Goal: Communication & Community: Answer question/provide support

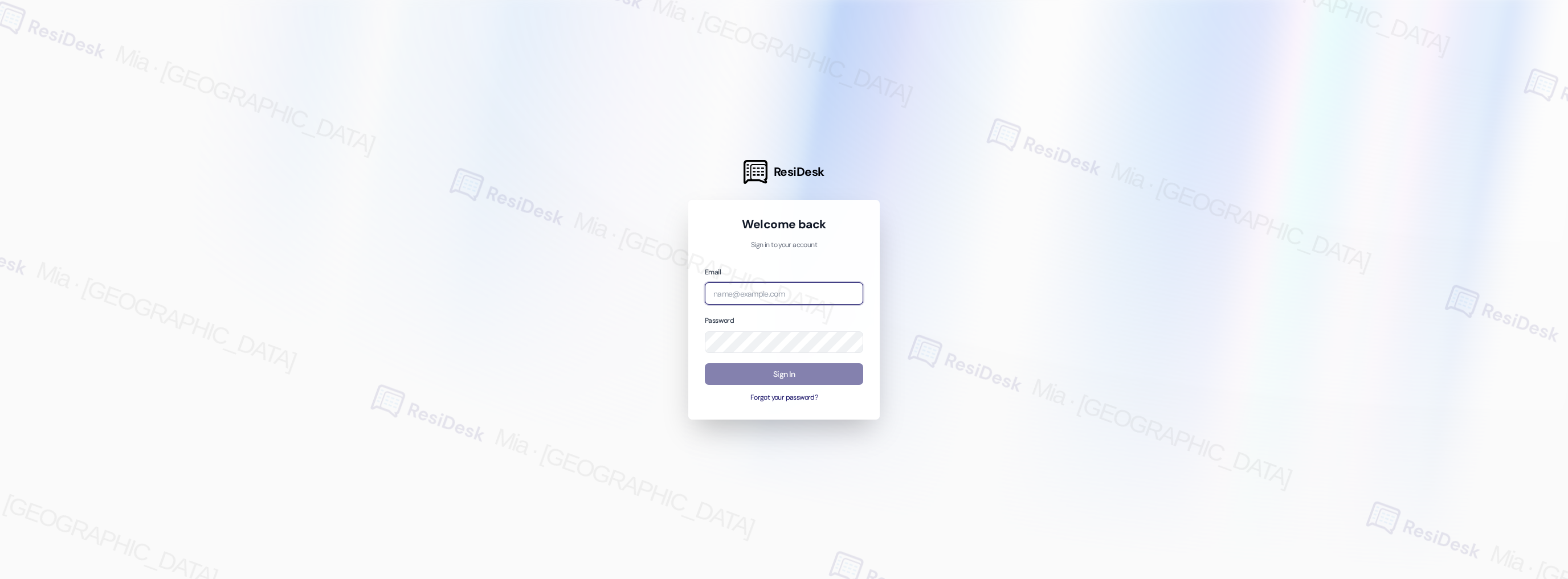
click at [768, 293] on input "email" at bounding box center [784, 293] width 158 height 23
type input "[EMAIL_ADDRESS][DOMAIN_NAME]"
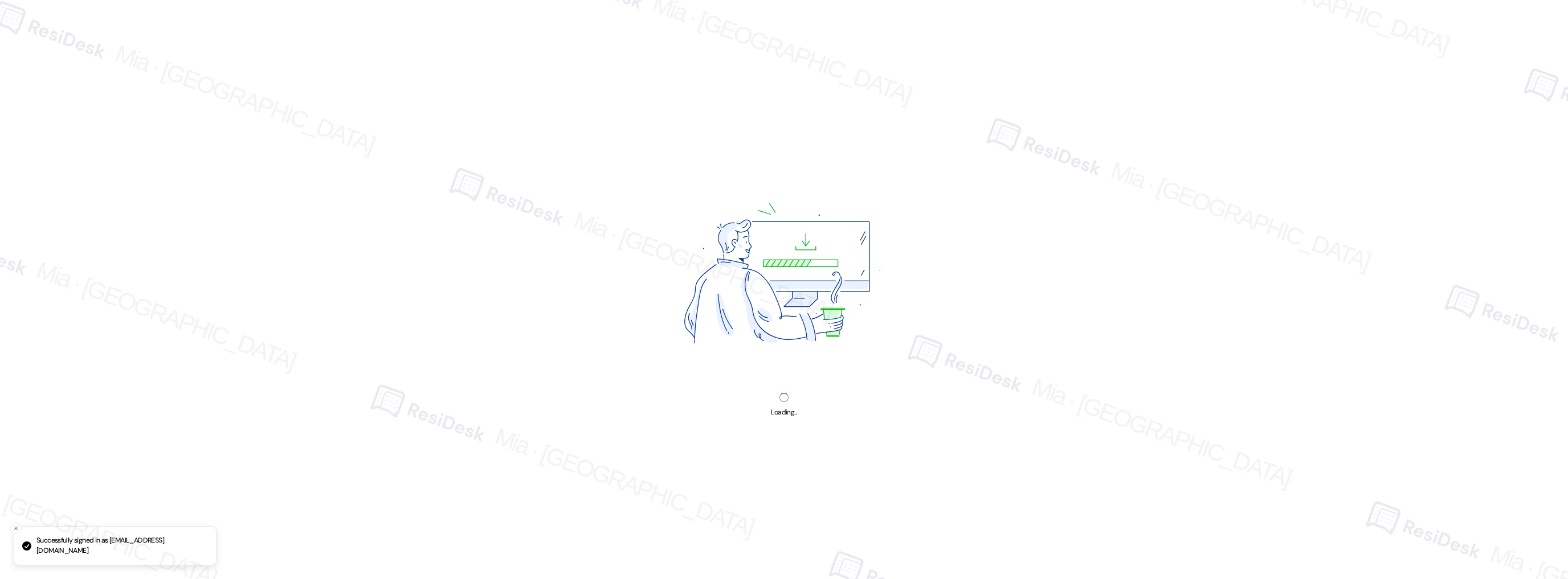
click at [783, 369] on img at bounding box center [783, 277] width 309 height 232
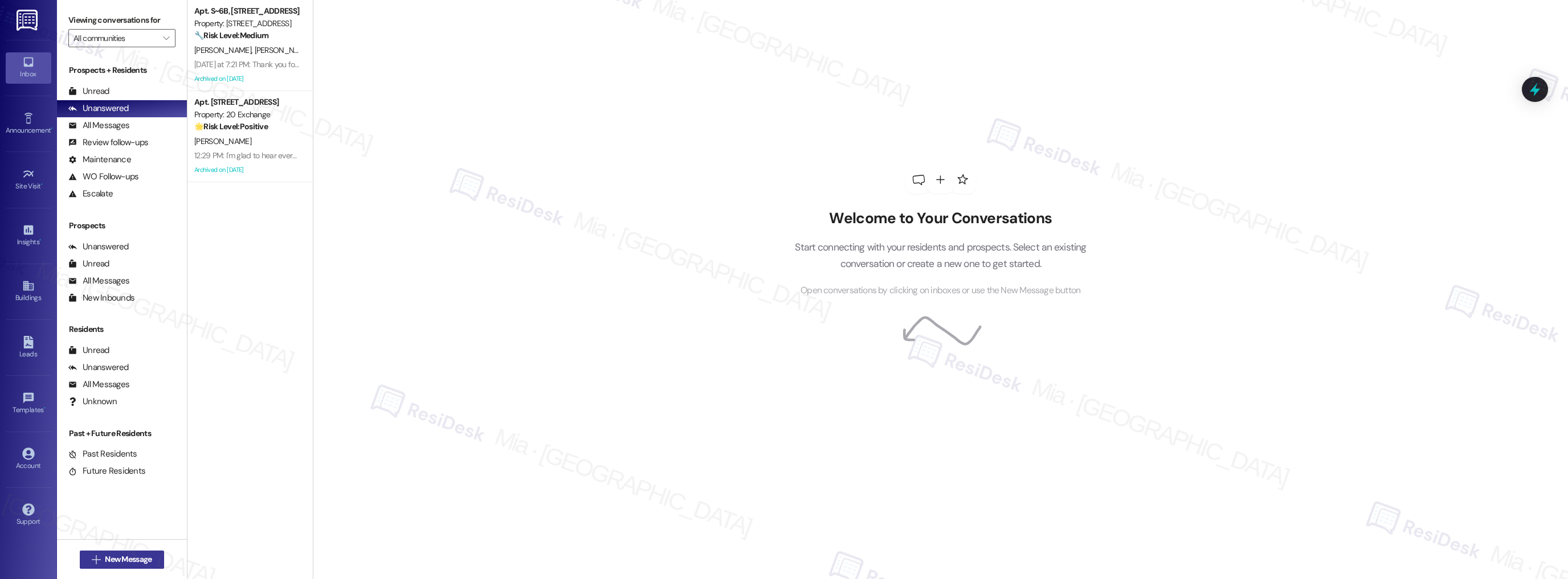
click at [105, 559] on span "New Message" at bounding box center [128, 560] width 47 height 12
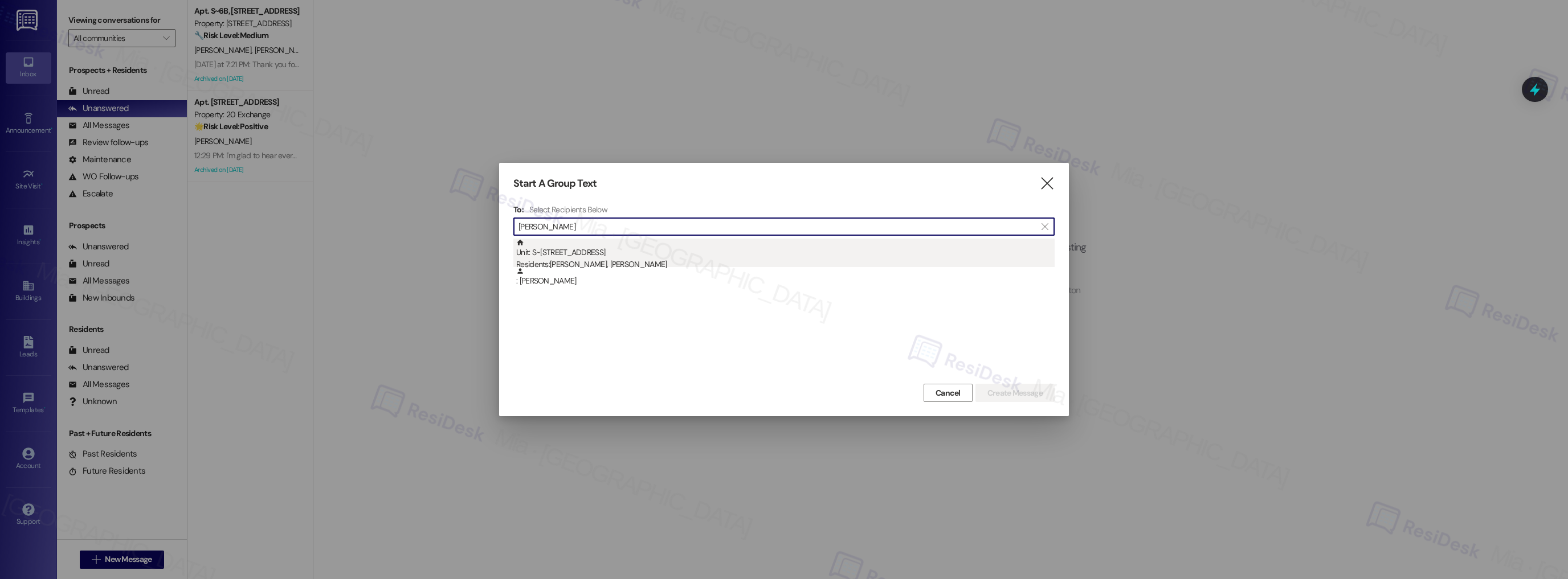
type input "[PERSON_NAME]"
click at [580, 262] on div "Residents: [PERSON_NAME], [PERSON_NAME]" at bounding box center [785, 265] width 539 height 12
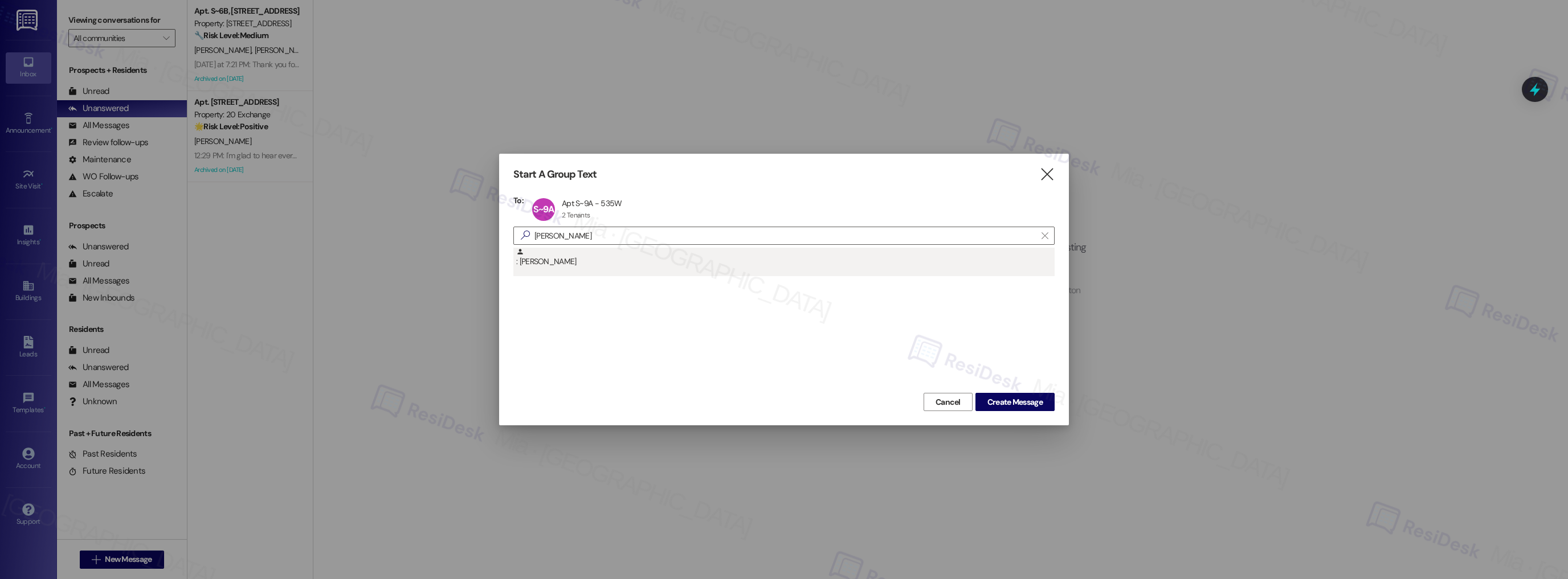
click at [580, 262] on div ": [PERSON_NAME]" at bounding box center [785, 257] width 539 height 20
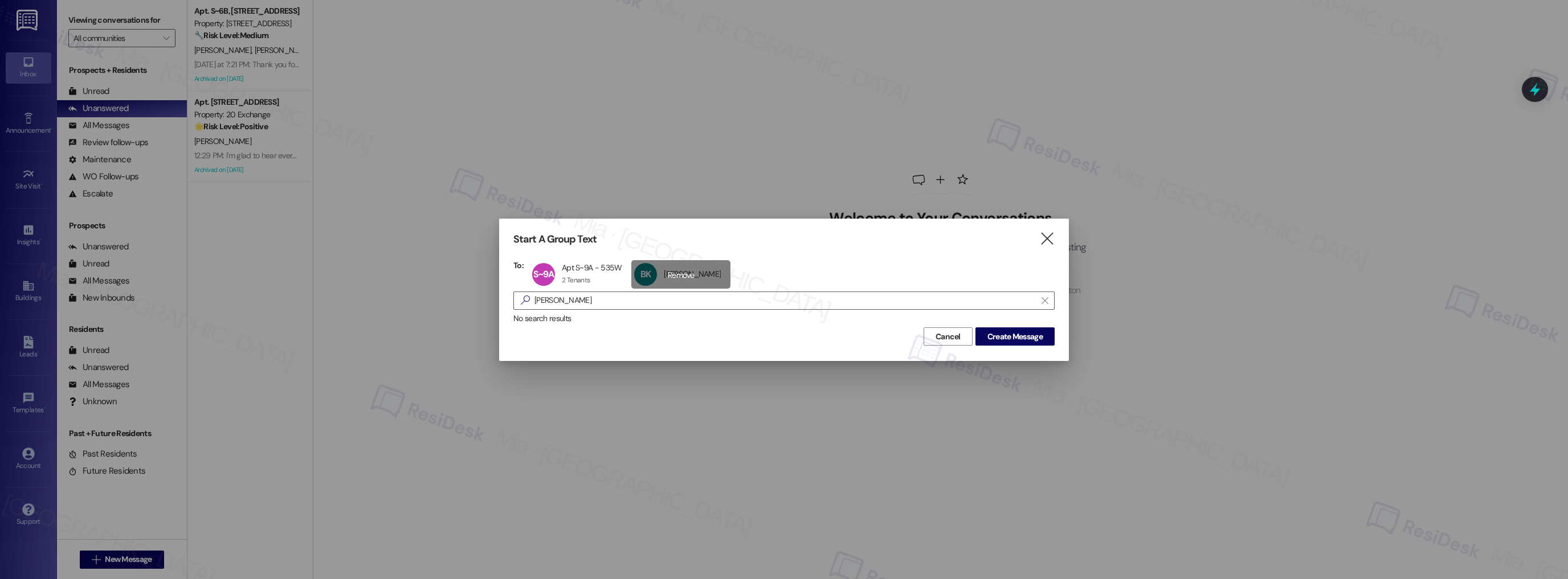
click at [693, 280] on div "BK Boram Kim Boram Kim click to remove" at bounding box center [681, 274] width 99 height 29
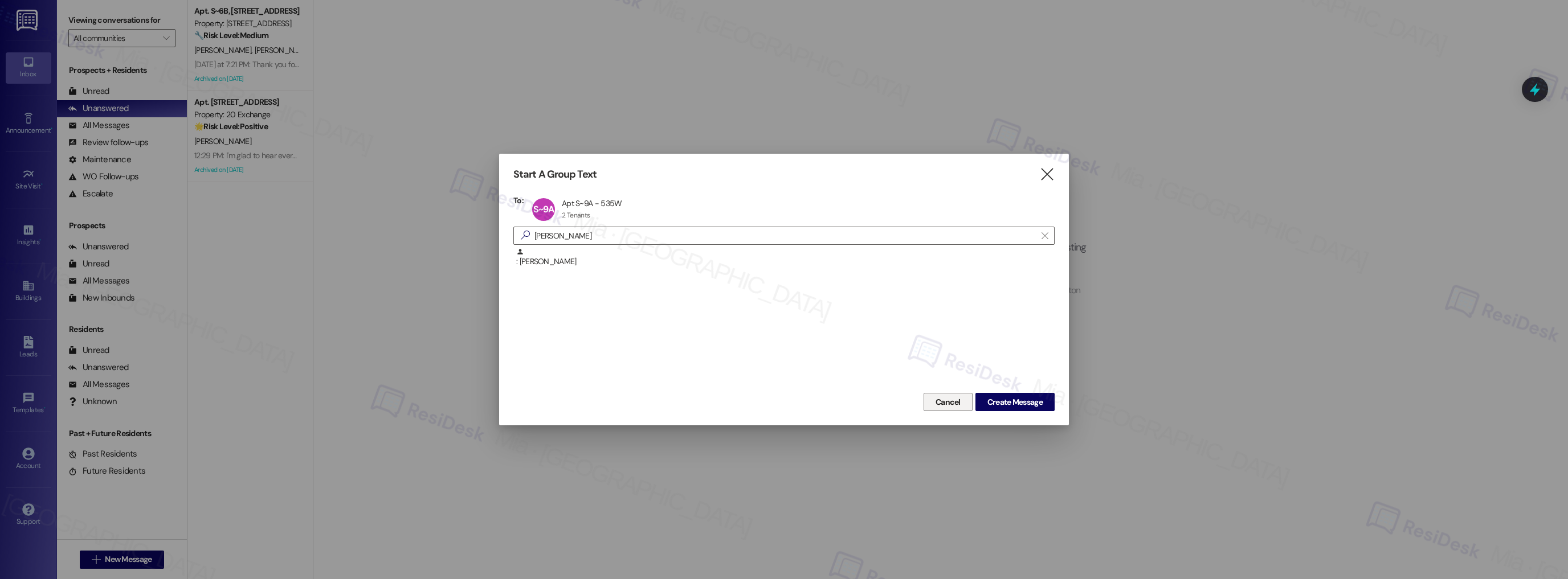
click at [943, 405] on span "Cancel" at bounding box center [948, 402] width 25 height 12
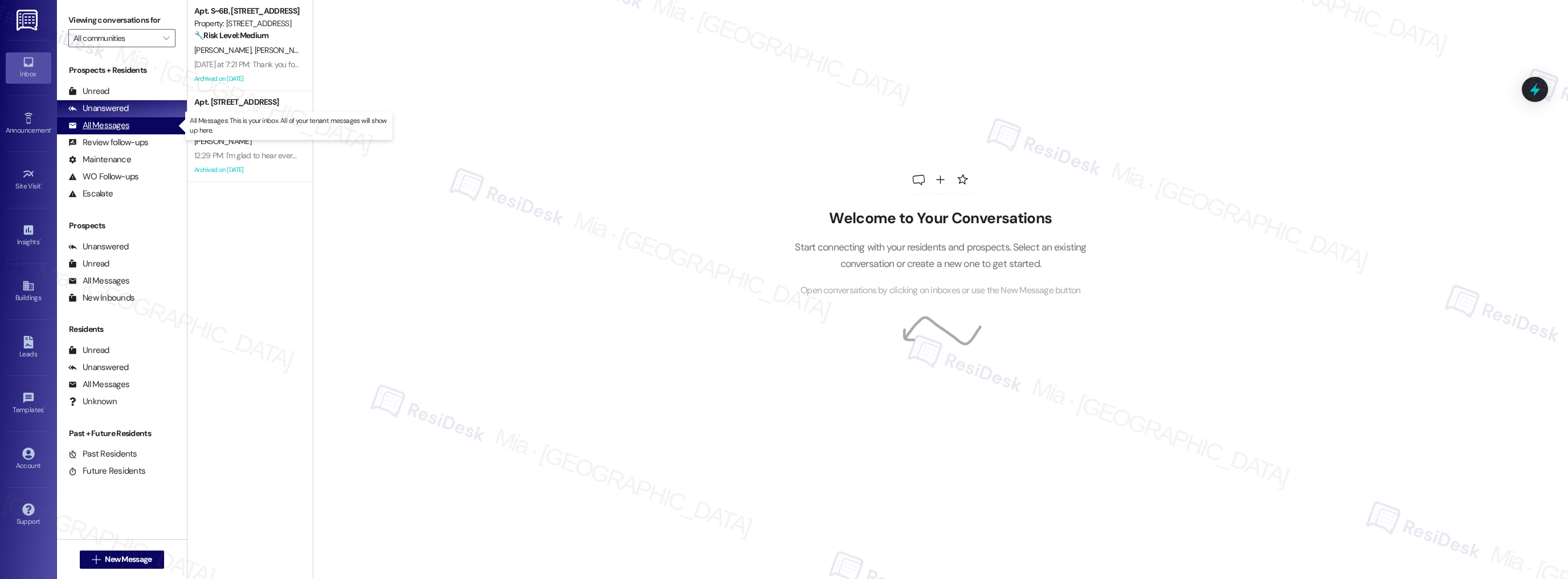
click at [127, 125] on div "All Messages" at bounding box center [99, 126] width 61 height 12
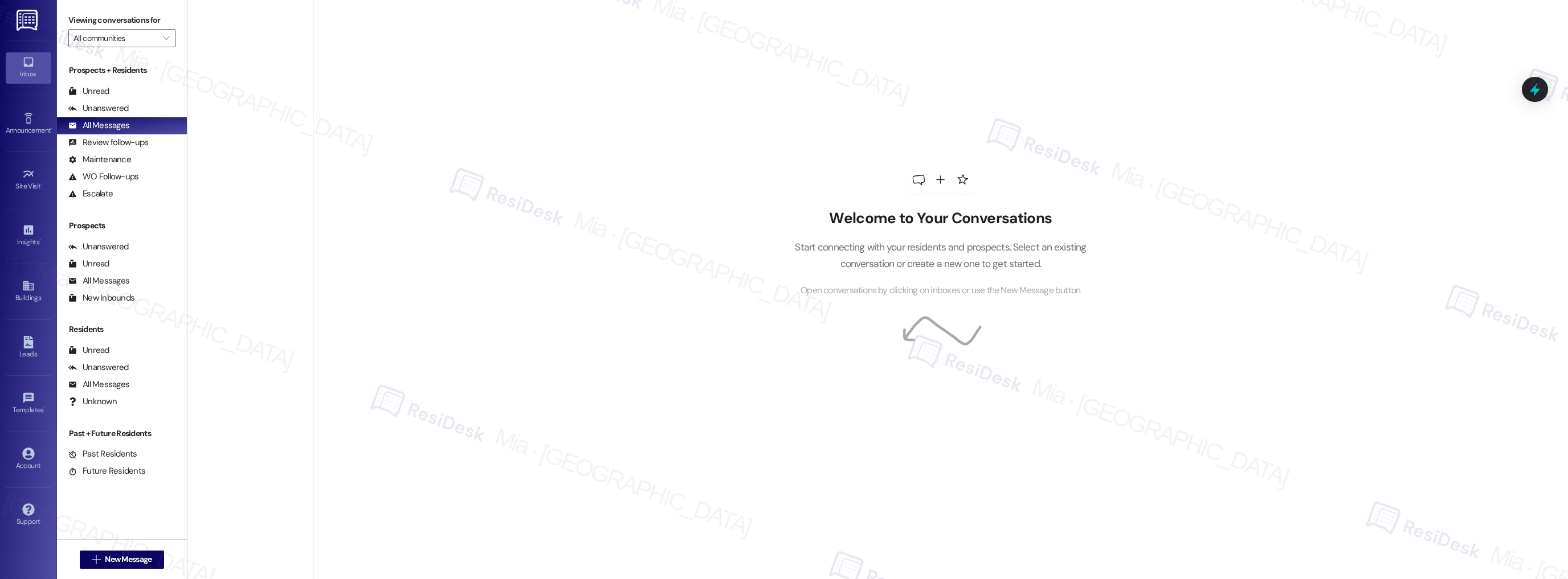
scroll to position [3965, 0]
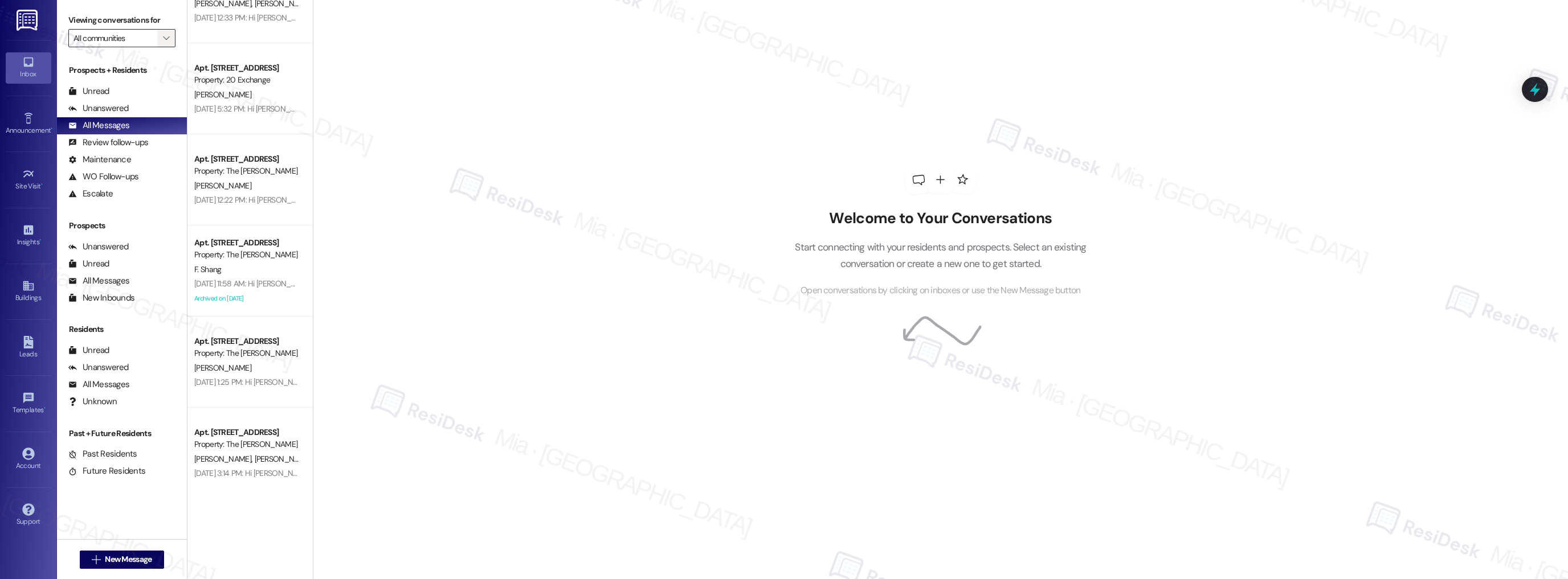
click at [161, 31] on span "" at bounding box center [166, 38] width 11 height 18
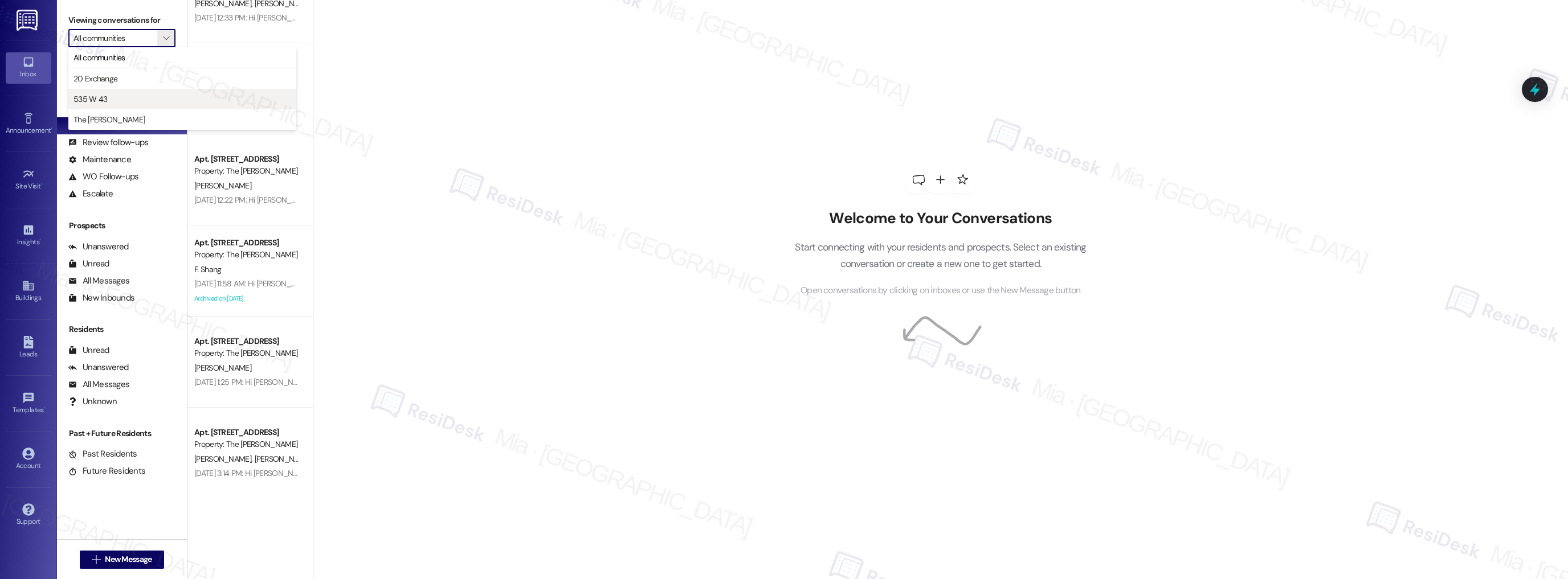
click at [121, 99] on span "535 W 43" at bounding box center [183, 99] width 218 height 12
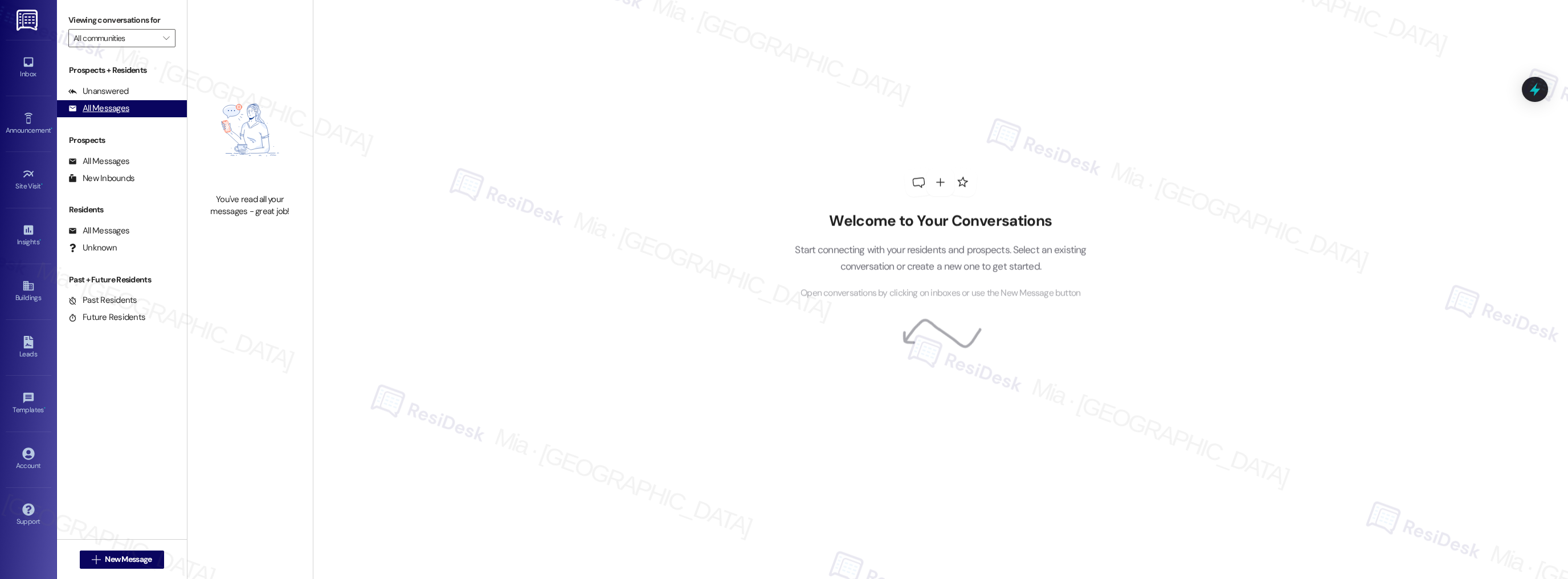
type input "535 W 43"
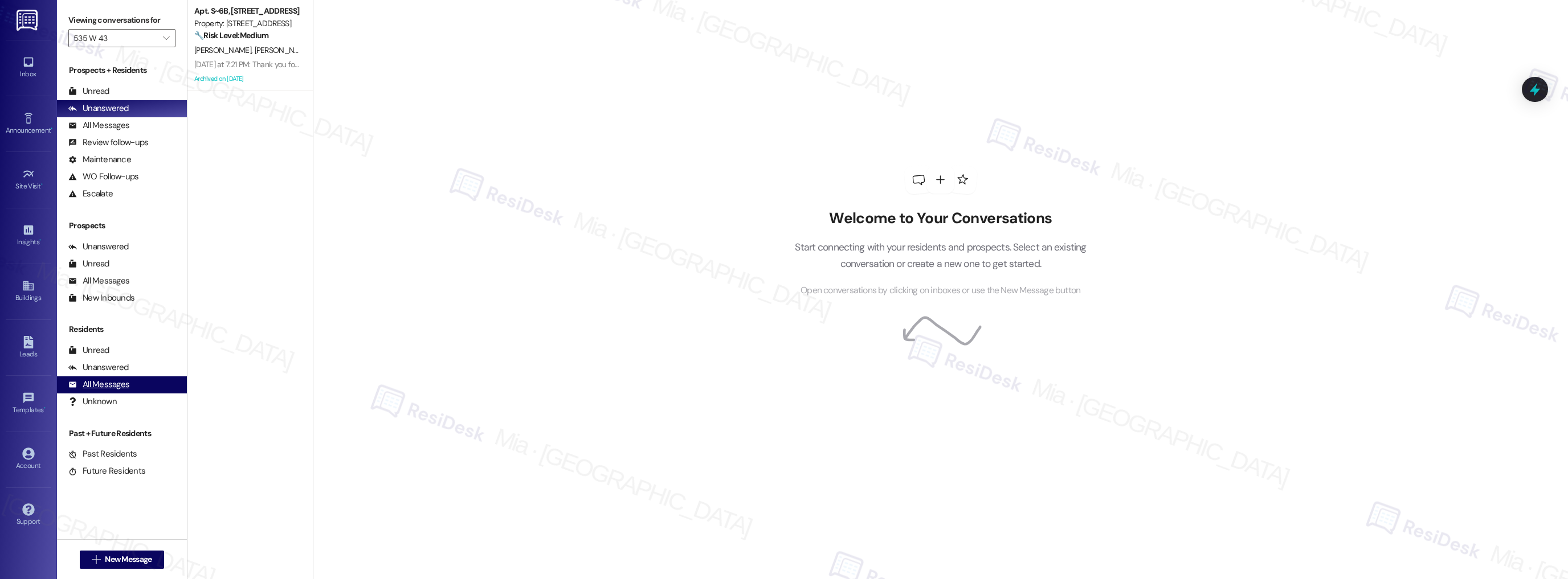
click at [129, 381] on div "All Messages (undefined)" at bounding box center [122, 385] width 130 height 17
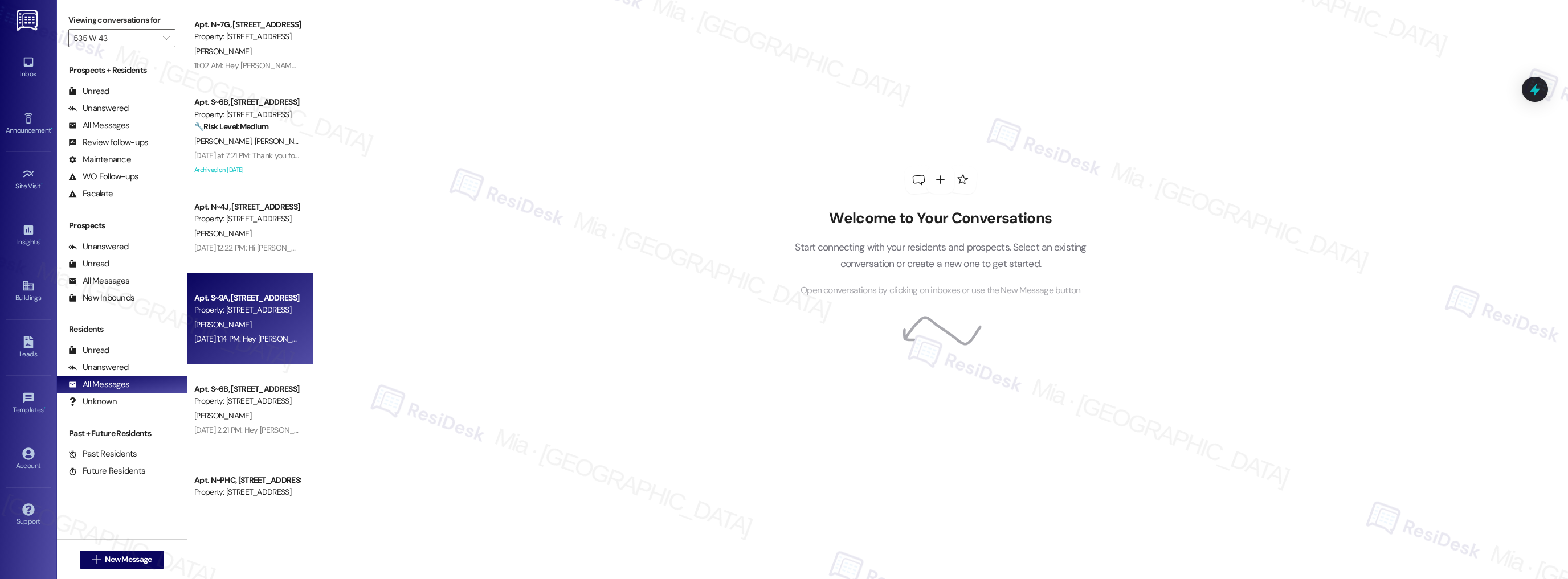
click at [243, 322] on div "B. Kim" at bounding box center [247, 324] width 108 height 14
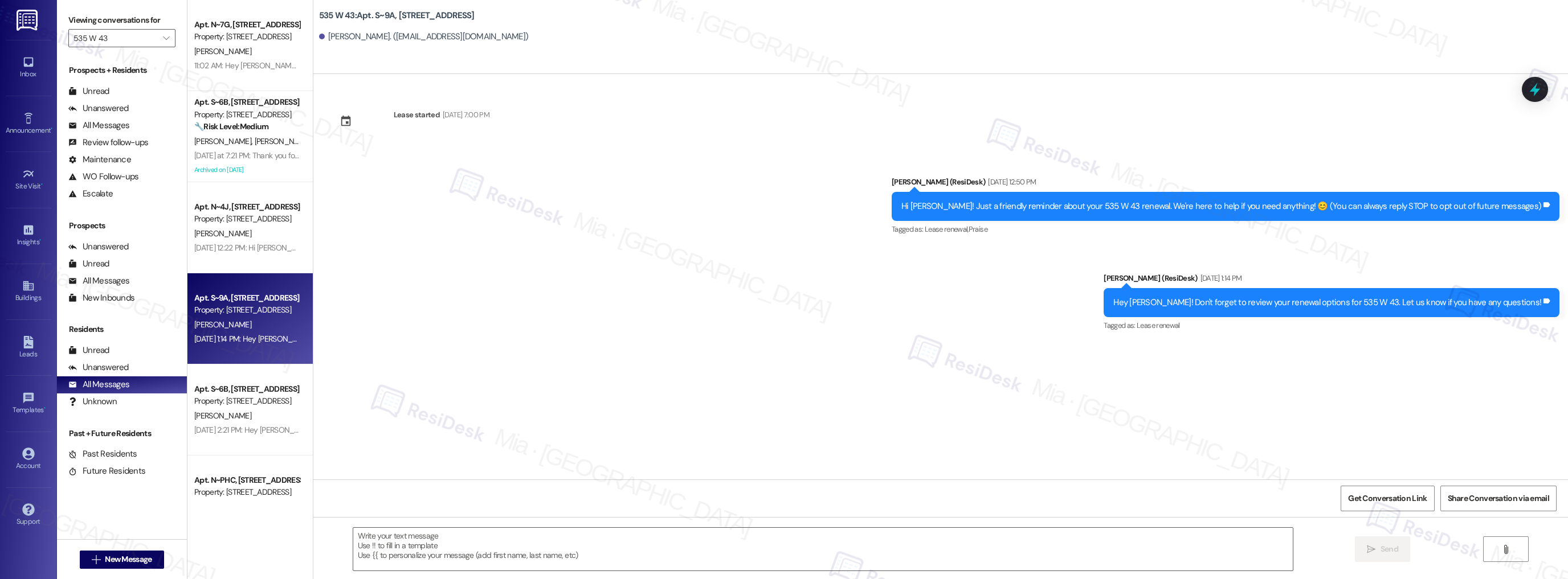
type textarea "Fetching suggested responses. Please feel free to read through the conversation…"
drag, startPoint x: 1268, startPoint y: 305, endPoint x: 1474, endPoint y: 304, distance: 206.0
click at [1474, 304] on div "Hey Boram! Don't forget to review your renewal options for 535 W 43. Let us kno…" at bounding box center [1327, 303] width 428 height 12
click at [933, 531] on textarea at bounding box center [823, 549] width 940 height 43
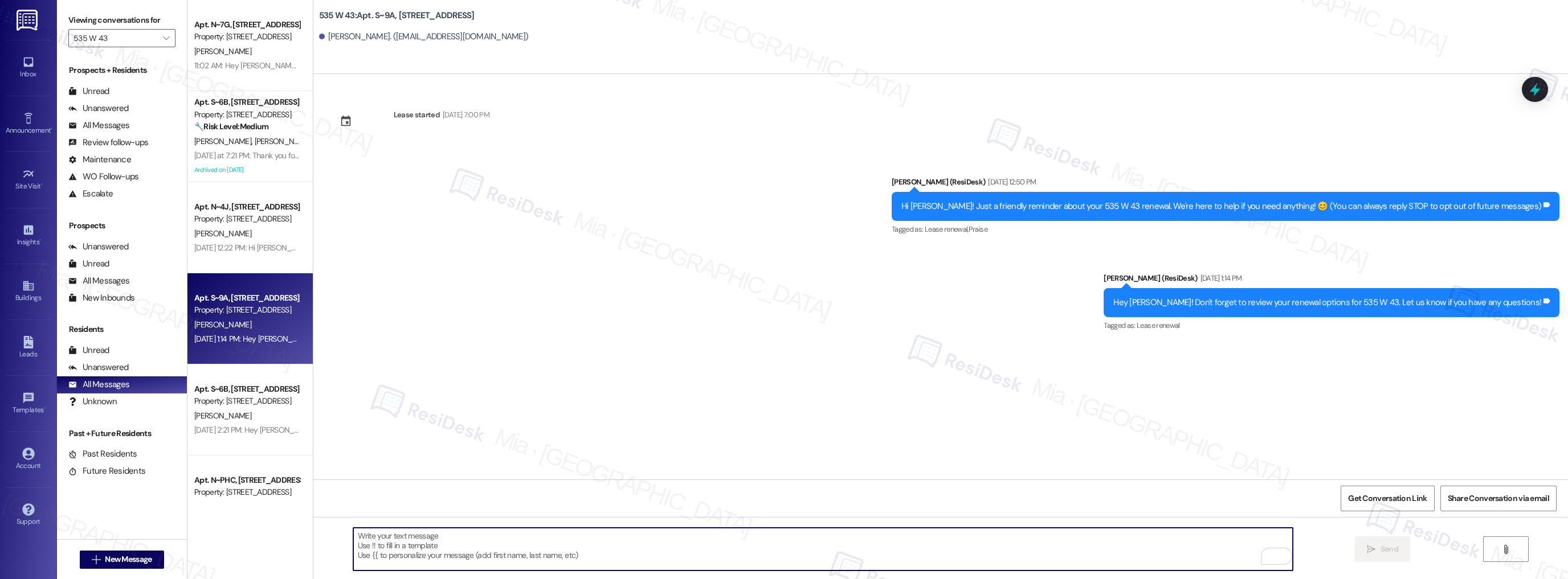
click at [463, 546] on textarea "To enrich screen reader interactions, please activate Accessibility in Grammarl…" at bounding box center [823, 549] width 940 height 43
paste textarea "Hi {{first_name}}! Just a friendly reminder about your {{property}} renewal. We…"
type textarea "Hi {{first_name}}! Just a friendly reminder about your {{property}} renewal. We…"
click at [1381, 547] on span "Send" at bounding box center [1389, 549] width 18 height 12
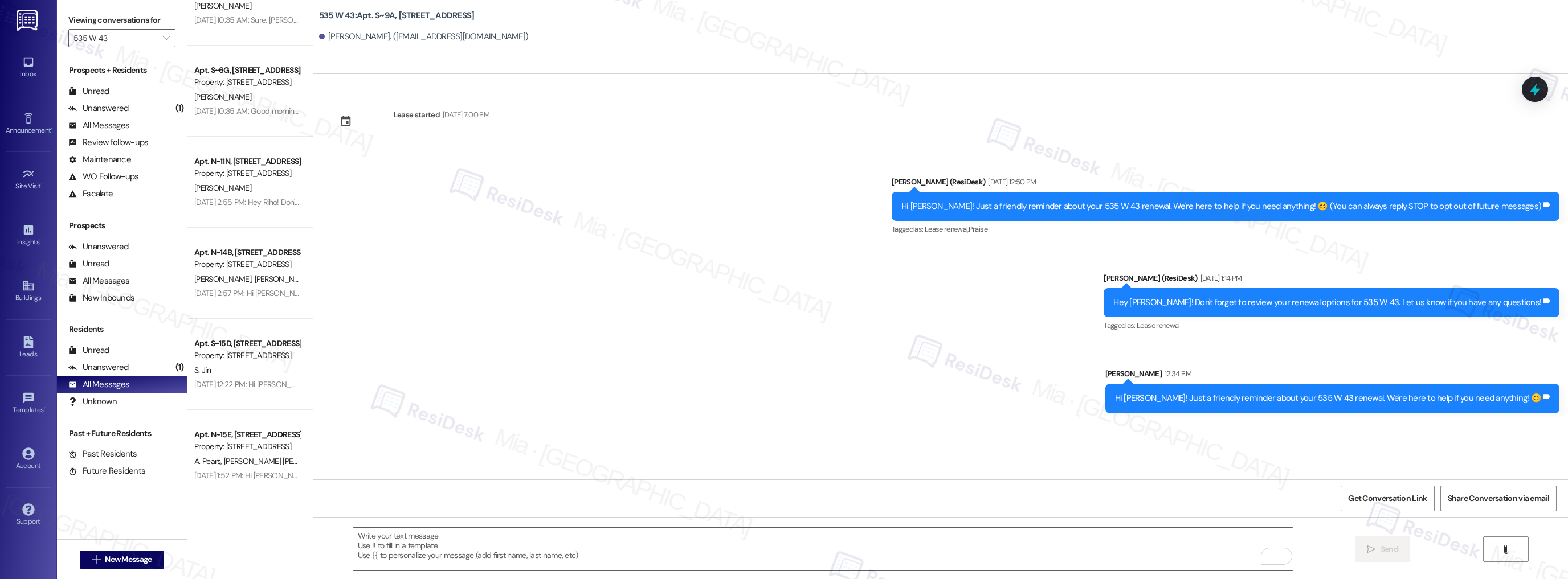
scroll to position [911, 0]
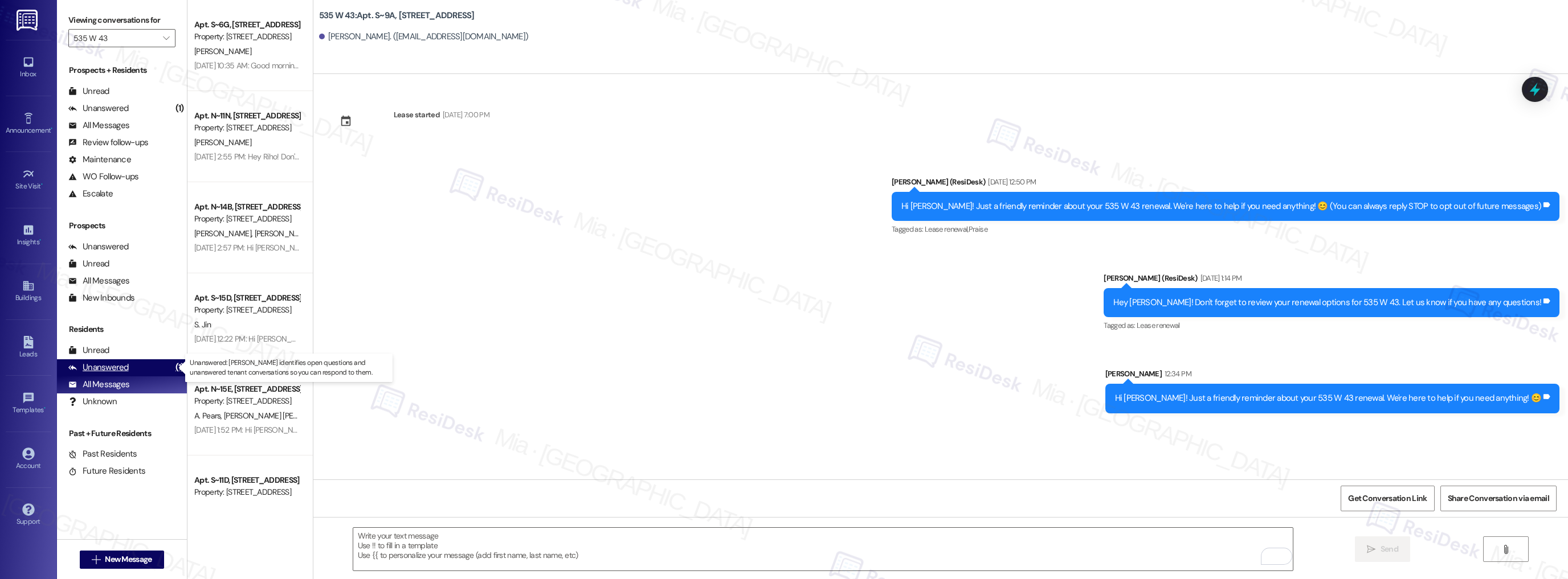
click at [134, 364] on div "Unanswered (1)" at bounding box center [122, 368] width 130 height 17
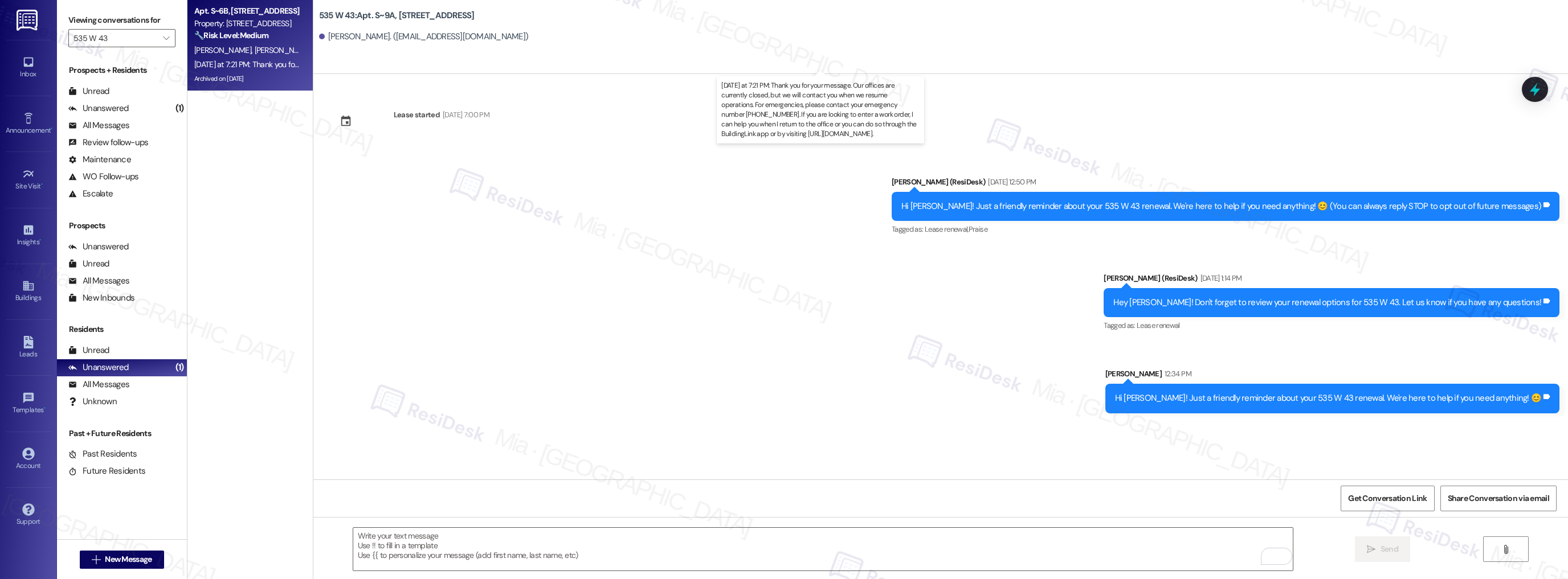
click at [281, 63] on div "Yesterday at 7:21 PM: Thank you for your message. Our offices are currently clo…" at bounding box center [810, 64] width 1232 height 10
type textarea "Fetching suggested responses. Please feel free to read through the conversation…"
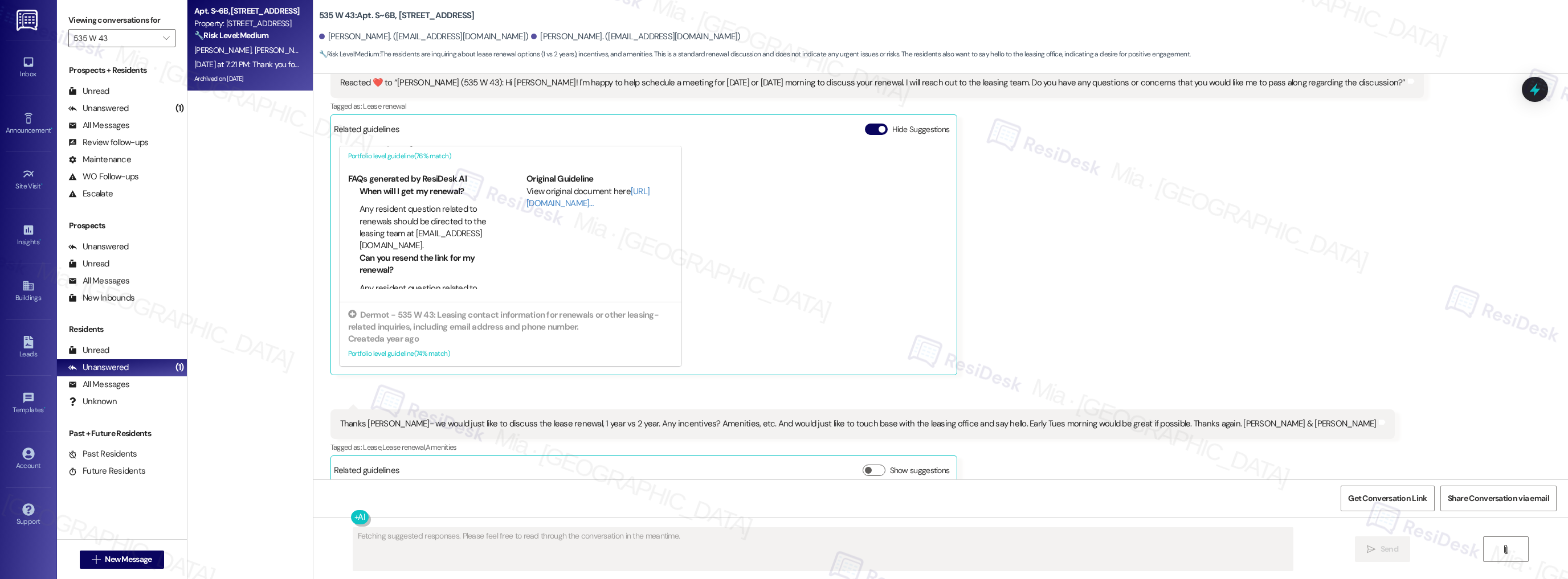
scroll to position [5886, 0]
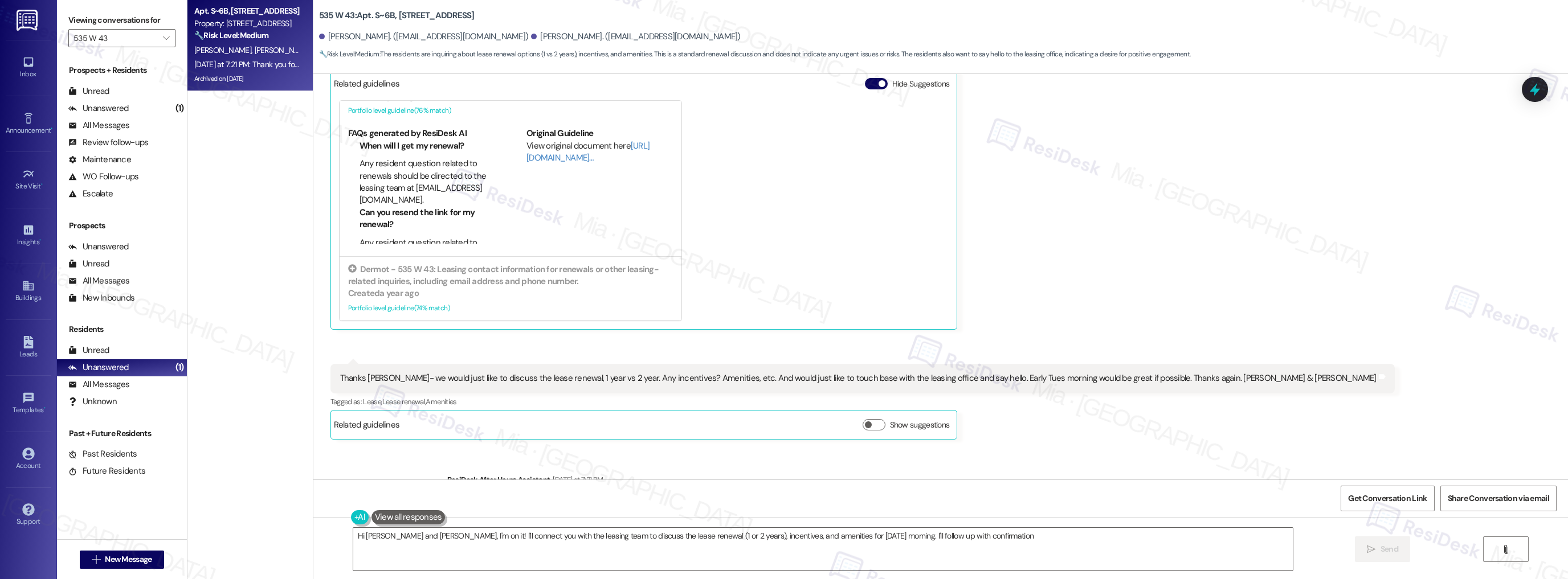
type textarea "Hi Michael and Timothy, I'm on it! I'll connect you with the leasing team to di…"
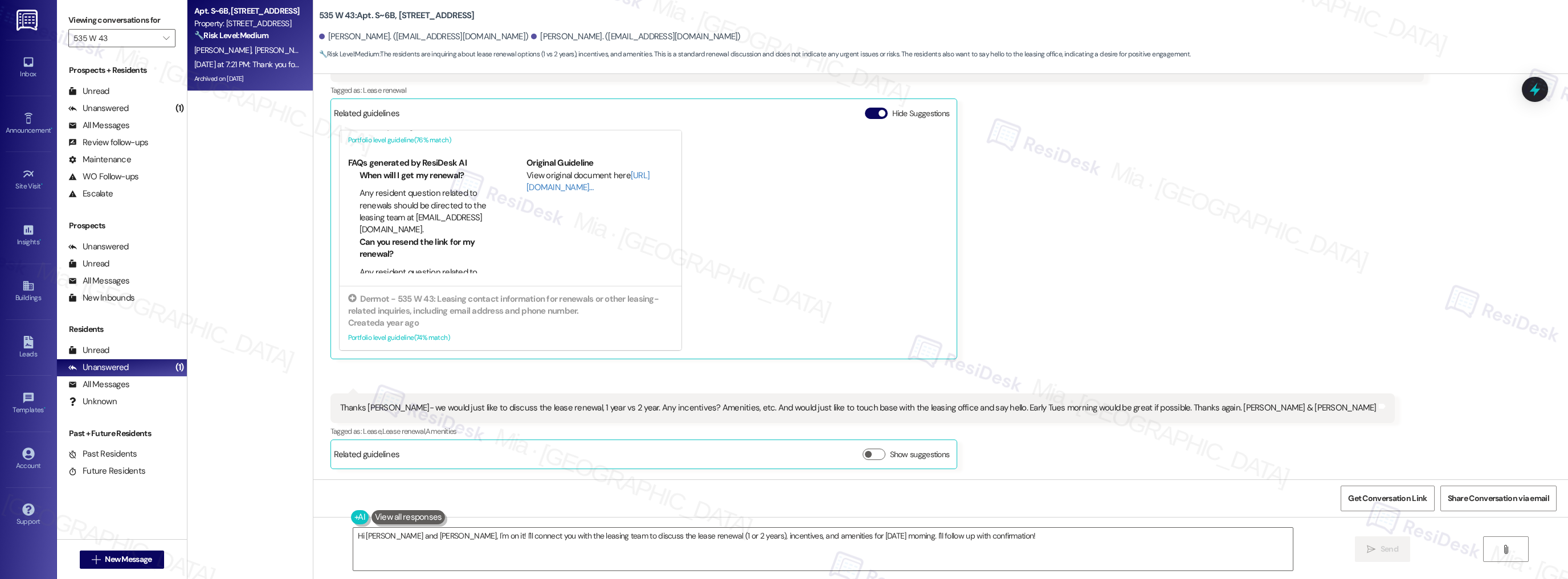
scroll to position [5840, 0]
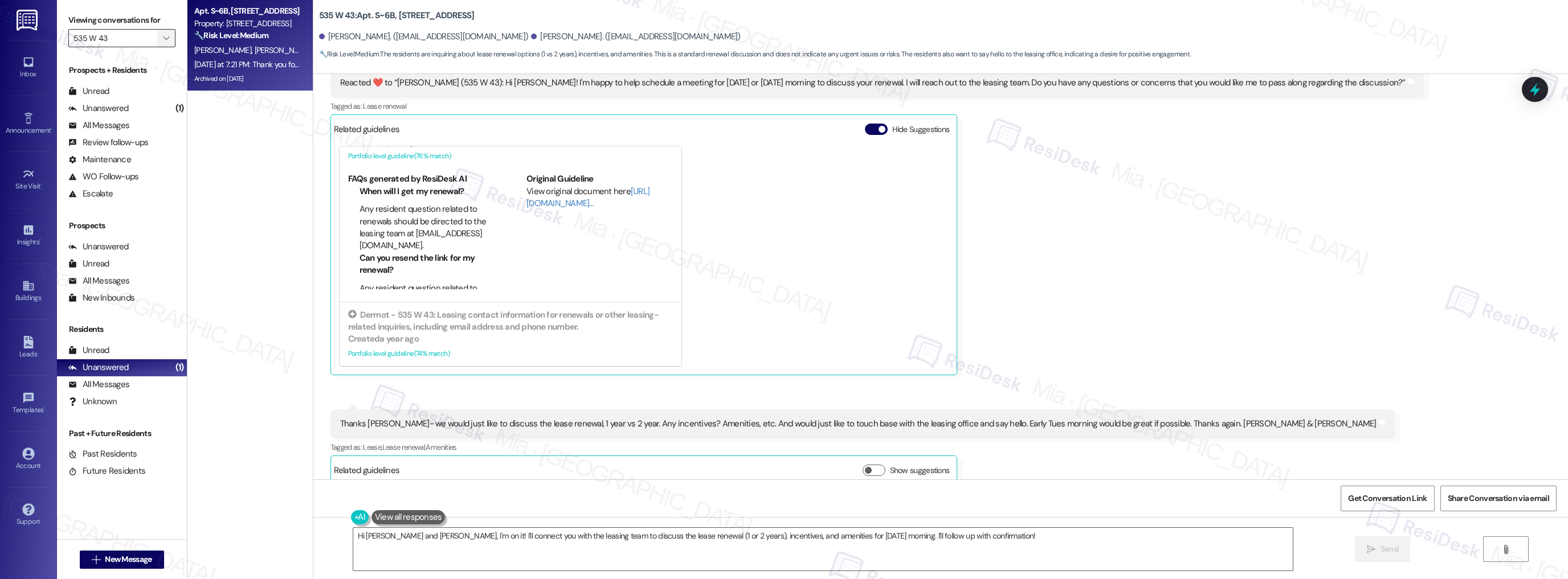
click at [163, 39] on icon "" at bounding box center [166, 38] width 6 height 9
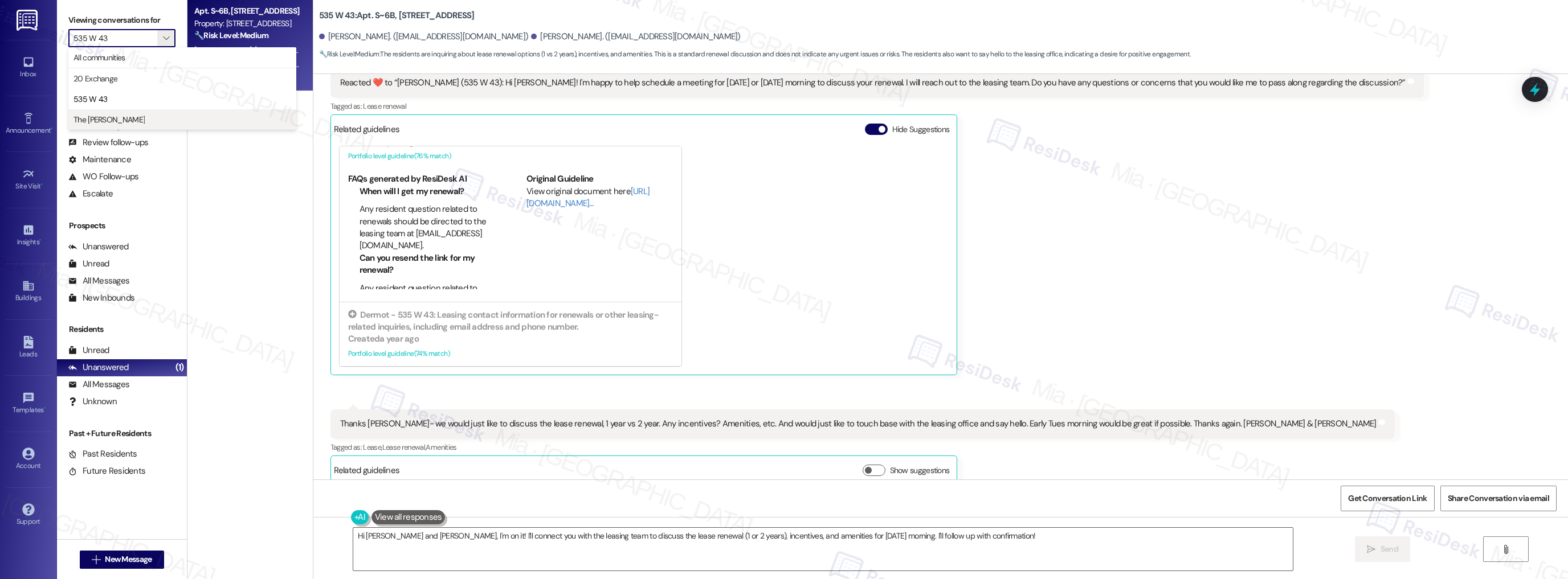
click at [122, 117] on span "The [PERSON_NAME]" at bounding box center [183, 119] width 218 height 12
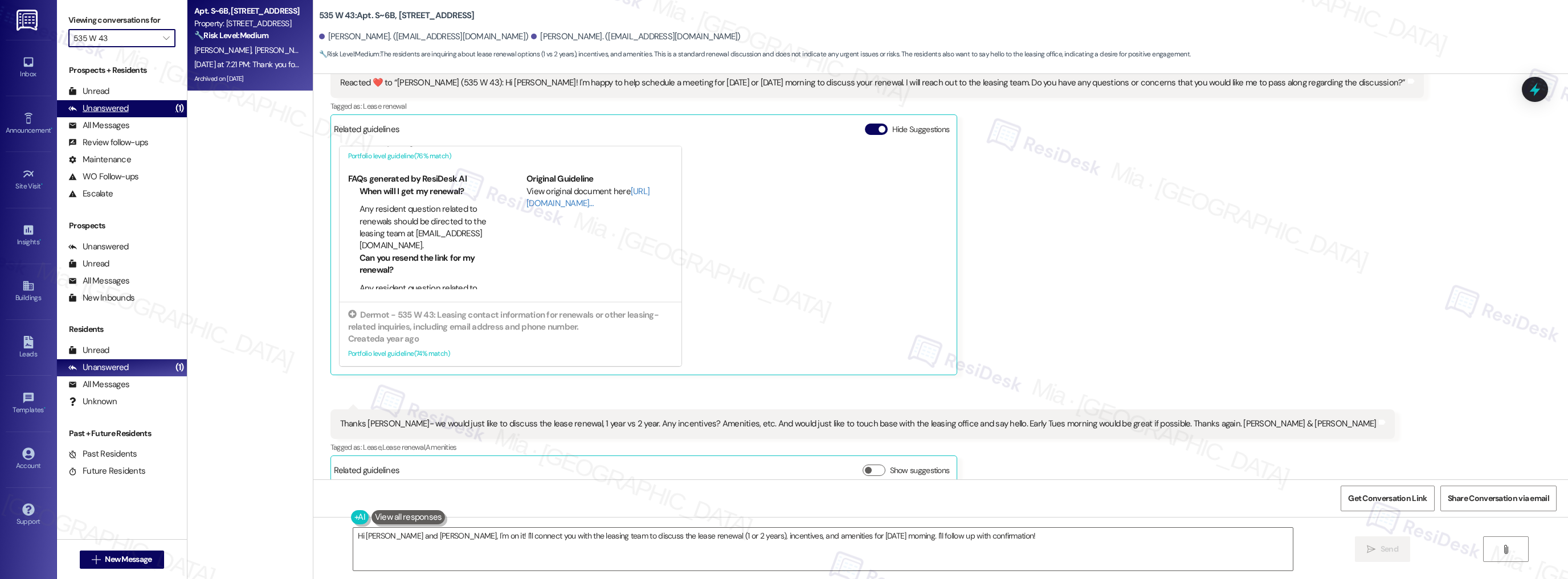
type input "The [PERSON_NAME]"
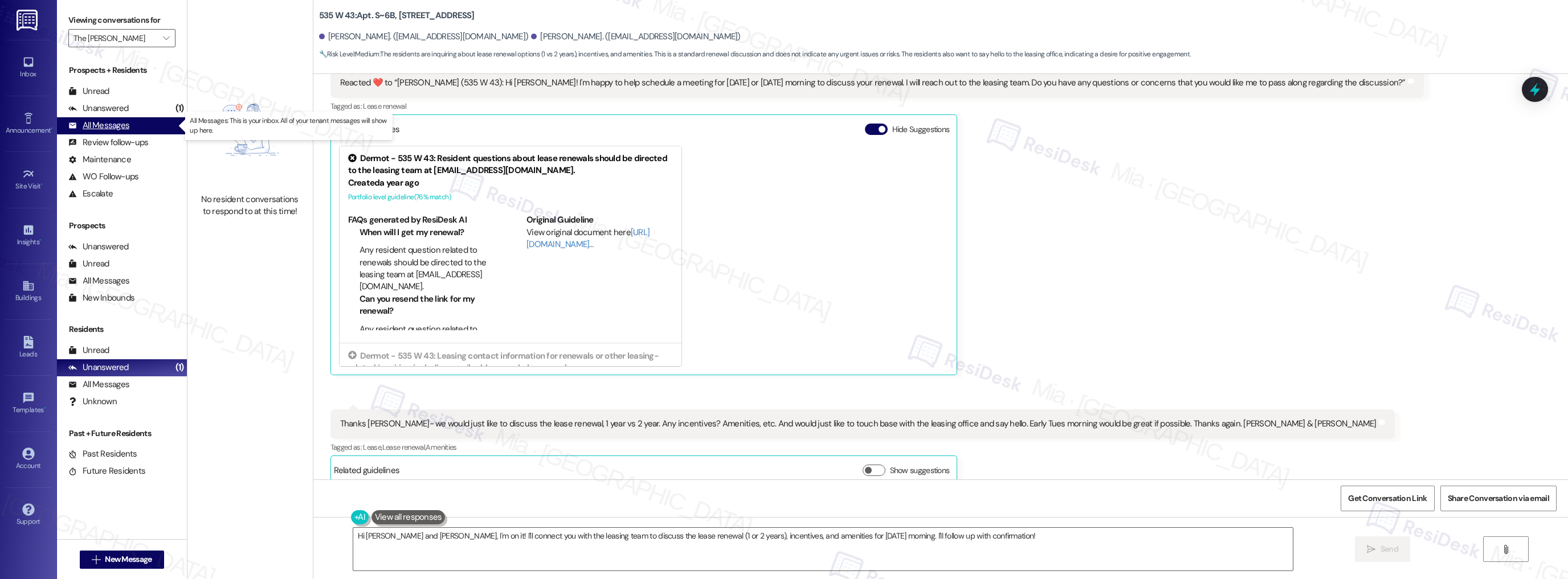
click at [143, 127] on div "All Messages (undefined)" at bounding box center [122, 126] width 130 height 17
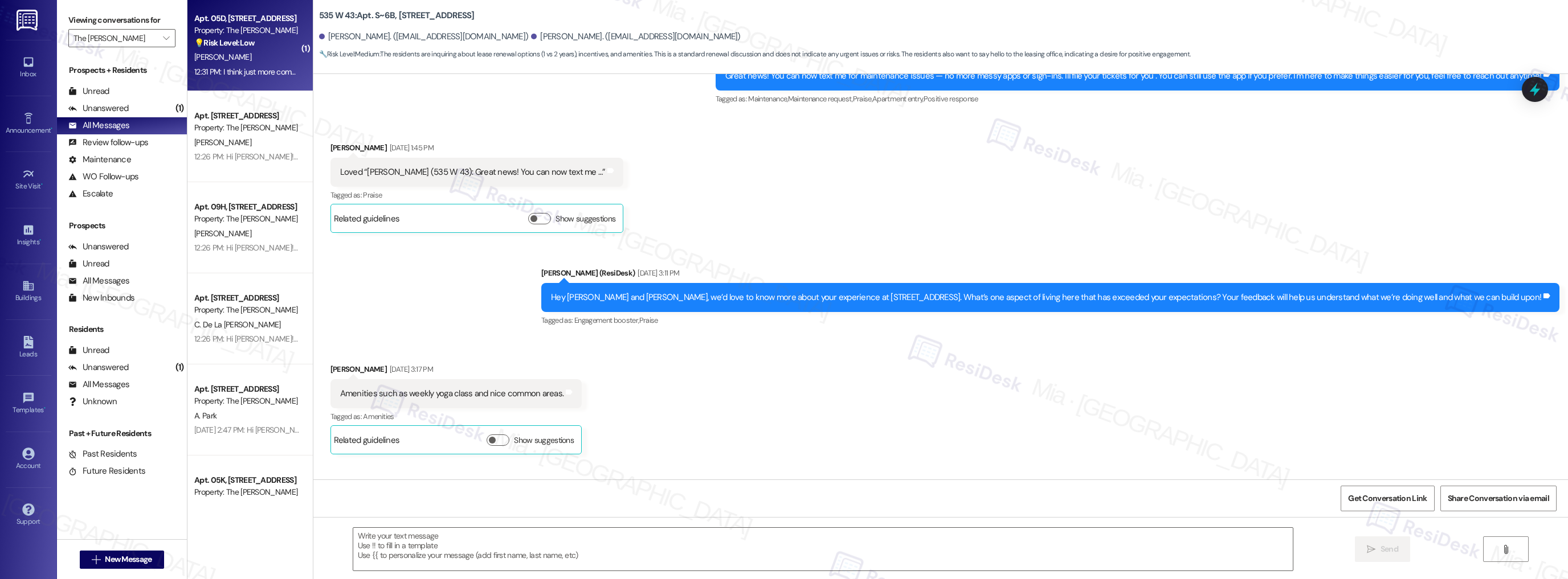
click at [249, 57] on div "[PERSON_NAME]" at bounding box center [247, 57] width 108 height 14
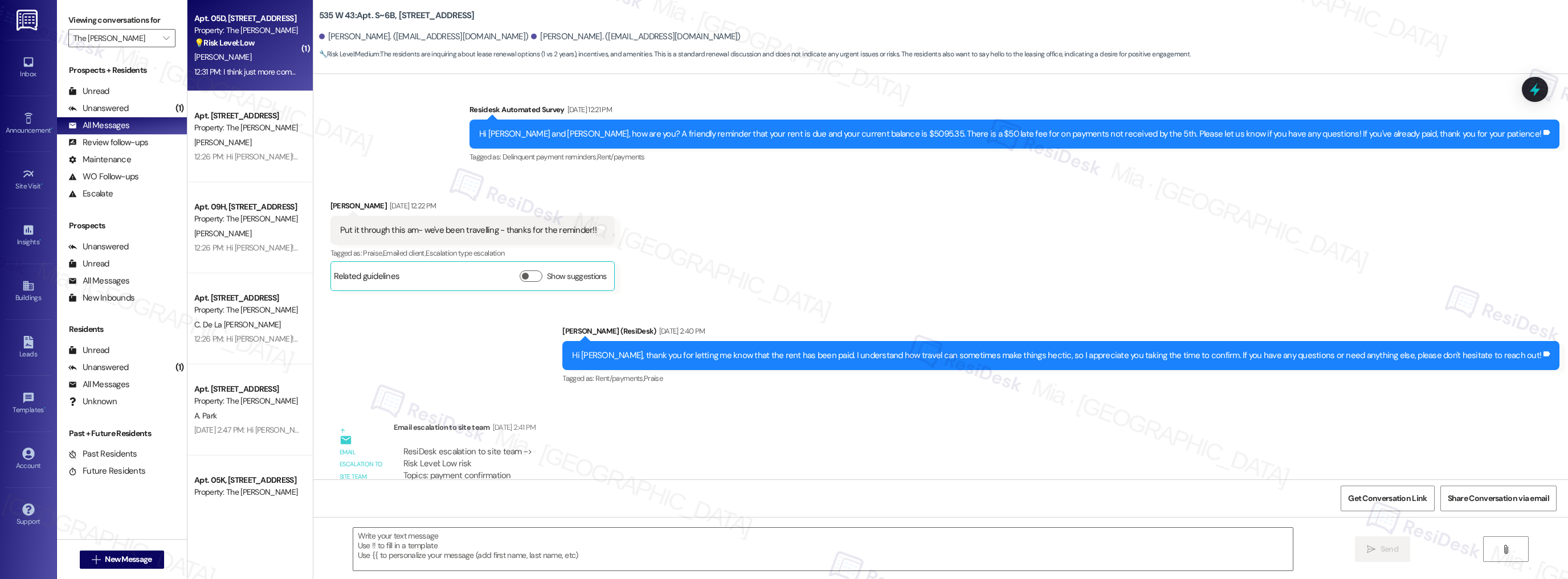
scroll to position [5600, 0]
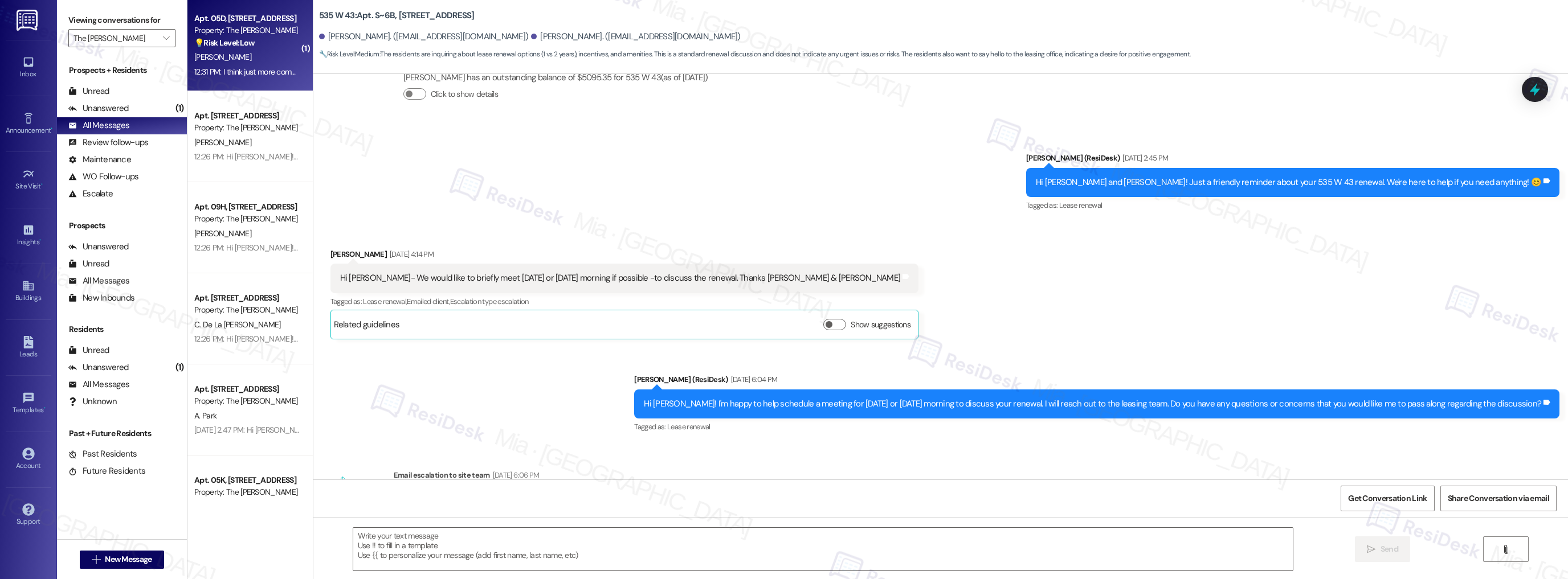
type textarea "Fetching suggested responses. Please feel free to read through the conversation…"
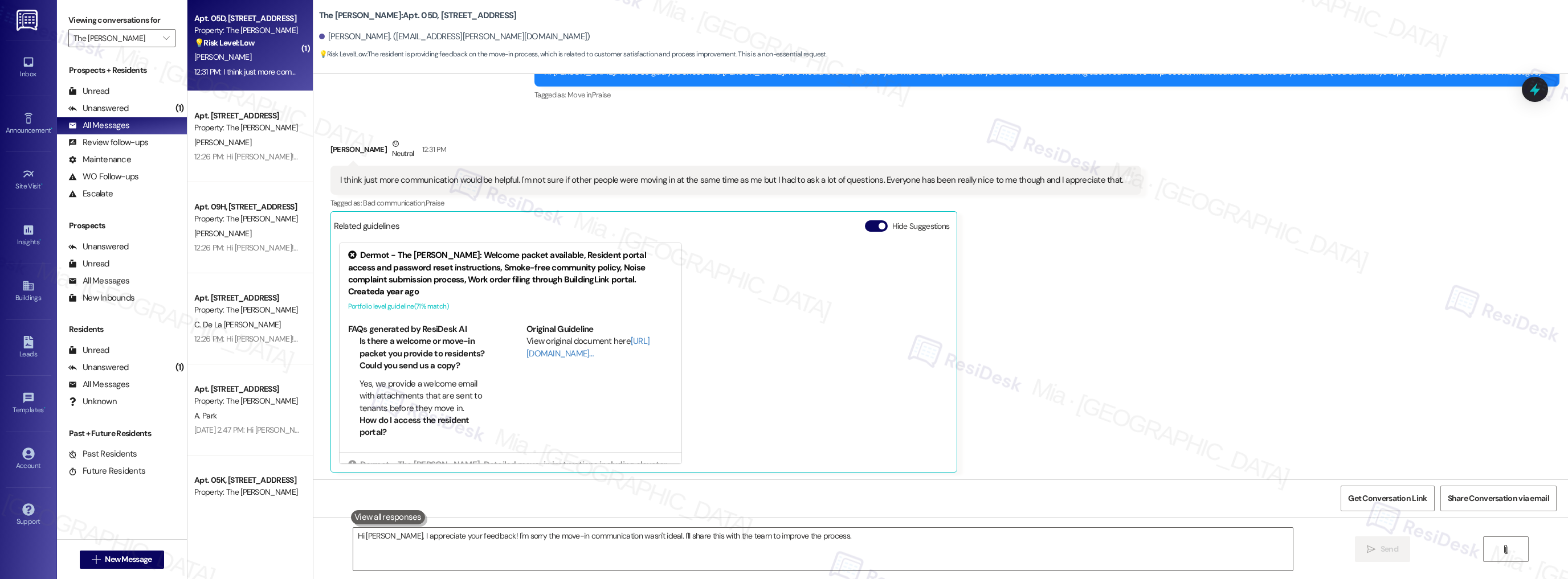
scroll to position [136, 0]
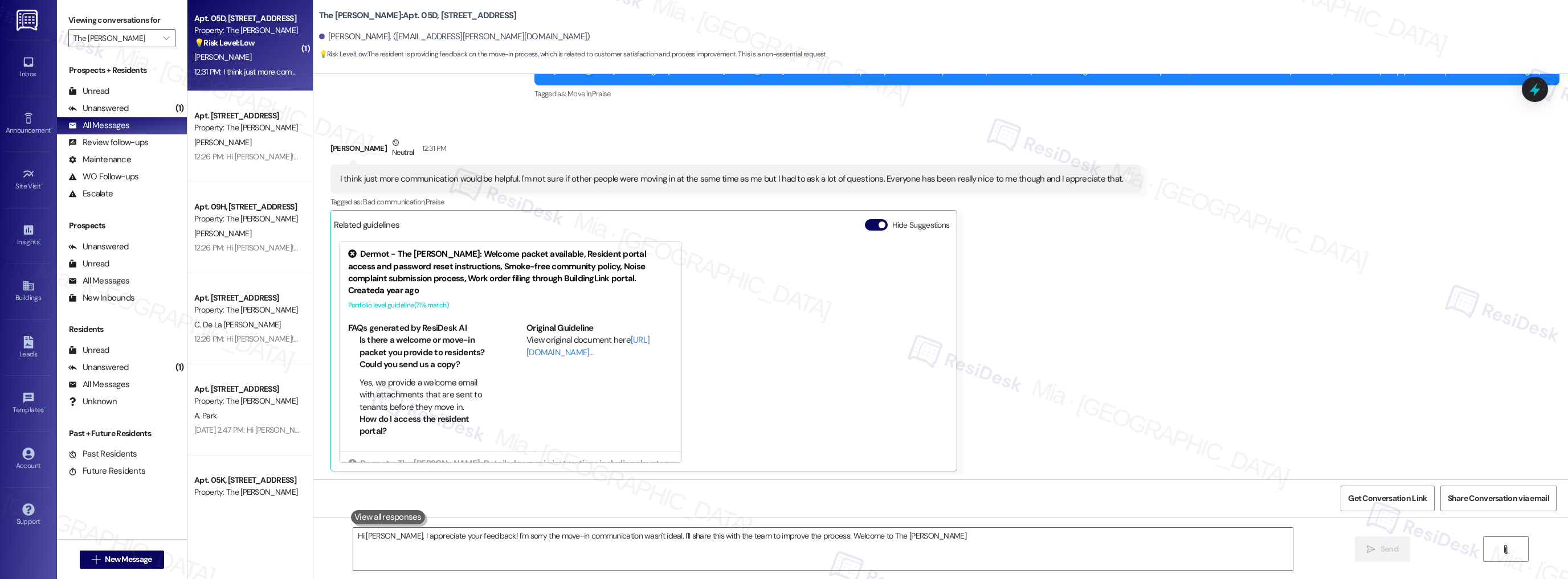
type textarea "Hi Bashard, I appreciate your feedback! I'm sorry the move-in communication was…"
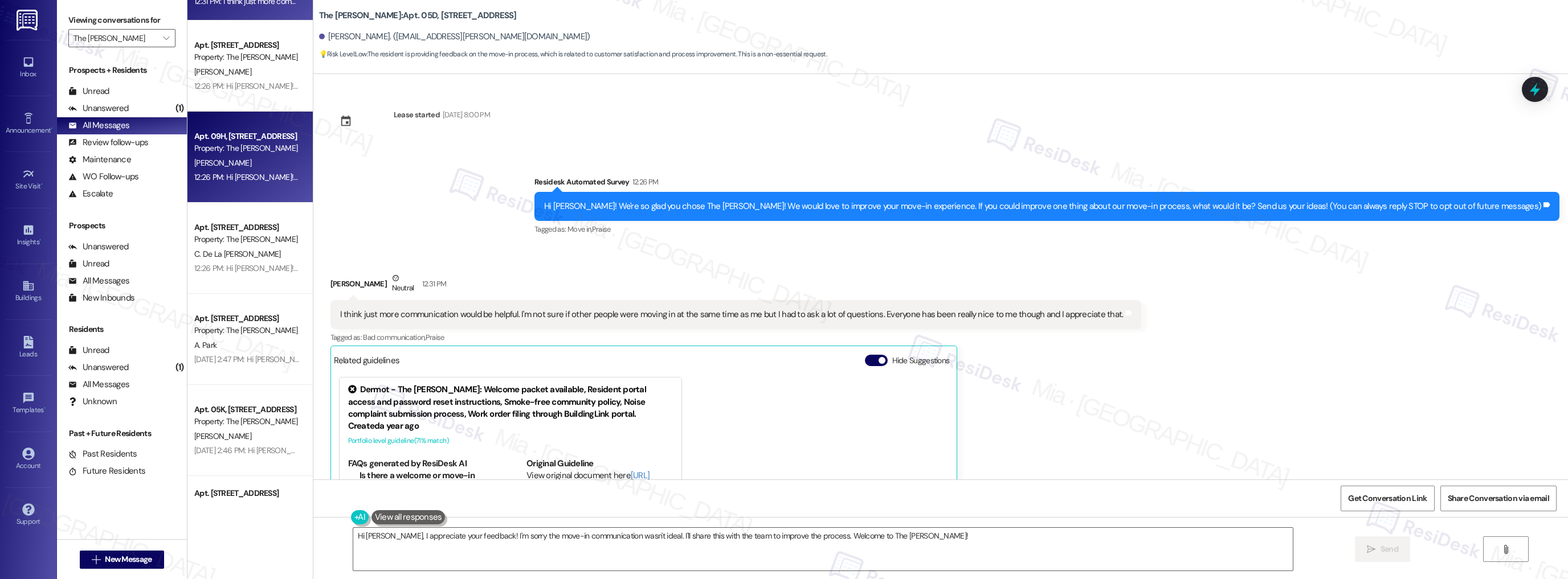
scroll to position [91, 0]
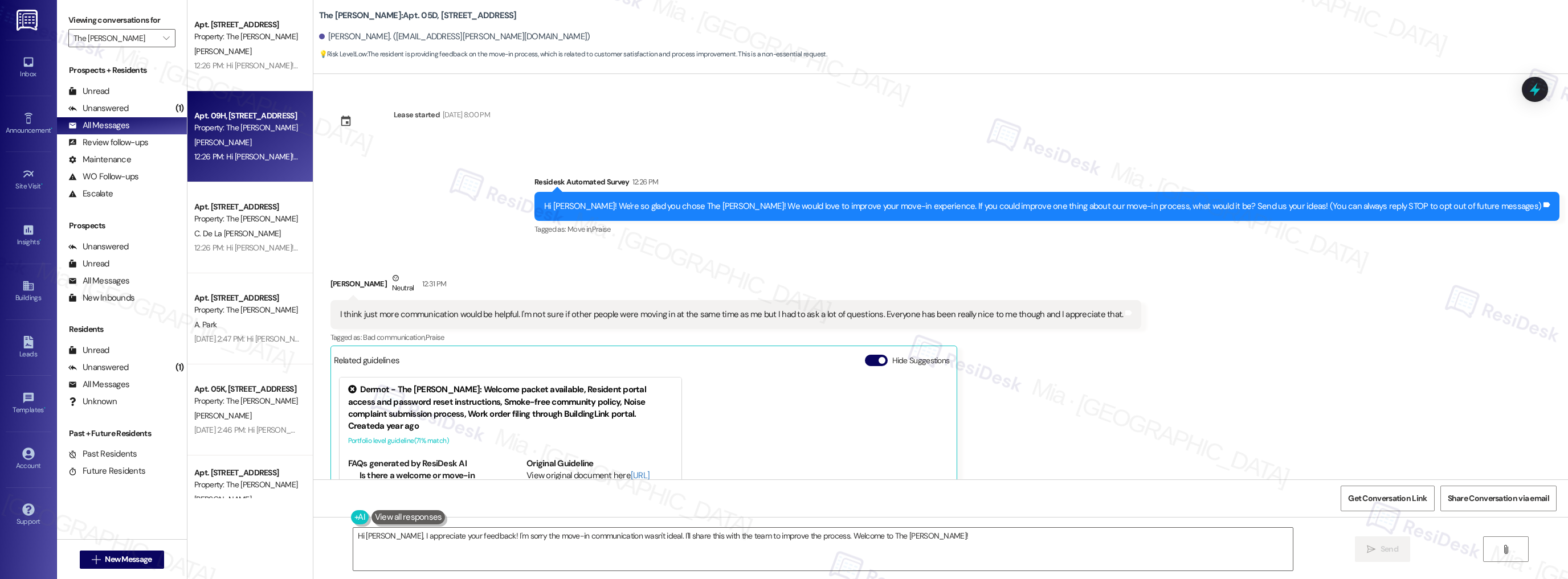
click at [285, 239] on div "C. De La Riva Cordon" at bounding box center [247, 234] width 108 height 14
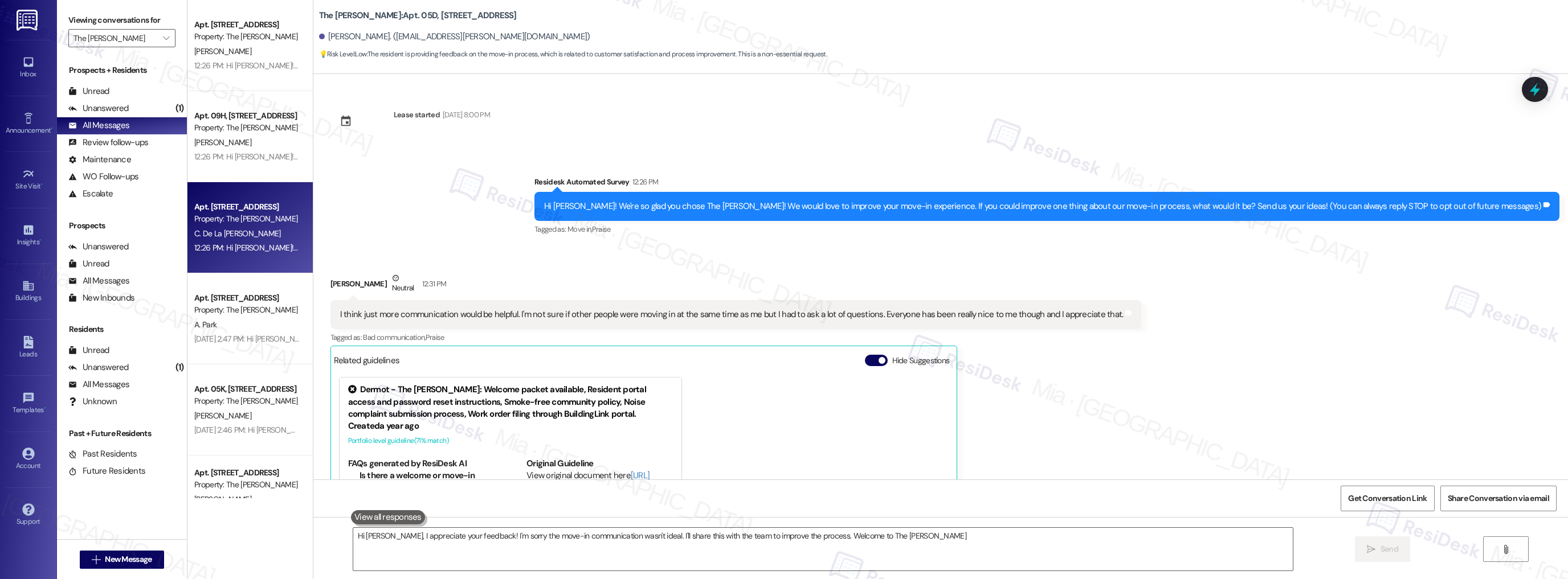
type textarea "Hi Bashard, I appreciate your feedback! I'm sorry the move-in communication was…"
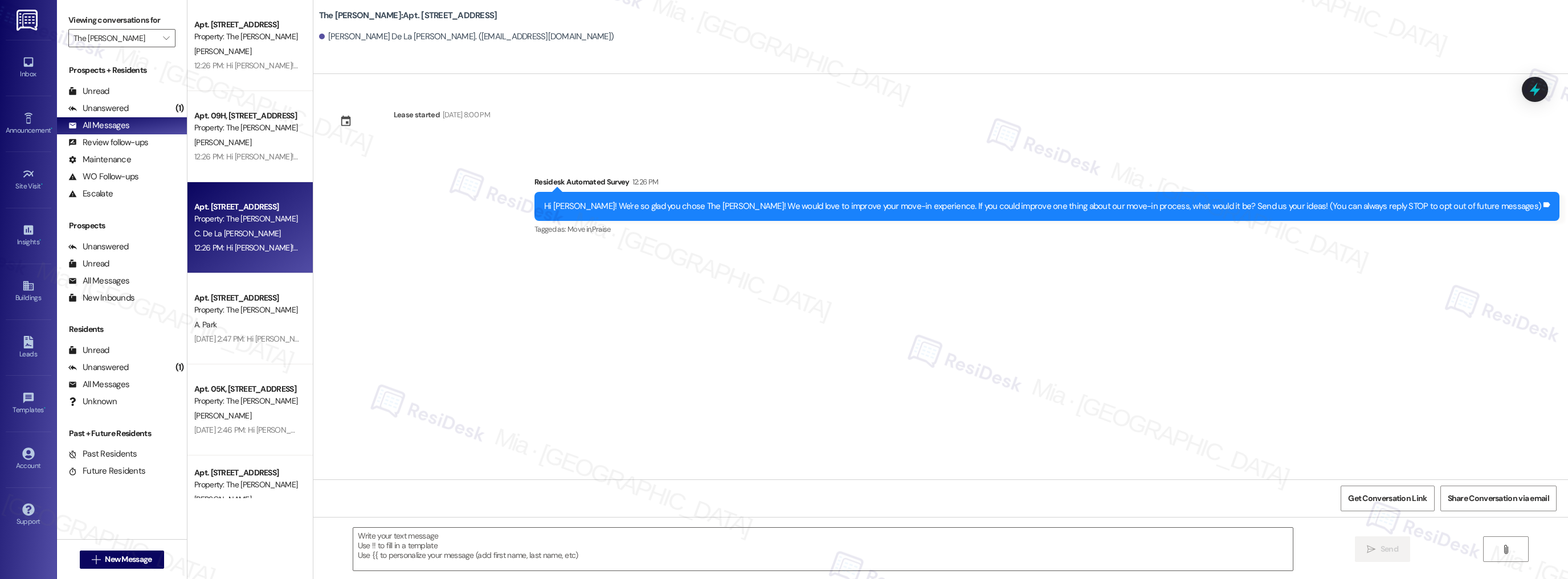
type textarea "Fetching suggested responses. Please feel free to read through the conversation…"
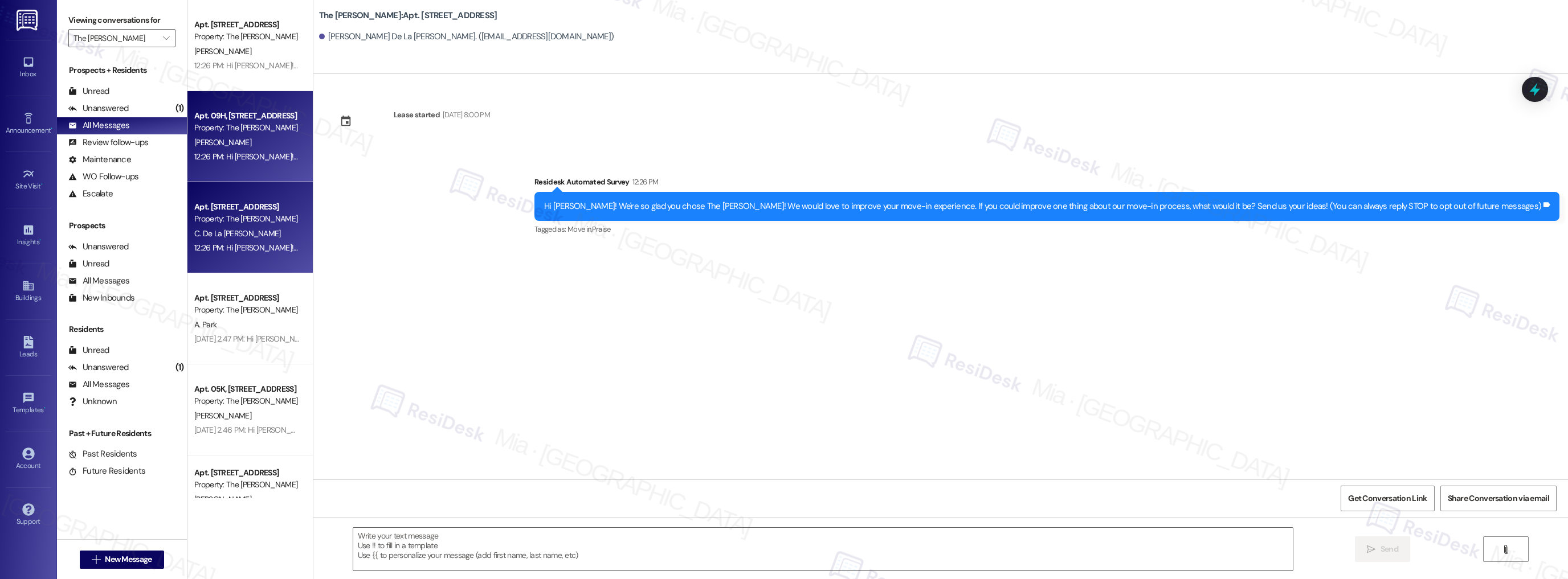
click at [262, 153] on div "12:26 PM: Hi Siyu! We're so glad you chose The Landon! We would love to improve…" at bounding box center [668, 156] width 949 height 10
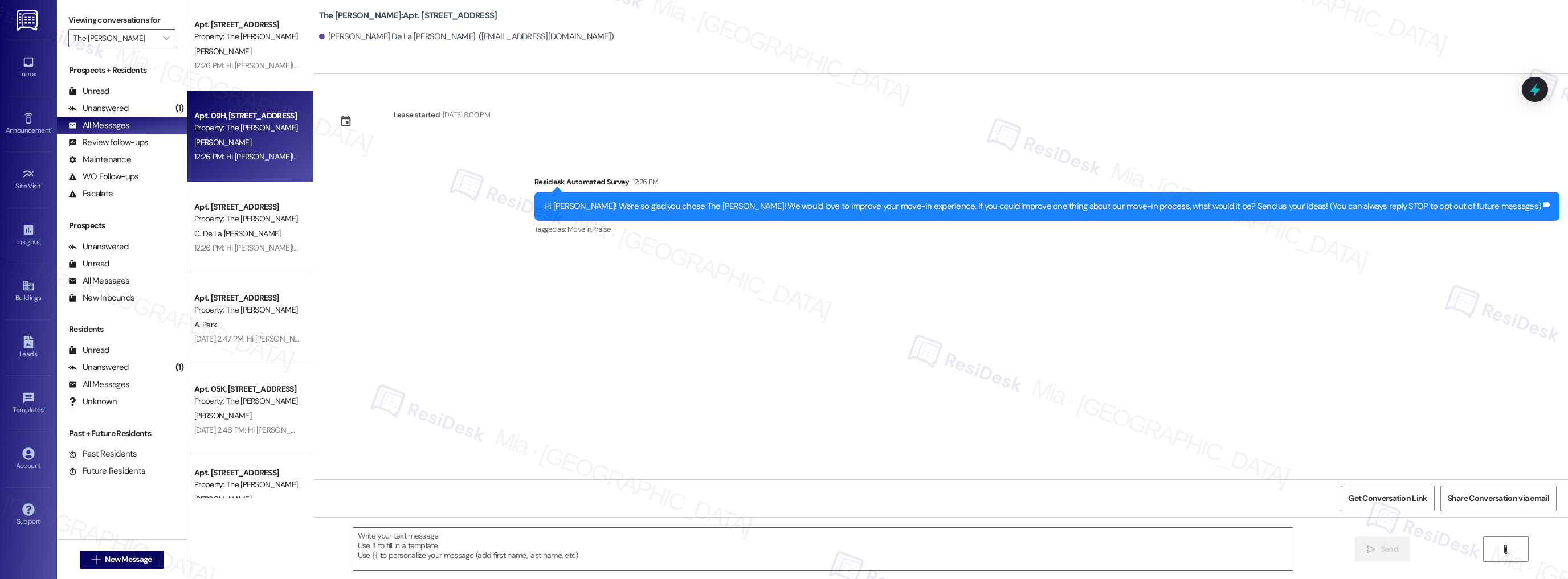
type textarea "Fetching suggested responses. Please feel free to read through the conversation…"
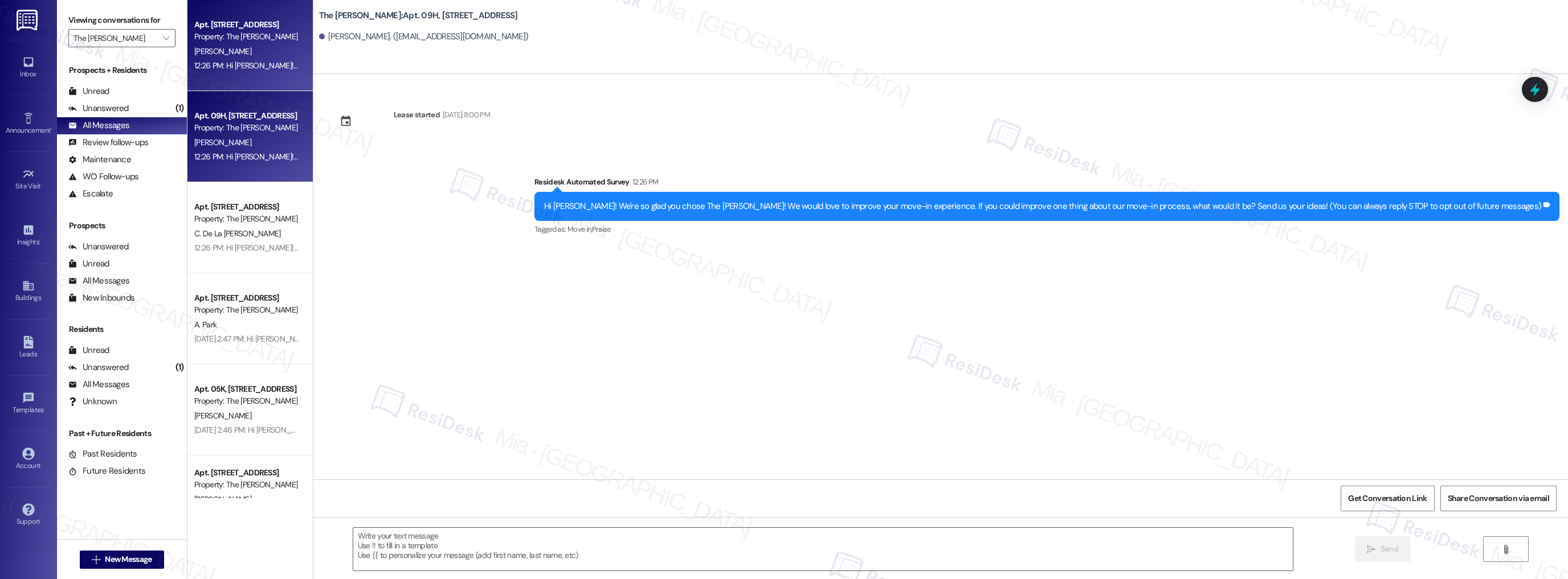
click at [274, 79] on div "Apt. 12J, 520 W 43rd St Property: The Landon A. Bell 12:26 PM: Hi Ashley! We're…" at bounding box center [250, 46] width 125 height 91
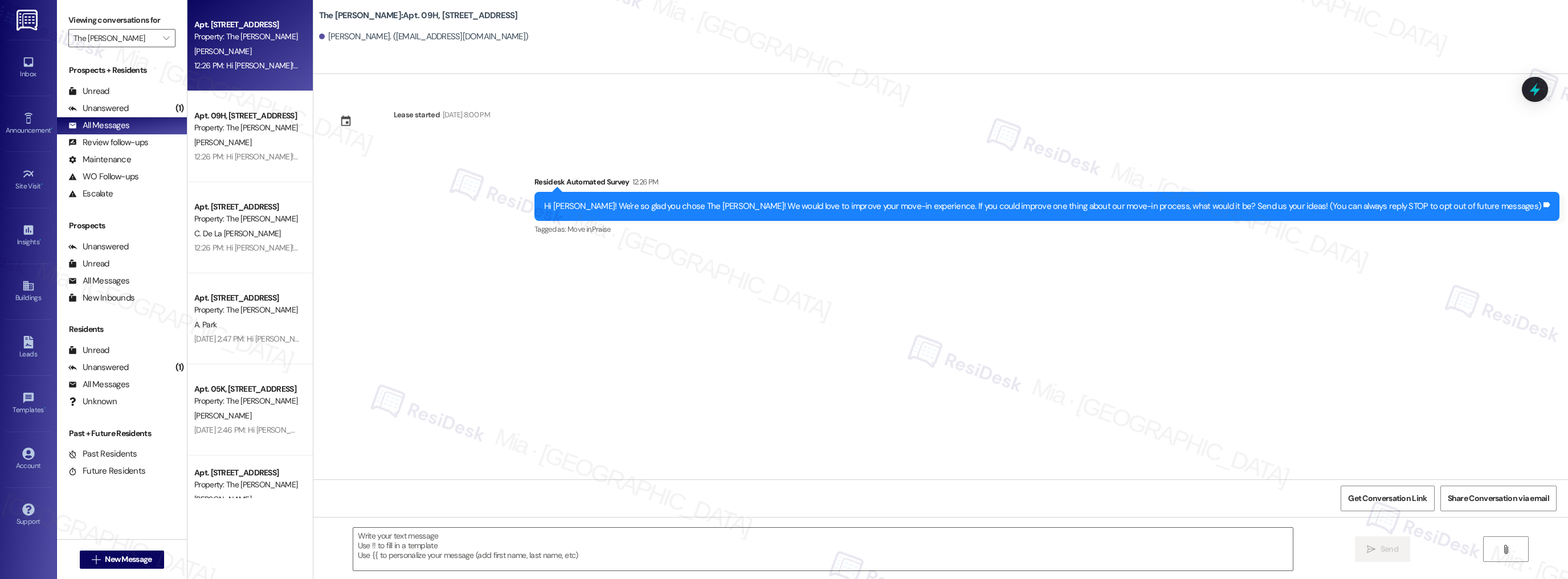
type textarea "Fetching suggested responses. Please feel free to read through the conversation…"
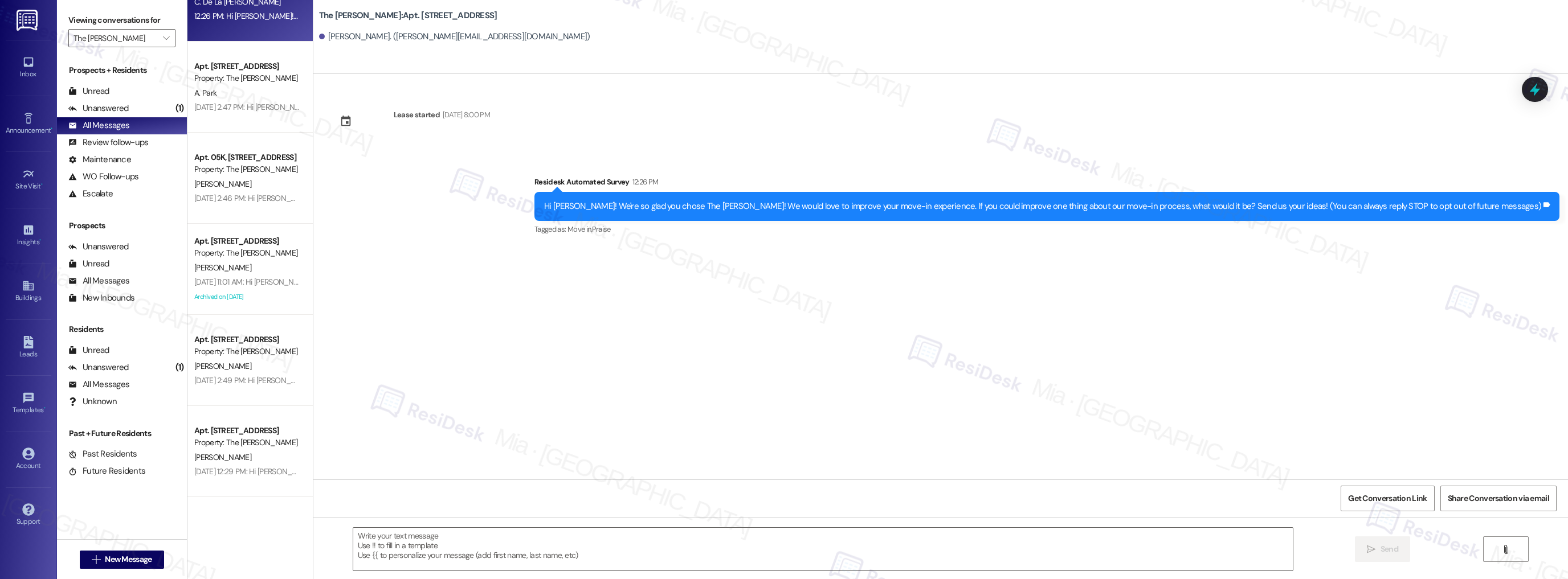
scroll to position [364, 0]
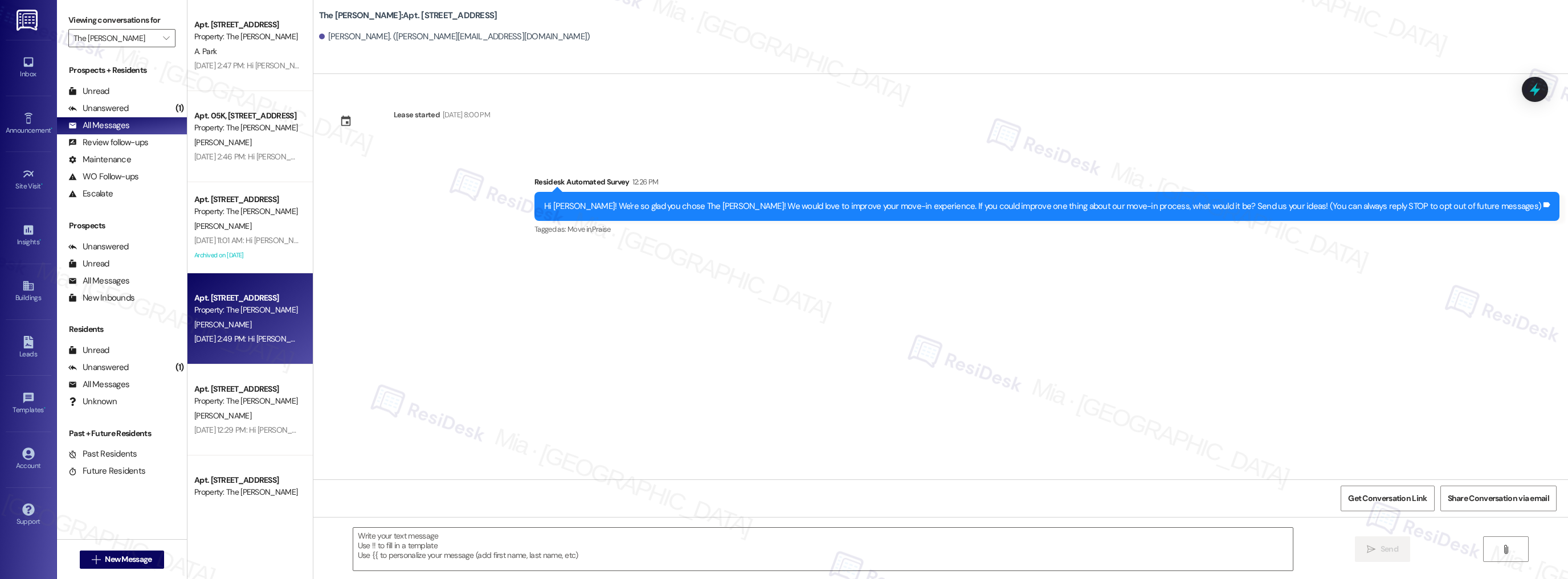
click at [272, 328] on div "[PERSON_NAME]" at bounding box center [247, 324] width 108 height 14
type textarea "Fetching suggested responses. Please feel free to read through the conversation…"
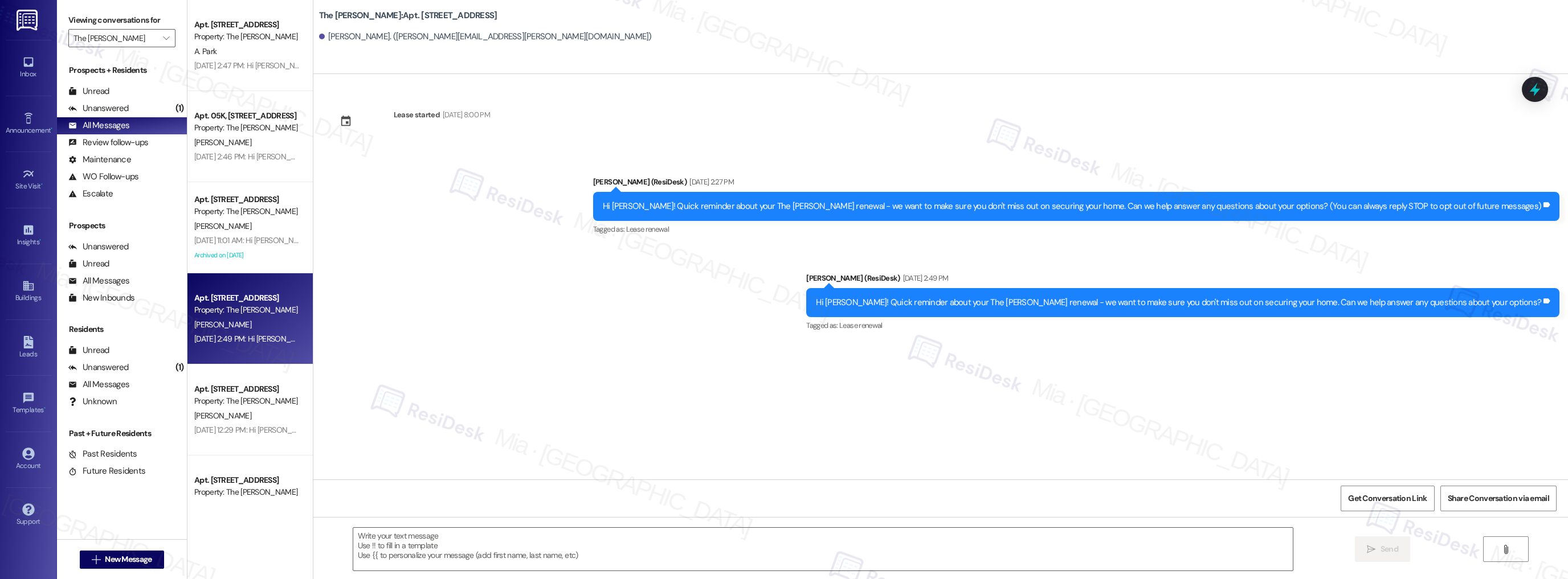
type textarea "Fetching suggested responses. Please feel free to read through the conversation…"
click at [646, 536] on textarea at bounding box center [823, 549] width 940 height 43
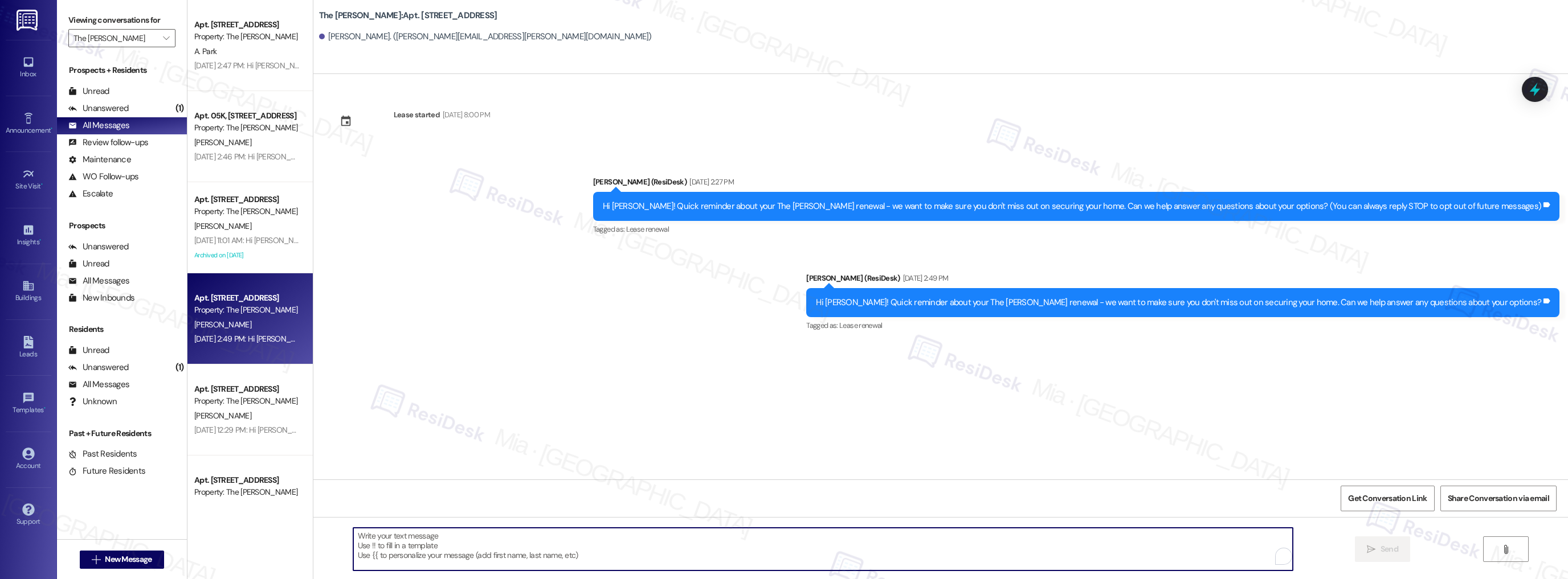
paste textarea "Hi {{first_name}}! Quick reminder about your {{property}} renewal - we want to …"
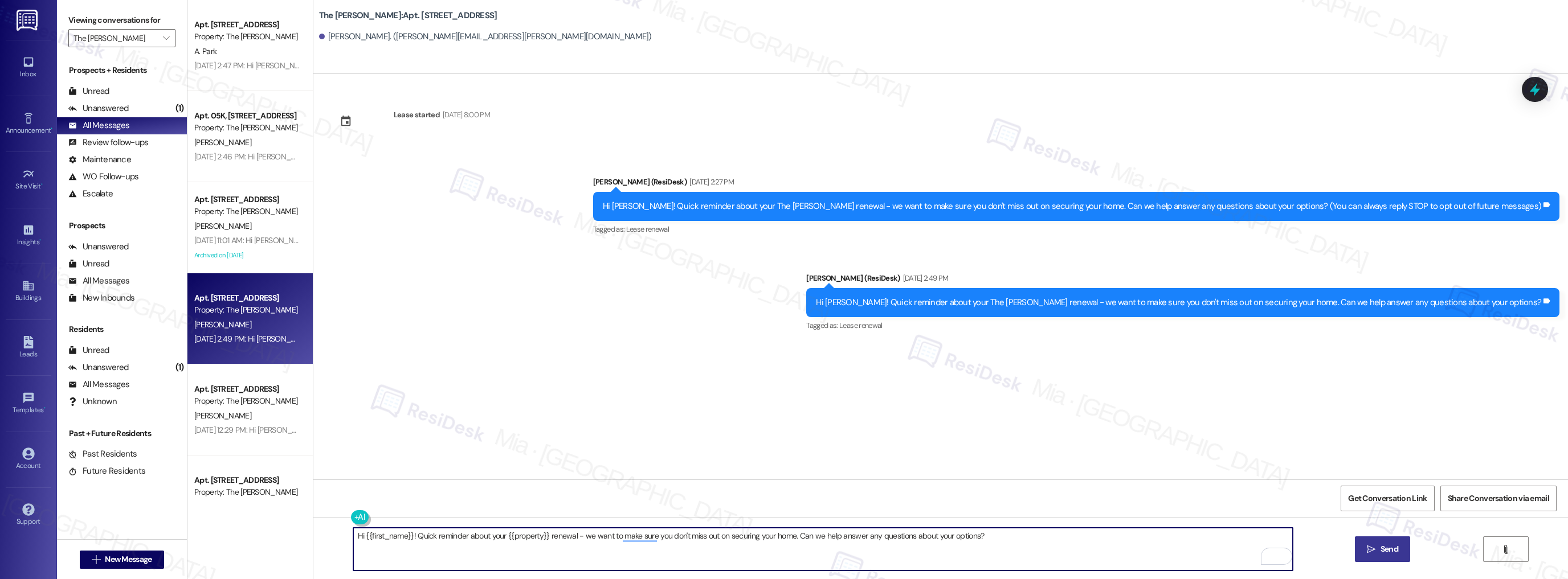
type textarea "Hi {{first_name}}! Quick reminder about your {{property}} renewal - we want to …"
click at [1370, 552] on icon "" at bounding box center [1371, 549] width 9 height 9
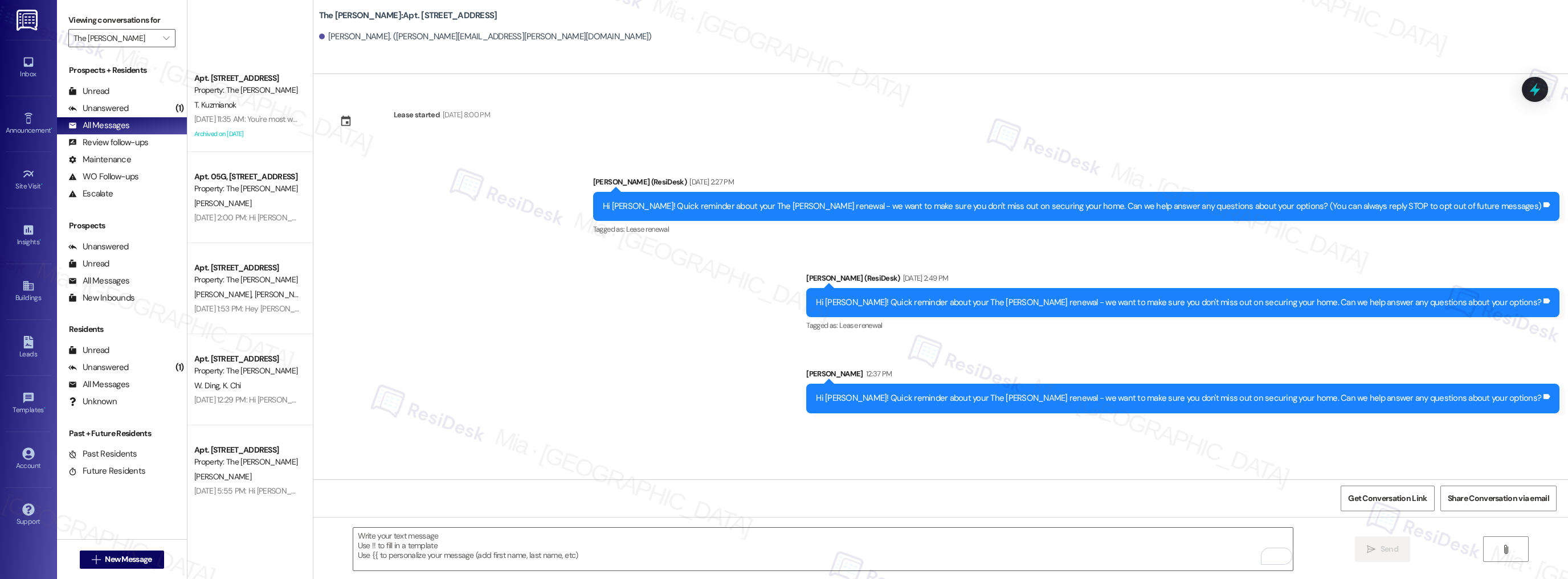
scroll to position [3874, 0]
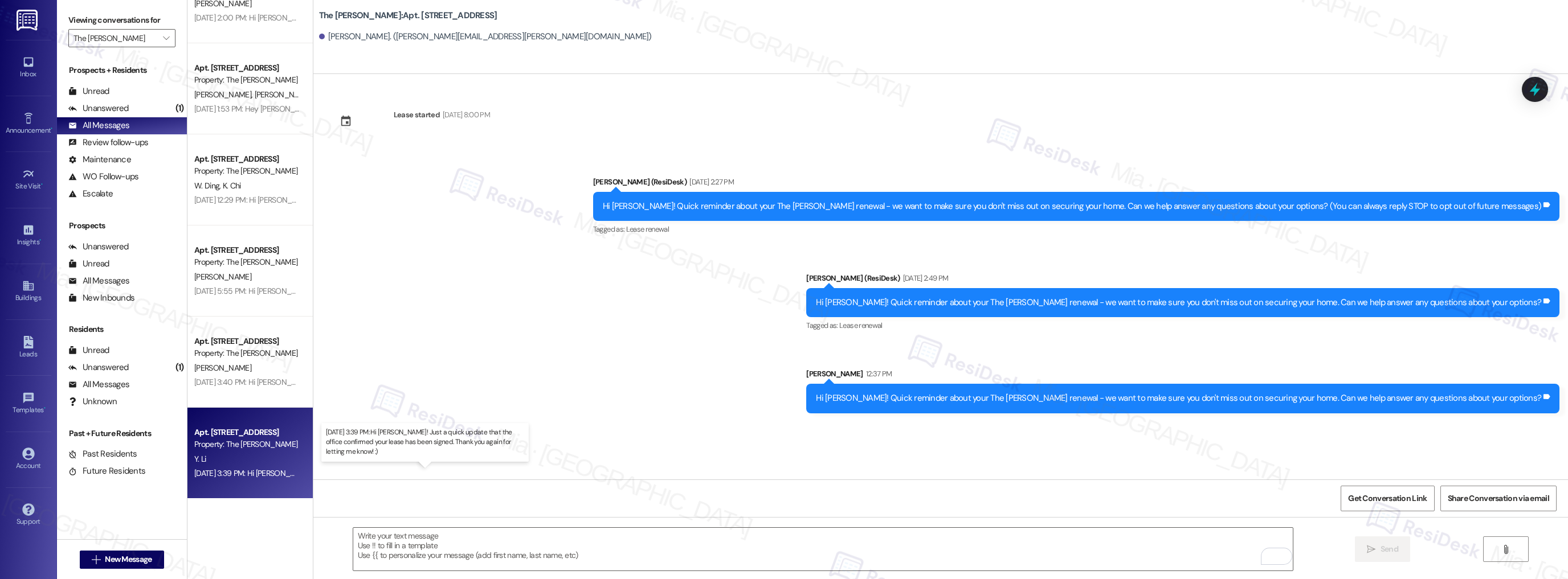
click at [241, 473] on div "Aug 13, 2025 at 3:39 PM: Hi Yoyo! Just a quick update that the office confirmed…" at bounding box center [441, 473] width 494 height 10
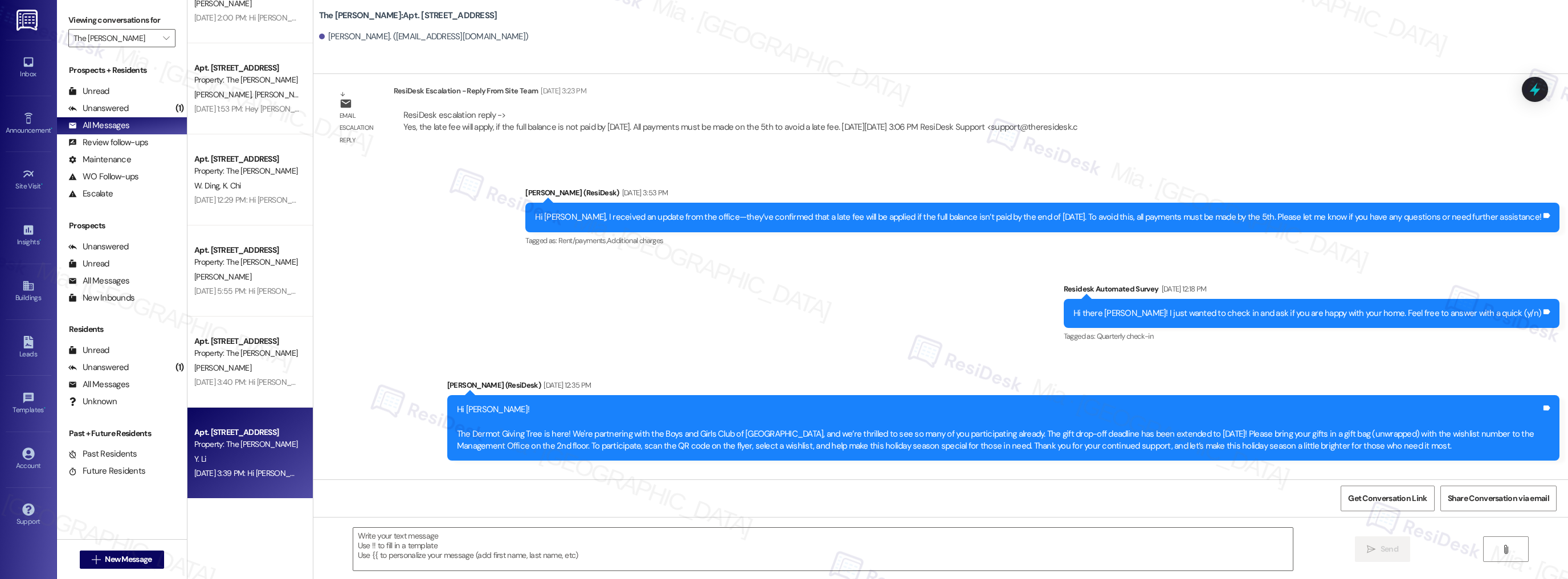
type textarea "Fetching suggested responses. Please feel free to read through the conversation…"
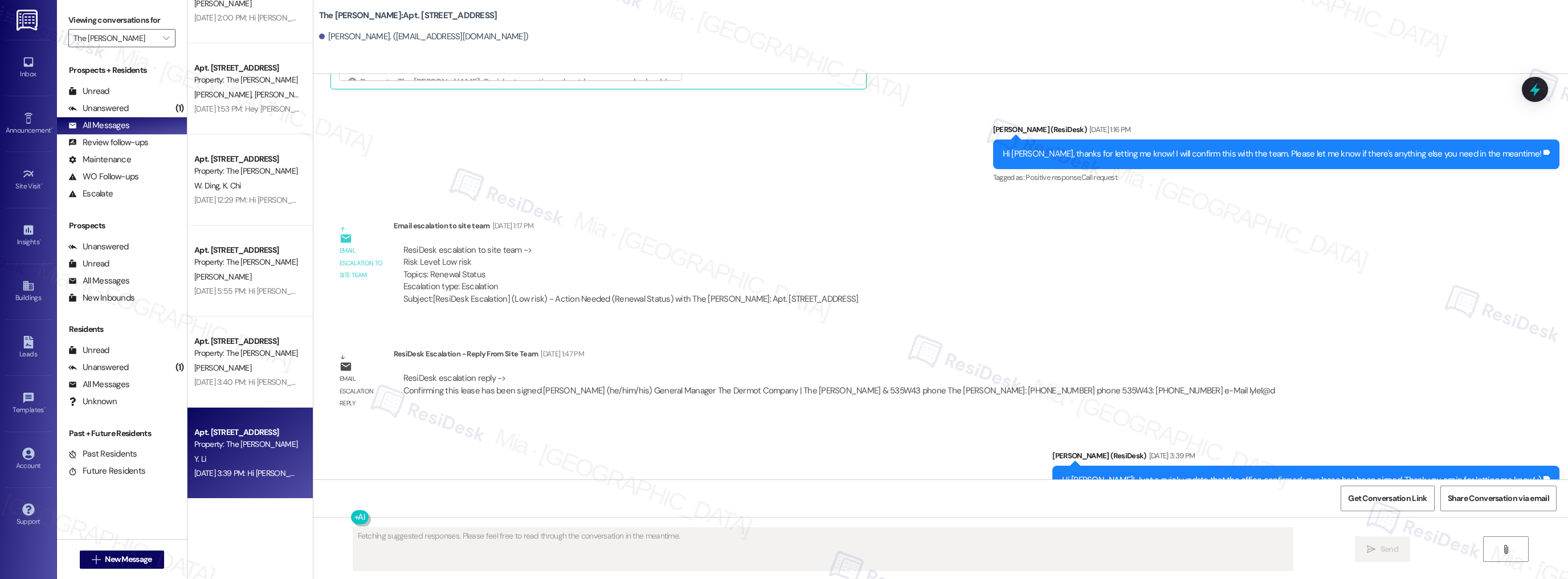
scroll to position [9259, 0]
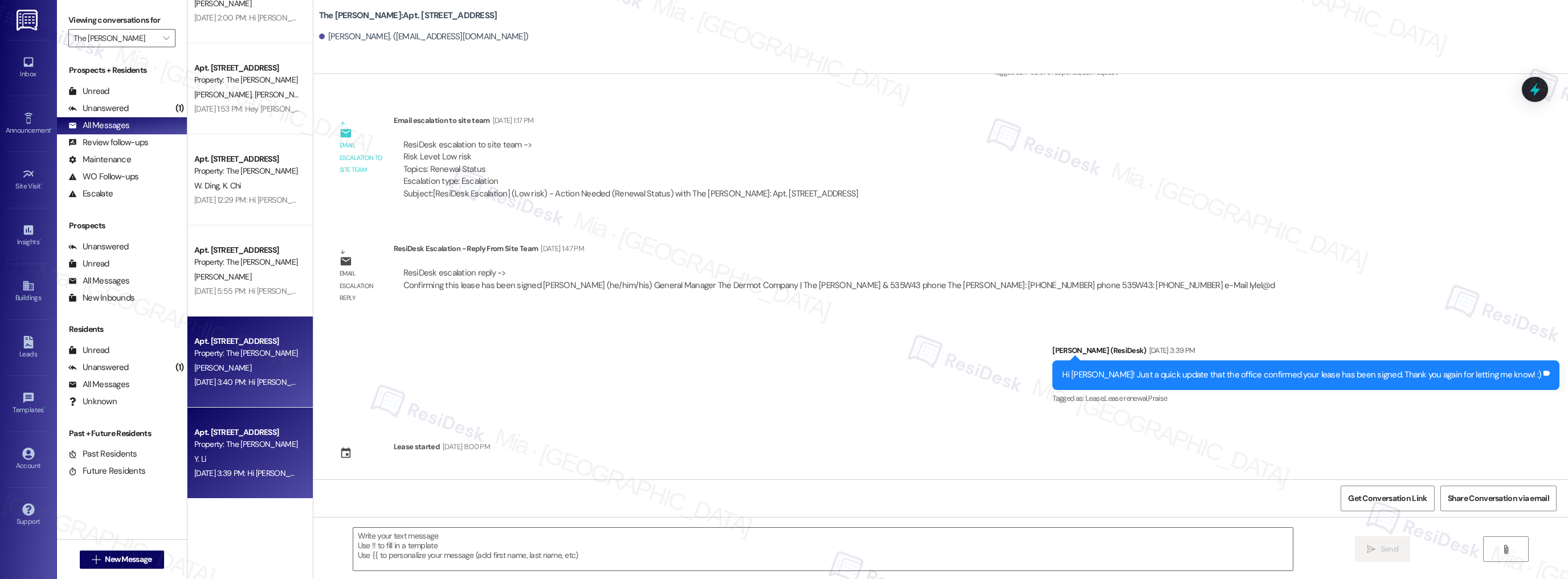
click at [253, 352] on div "Property: The [PERSON_NAME]" at bounding box center [247, 353] width 105 height 12
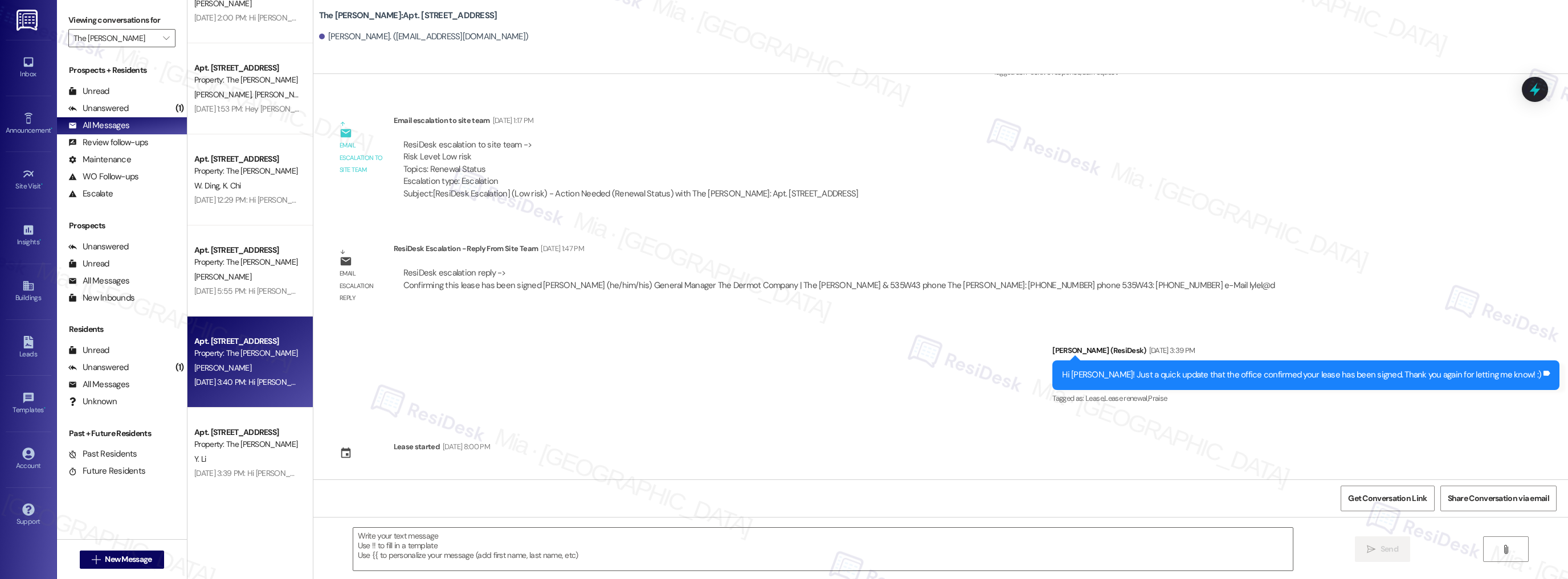
type textarea "Fetching suggested responses. Please feel free to read through the conversation…"
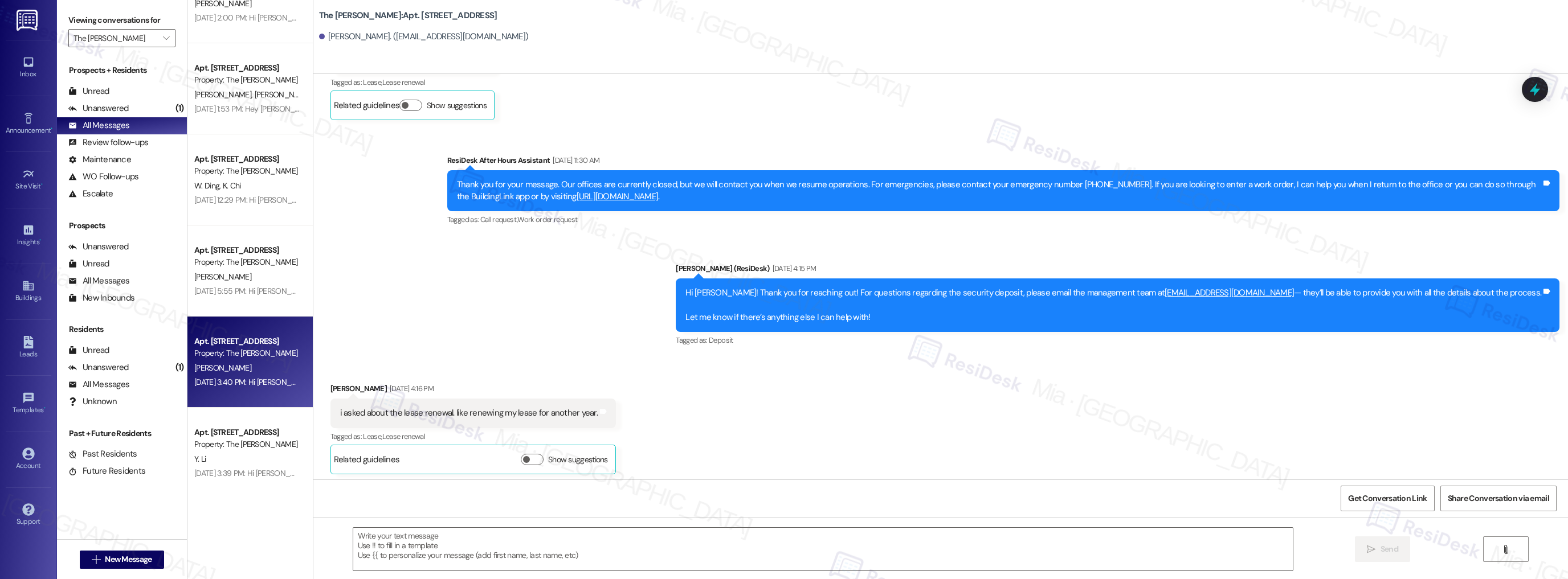
type textarea "Fetching suggested responses. Please feel free to read through the conversation…"
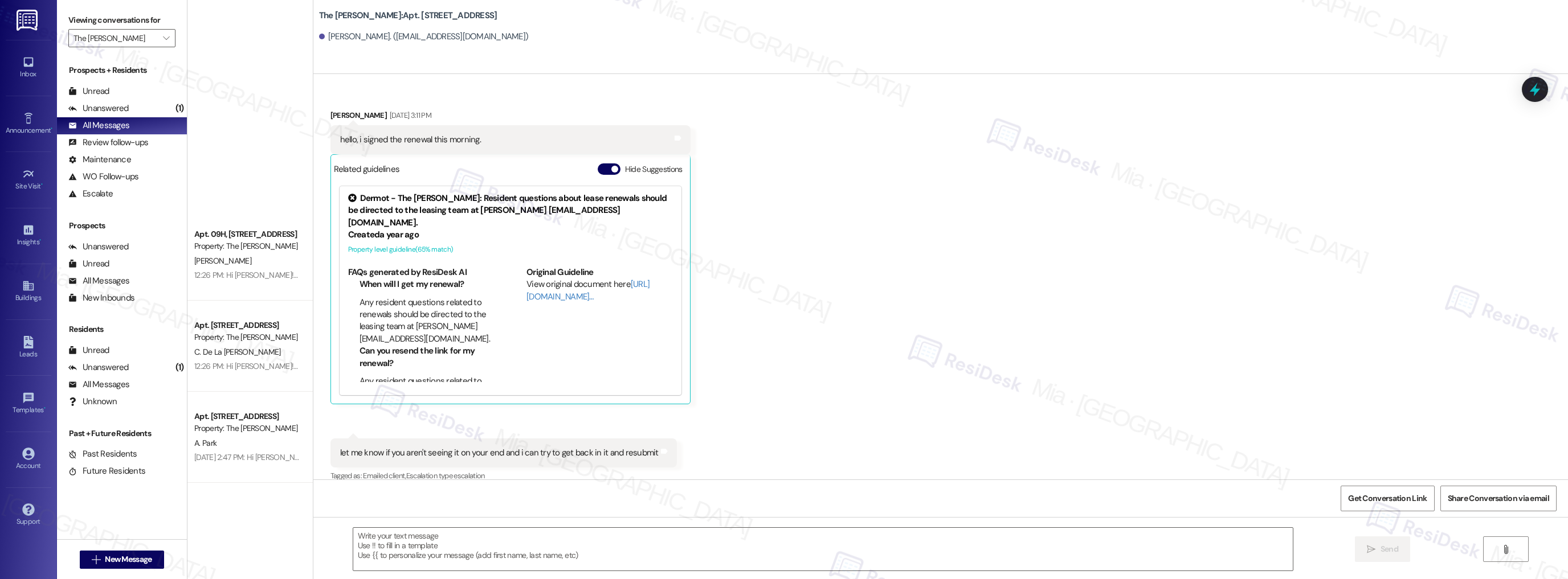
scroll to position [0, 0]
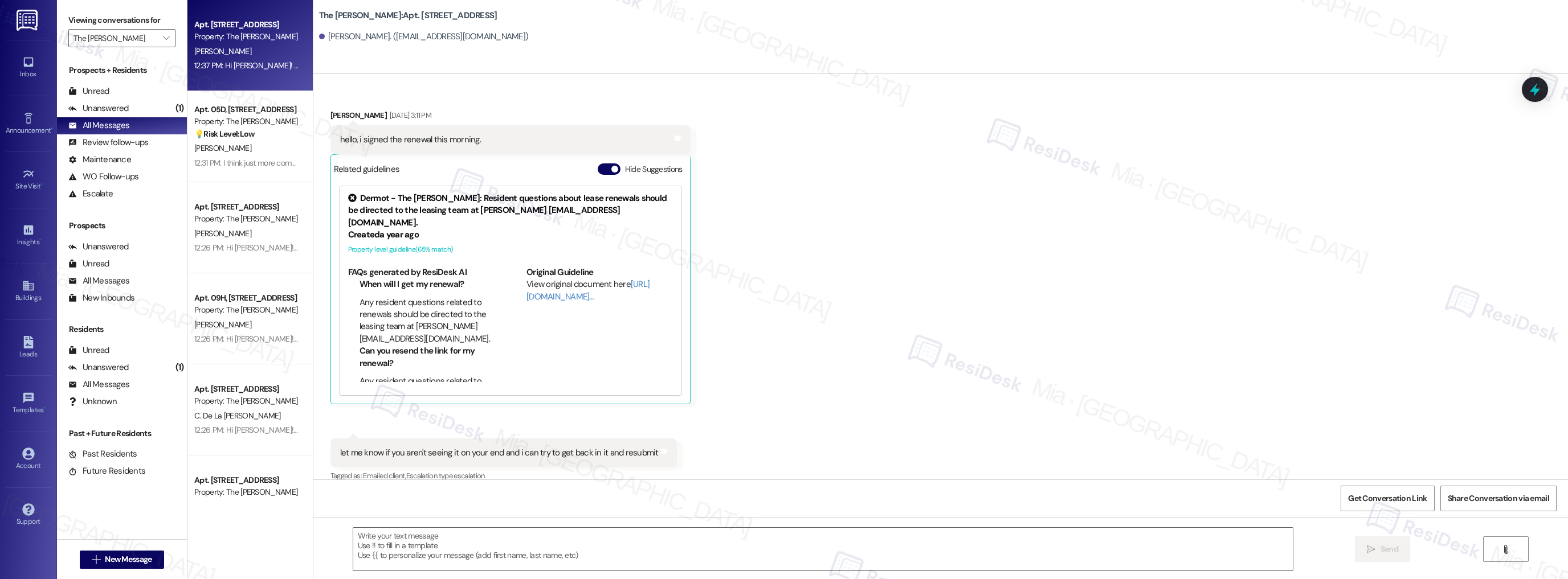
click at [258, 51] on div "[PERSON_NAME]" at bounding box center [247, 51] width 108 height 14
type textarea "Fetching suggested responses. Please feel free to read through the conversation…"
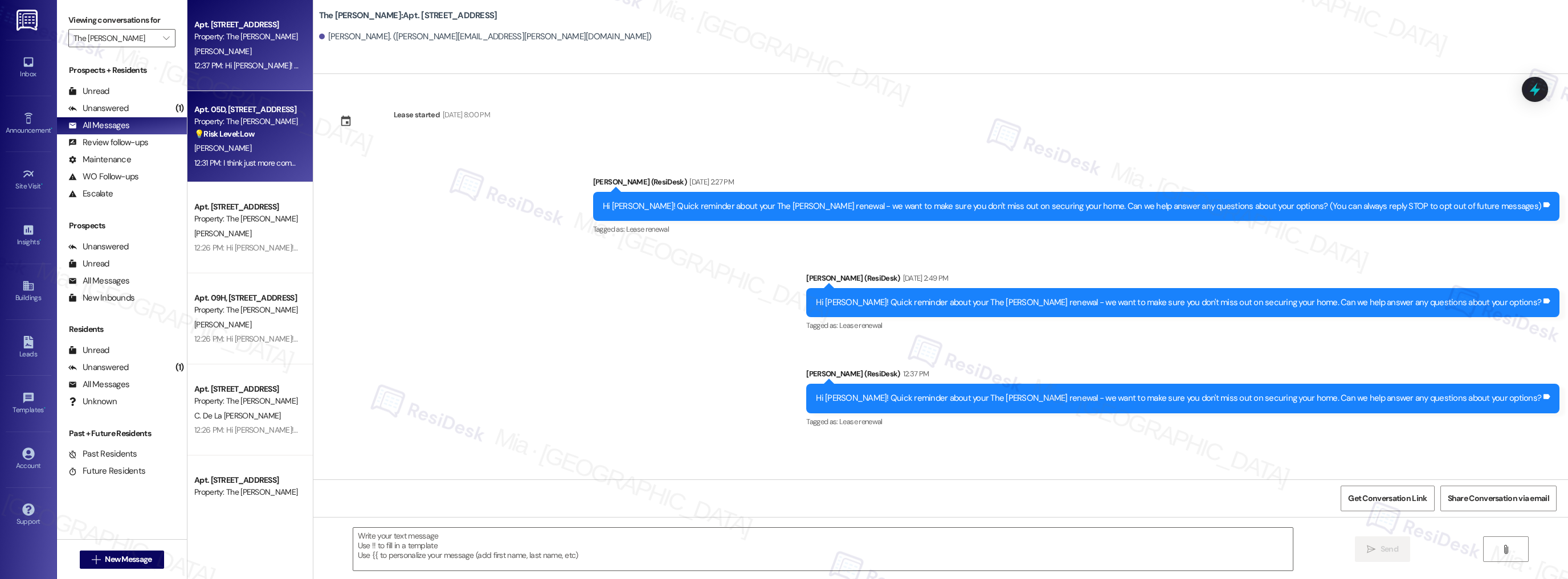
click at [249, 135] on strong "💡 Risk Level: Low" at bounding box center [224, 134] width 60 height 10
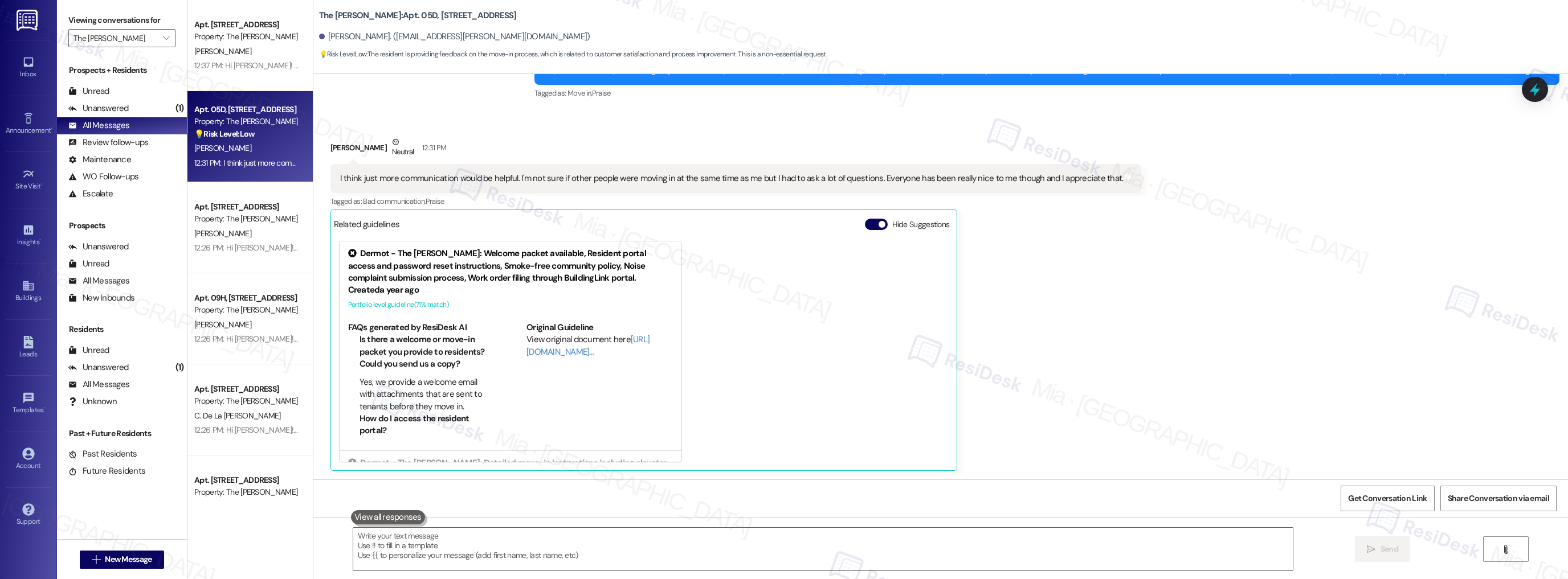
scroll to position [65, 0]
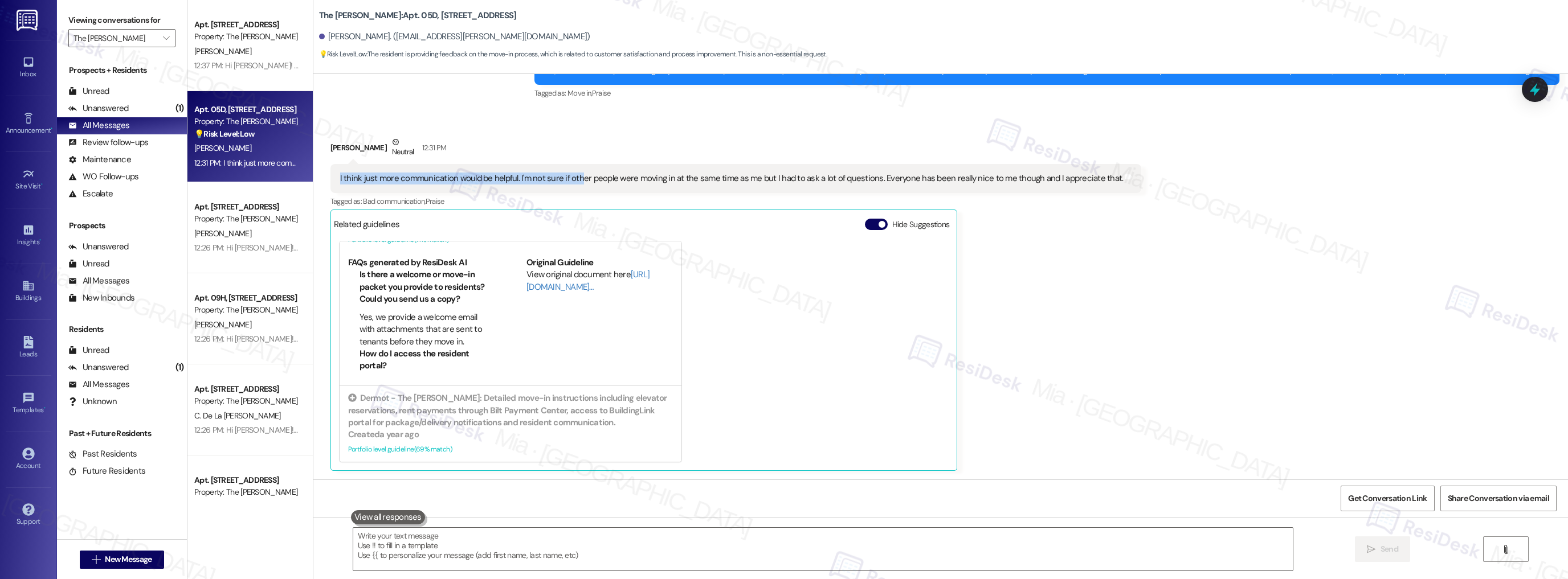
drag, startPoint x: 331, startPoint y: 175, endPoint x: 568, endPoint y: 175, distance: 237.0
click at [568, 175] on div "I think just more communication would be helpful. I'm not sure if other people …" at bounding box center [732, 179] width 786 height 12
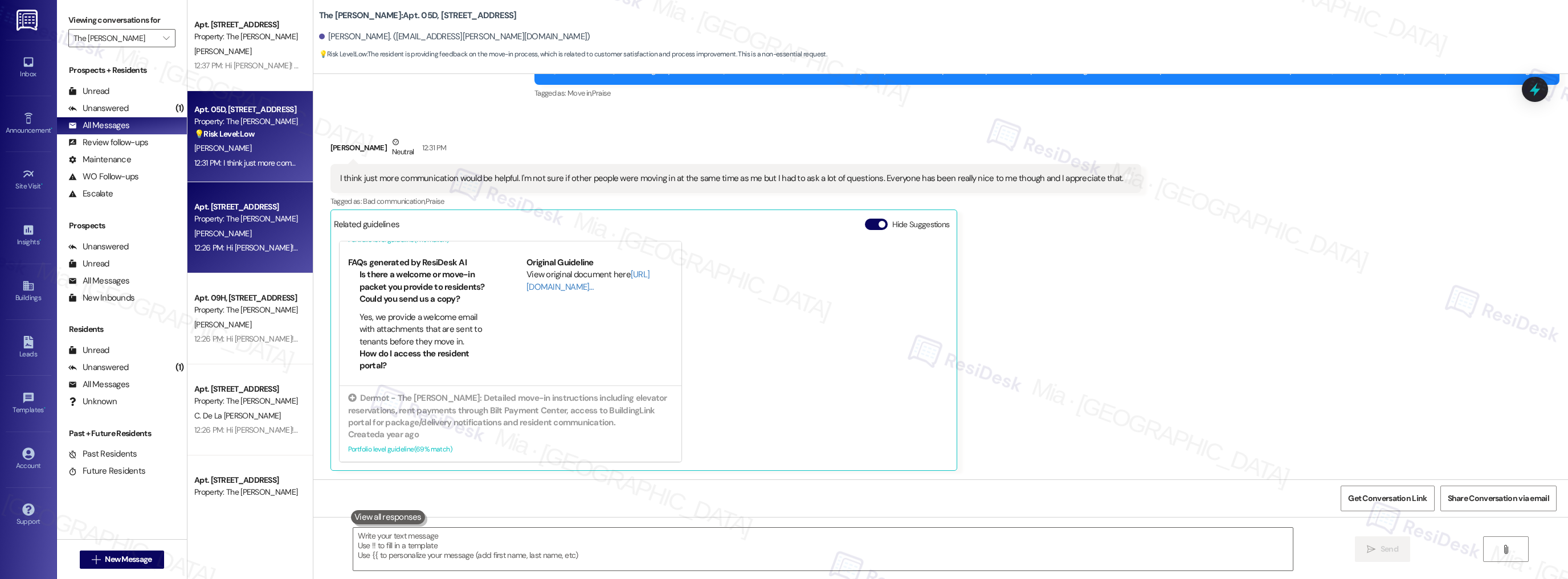
click at [251, 248] on div "12:26 PM: Hi Ashley! We're so glad you chose The Landon! We would love to impro…" at bounding box center [668, 248] width 949 height 10
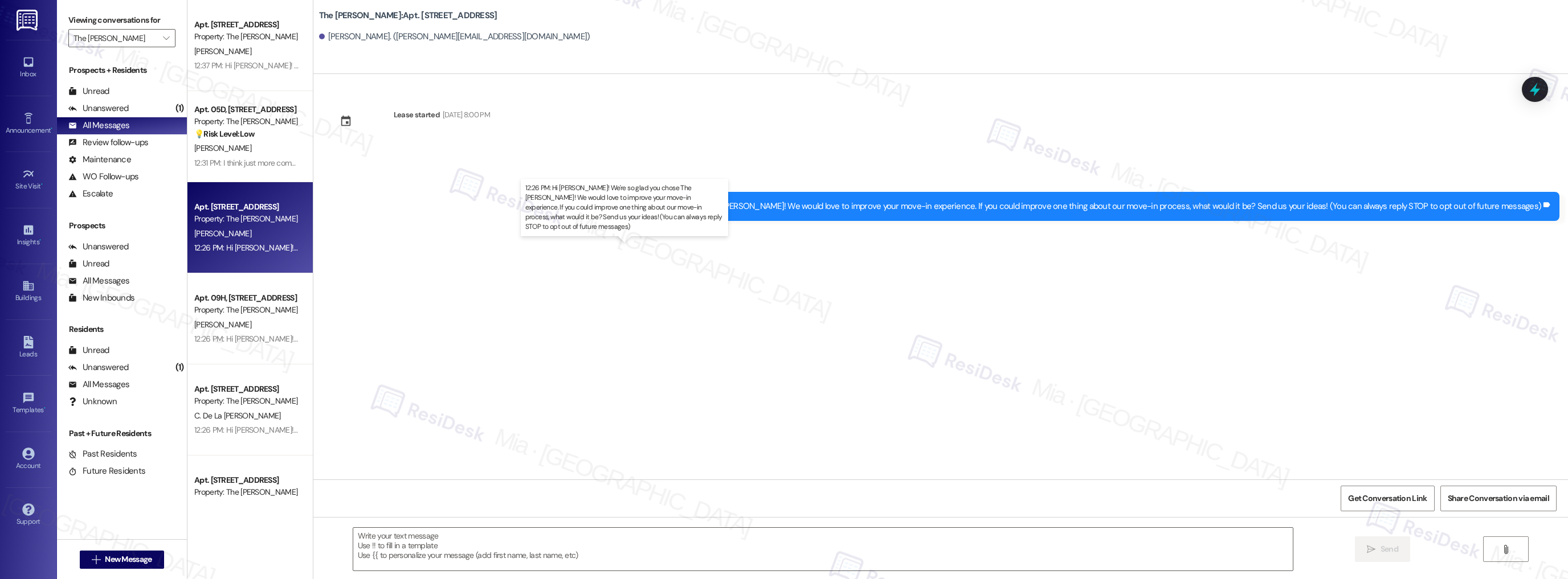
type textarea "Fetching suggested responses. Please feel free to read through the conversation…"
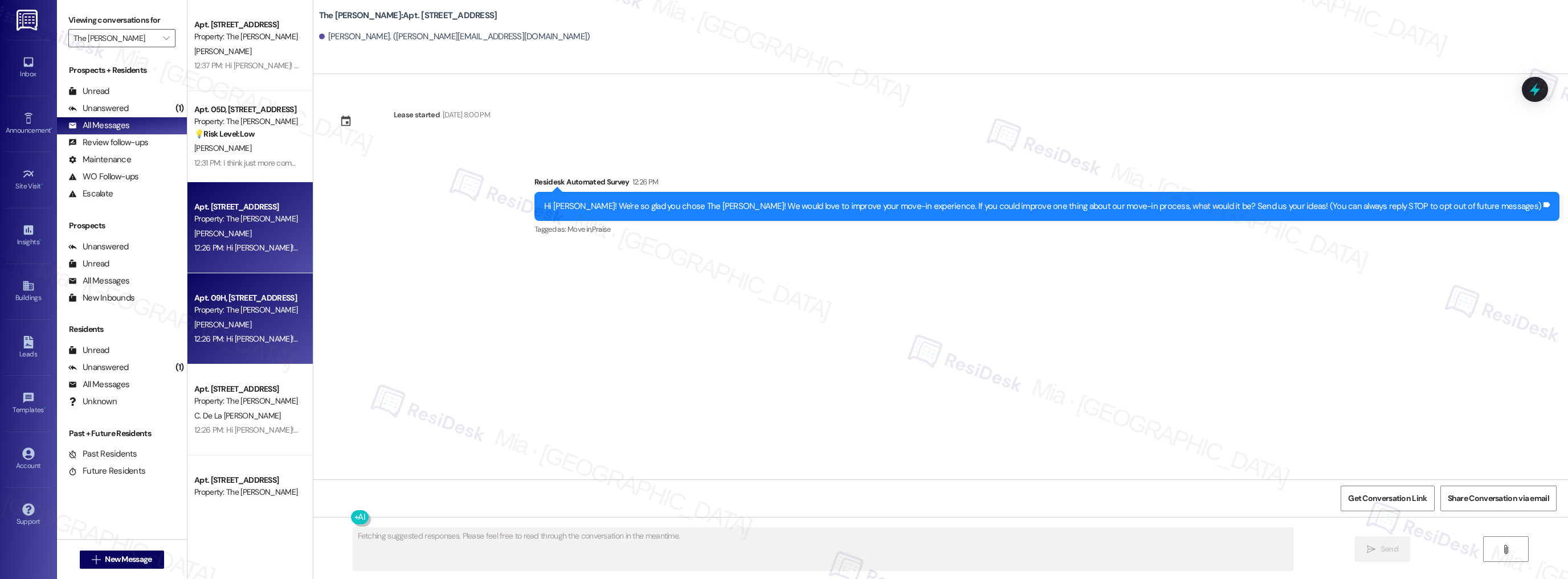
click at [254, 321] on div "S. Yao" at bounding box center [247, 324] width 108 height 14
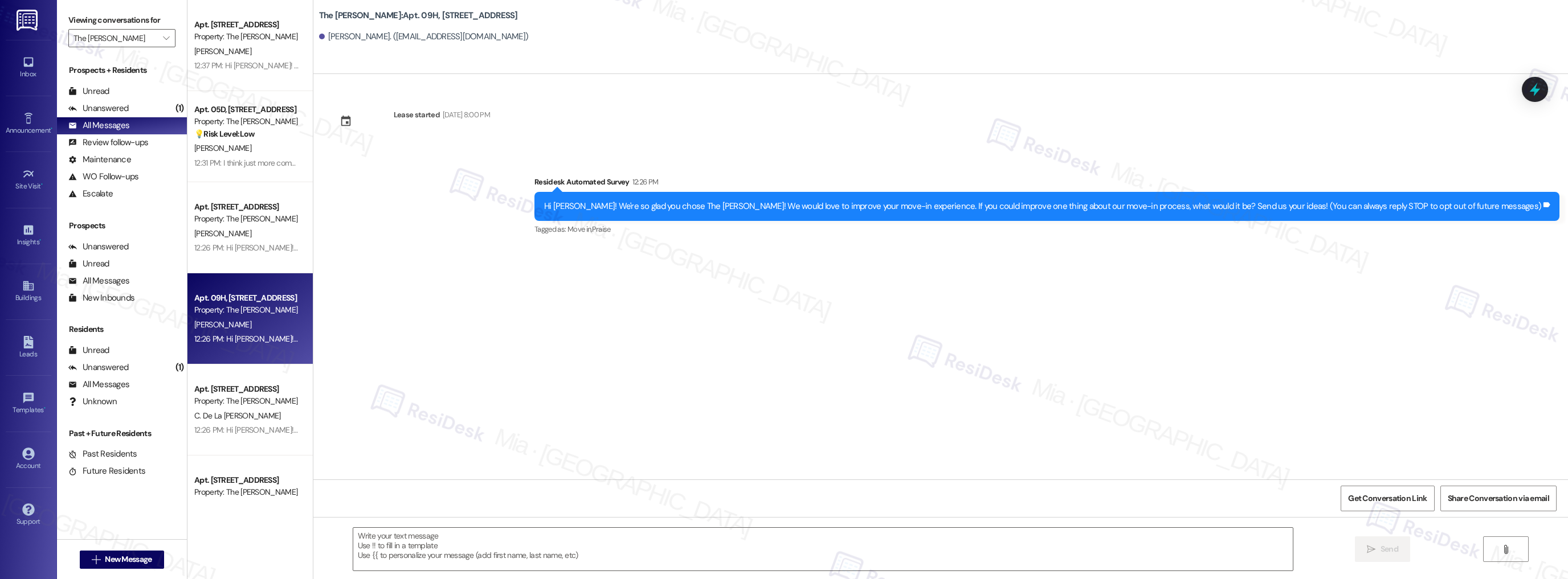
type textarea "Fetching suggested responses. Please feel free to read through the conversation…"
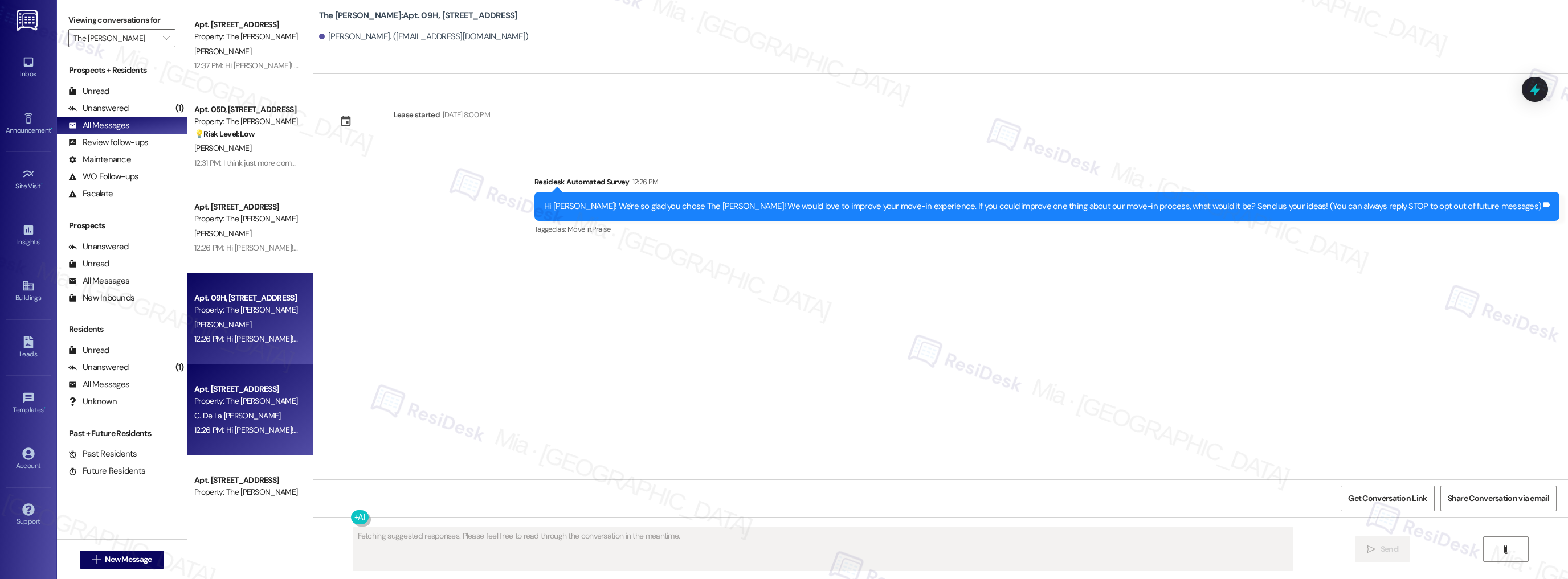
click at [261, 409] on div "C. De La Riva Cordon" at bounding box center [247, 415] width 108 height 14
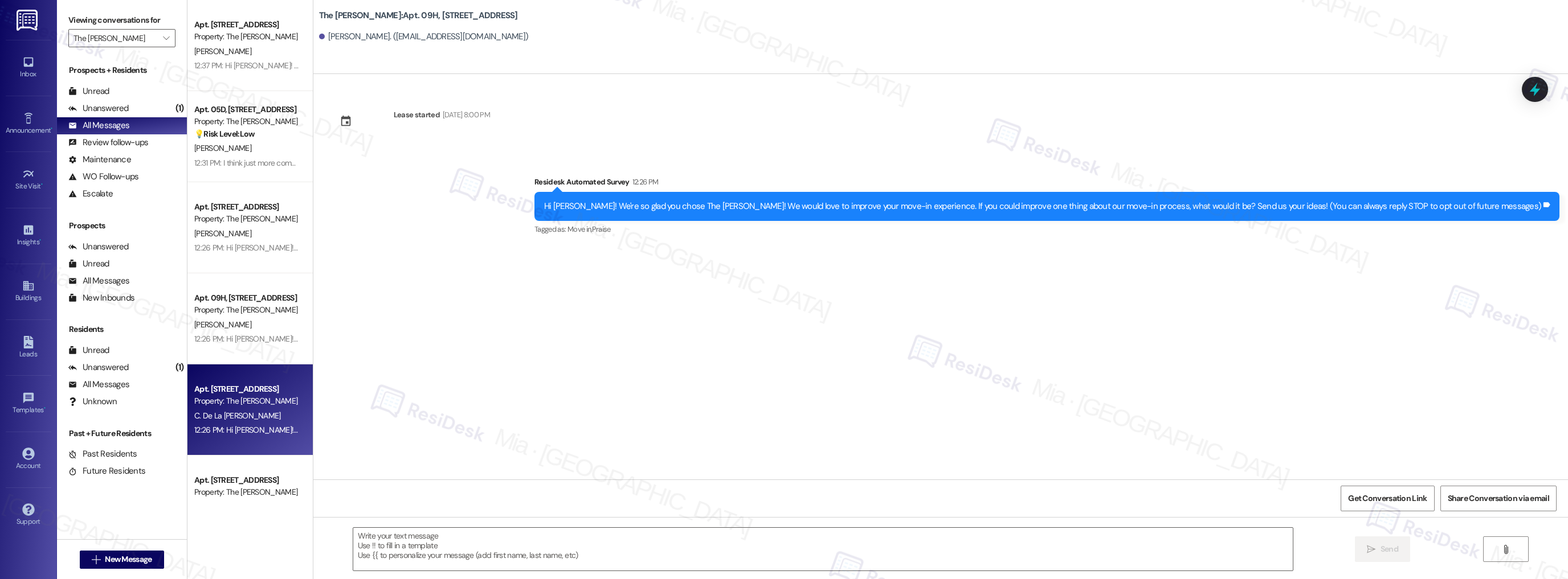
type textarea "Fetching suggested responses. Please feel free to read through the conversation…"
click at [232, 486] on div "Property: The [PERSON_NAME]" at bounding box center [247, 492] width 105 height 12
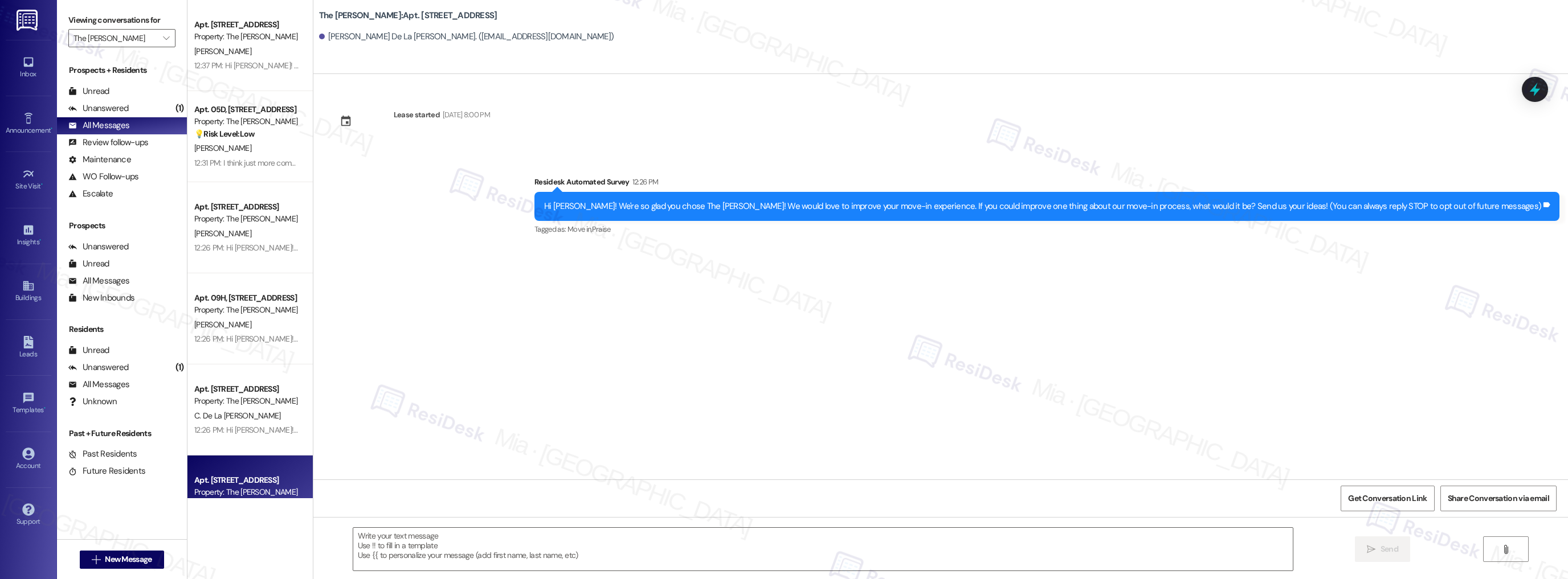
type textarea "Fetching suggested responses. Please feel free to read through the conversation…"
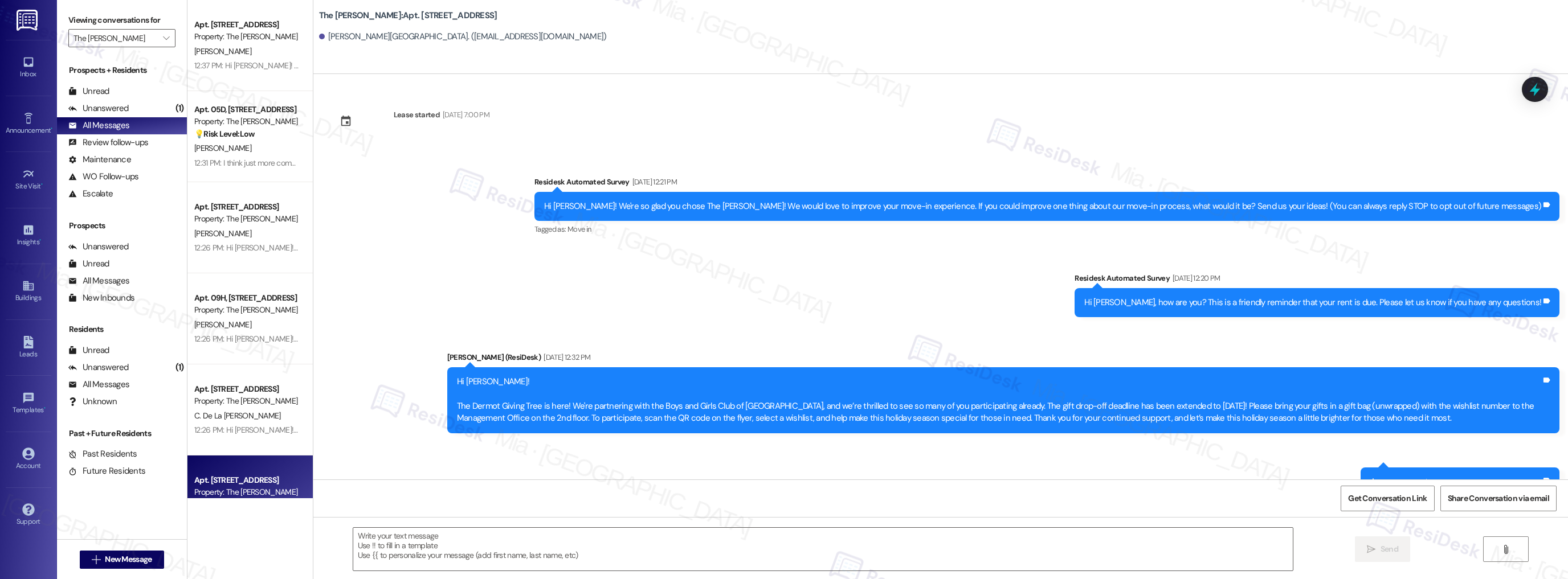
type textarea "Fetching suggested responses. Please feel free to read through the conversation…"
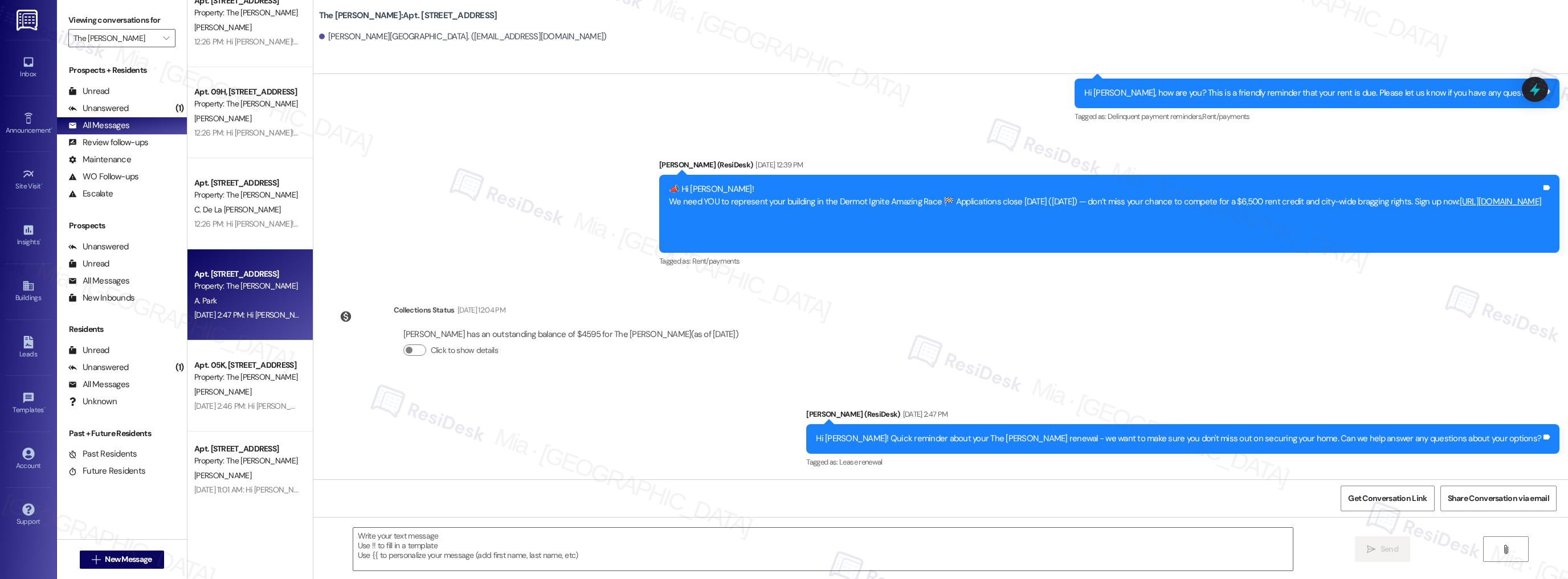
scroll to position [227, 0]
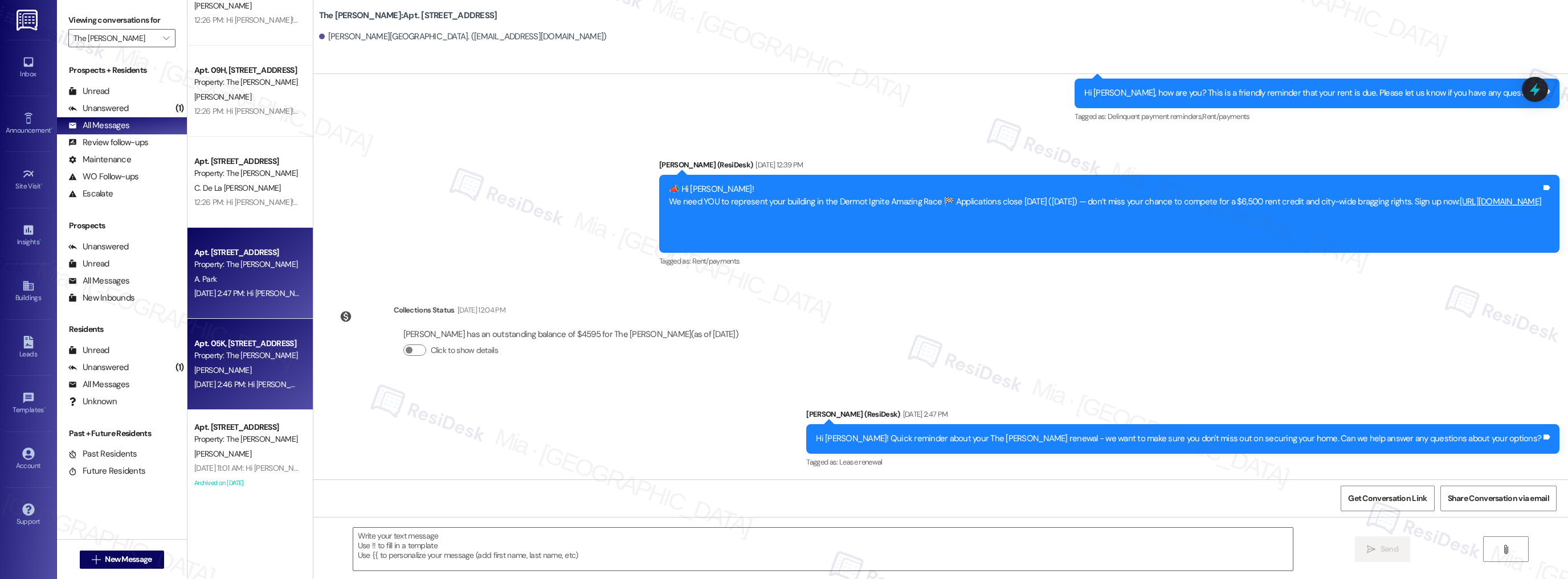
click at [251, 344] on div "Apt. 05K, 520 W 43rd St" at bounding box center [247, 344] width 105 height 12
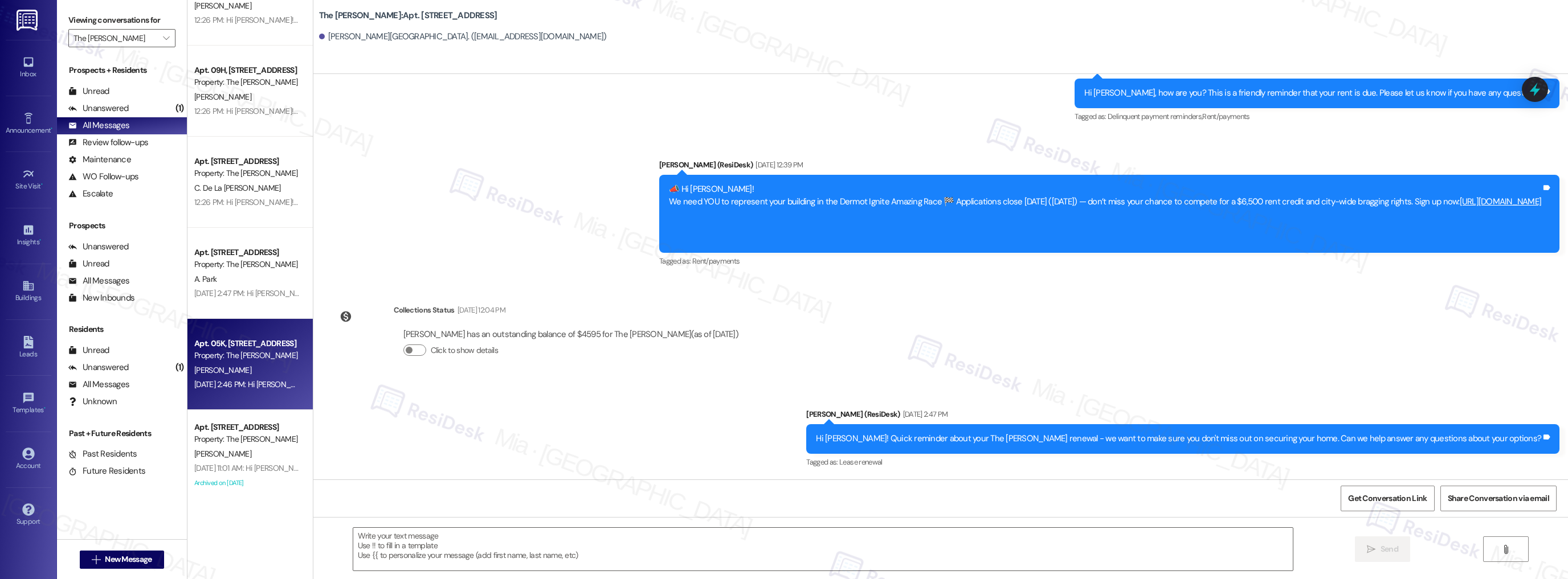
type textarea "Fetching suggested responses. Please feel free to read through the conversation…"
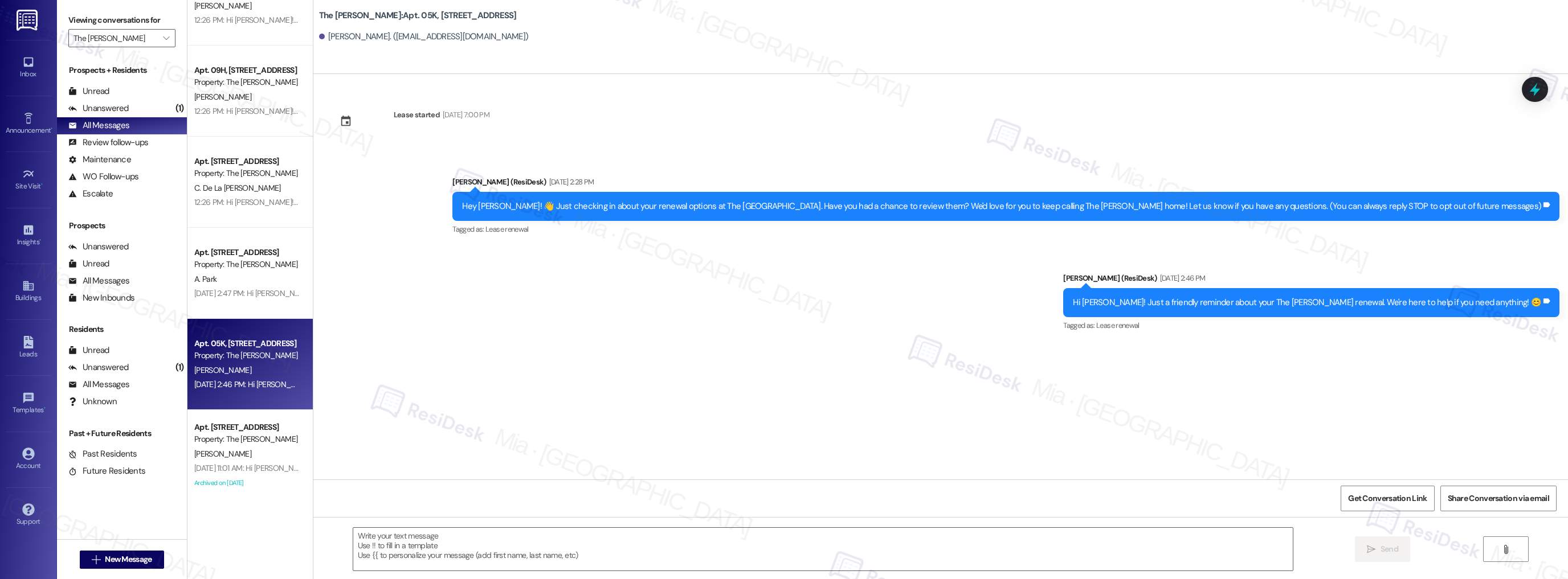
type textarea "Fetching suggested responses. Please feel free to read through the conversation…"
click at [618, 538] on textarea at bounding box center [823, 549] width 940 height 43
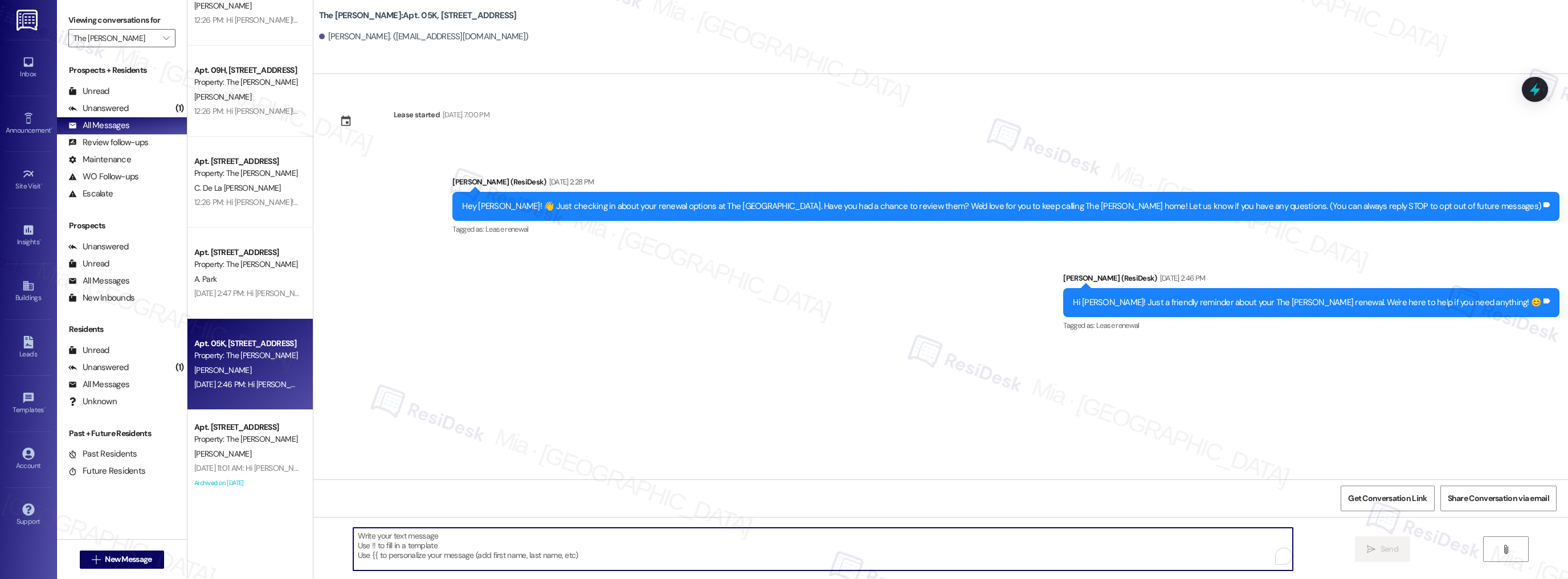
paste textarea "Hey {{first_name}}! Don't forget to review your renewal options for {{property}…"
type textarea "Hey {{first_name}}! Don't forget to review your renewal options for {{property}…"
click at [1378, 545] on span "Send" at bounding box center [1389, 549] width 23 height 12
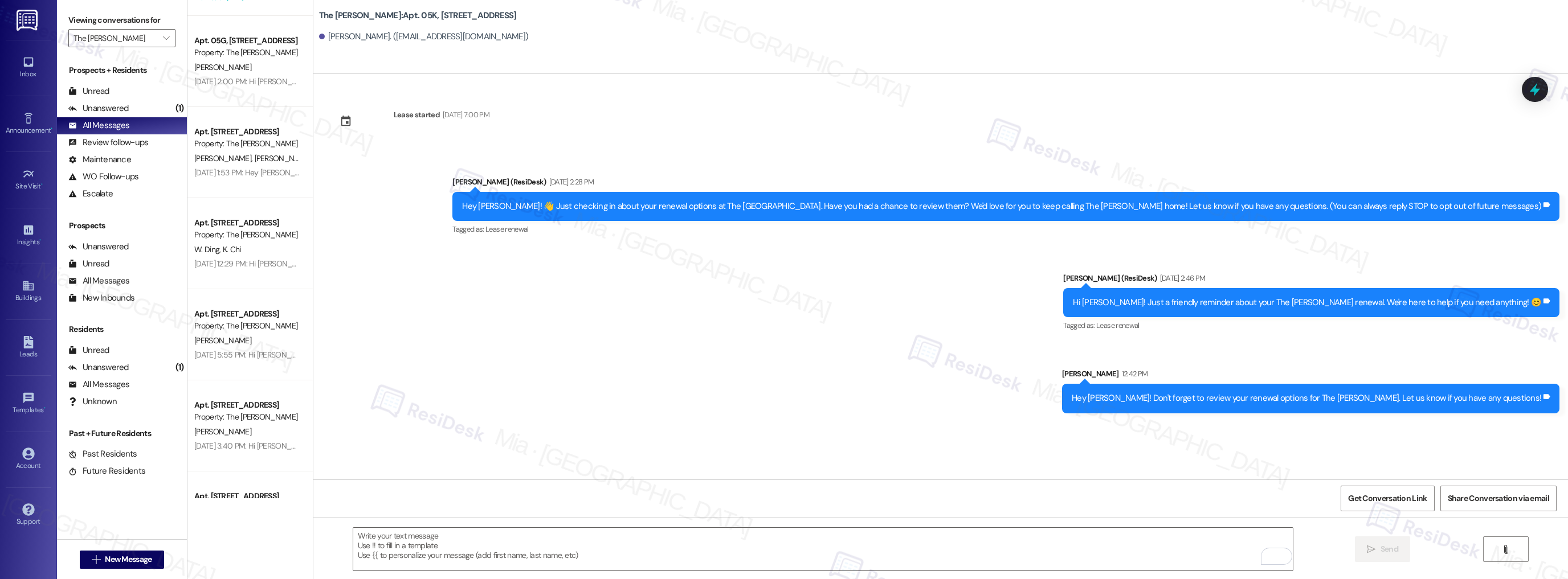
scroll to position [3874, 0]
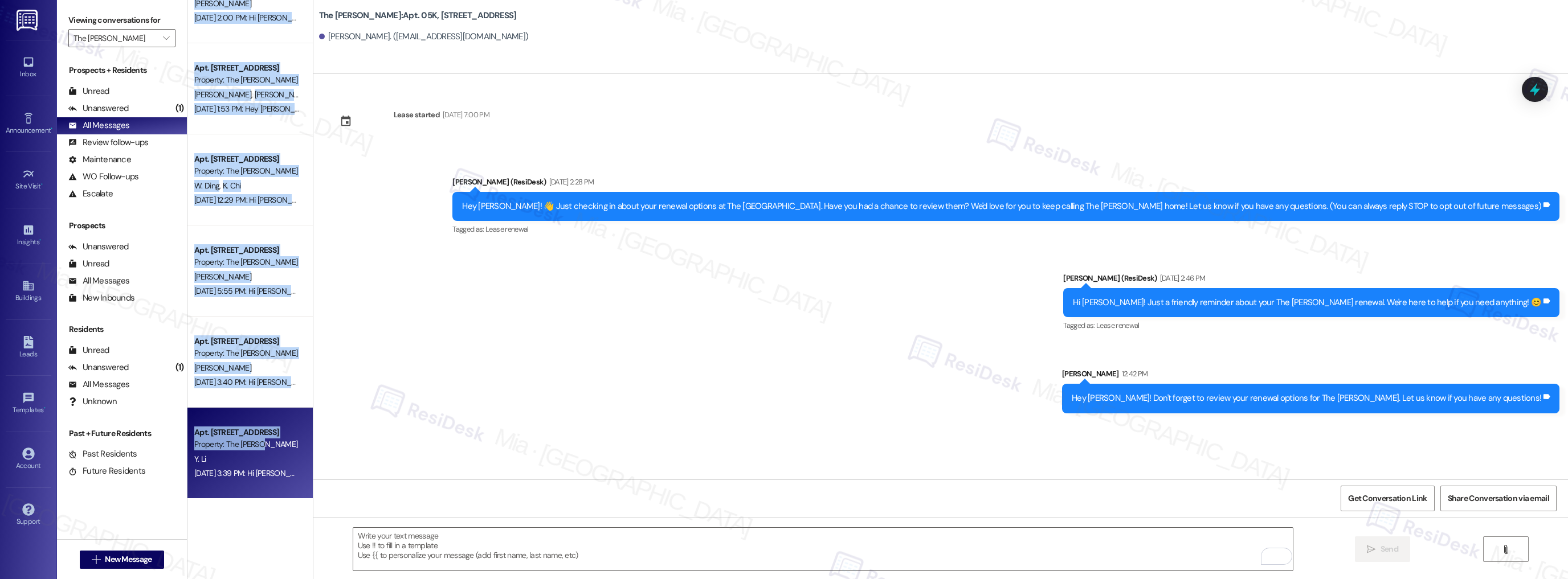
click at [303, 421] on div "Apt. 02K, 520 W 43rd St Property: The Landon S. Sukumar Aug 15, 2025 at 12:20 P…" at bounding box center [250, 249] width 125 height 498
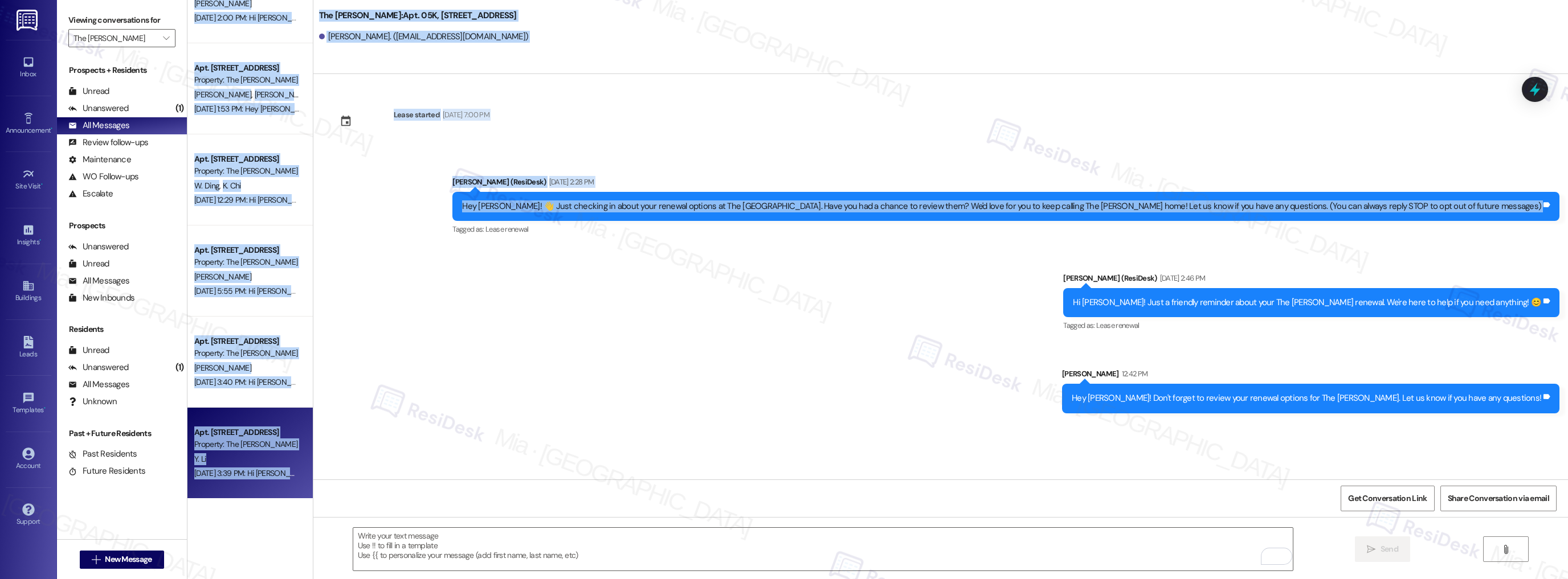
click at [301, 449] on div "Apt. 02K, 520 W 43rd St Property: The Landon S. Sukumar Aug 15, 2025 at 12:20 P…" at bounding box center [878, 290] width 1381 height 579
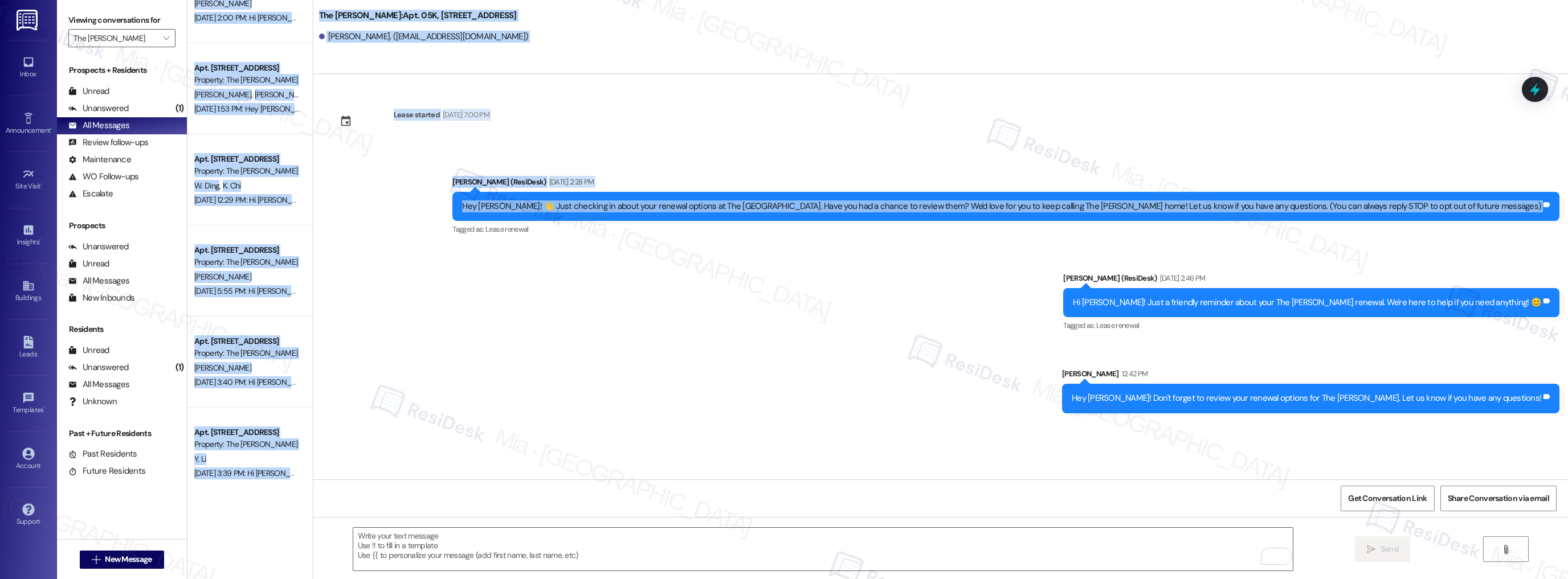
click at [354, 447] on div "Lease started Nov 30, 2024 at 7:00 PM Sent via SMS Sarah (ResiDesk) Sep 16, 202…" at bounding box center [940, 277] width 1255 height 405
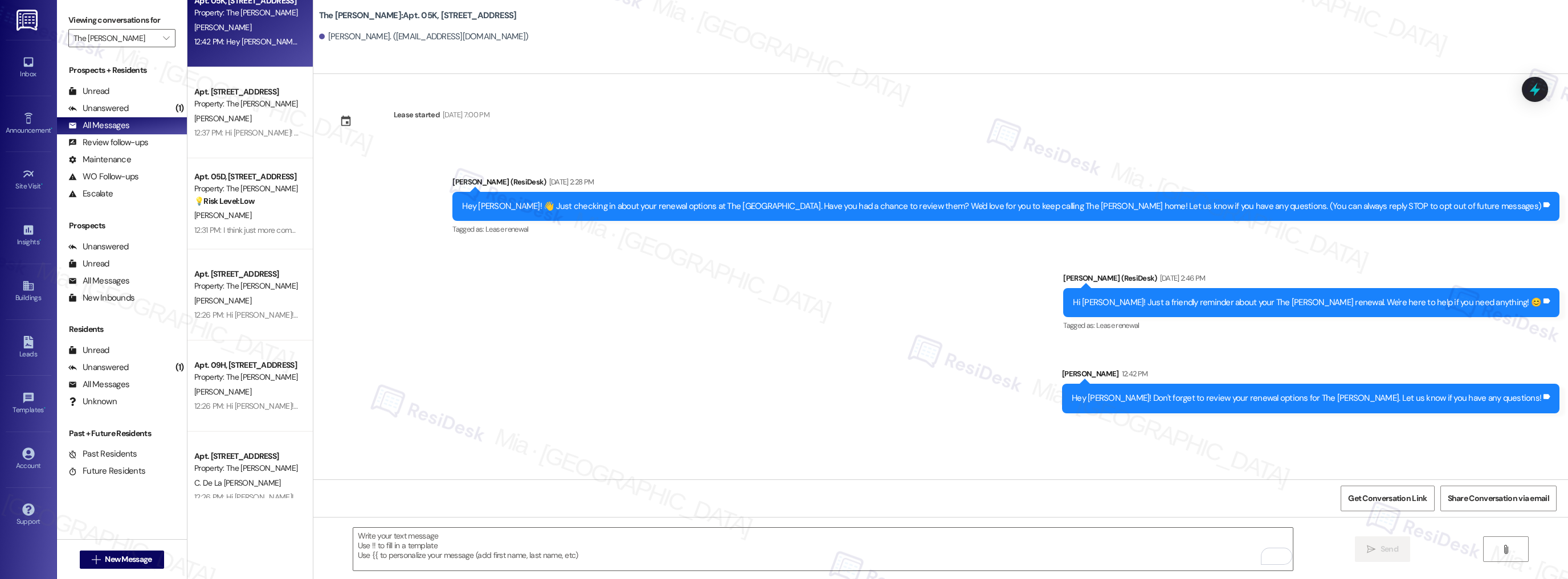
scroll to position [0, 0]
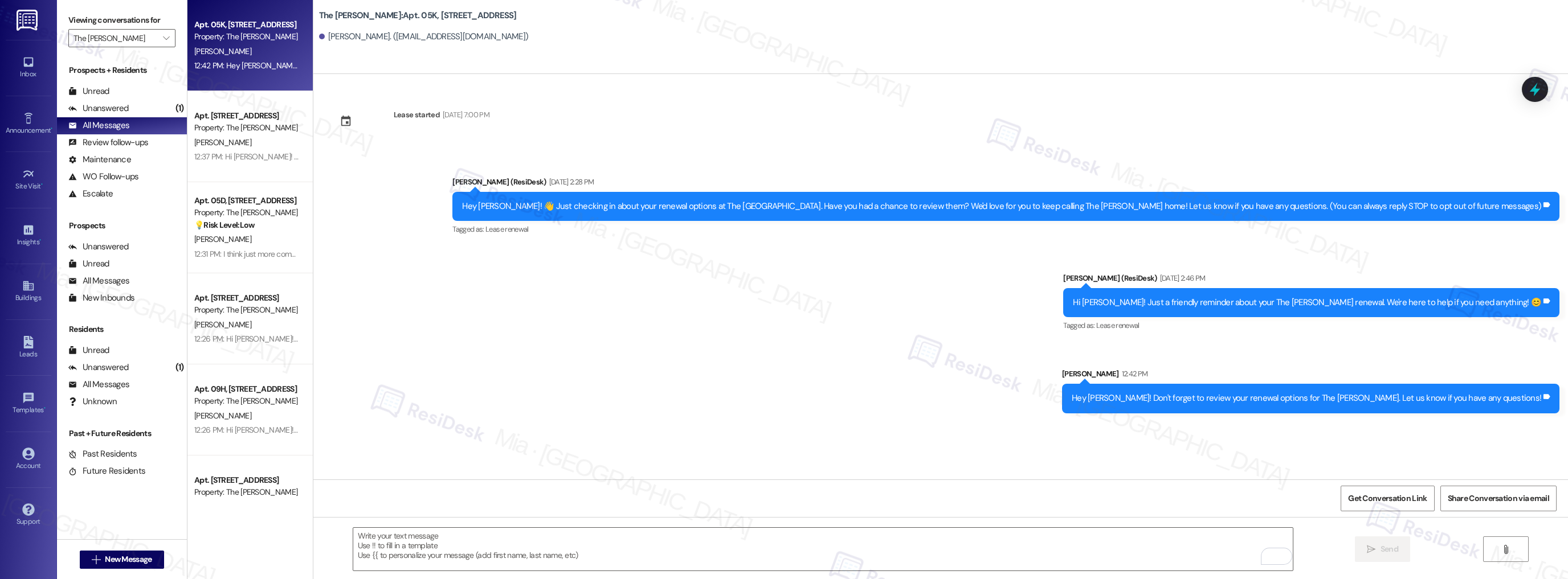
click at [263, 33] on div "Property: The [PERSON_NAME]" at bounding box center [247, 37] width 105 height 12
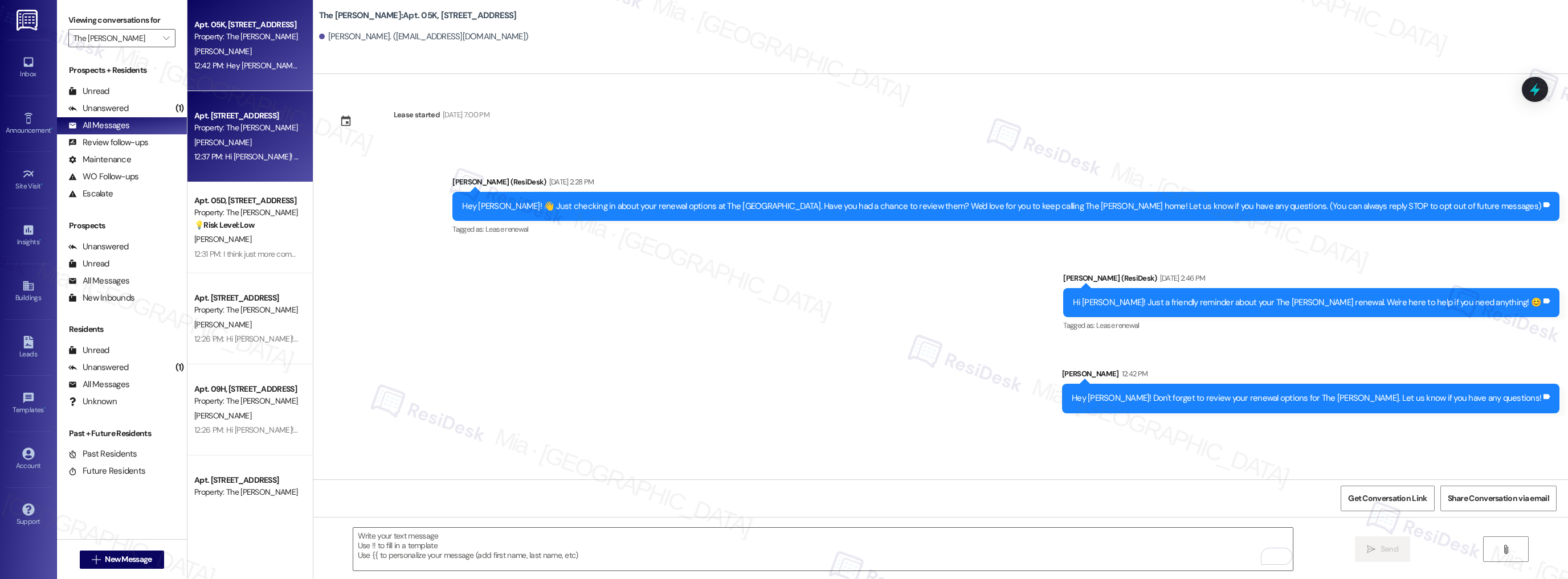
click at [246, 111] on div "Apt. [STREET_ADDRESS]" at bounding box center [247, 116] width 105 height 12
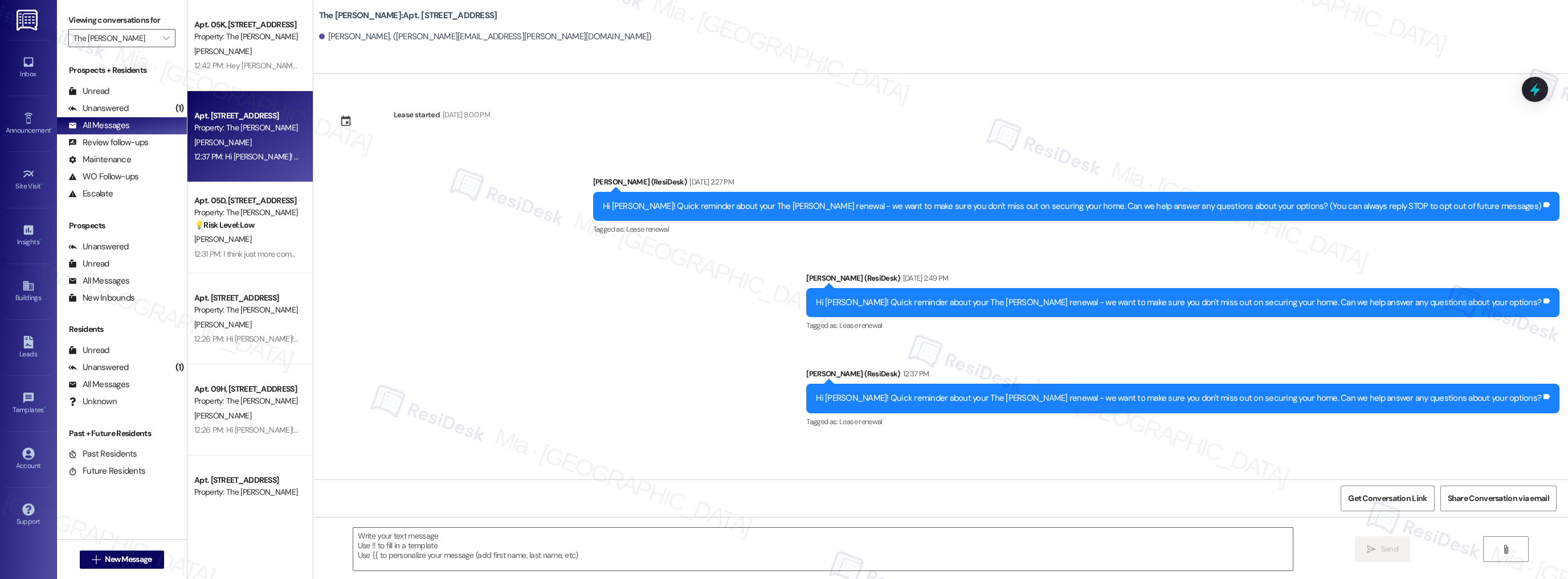
type textarea "Fetching suggested responses. Please feel free to read through the conversation…"
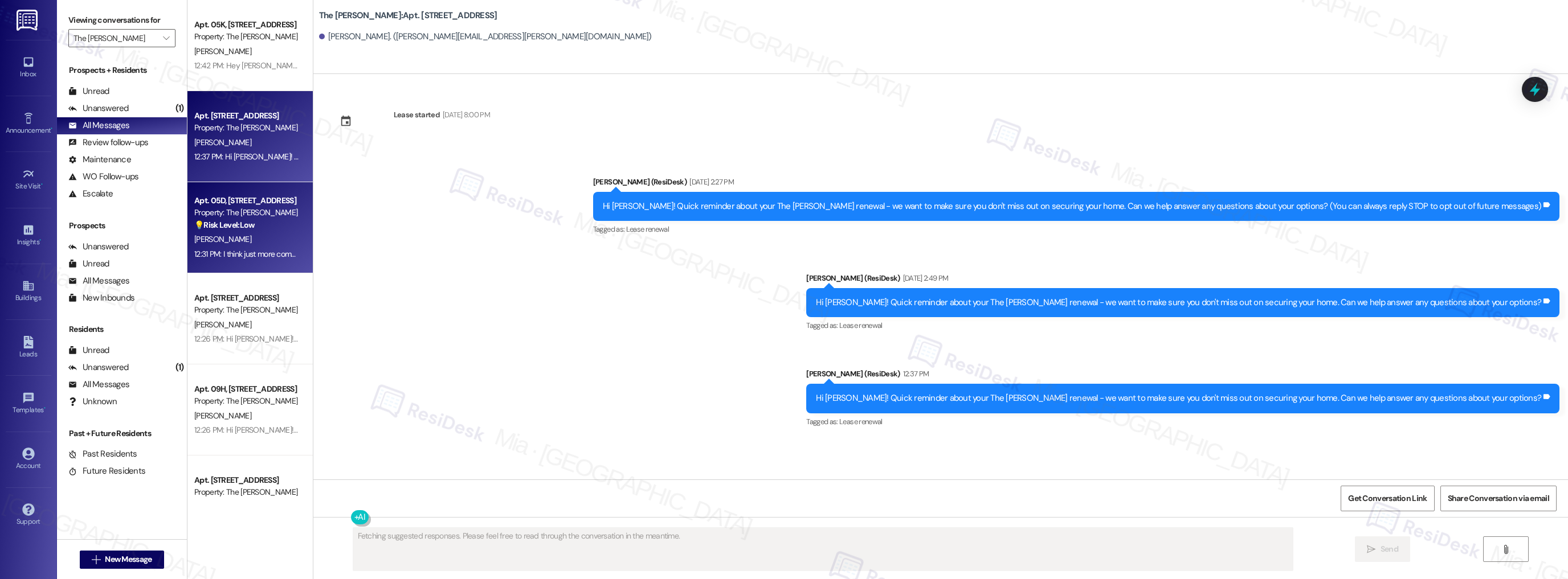
click at [236, 203] on div "Apt. 05D, [STREET_ADDRESS]" at bounding box center [247, 201] width 105 height 12
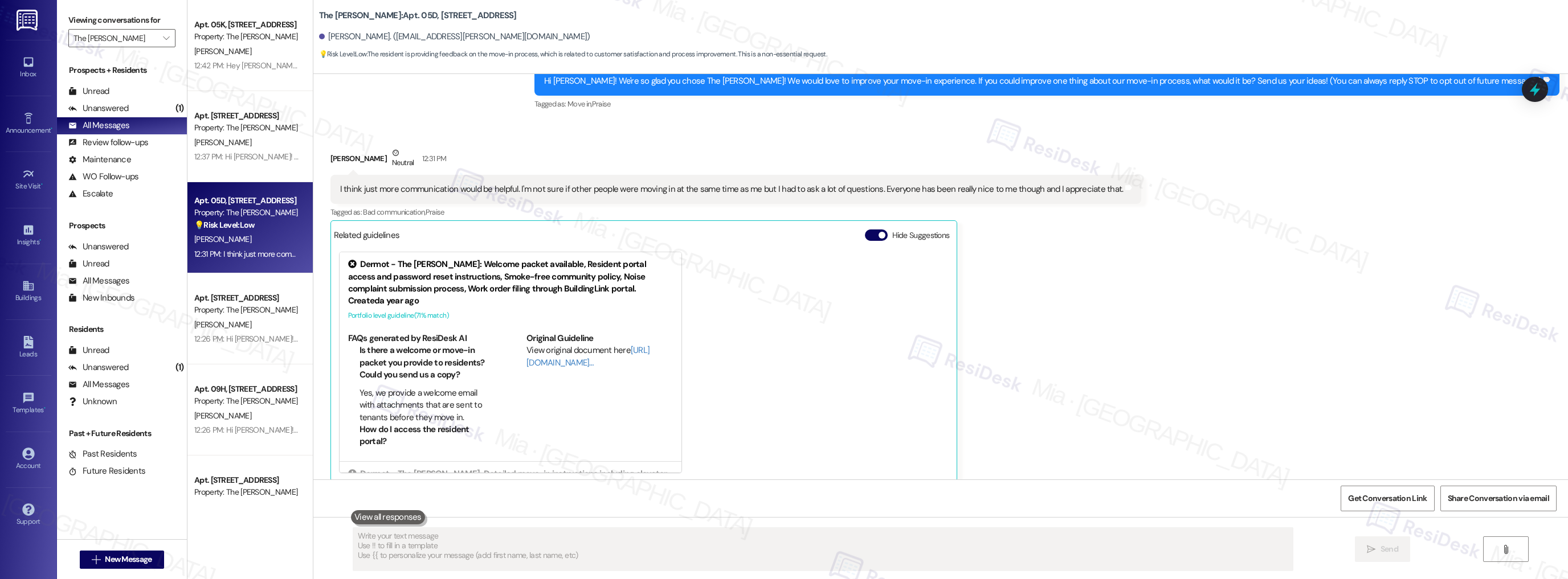
scroll to position [136, 0]
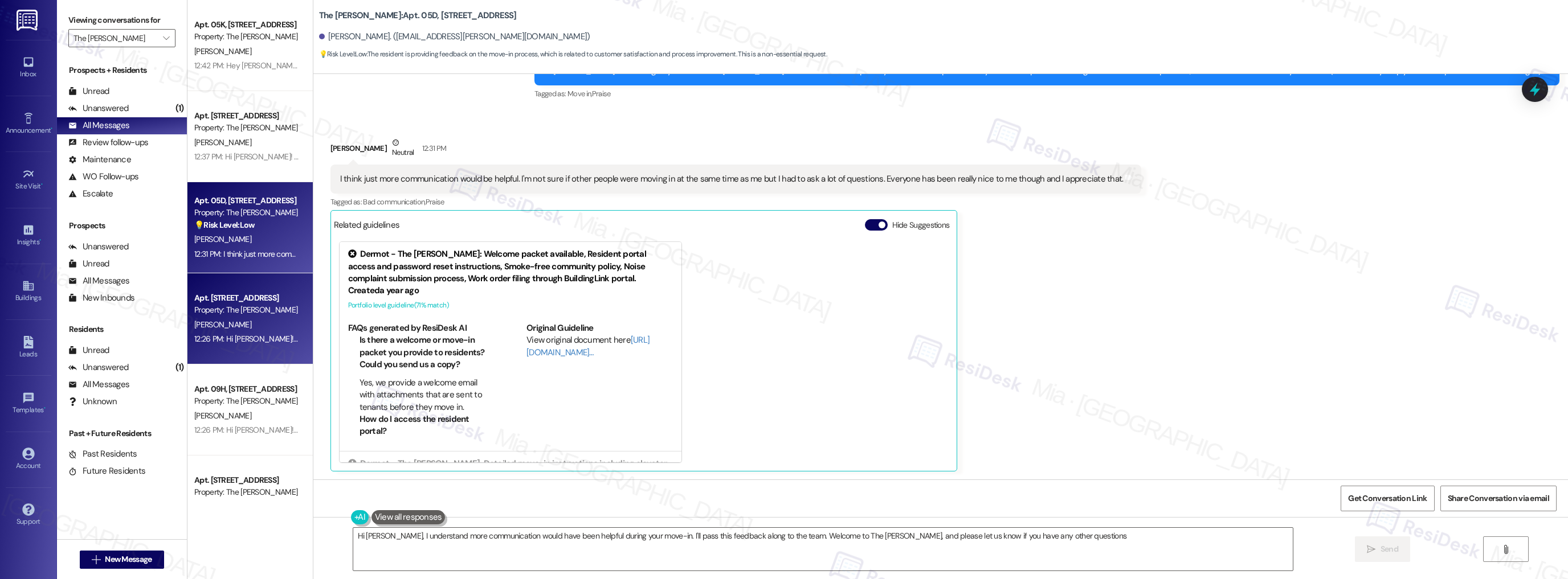
type textarea "Hi [PERSON_NAME], I understand more communication would have been helpful durin…"
click at [261, 303] on div "Apt. 12J, 520 W 43rd St" at bounding box center [247, 298] width 105 height 12
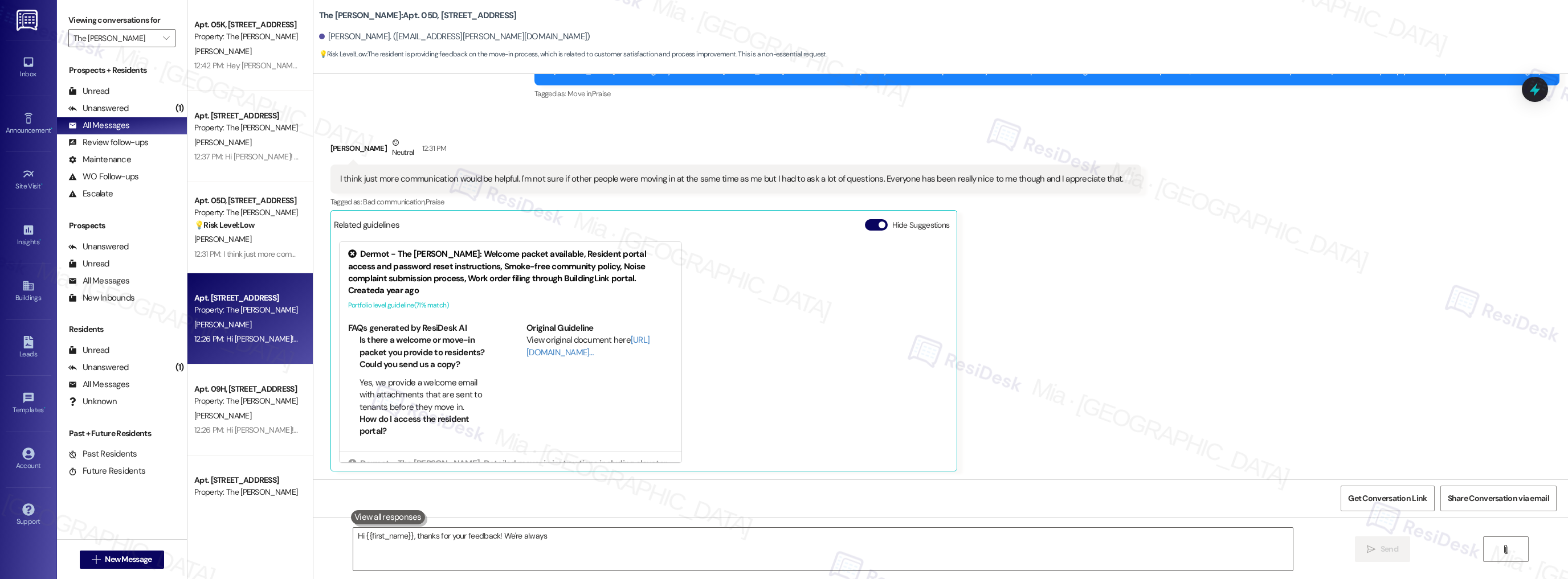
scroll to position [0, 0]
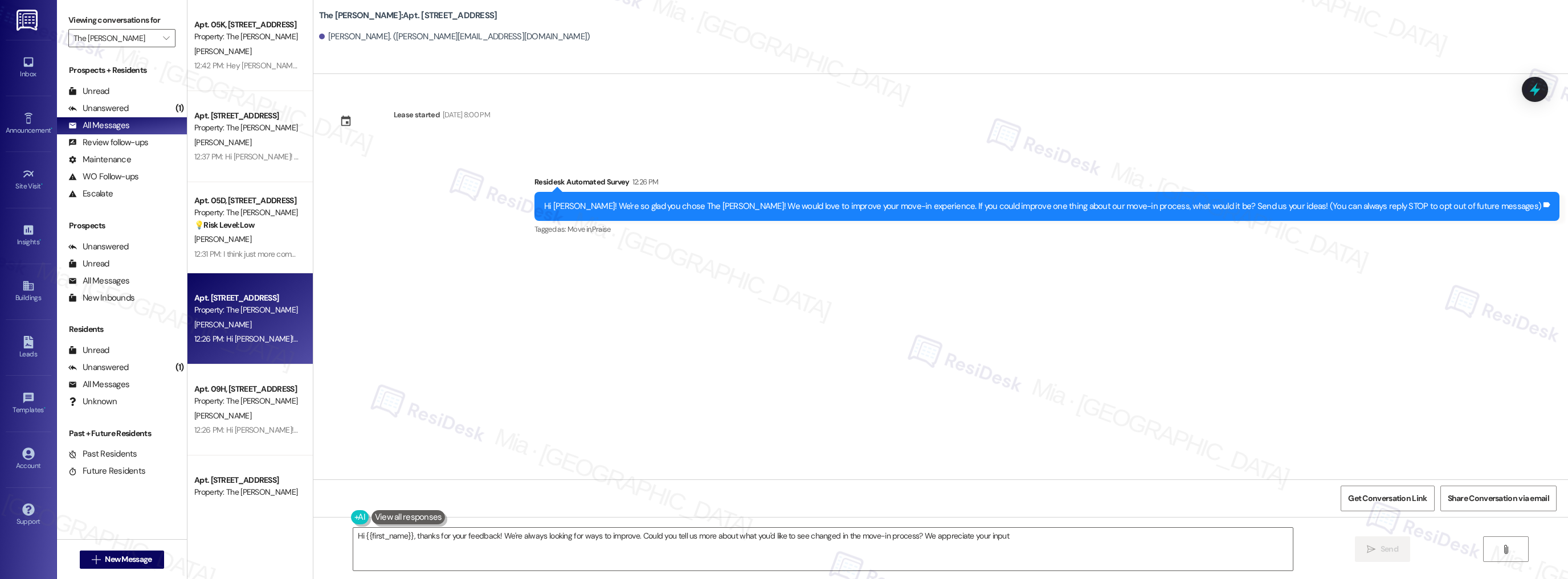
type textarea "Hi {{first_name}}, thanks for your feedback! We're always looking for ways to i…"
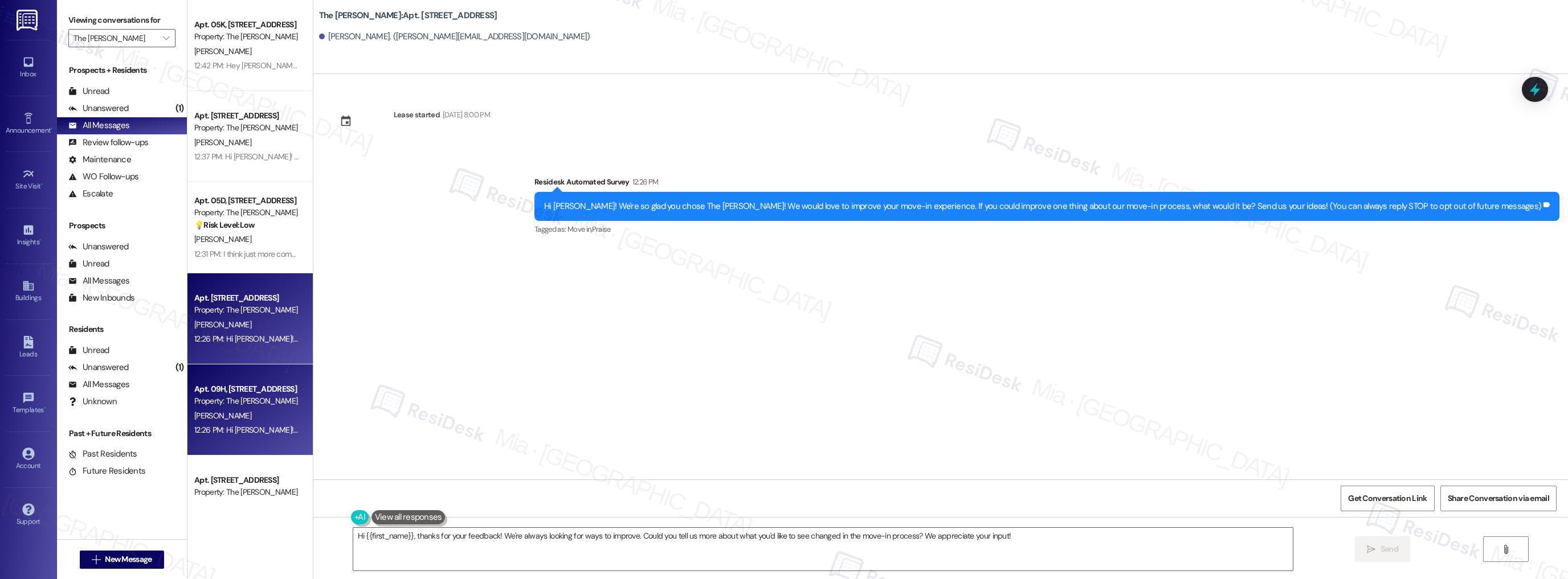
click at [244, 383] on div "Apt. 09H, 520 W 43rd St" at bounding box center [247, 389] width 105 height 12
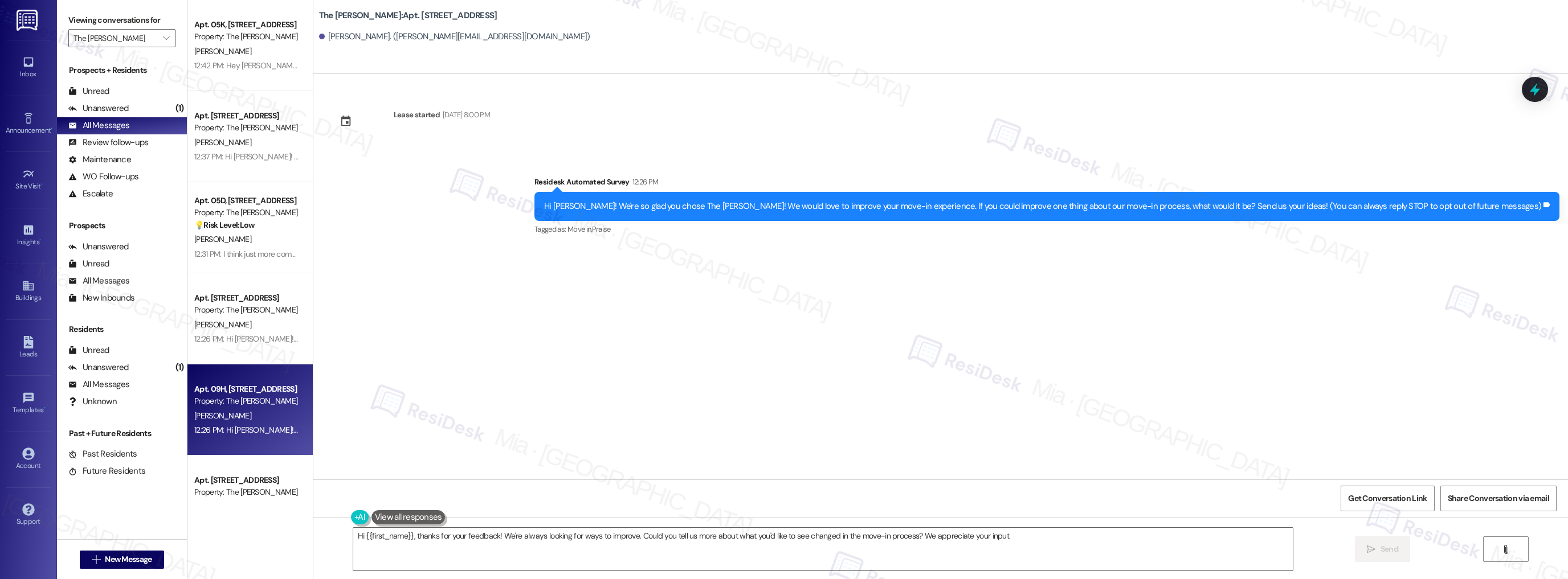
type textarea "Hi {{first_name}}, thanks for your feedback! We're always looking for ways to i…"
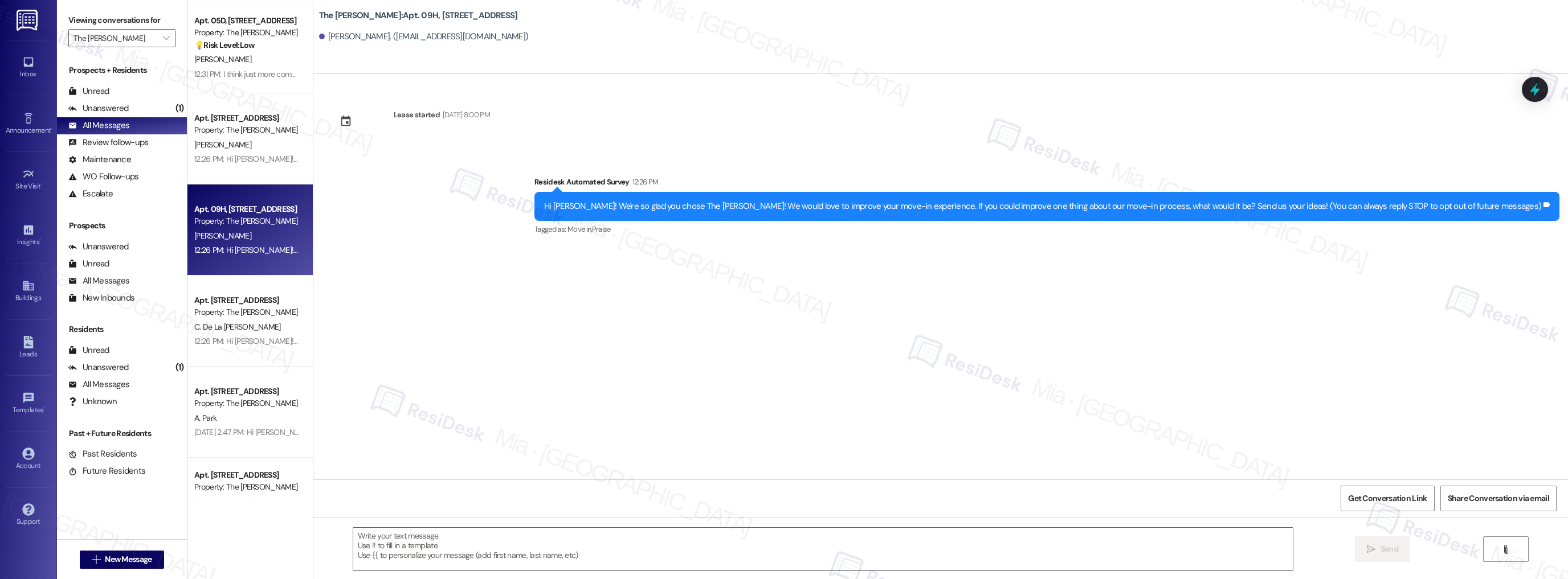
scroll to position [182, 0]
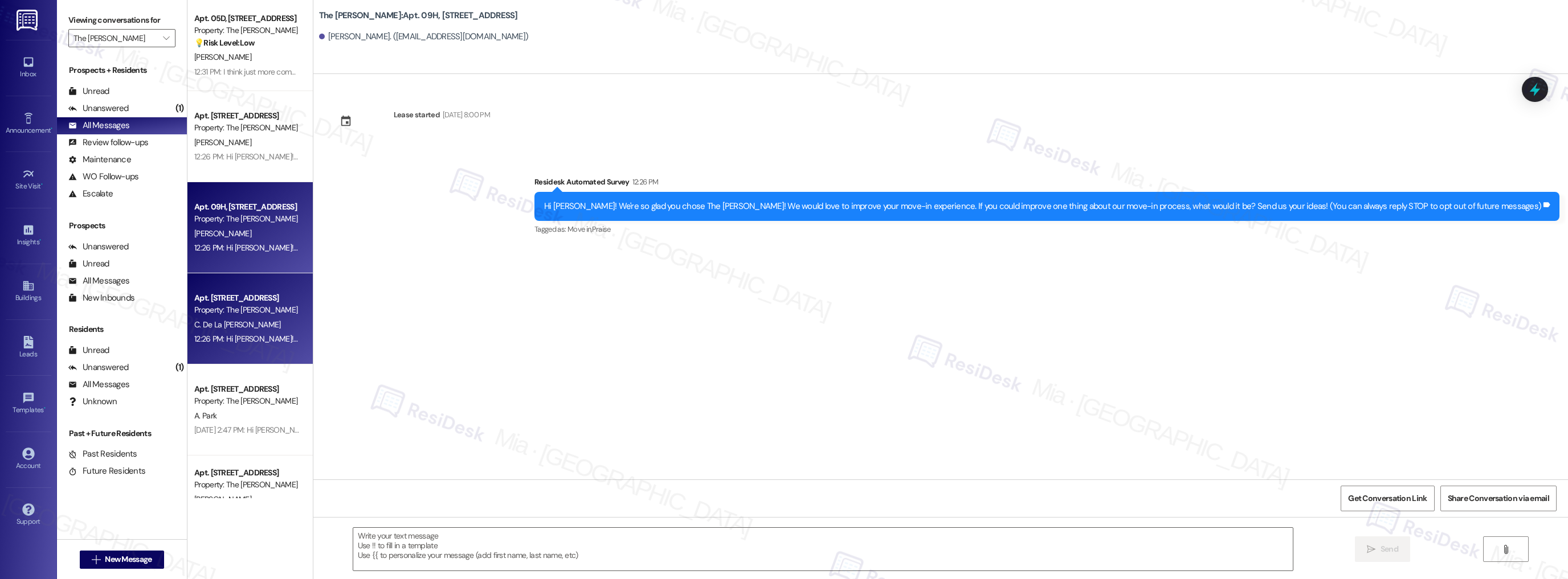
click at [265, 321] on div "C. De La Riva Cordon" at bounding box center [247, 324] width 108 height 14
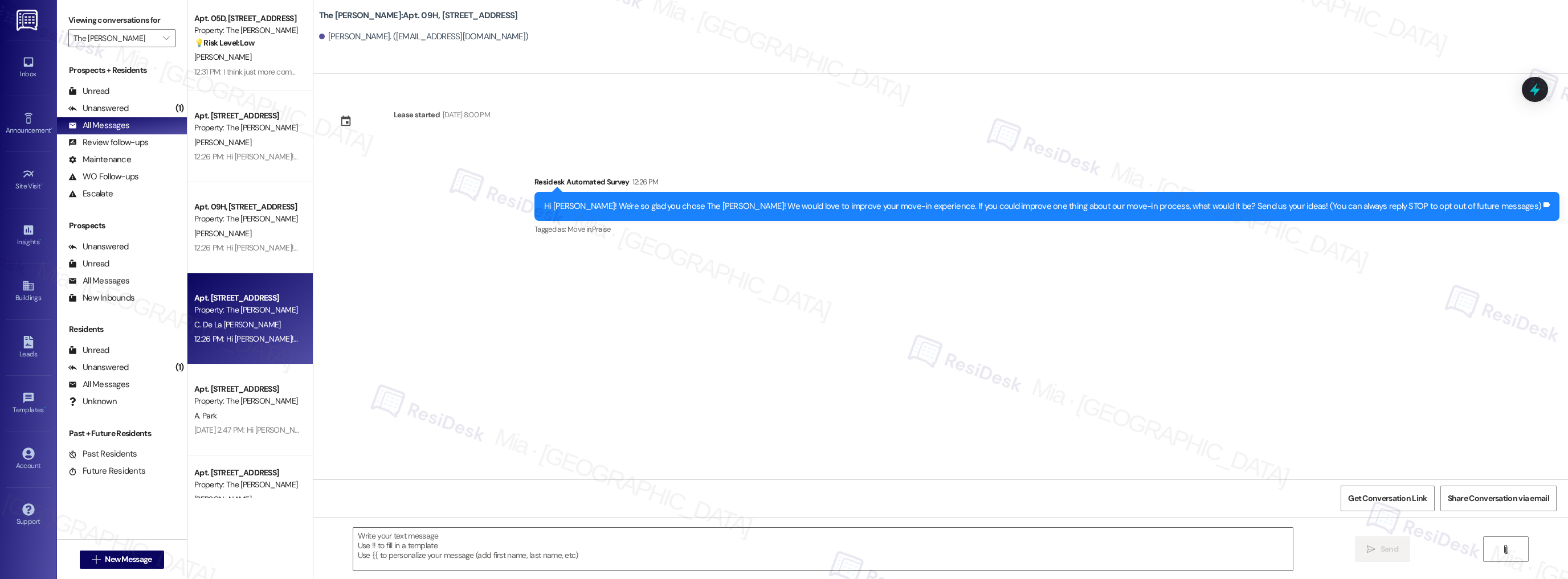
type textarea "Fetching suggested responses. Please feel free to read through the conversation…"
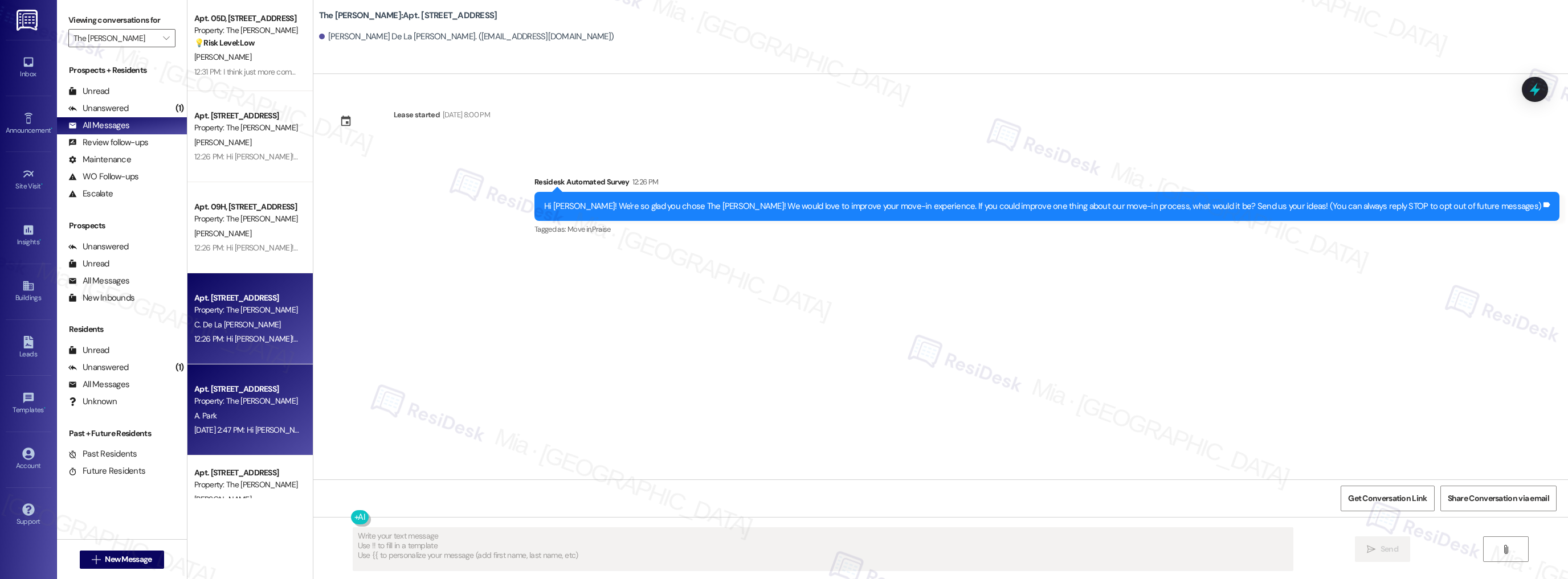
click at [255, 391] on div "Apt. 19G, 520 W 43rd St" at bounding box center [247, 389] width 105 height 12
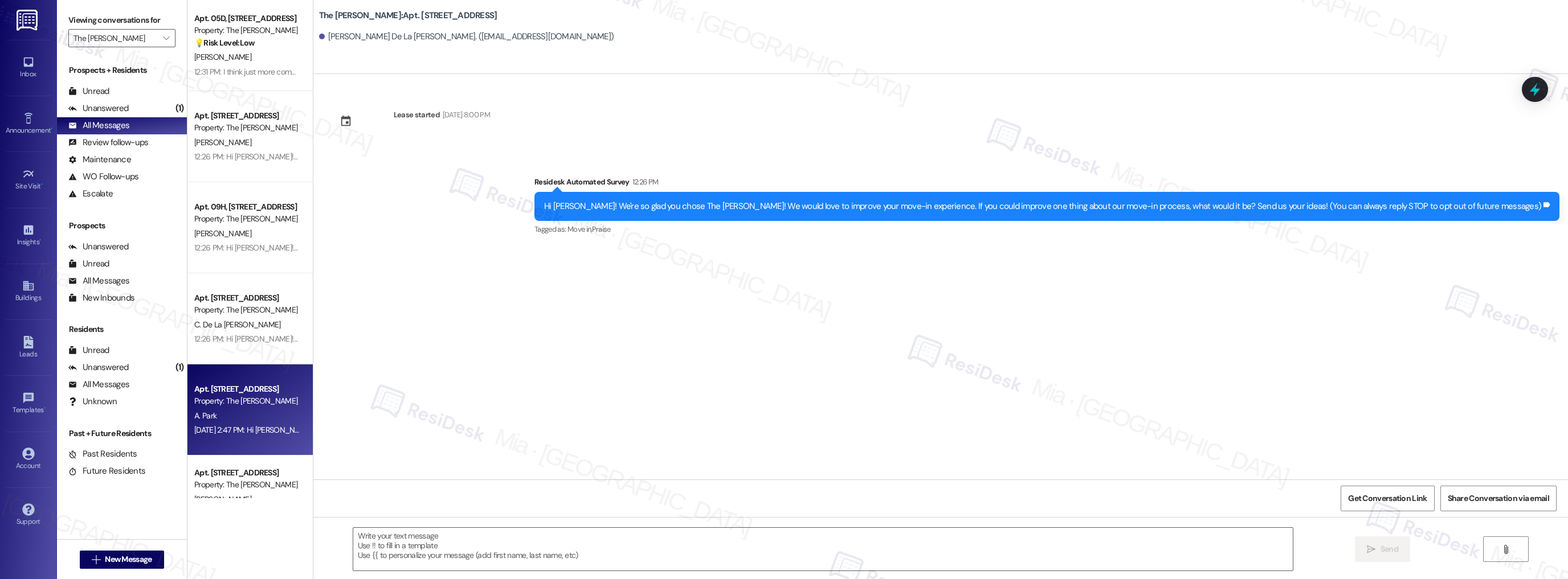
type textarea "Fetching suggested responses. Please feel free to read through the conversation…"
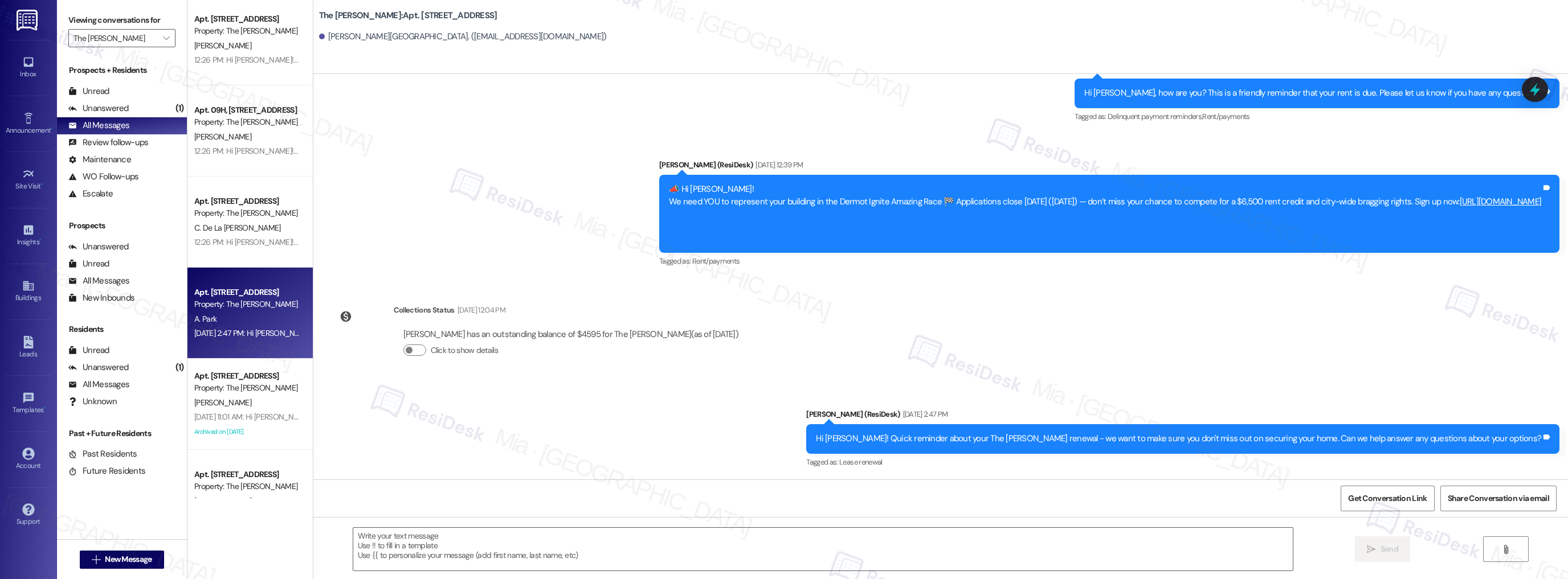
scroll to position [319, 0]
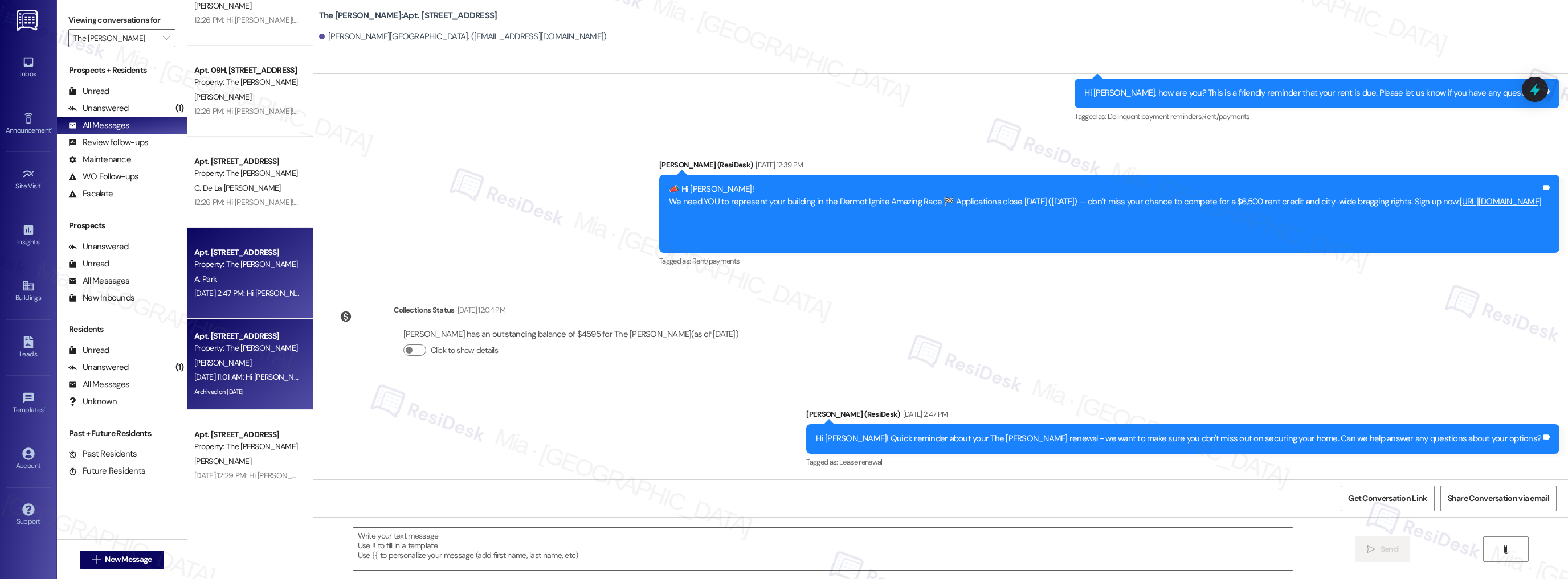
click at [253, 383] on div "Sep 19, 2025 at 11:01 AM: Hi Julia, so sorry I missed your message! Could you p…" at bounding box center [247, 376] width 108 height 14
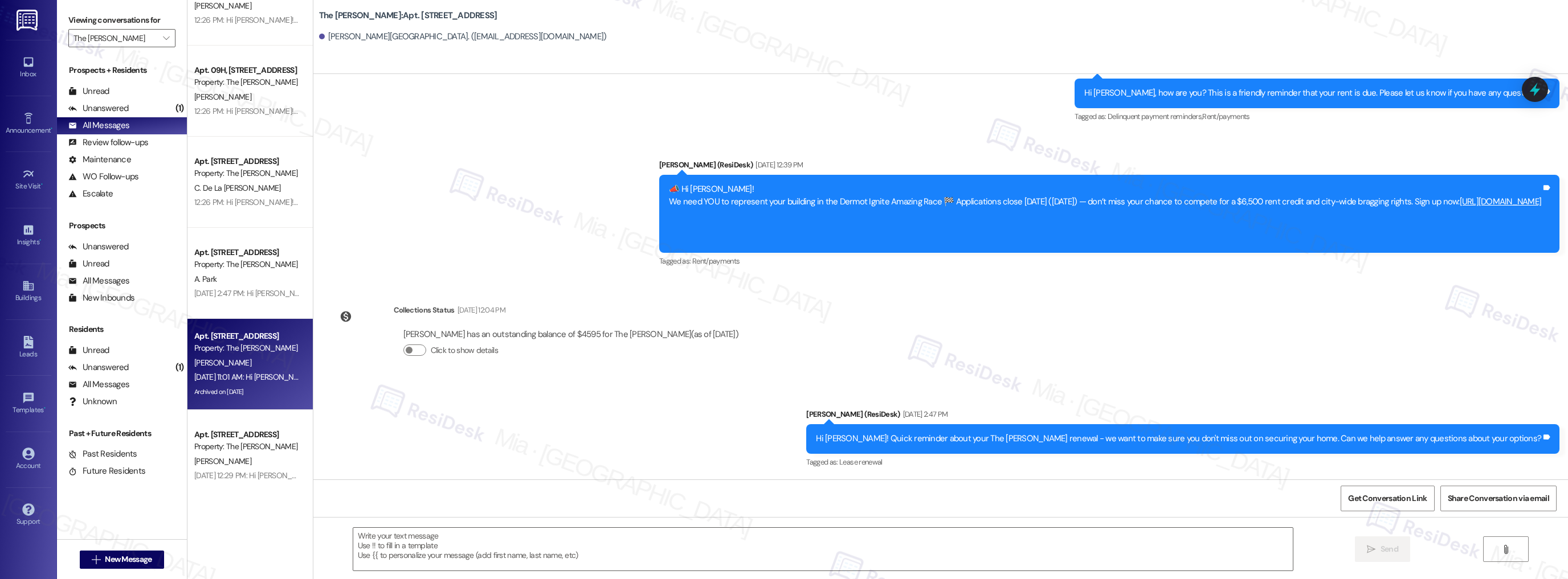
type textarea "Fetching suggested responses. Please feel free to read through the conversation…"
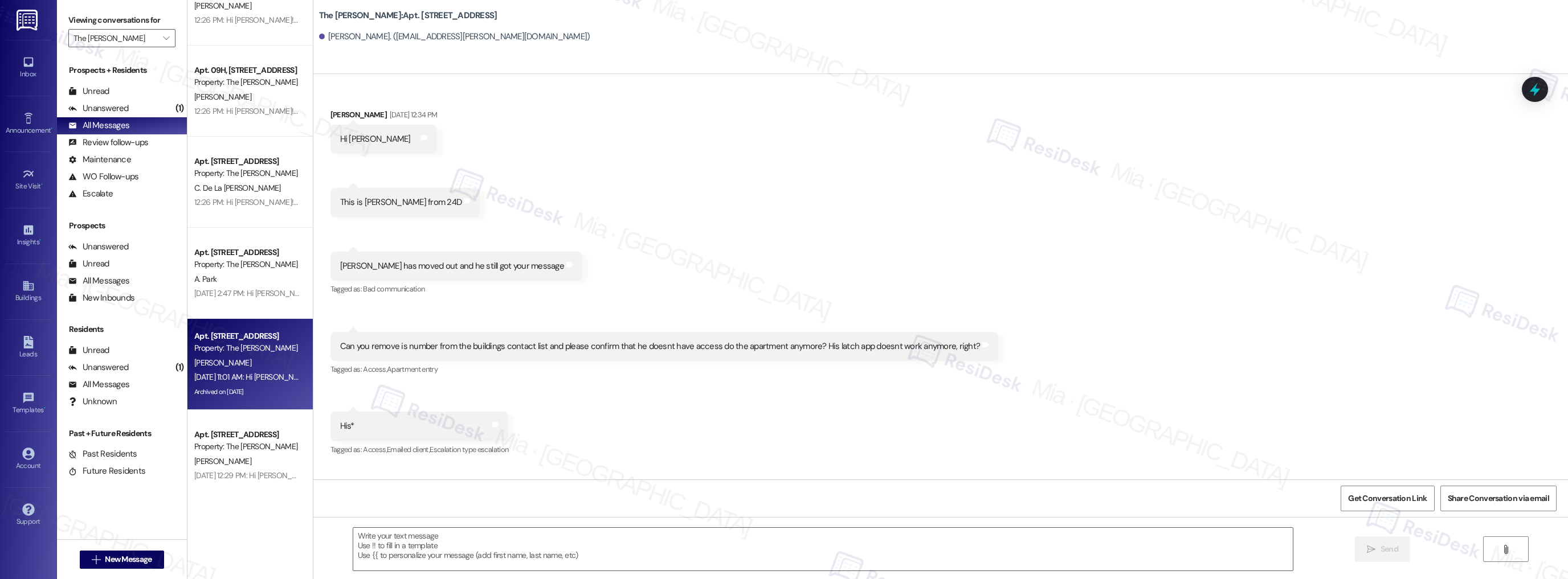
scroll to position [17481, 0]
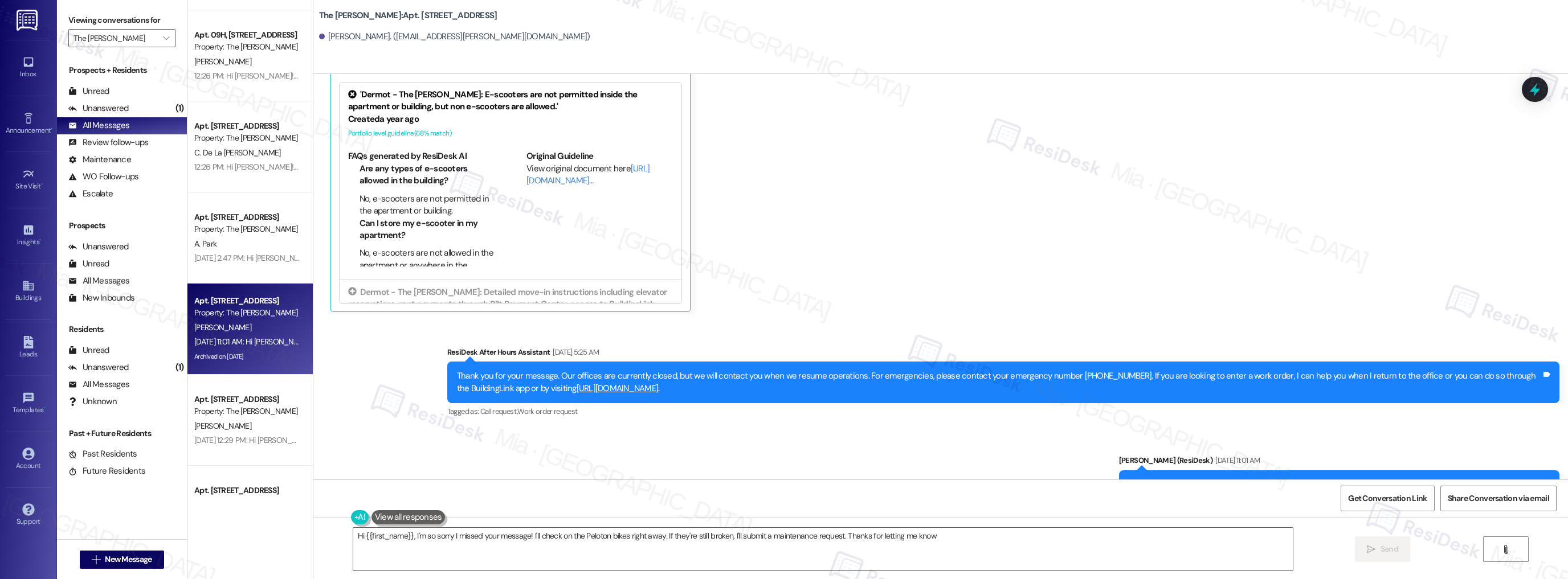
type textarea "Hi {{first_name}}, I'm so sorry I missed your message! I'll check on the Peloto…"
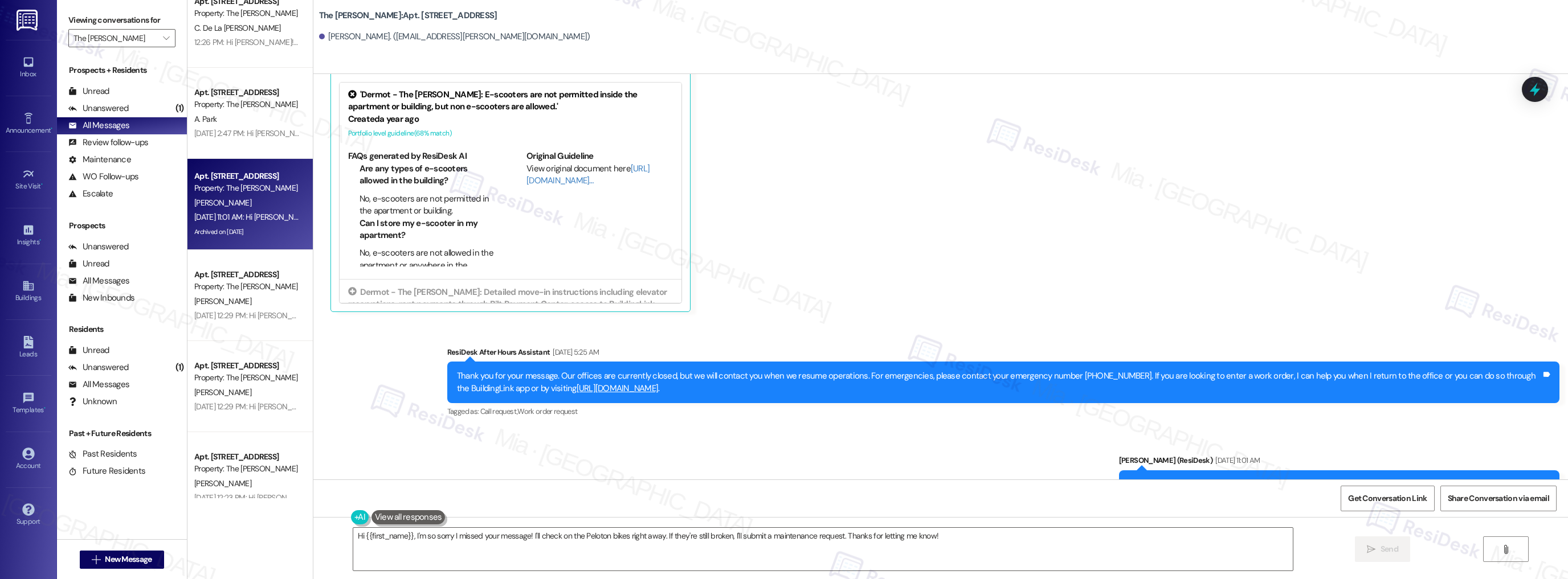
scroll to position [501, 0]
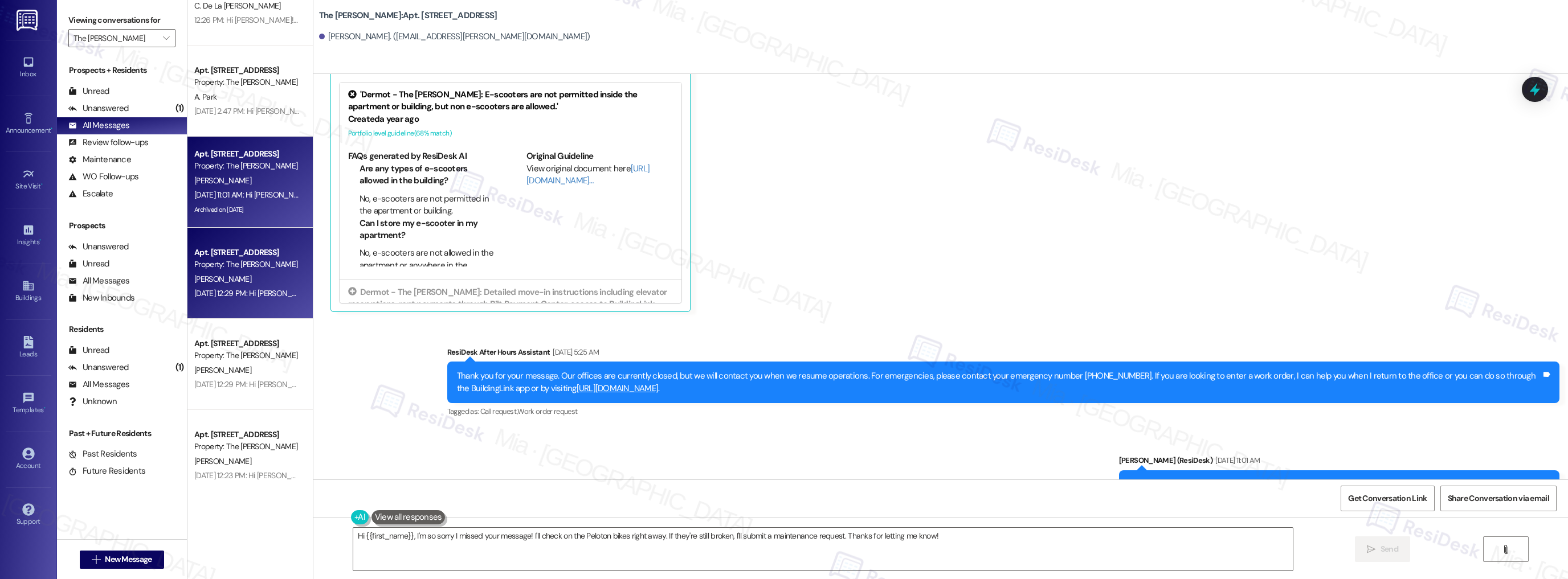
click at [257, 295] on div "Sep 15, 2025 at 12:29 PM: Hi Siddhant! We're so glad you chose The Landon! We w…" at bounding box center [581, 293] width 775 height 10
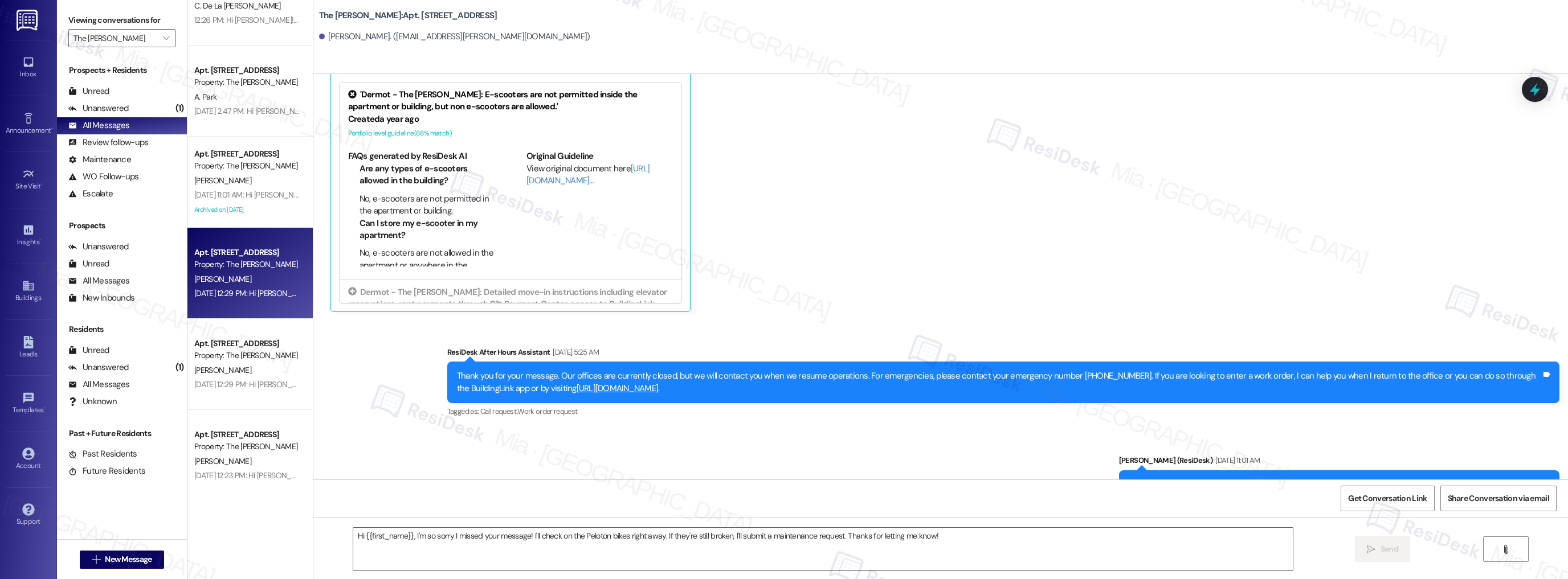
type textarea "Fetching suggested responses. Please feel free to read through the conversation…"
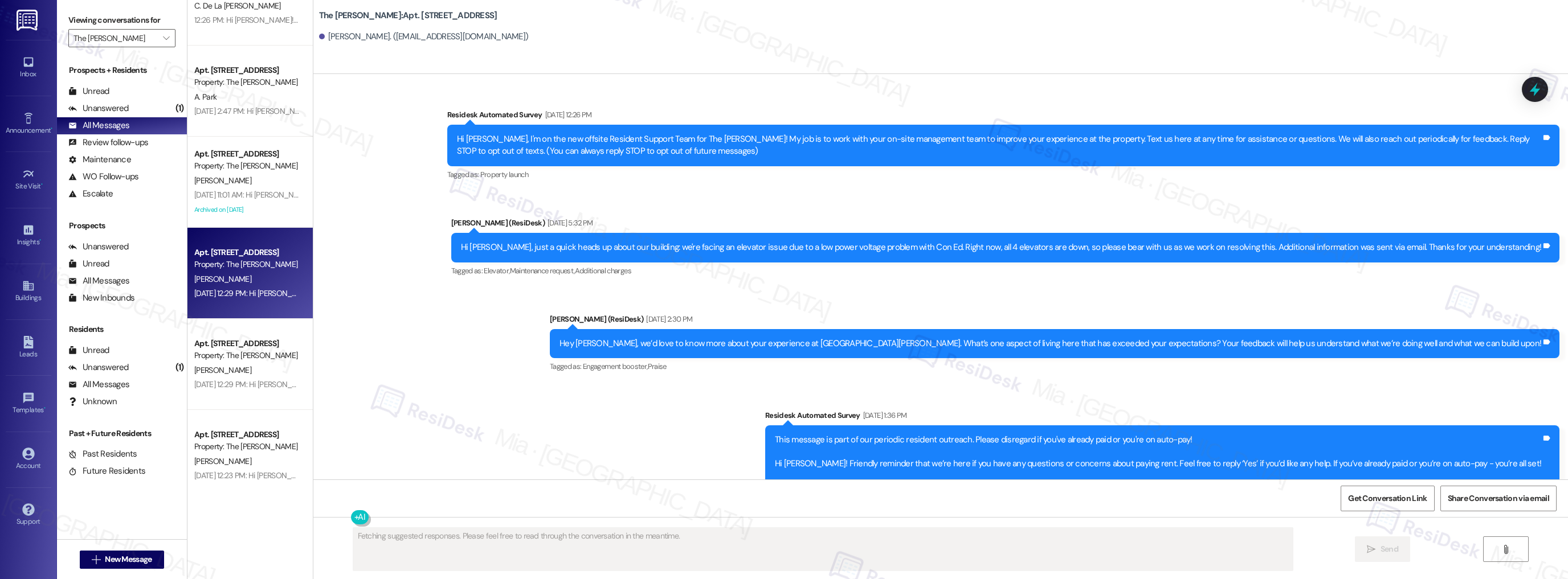
type textarea "Fetching suggested responses. Please feel free to read through the conversation…"
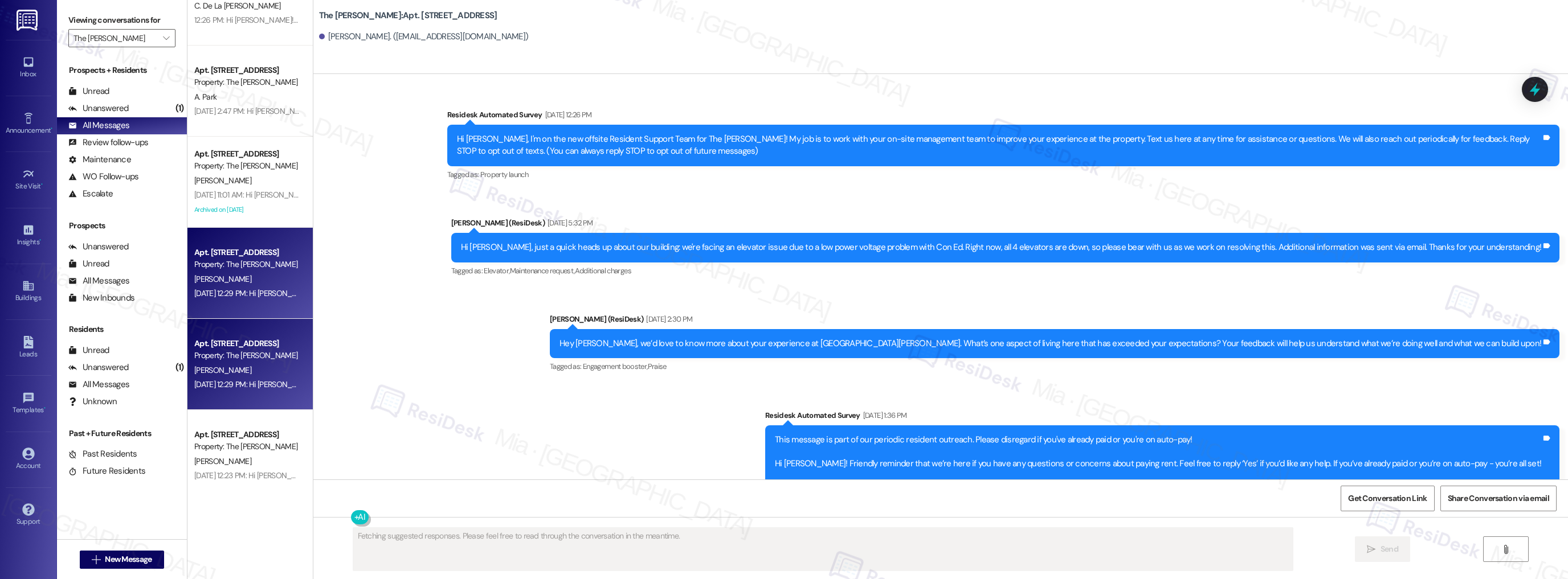
click at [248, 356] on div "Property: The [PERSON_NAME]" at bounding box center [247, 356] width 105 height 12
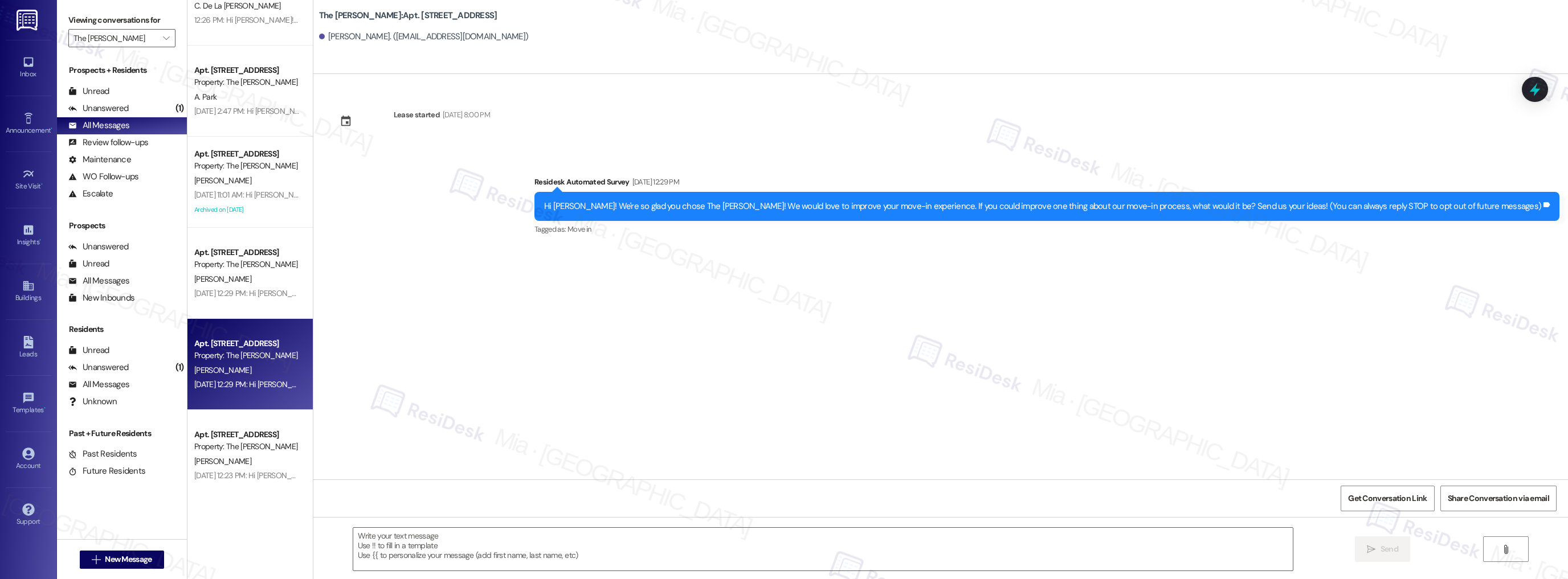
type textarea "Fetching suggested responses. Please feel free to read through the conversation…"
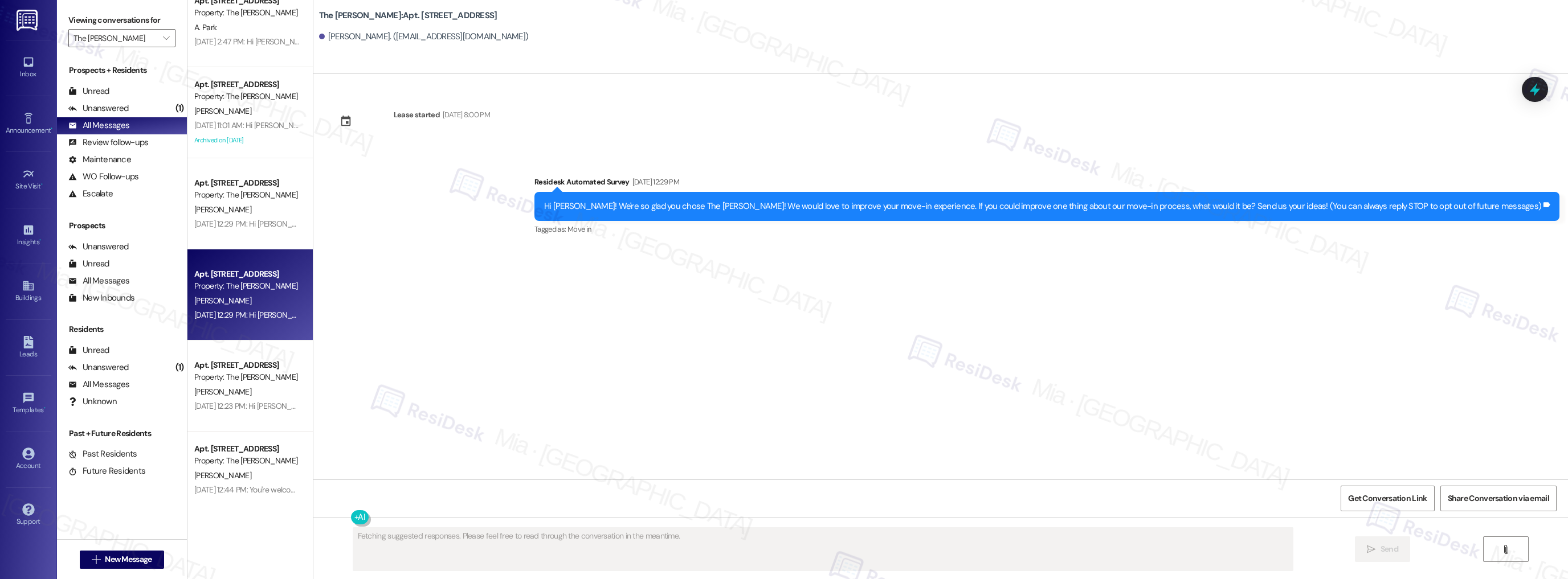
scroll to position [592, 0]
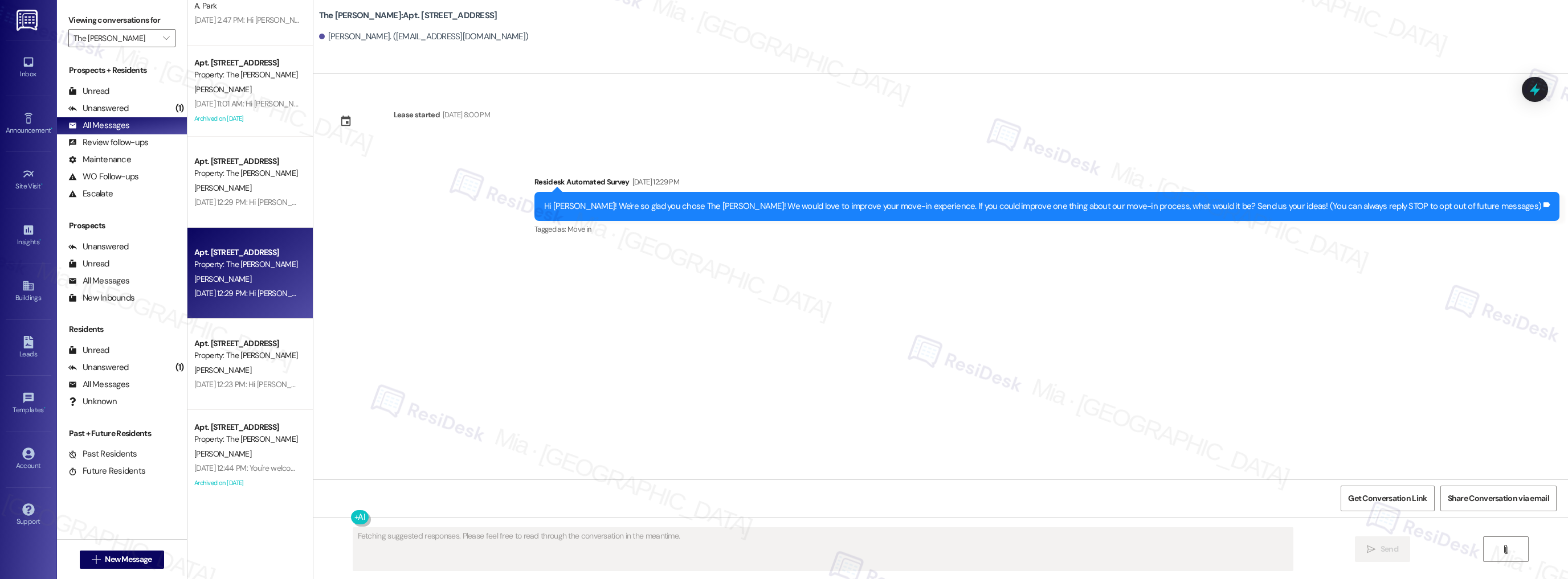
click at [249, 355] on div "Property: The [PERSON_NAME]" at bounding box center [247, 356] width 105 height 12
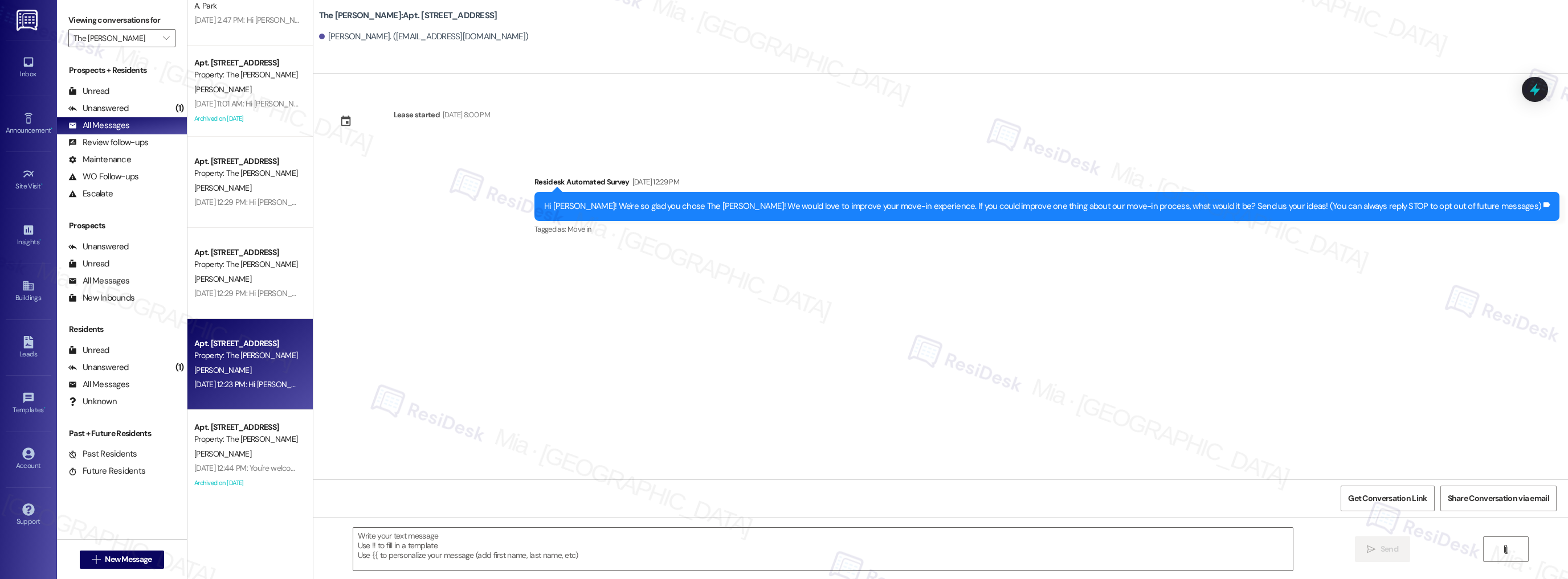
type textarea "Fetching suggested responses. Please feel free to read through the conversation…"
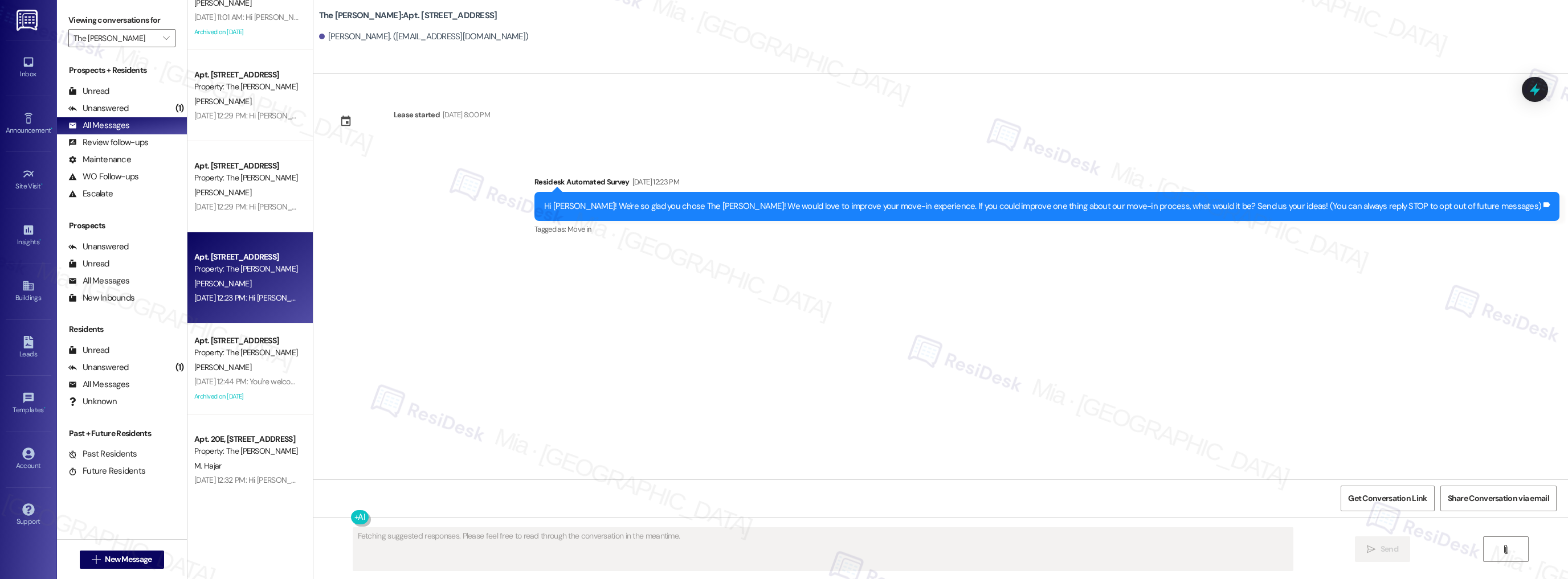
scroll to position [683, 0]
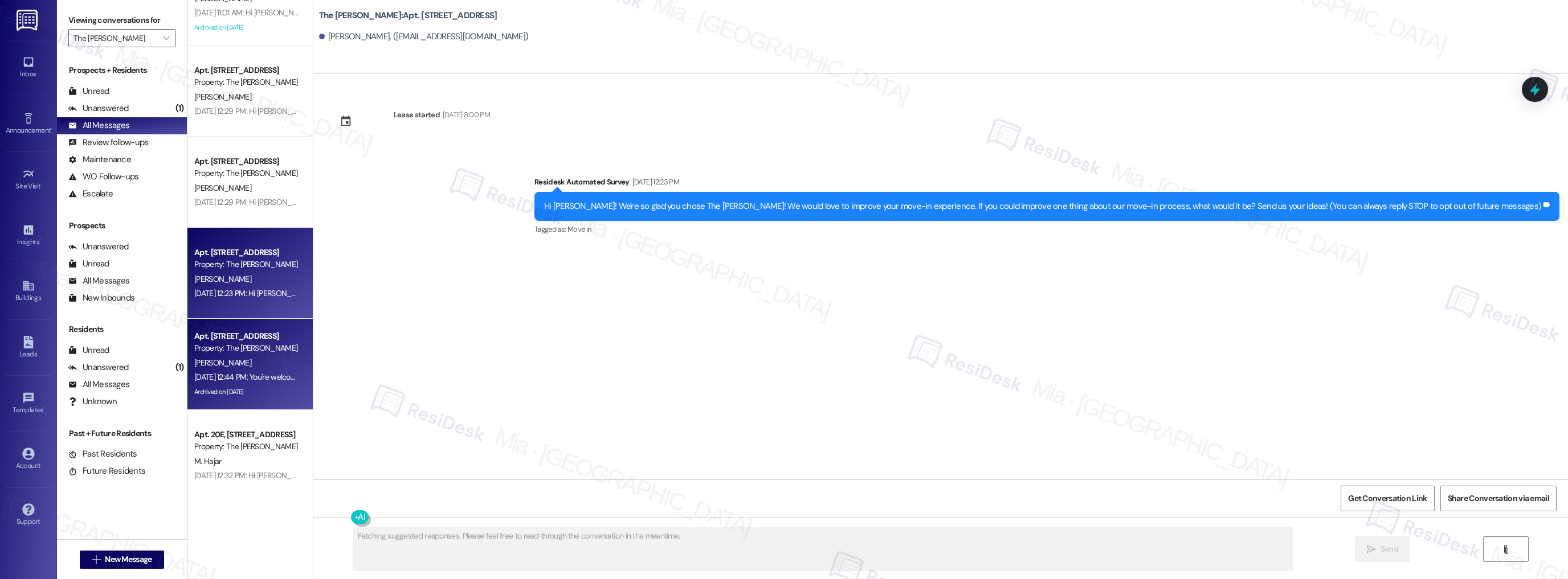
click at [248, 356] on div "B. Pizarro" at bounding box center [247, 362] width 108 height 14
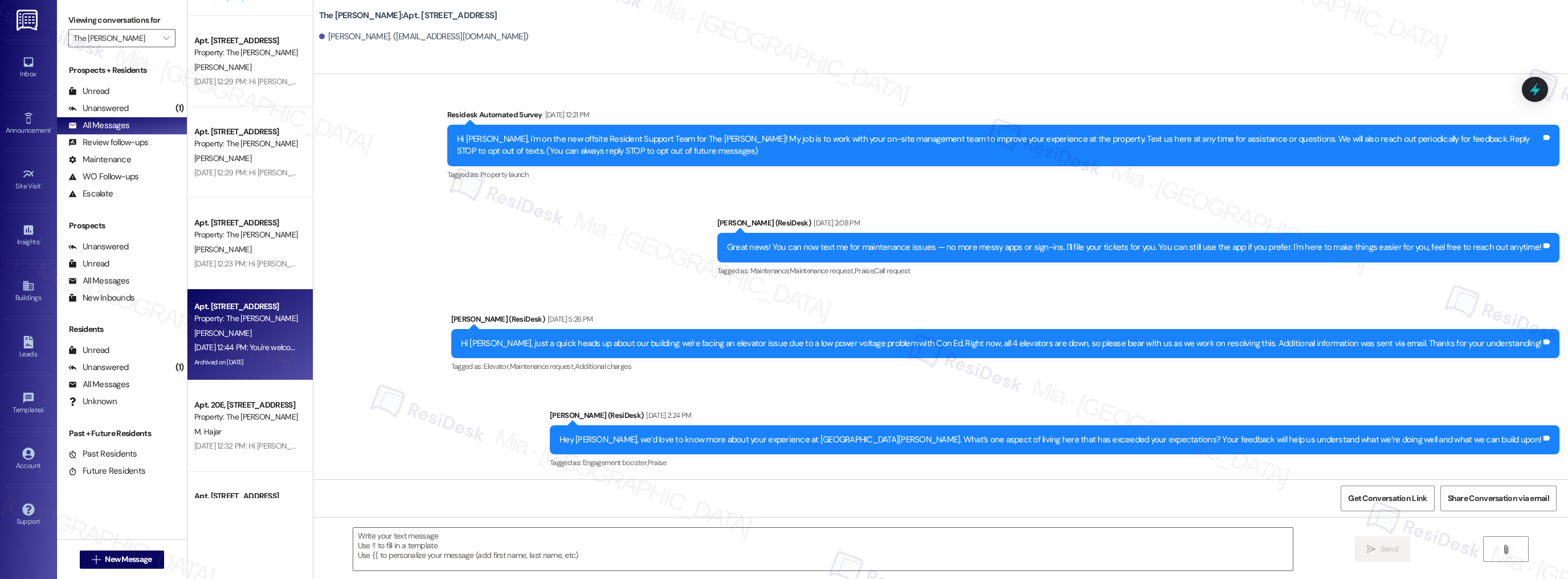
scroll to position [774, 0]
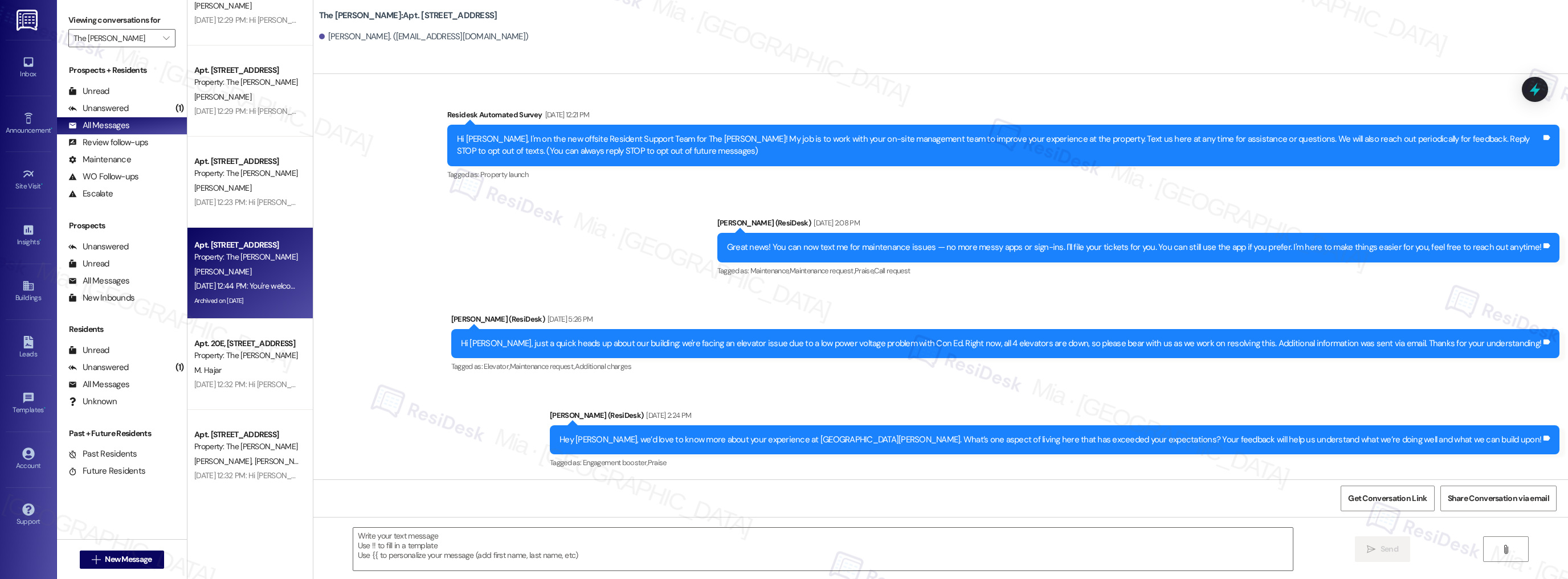
type textarea "Fetching suggested responses. Please feel free to read through the conversation…"
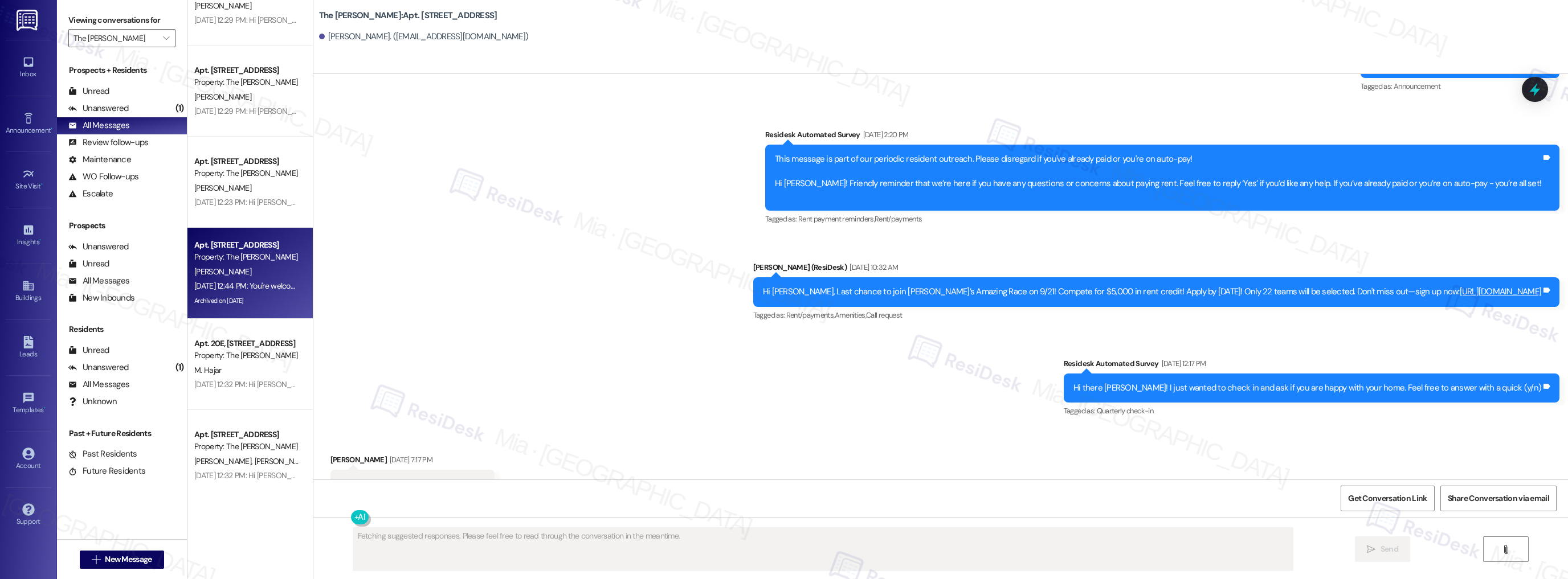
click at [248, 356] on div "Apt. 19G, 520 W 43rd St Property: The Landon A. Park Sep 19, 2025 at 2:47 PM: H…" at bounding box center [250, 249] width 125 height 498
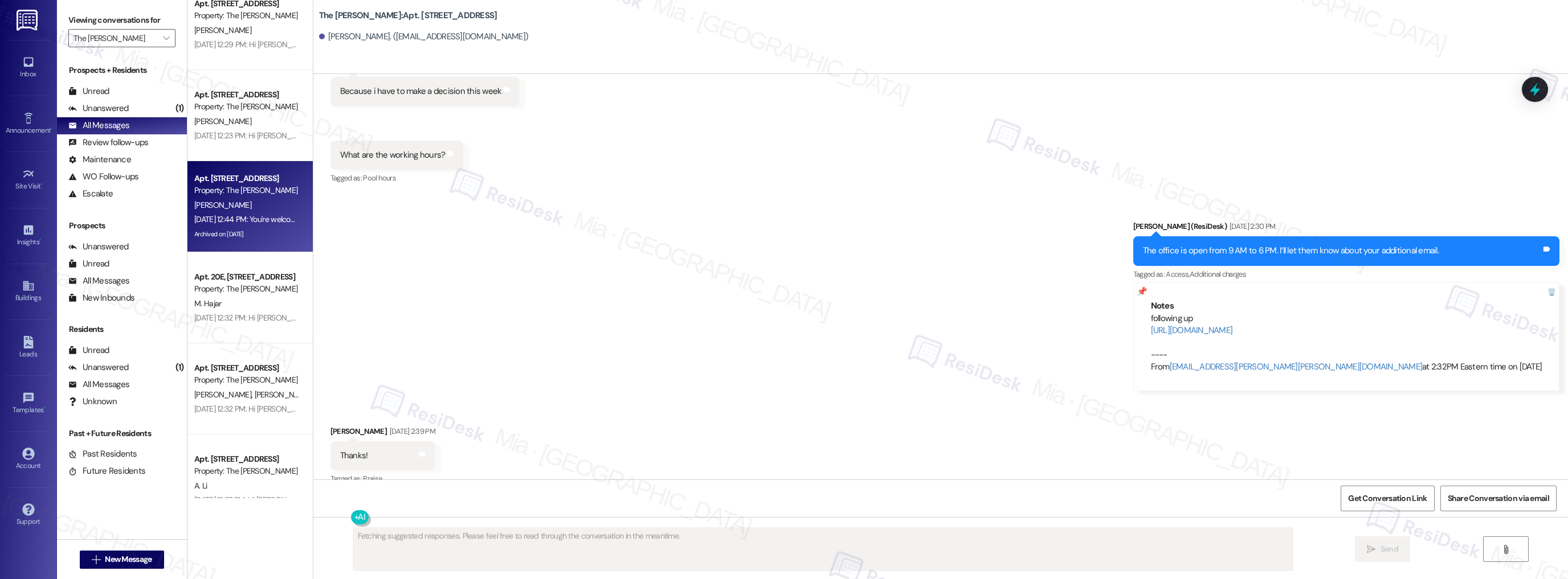
scroll to position [865, 0]
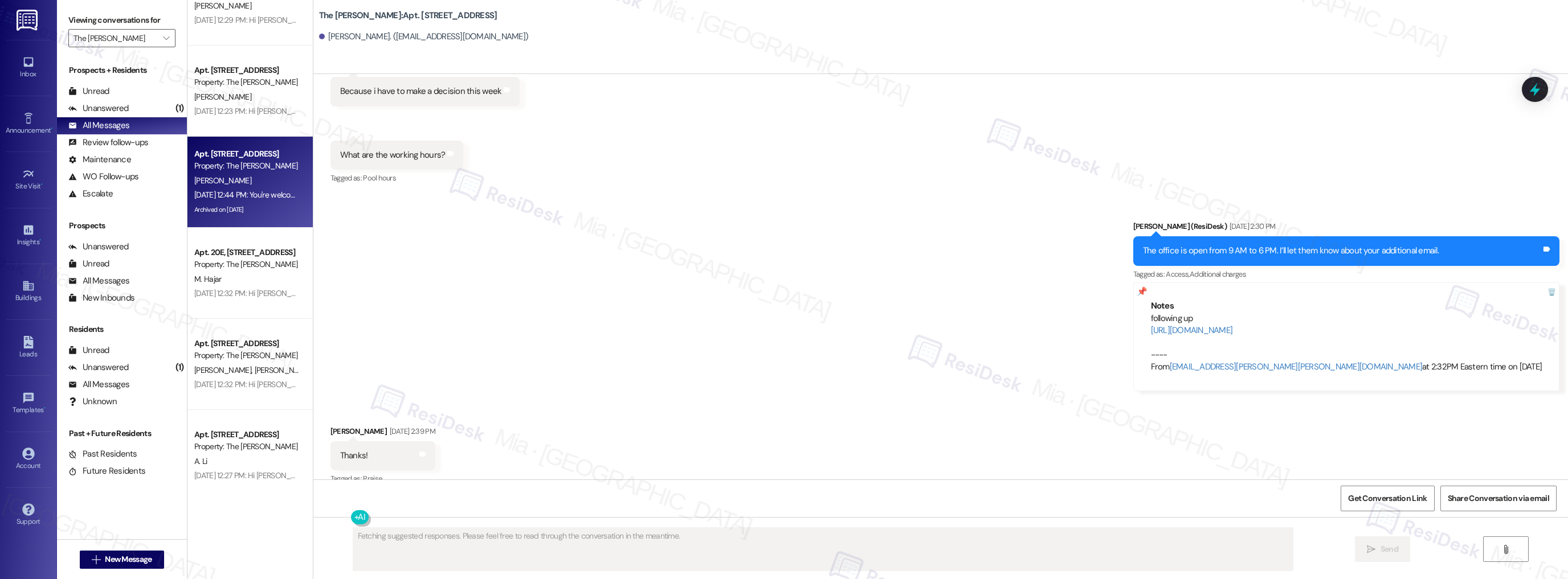
click at [248, 358] on div "Property: The [PERSON_NAME]" at bounding box center [247, 356] width 105 height 12
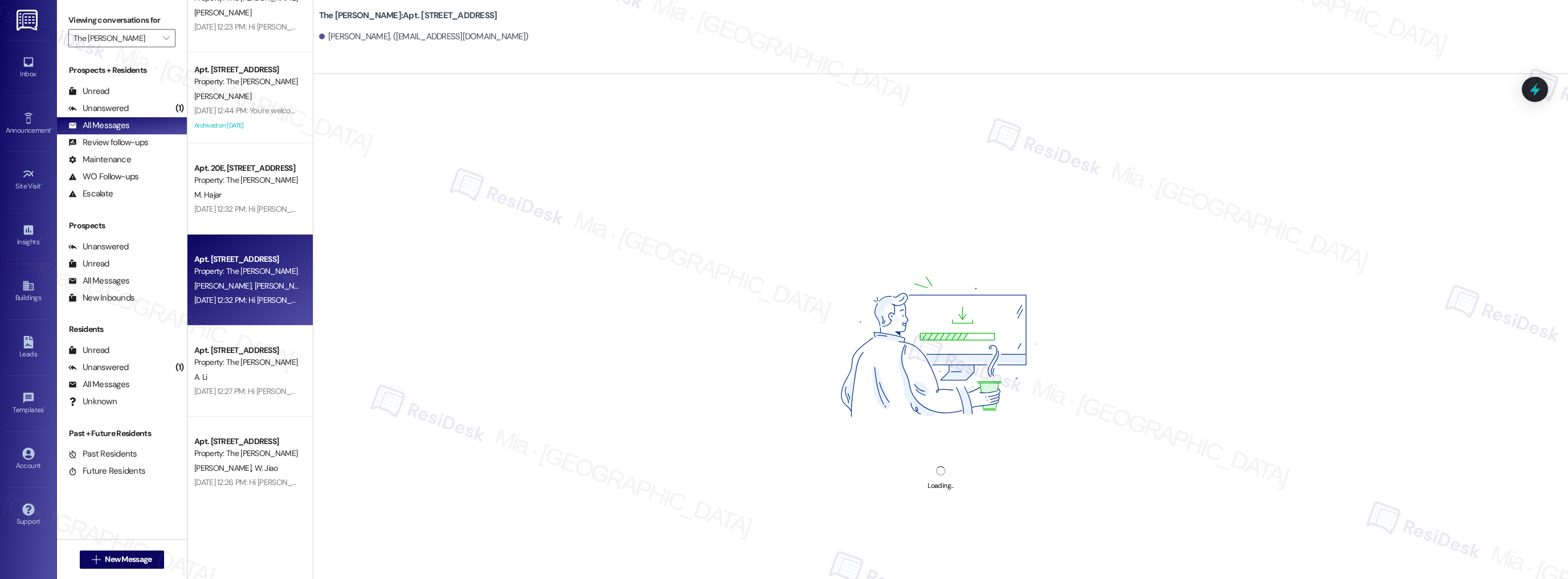
scroll to position [957, 0]
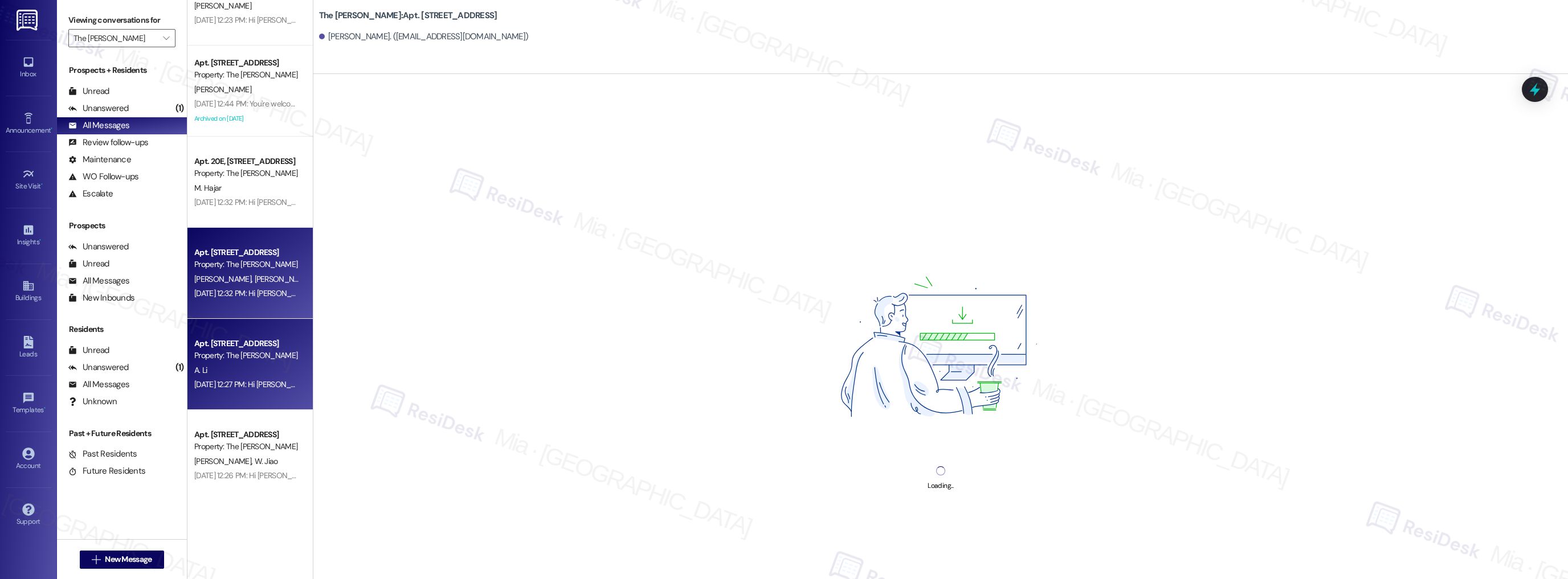
click at [250, 367] on div "A. Li" at bounding box center [247, 370] width 108 height 14
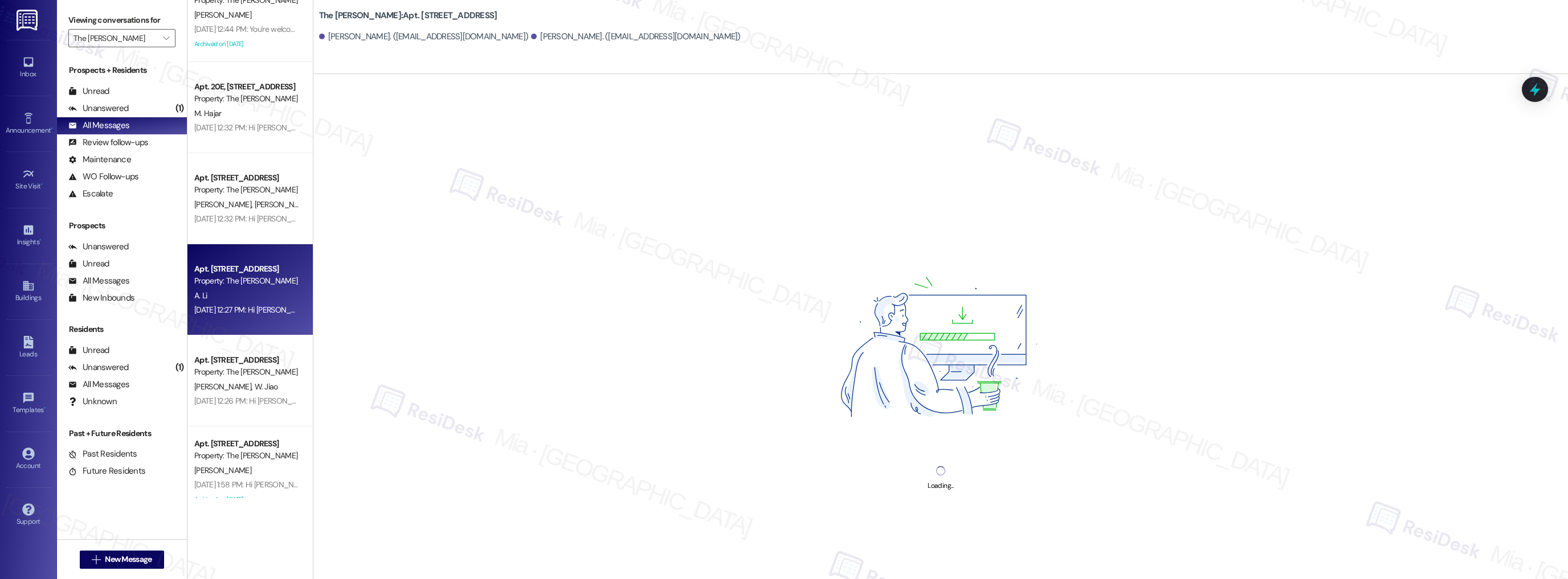
scroll to position [1047, 0]
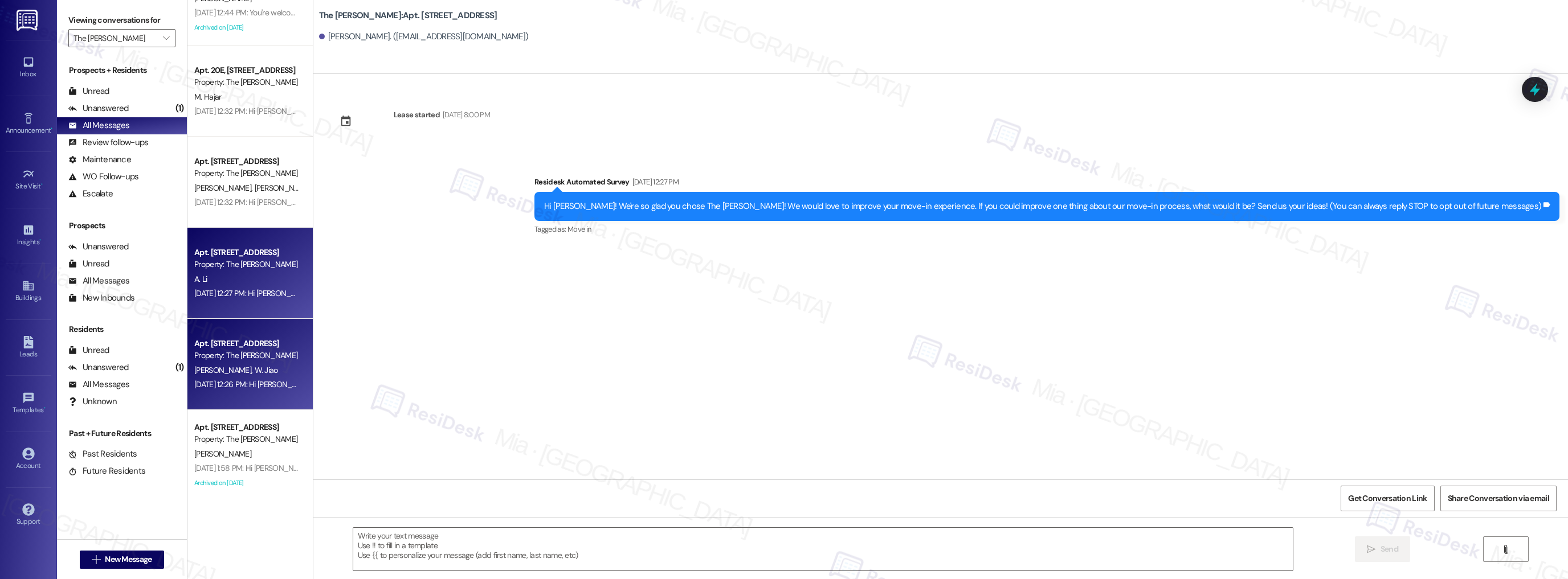
type textarea "Fetching suggested responses. Please feel free to read through the conversation…"
click at [248, 364] on div "S. Lee W. Jiao" at bounding box center [247, 370] width 108 height 14
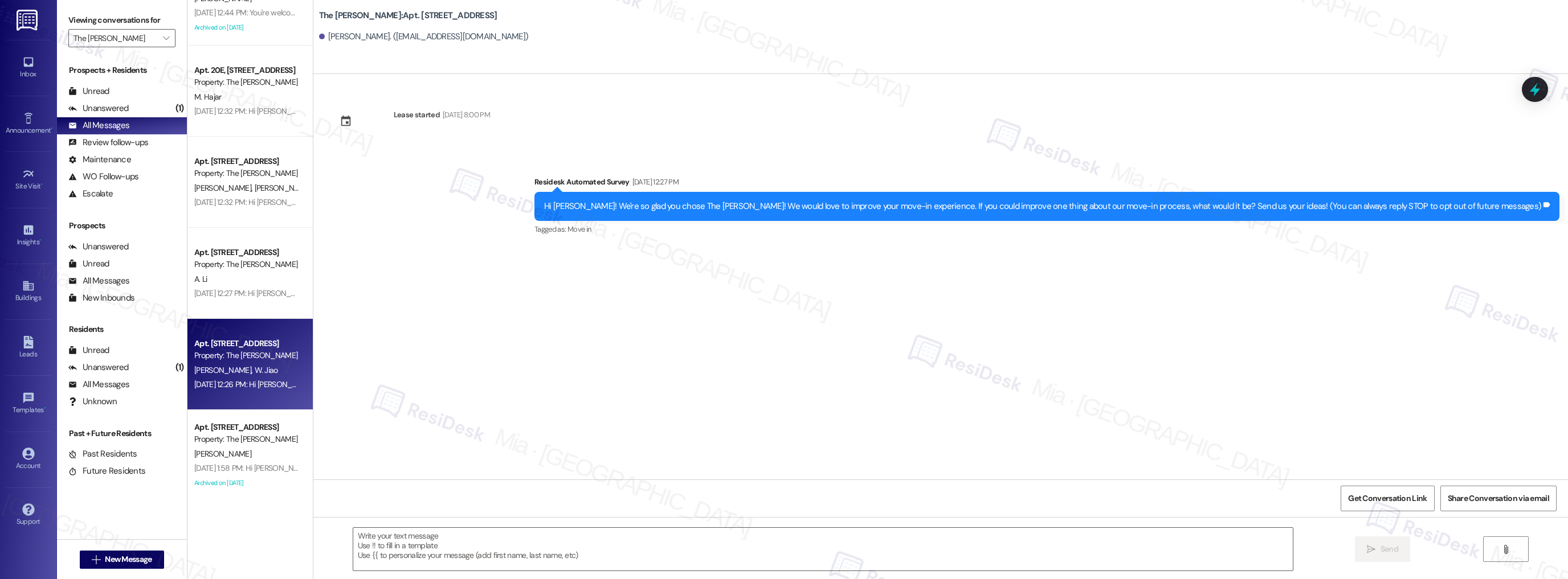
type textarea "Fetching suggested responses. Please feel free to read through the conversation…"
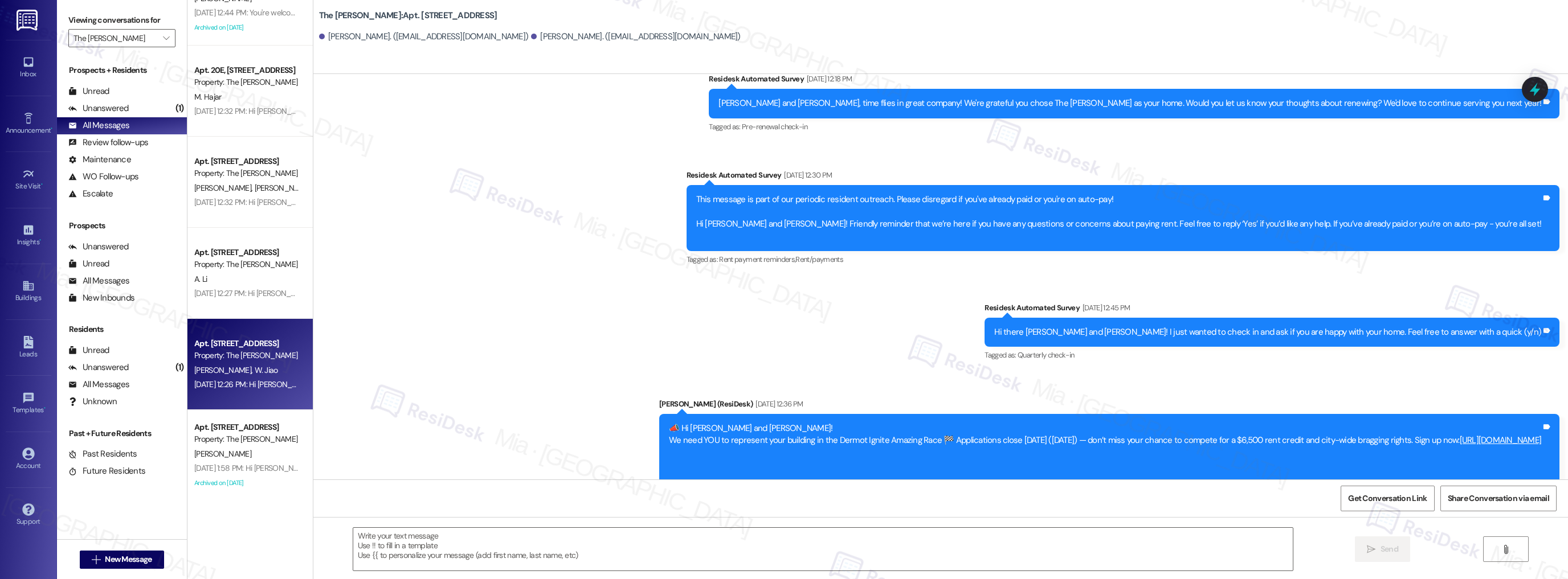
scroll to position [2548, 0]
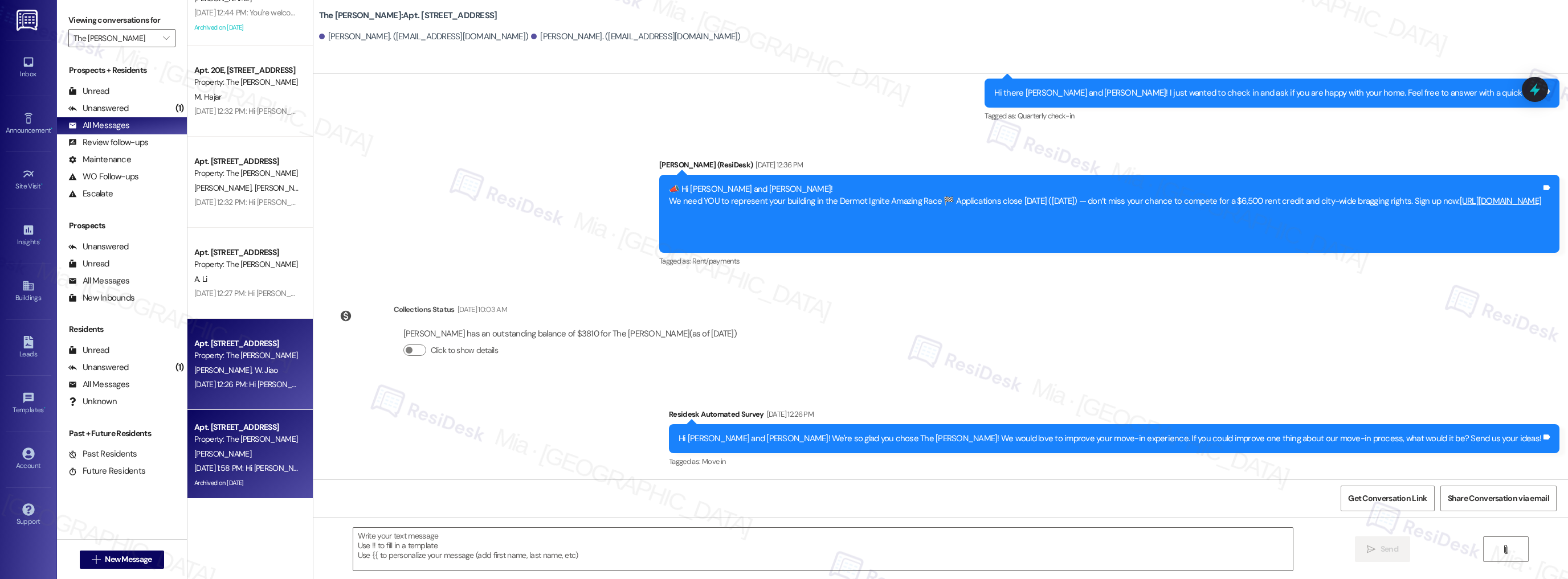
click at [234, 453] on div "[PERSON_NAME]" at bounding box center [247, 454] width 108 height 14
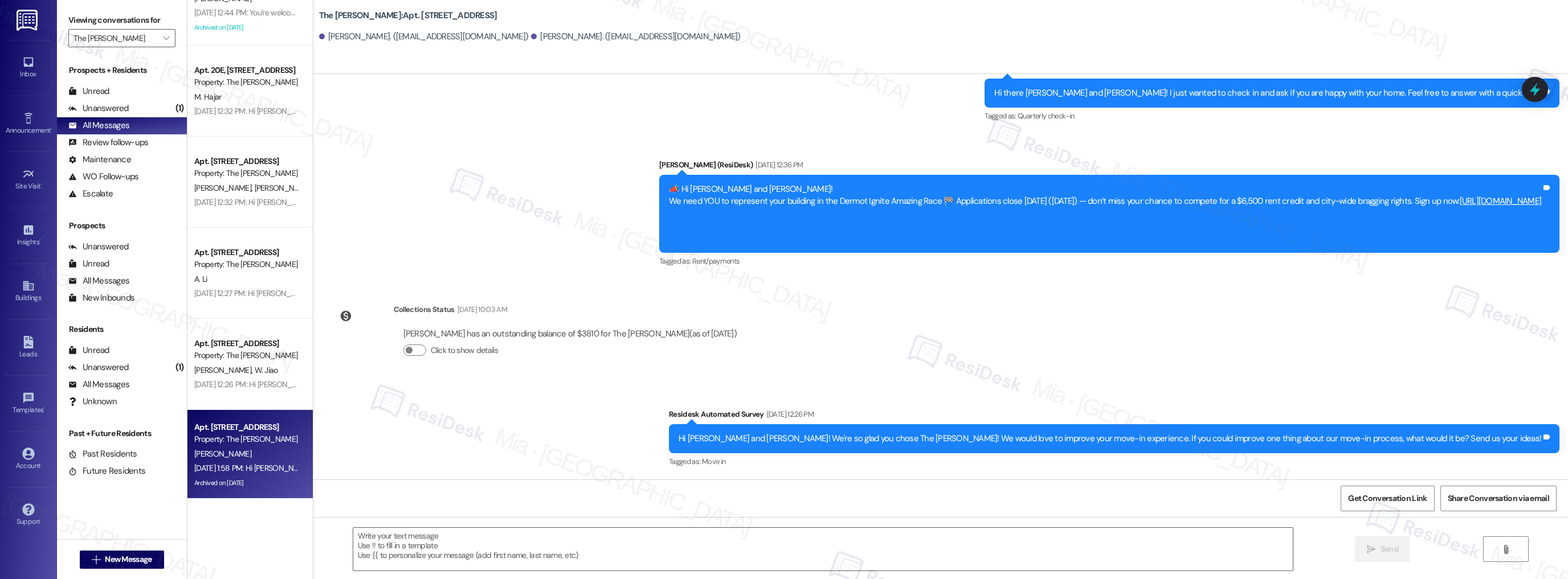
type textarea "Fetching suggested responses. Please feel free to read through the conversation…"
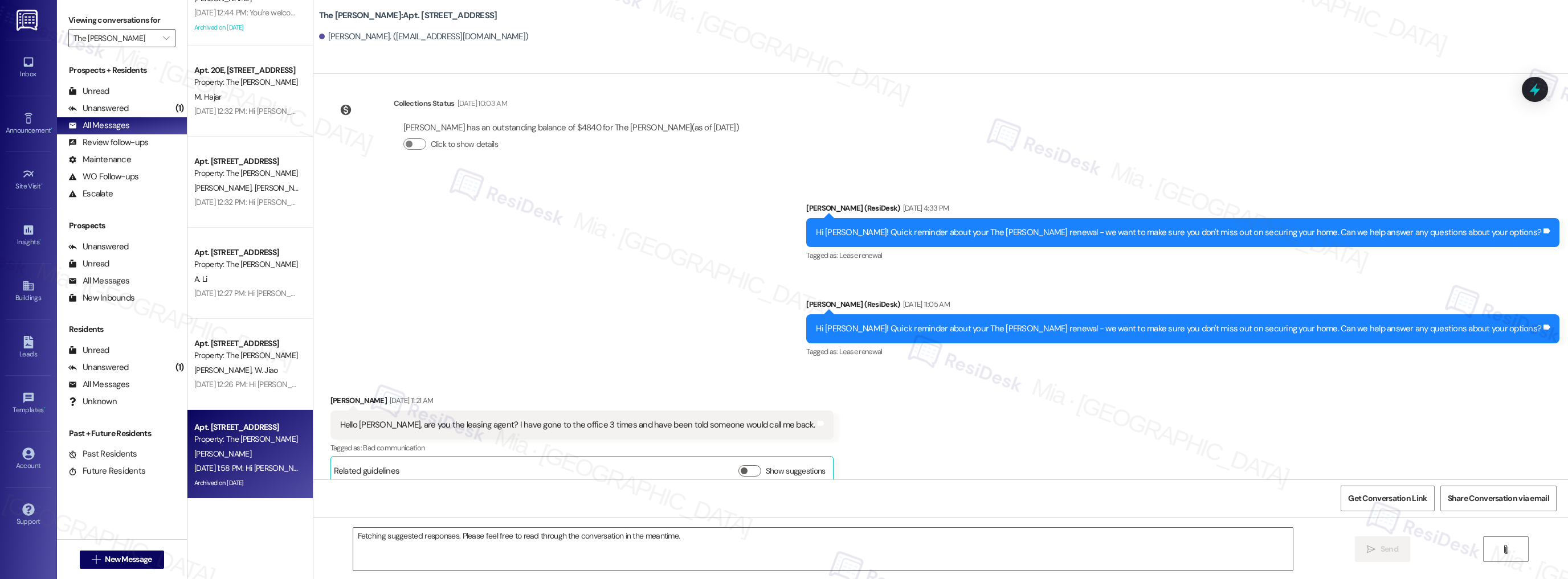
scroll to position [4619, 0]
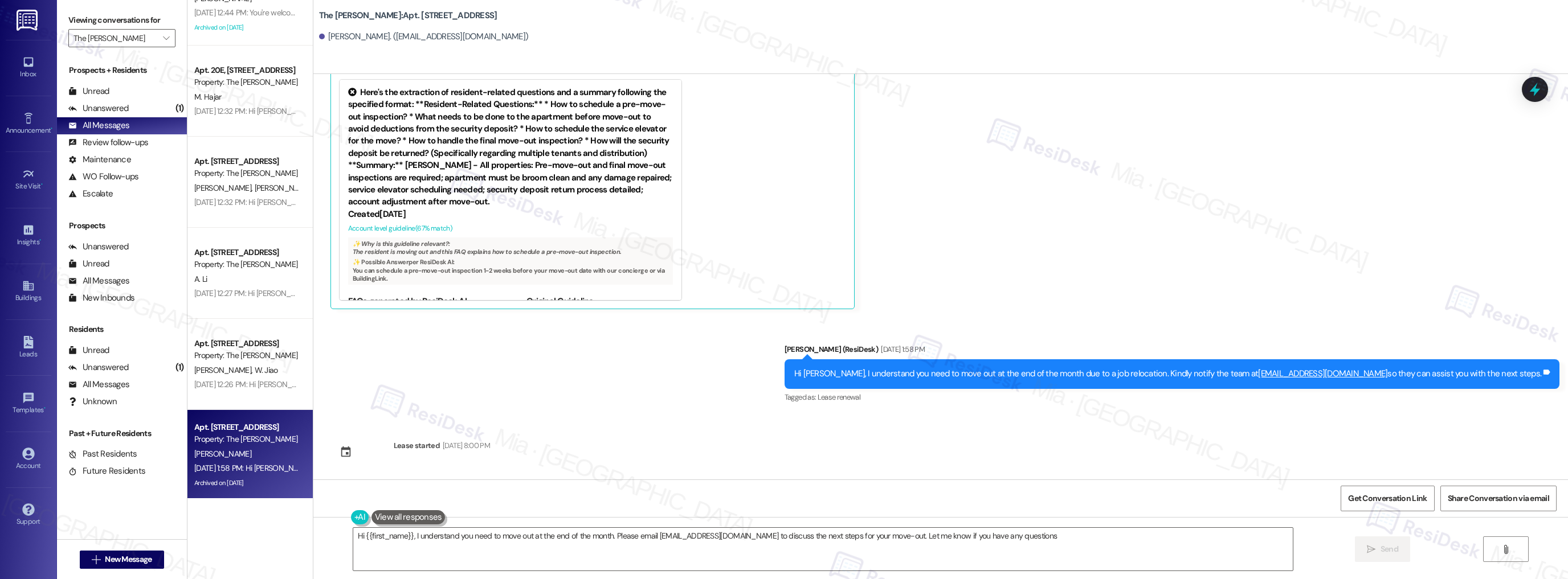
type textarea "Hi {{first_name}}, I understand you need to move out at the end of the month. P…"
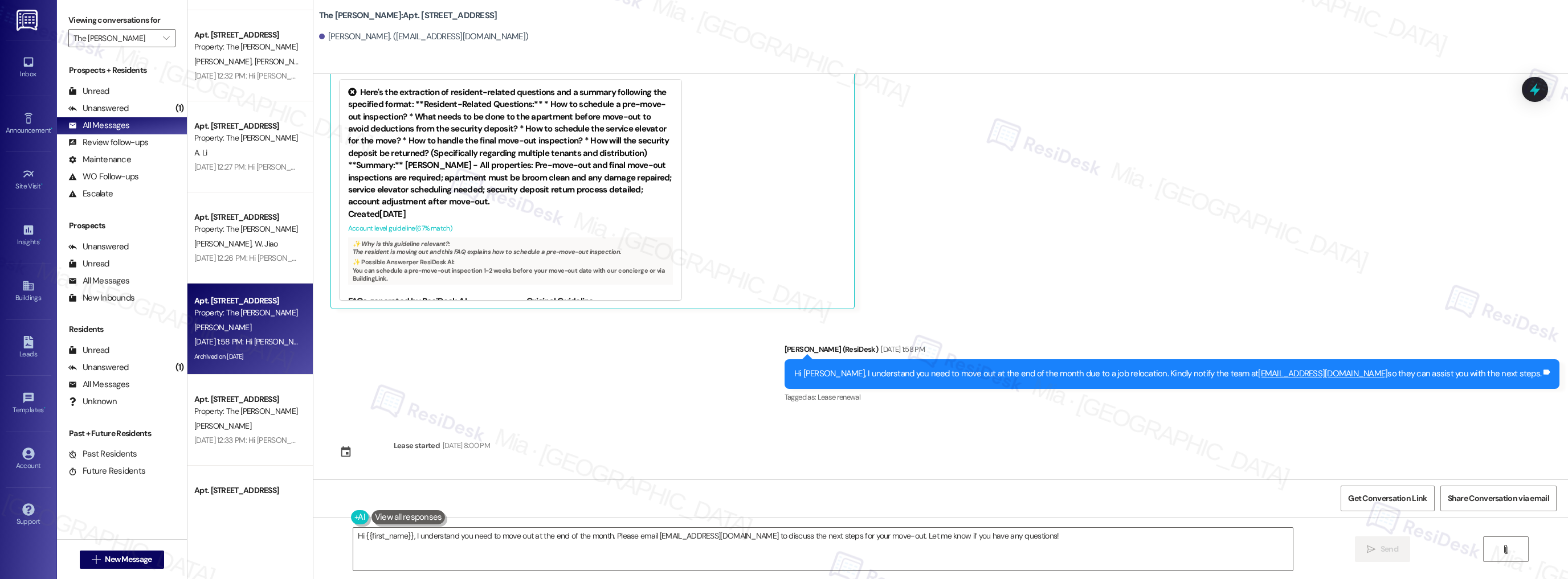
scroll to position [1230, 0]
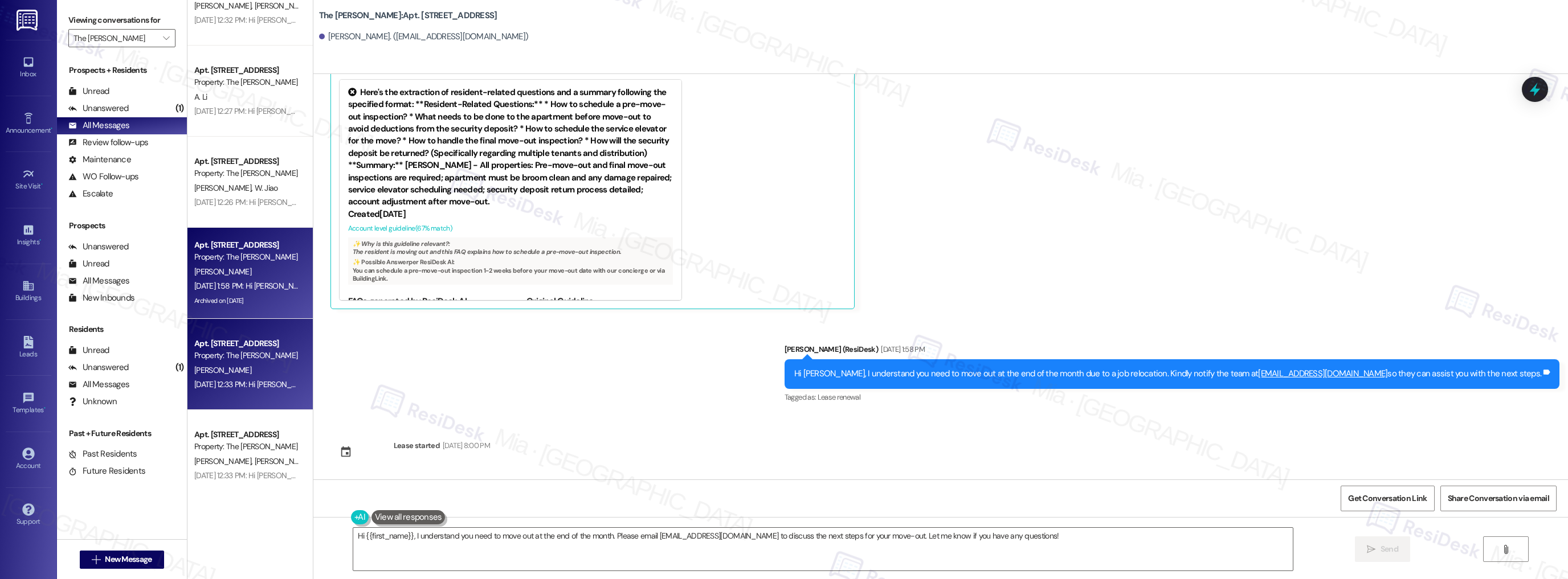
click at [272, 363] on div "[PERSON_NAME]" at bounding box center [247, 370] width 108 height 14
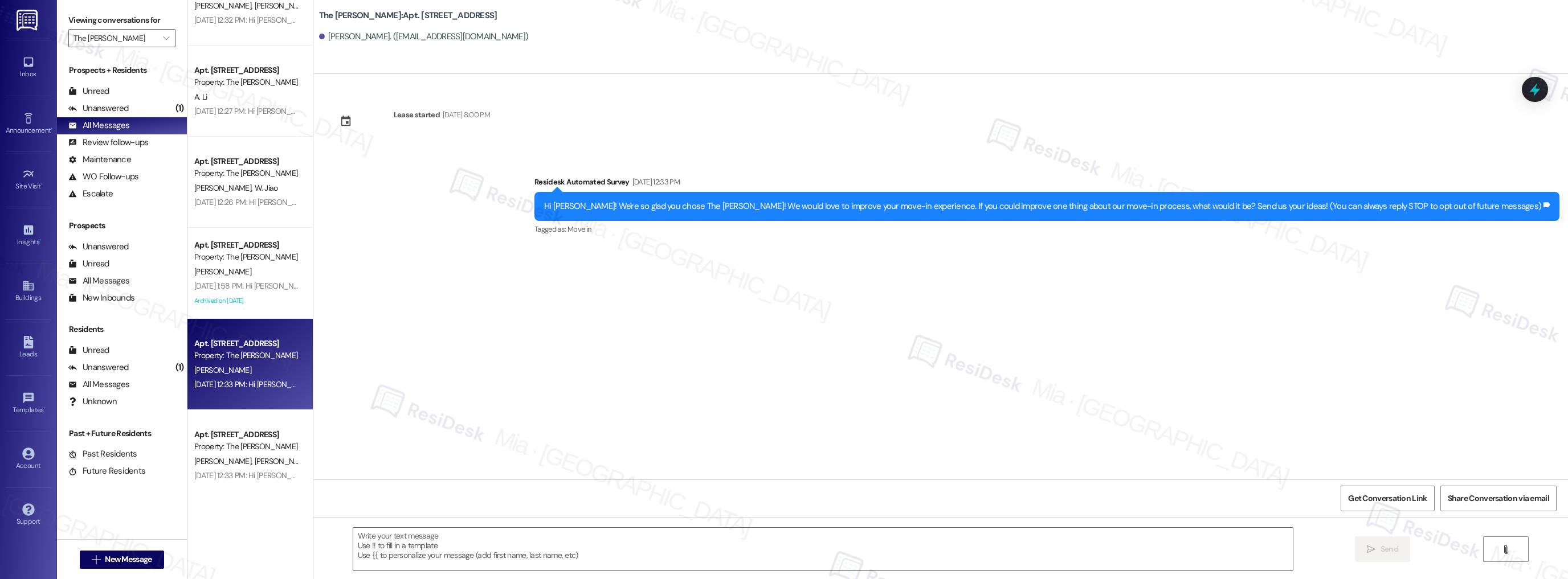
type textarea "Fetching suggested responses. Please feel free to read through the conversation…"
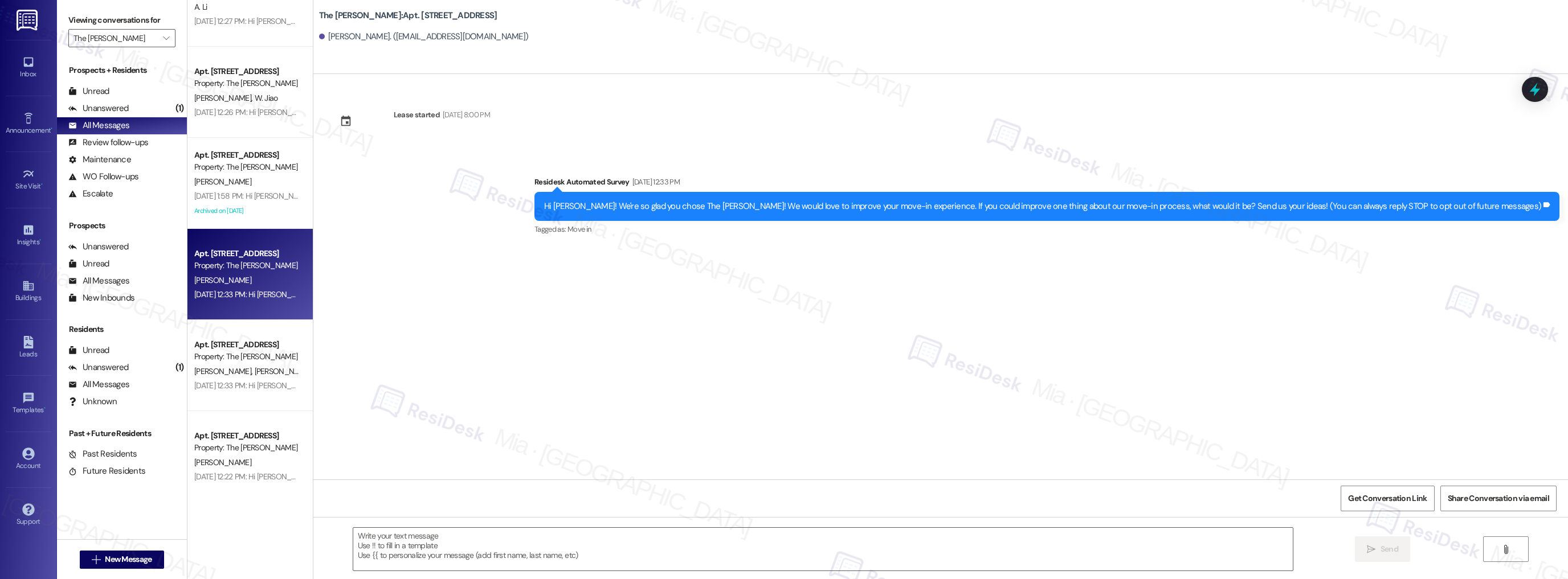
scroll to position [1321, 0]
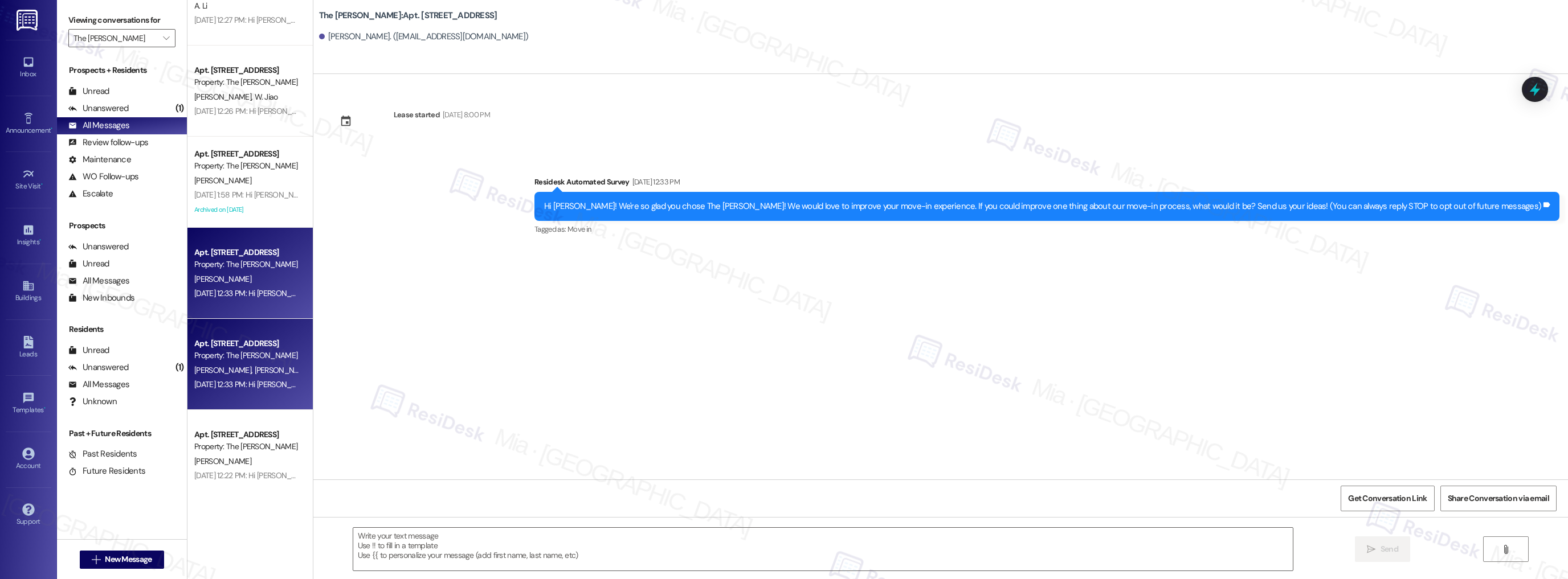
click at [259, 378] on div "Sep 03, 2025 at 12:33 PM: Hi Chloe, Justin and Caroline! We're so glad you chos…" at bounding box center [247, 384] width 108 height 14
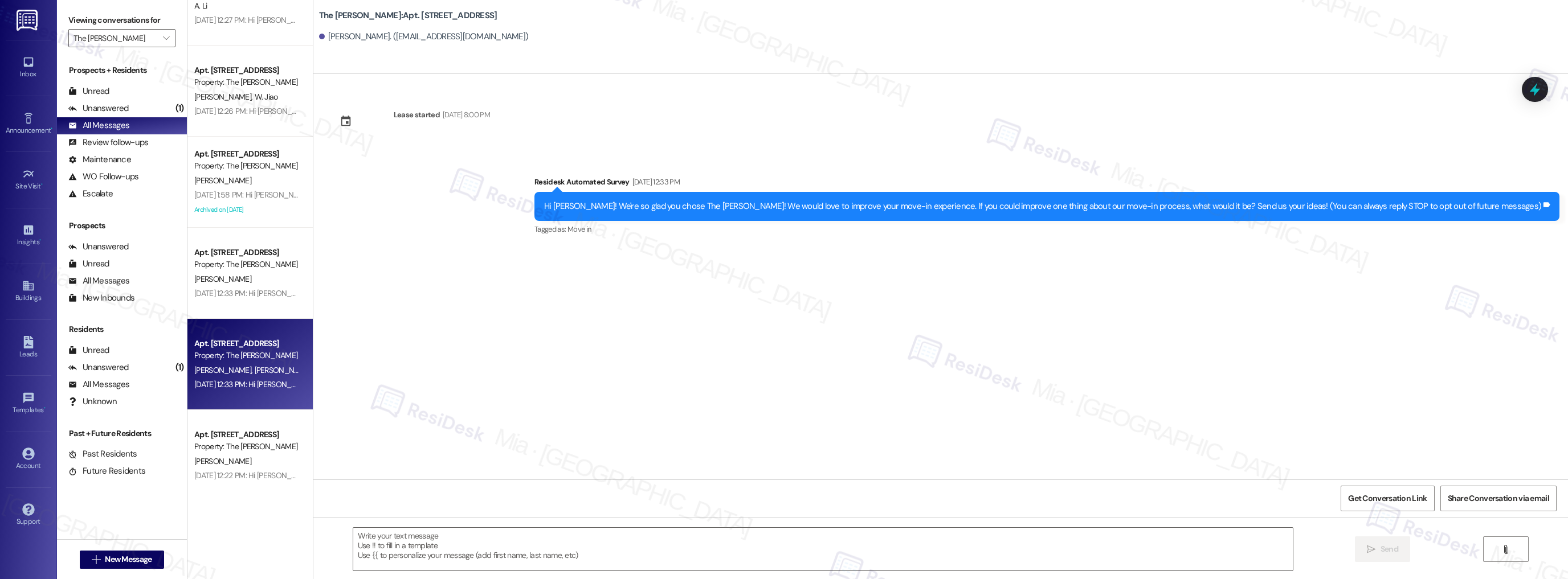
type textarea "Fetching suggested responses. Please feel free to read through the conversation…"
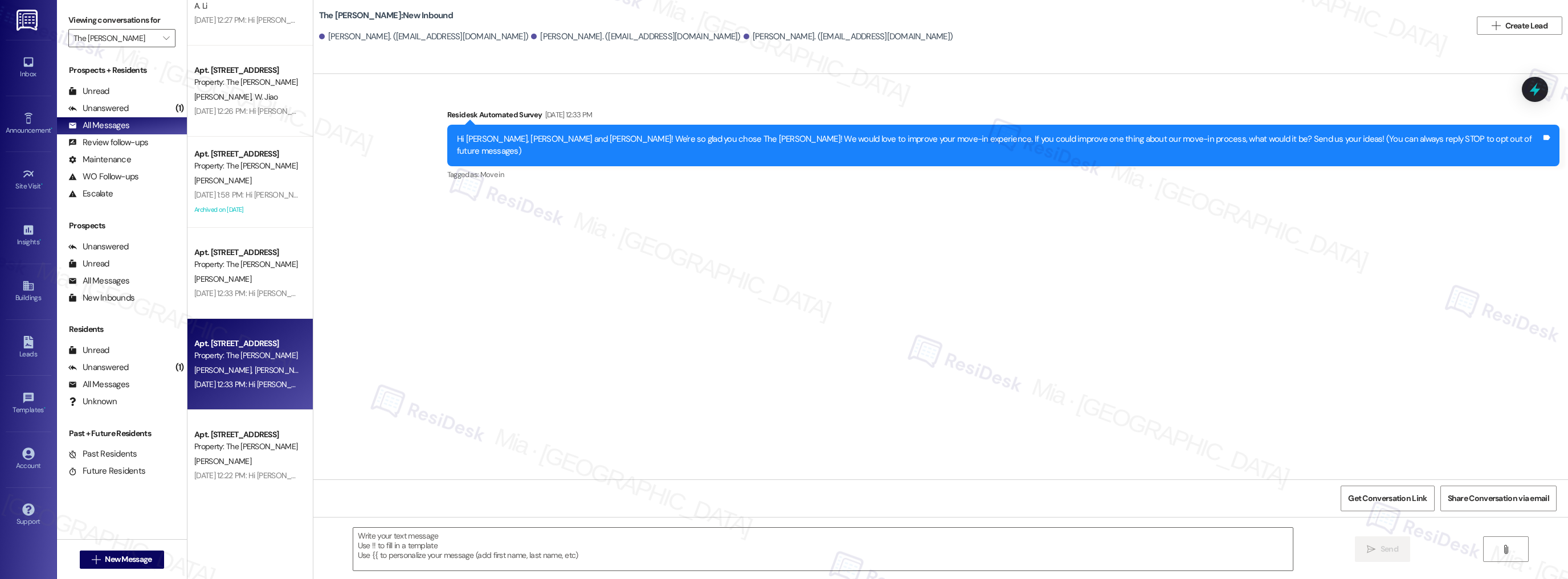
type textarea "Fetching suggested responses. Please feel free to read through the conversation…"
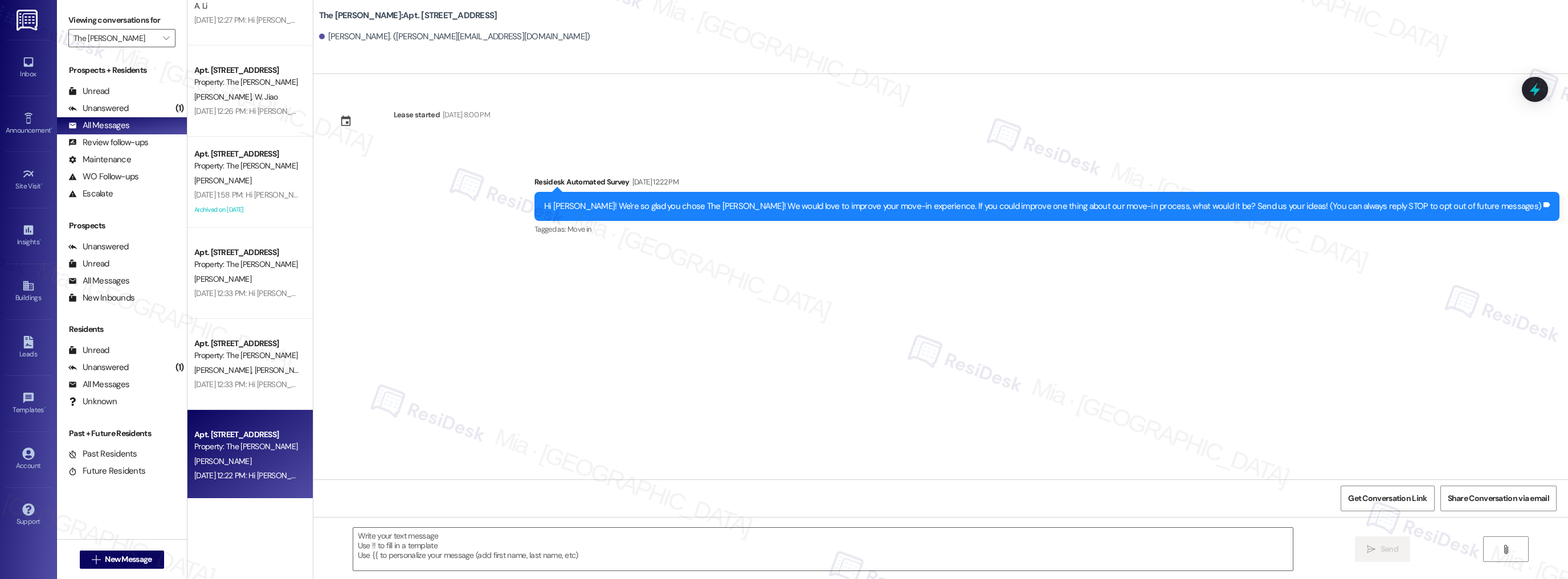
type textarea "Fetching suggested responses. Please feel free to read through the conversation…"
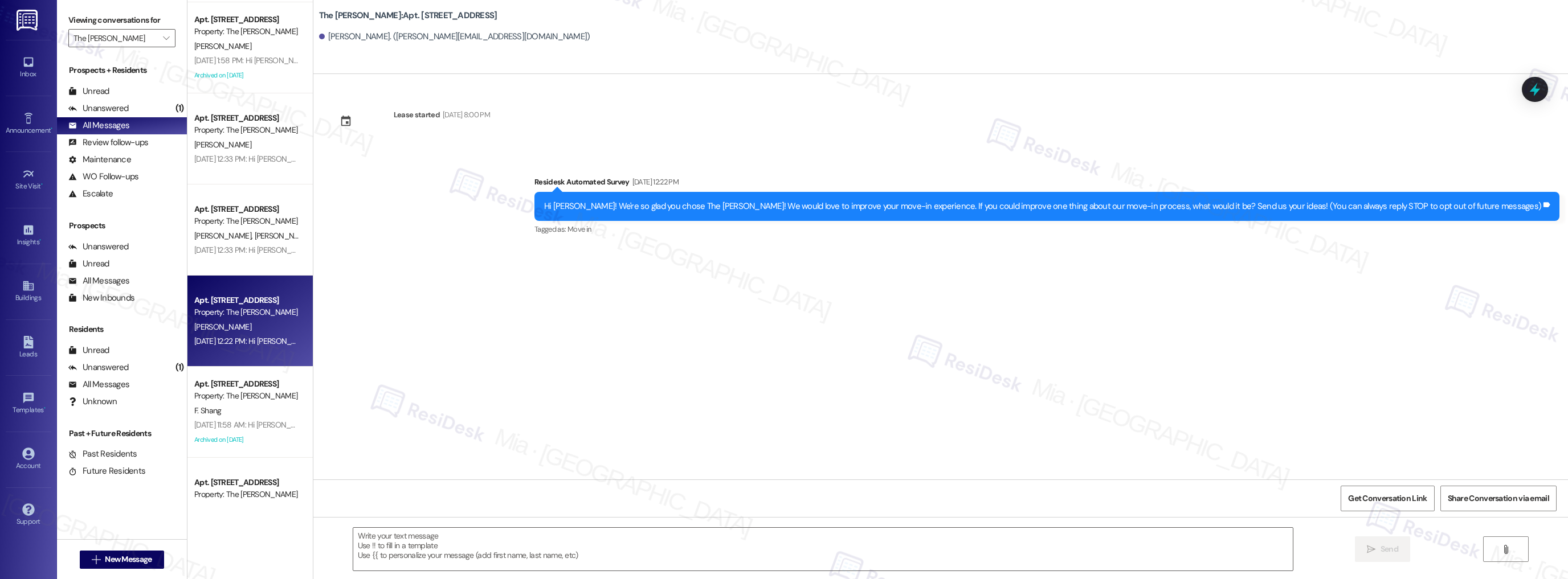
scroll to position [1503, 0]
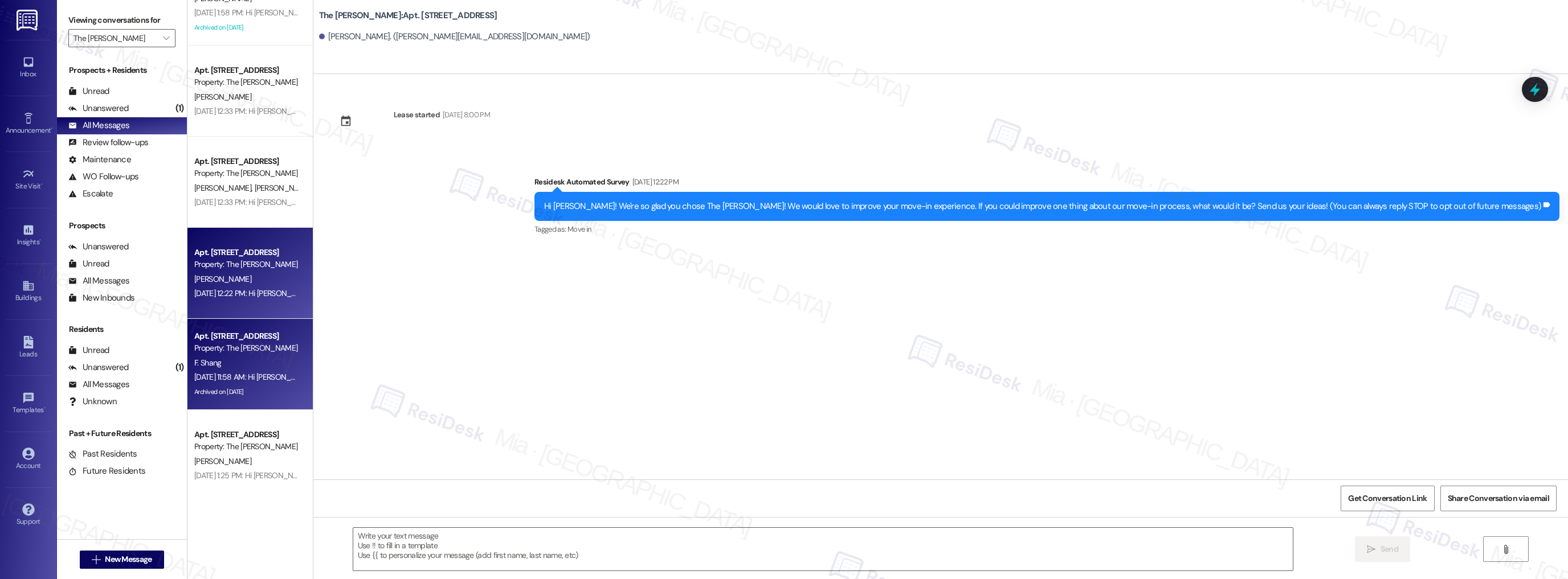
click at [264, 380] on div "Sep 02, 2025 at 11:58 AM: Hi Fiona, I'm so sorry I missed your message last wee…" at bounding box center [420, 376] width 452 height 10
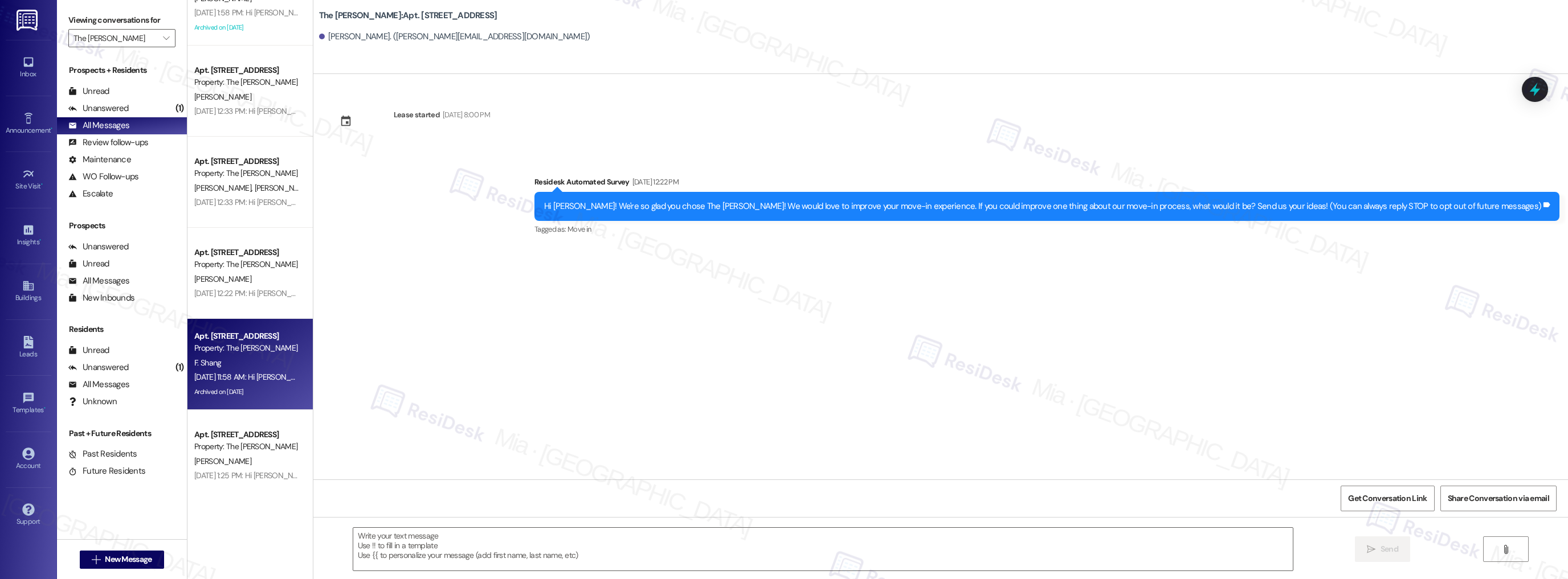
type textarea "Fetching suggested responses. Please feel free to read through the conversation…"
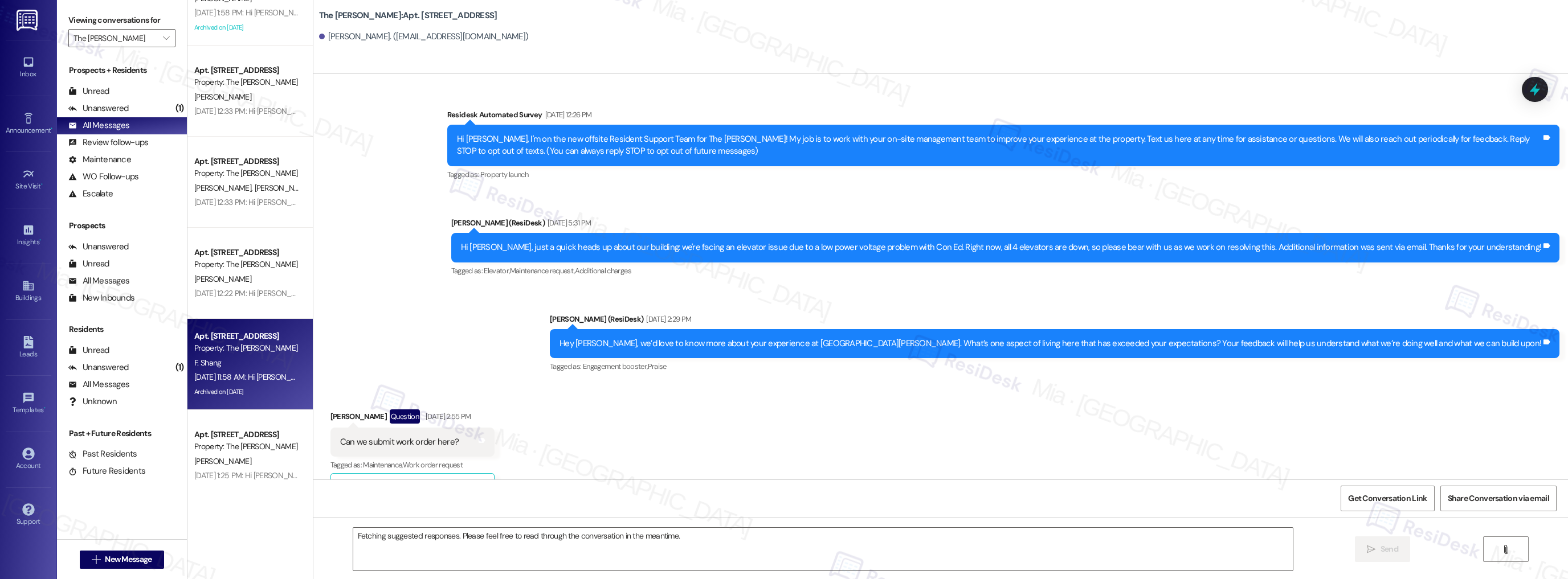
scroll to position [16942, 0]
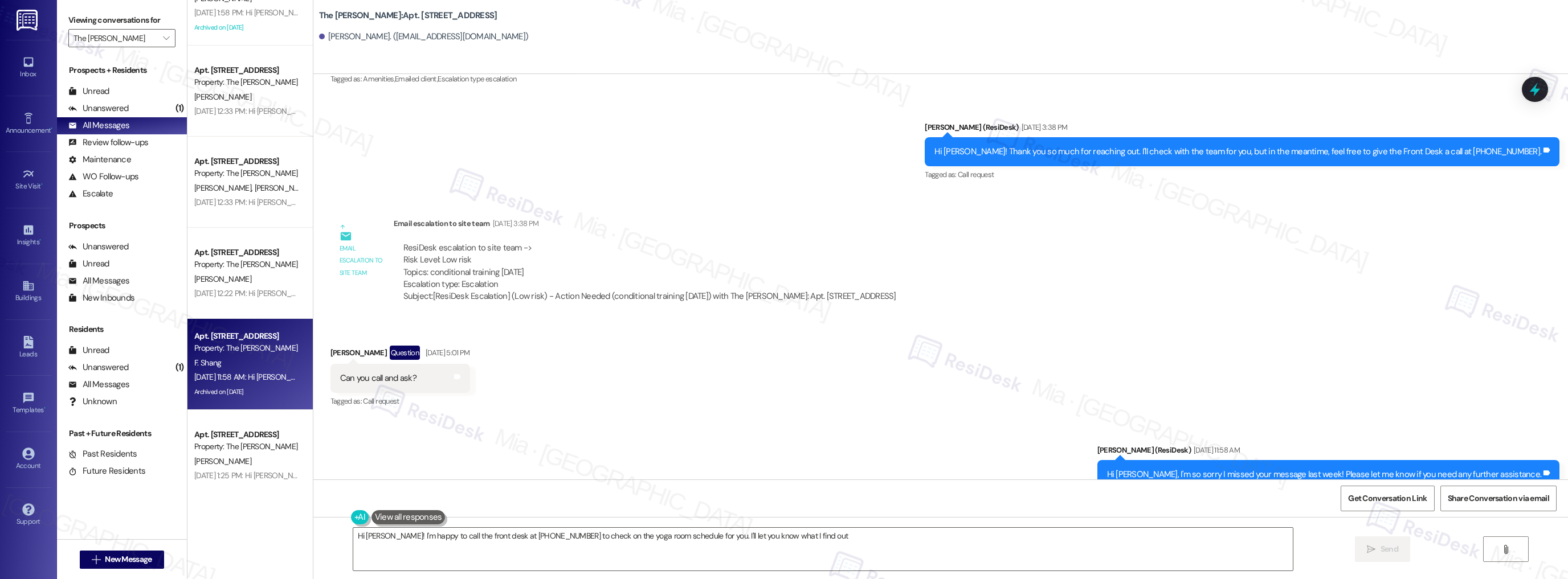
type textarea "Hi Fiona! I'm happy to call the front desk at 212-563-4157 to check on the yoga…"
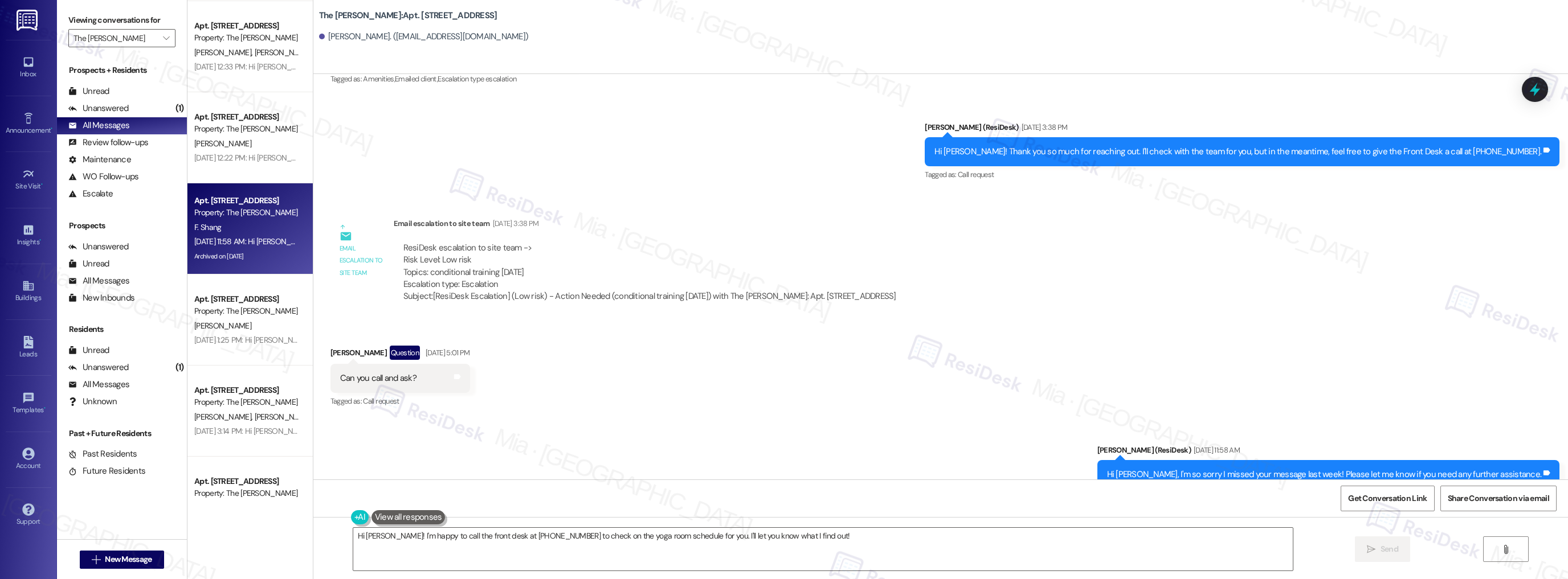
scroll to position [1640, 0]
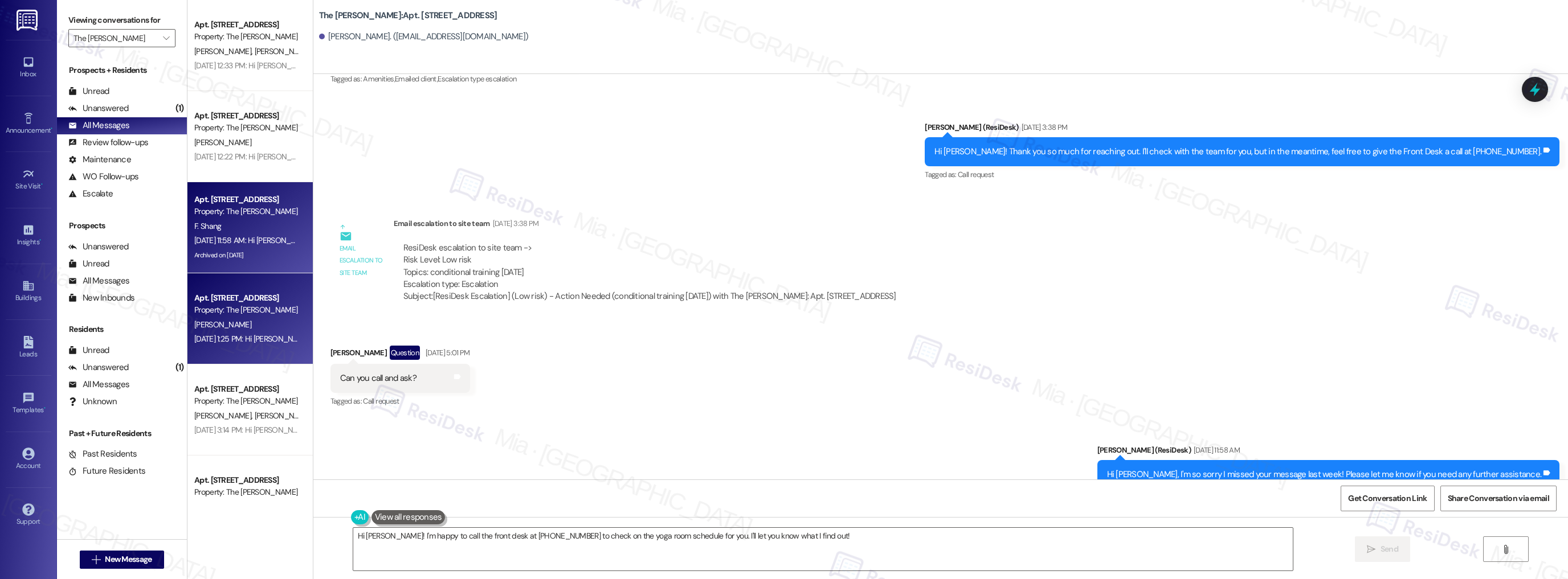
click at [251, 330] on div "[PERSON_NAME]" at bounding box center [247, 324] width 108 height 14
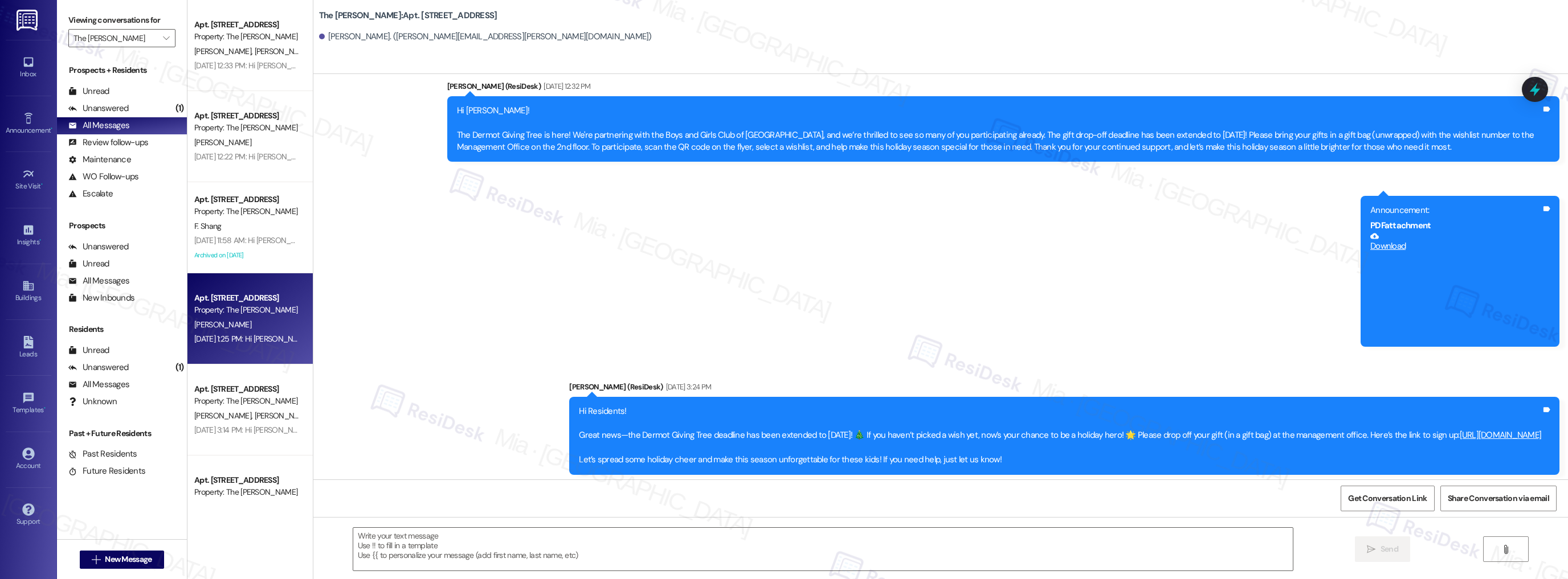
type textarea "Fetching suggested responses. Please feel free to read through the conversation…"
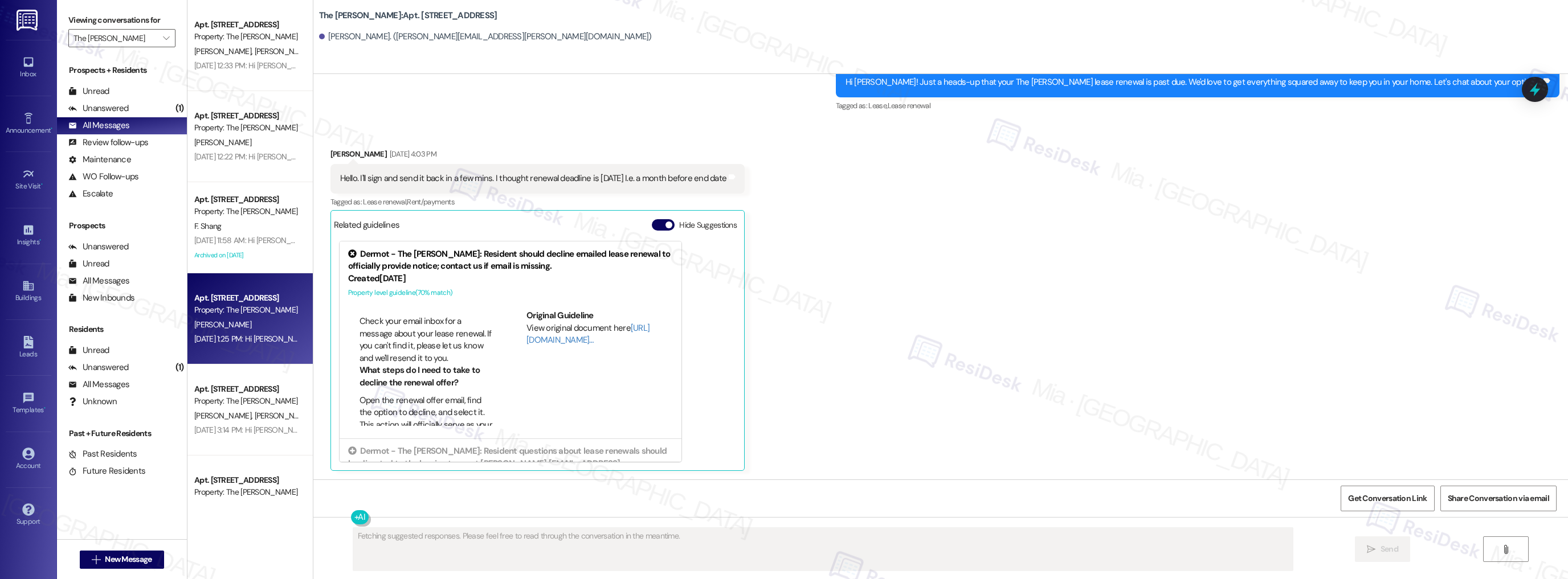
scroll to position [91, 0]
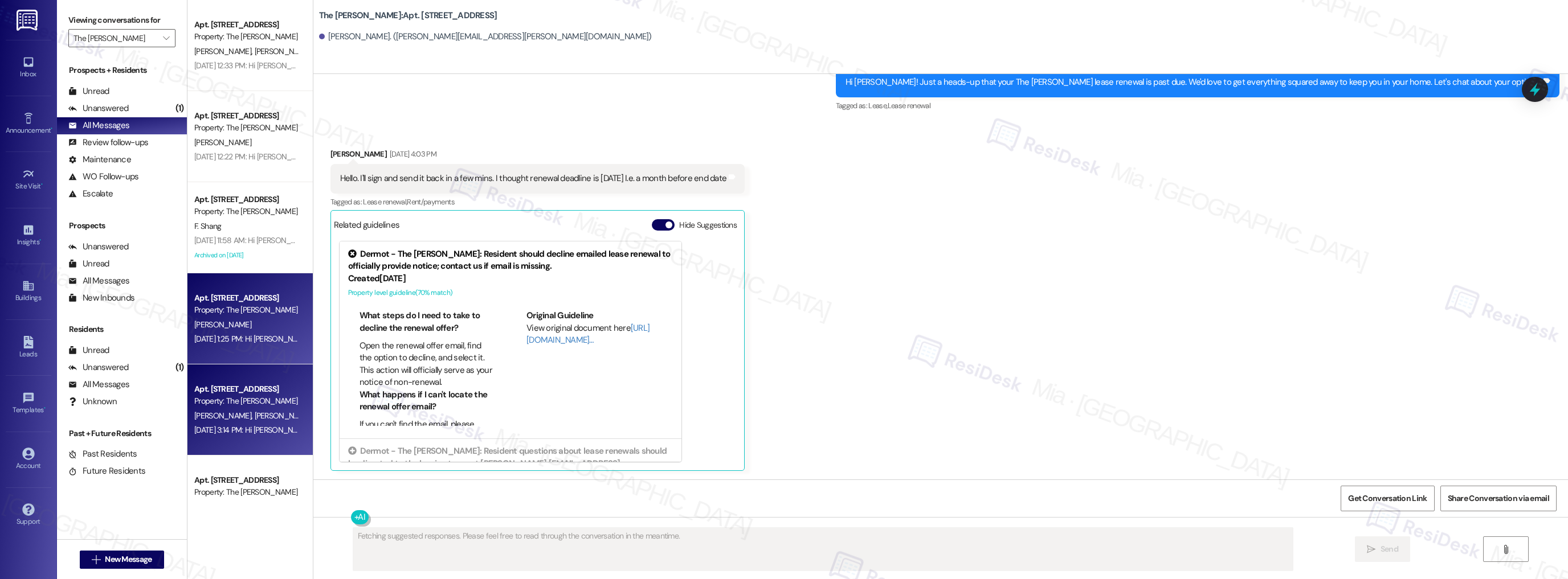
click at [267, 404] on div "Property: The [PERSON_NAME]" at bounding box center [247, 401] width 105 height 12
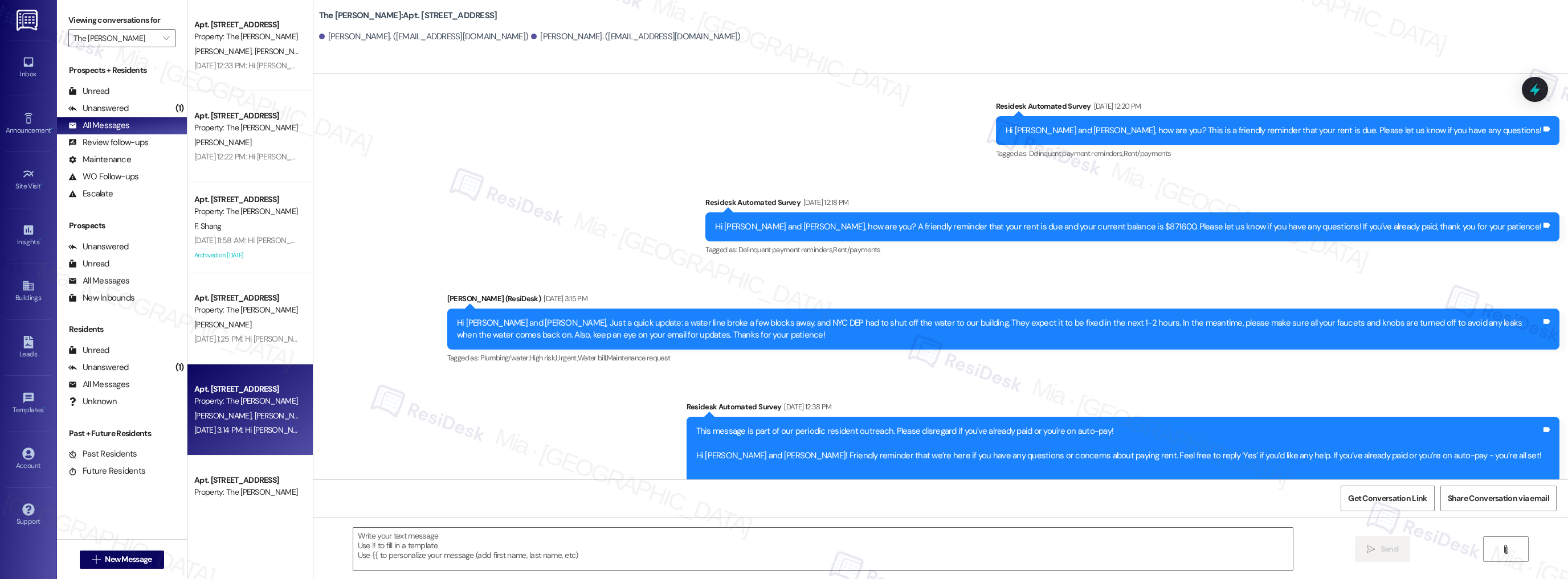
type textarea "Fetching suggested responses. Please feel free to read through the conversation…"
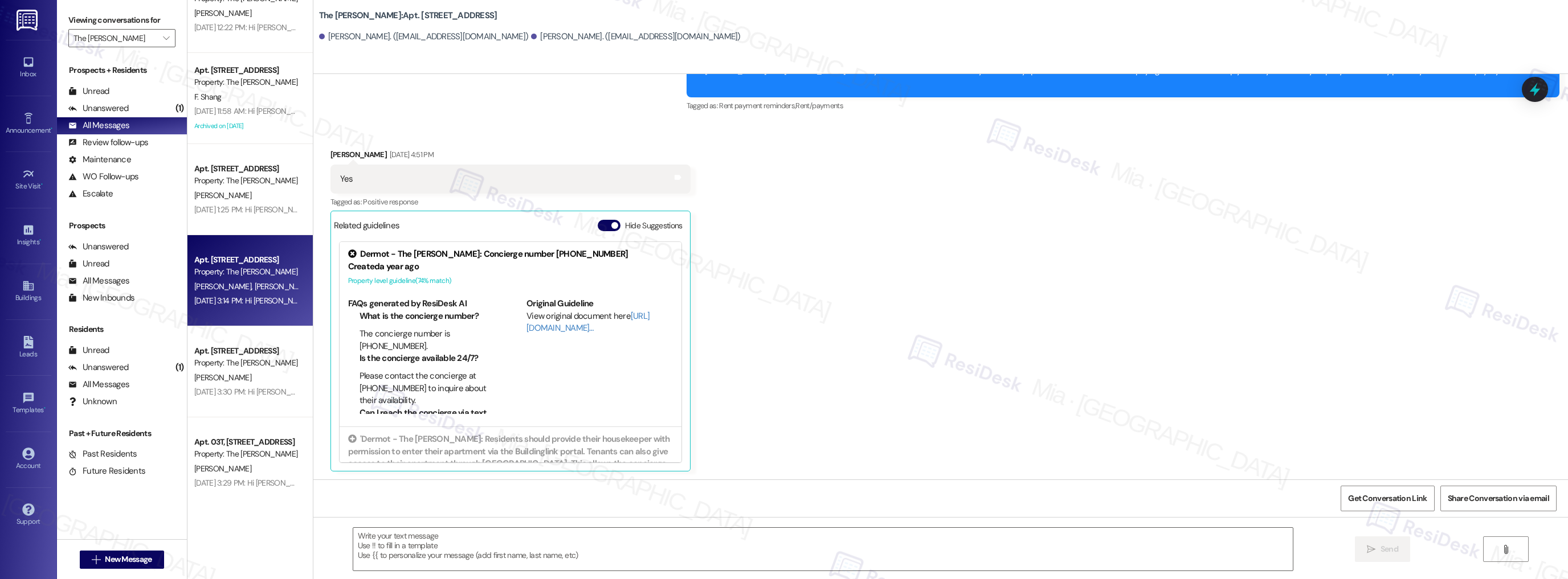
scroll to position [1776, 0]
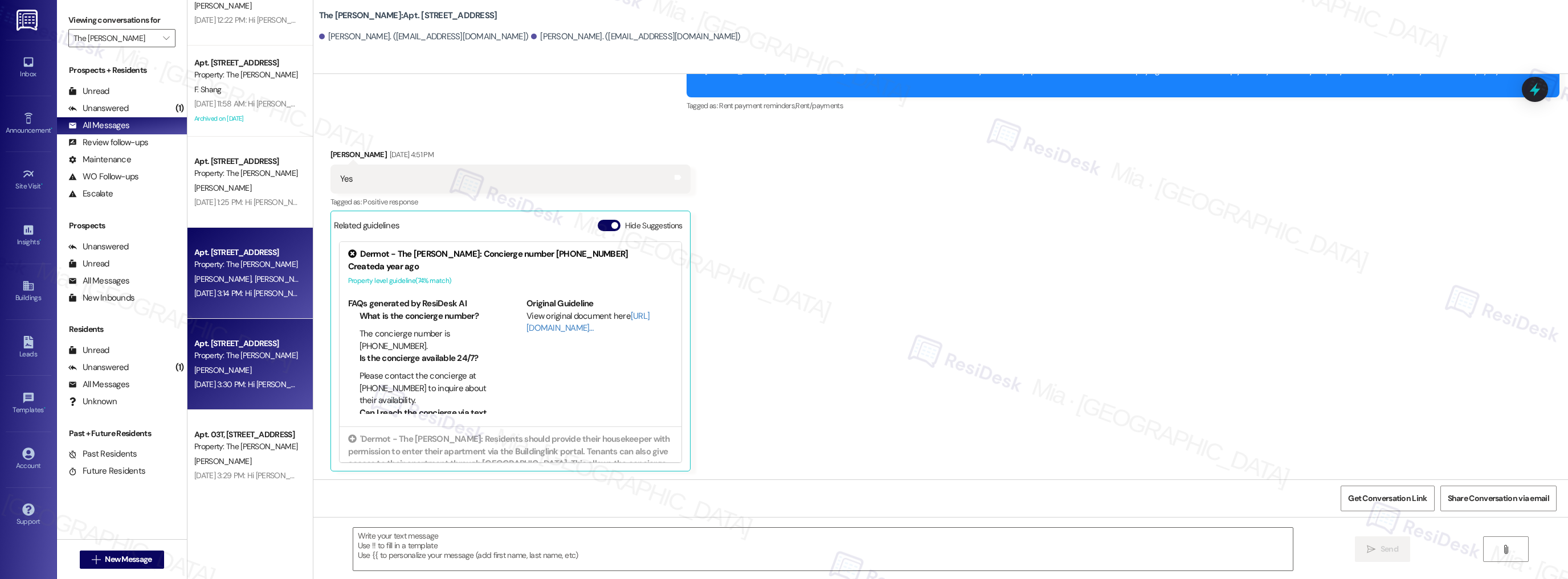
click at [264, 387] on div "Aug 28, 2025 at 3:30 PM: Hi Todd! Just a friendly reminder about your The Lando…" at bounding box center [436, 384] width 485 height 10
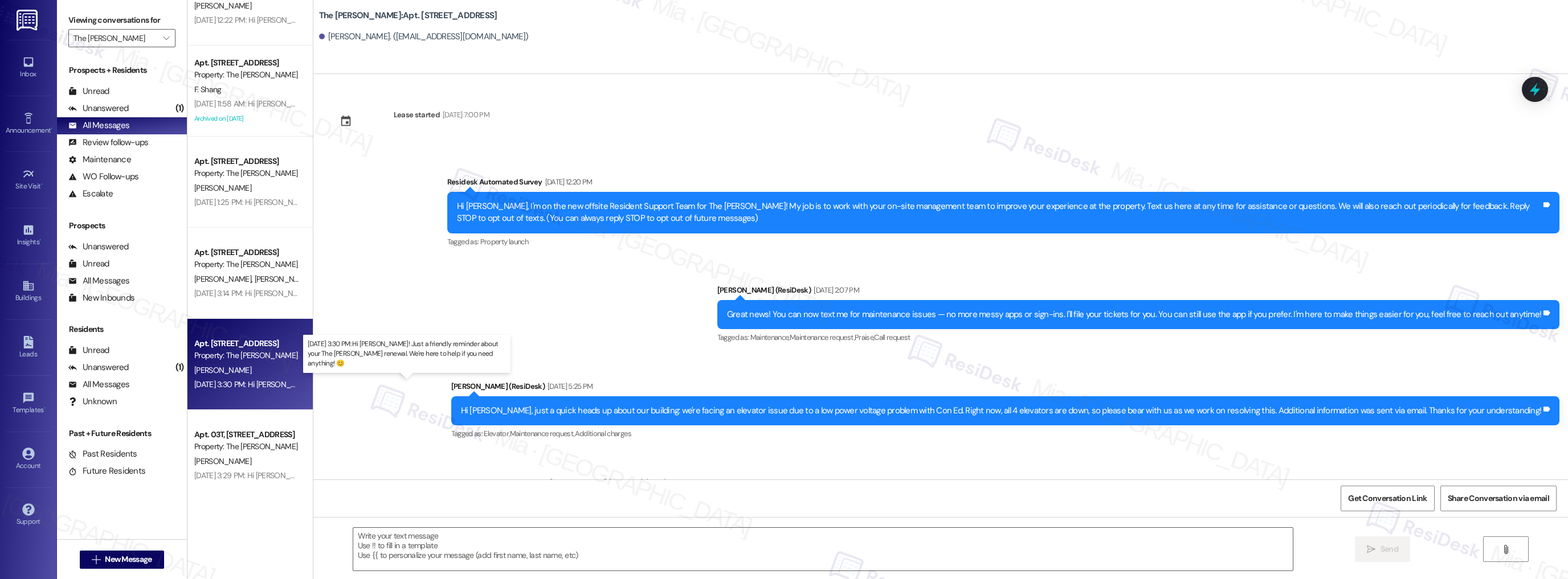
type textarea "Fetching suggested responses. Please feel free to read through the conversation…"
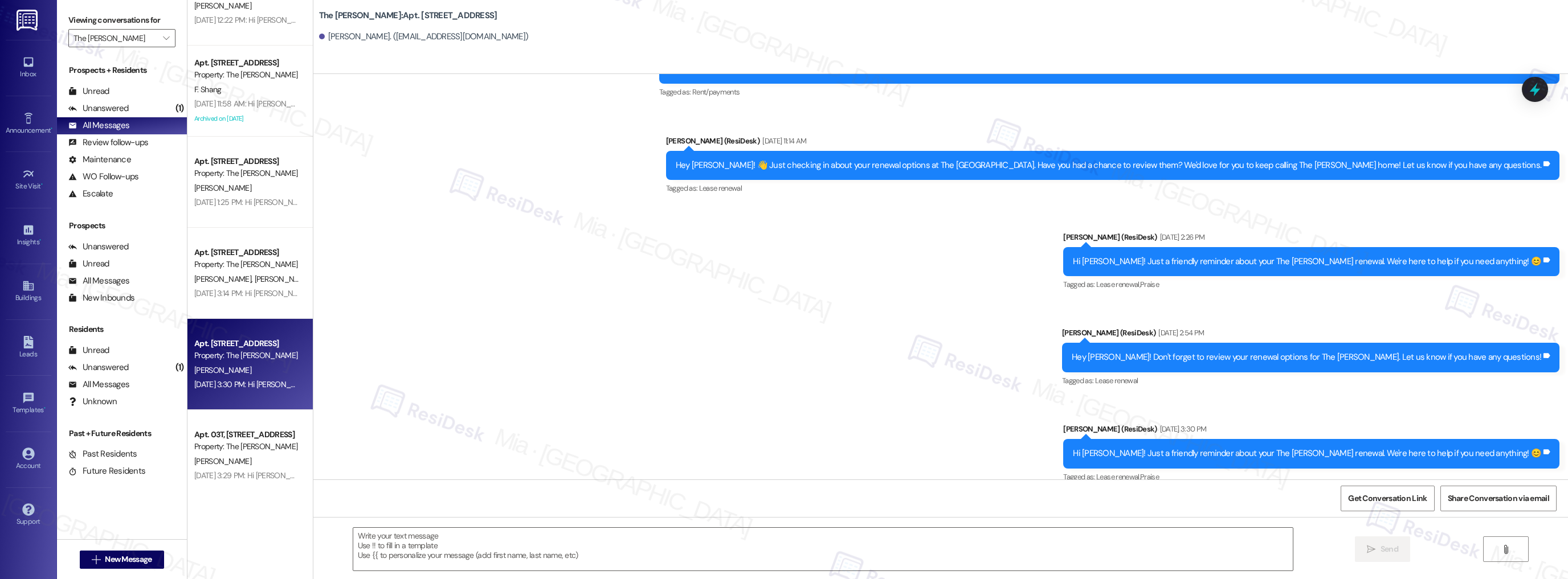
scroll to position [3951, 0]
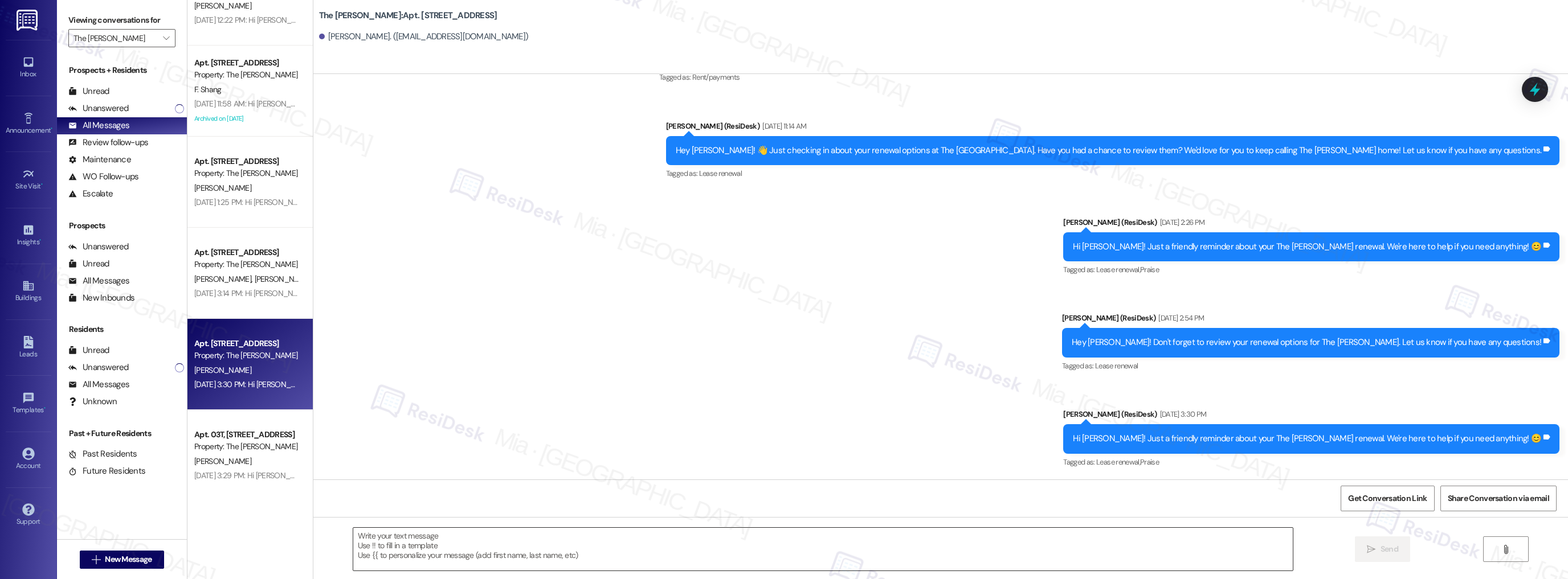
click at [735, 535] on textarea at bounding box center [823, 549] width 940 height 43
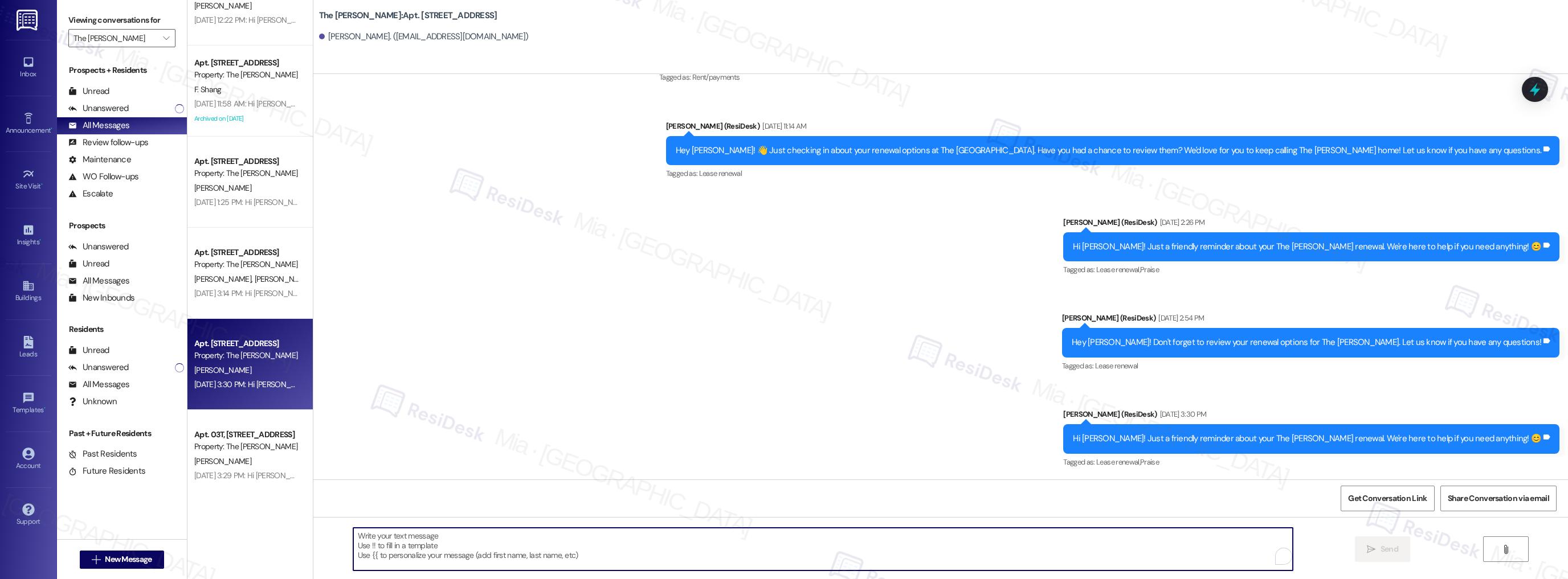
paste textarea "Hi {{first_name}}! Quick reminder about your {{property}} renewal - we want to …"
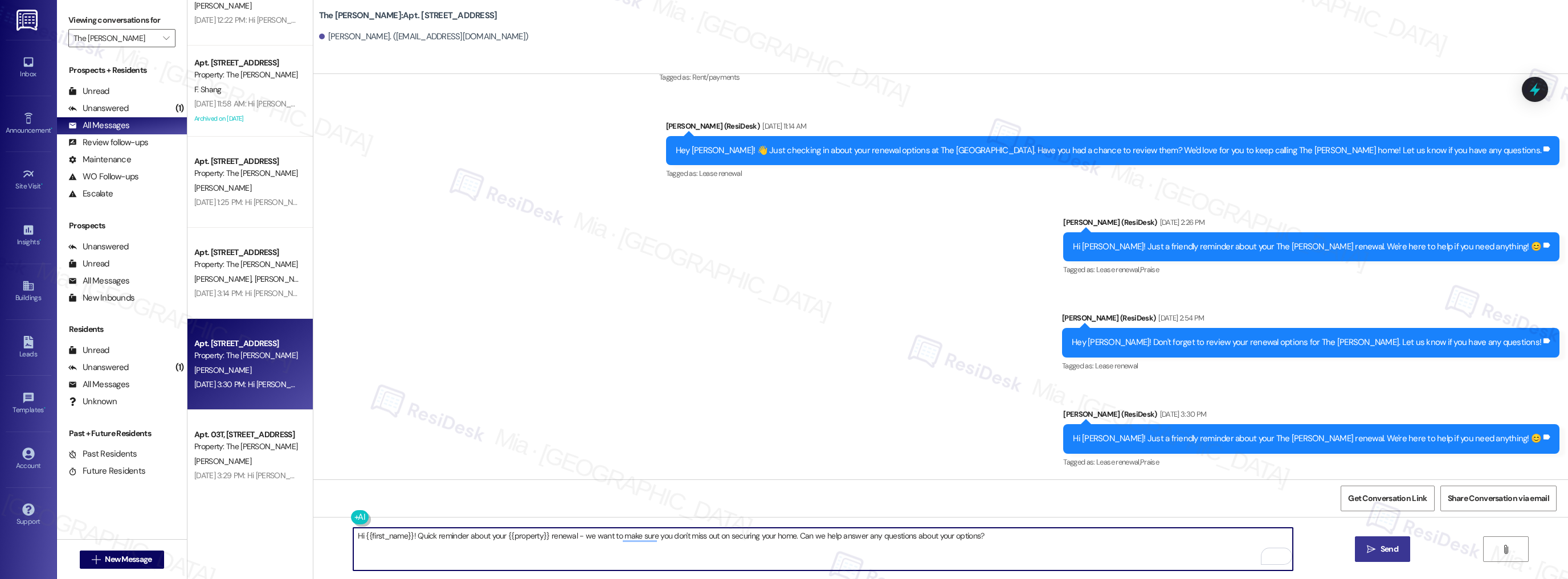
type textarea "Hi {{first_name}}! Quick reminder about your {{property}} renewal - we want to …"
click at [1388, 549] on span "Send" at bounding box center [1389, 549] width 18 height 12
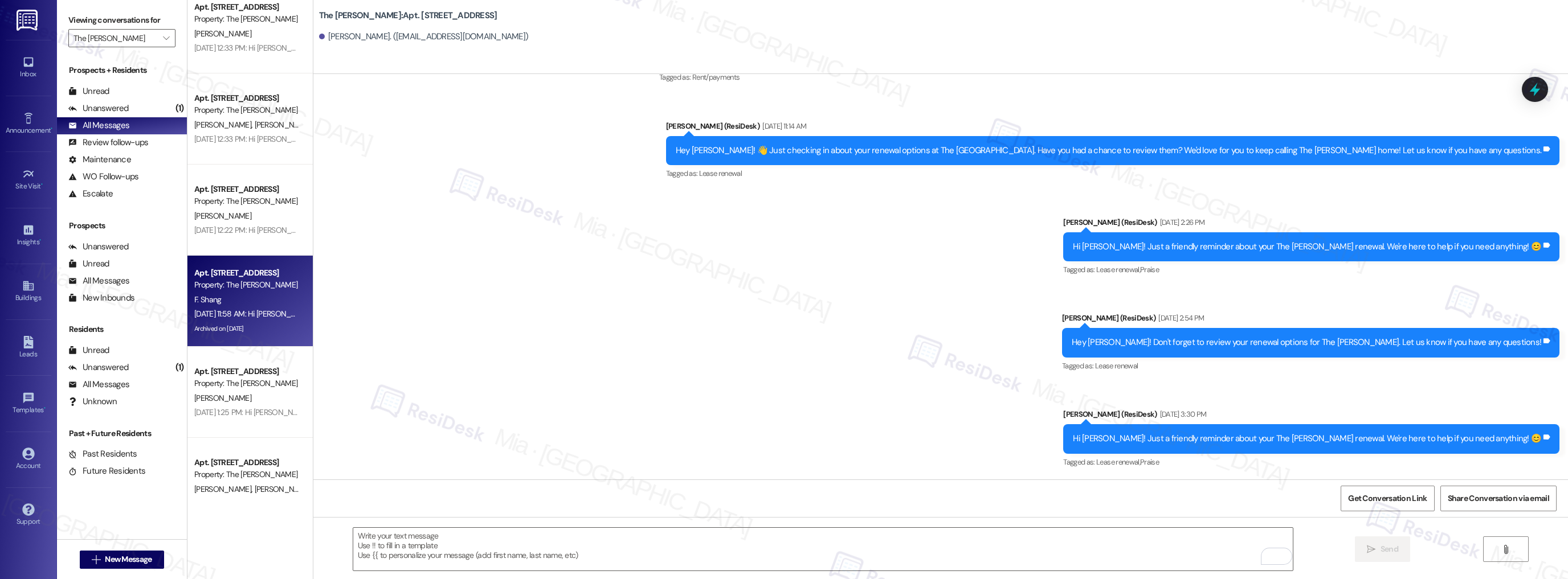
scroll to position [1640, 0]
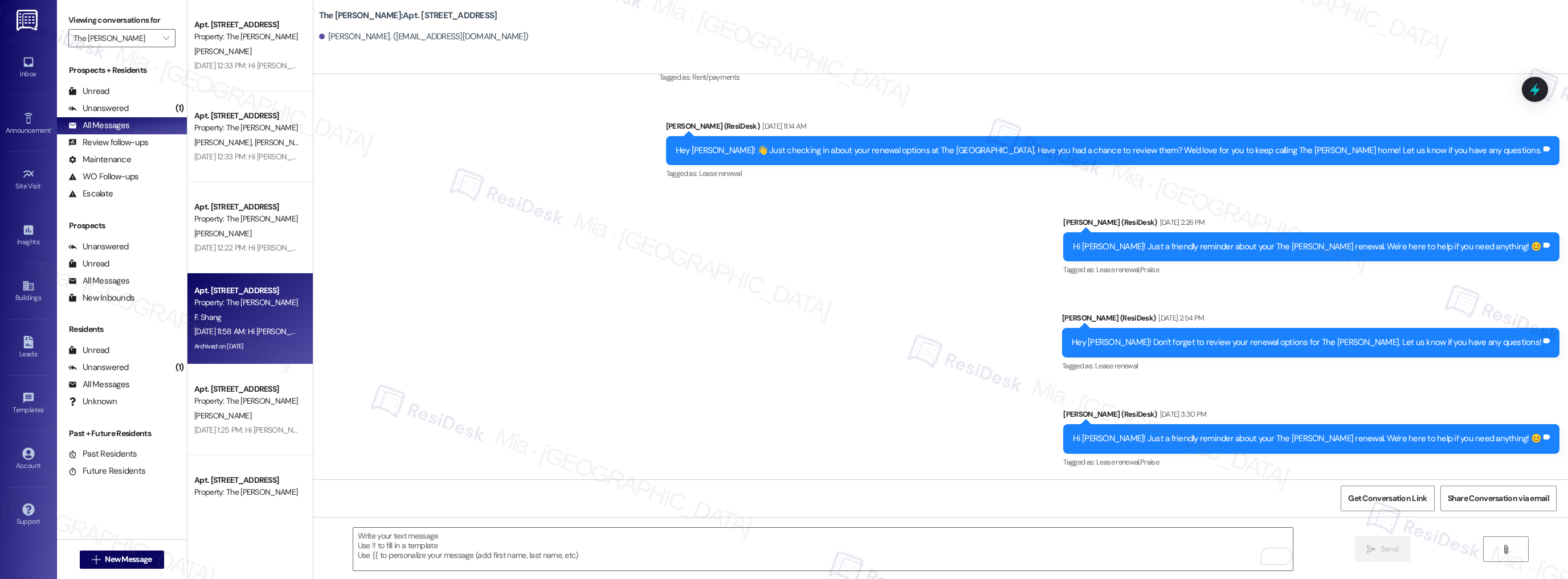
click at [261, 138] on div "[PERSON_NAME] [PERSON_NAME]" at bounding box center [247, 142] width 108 height 14
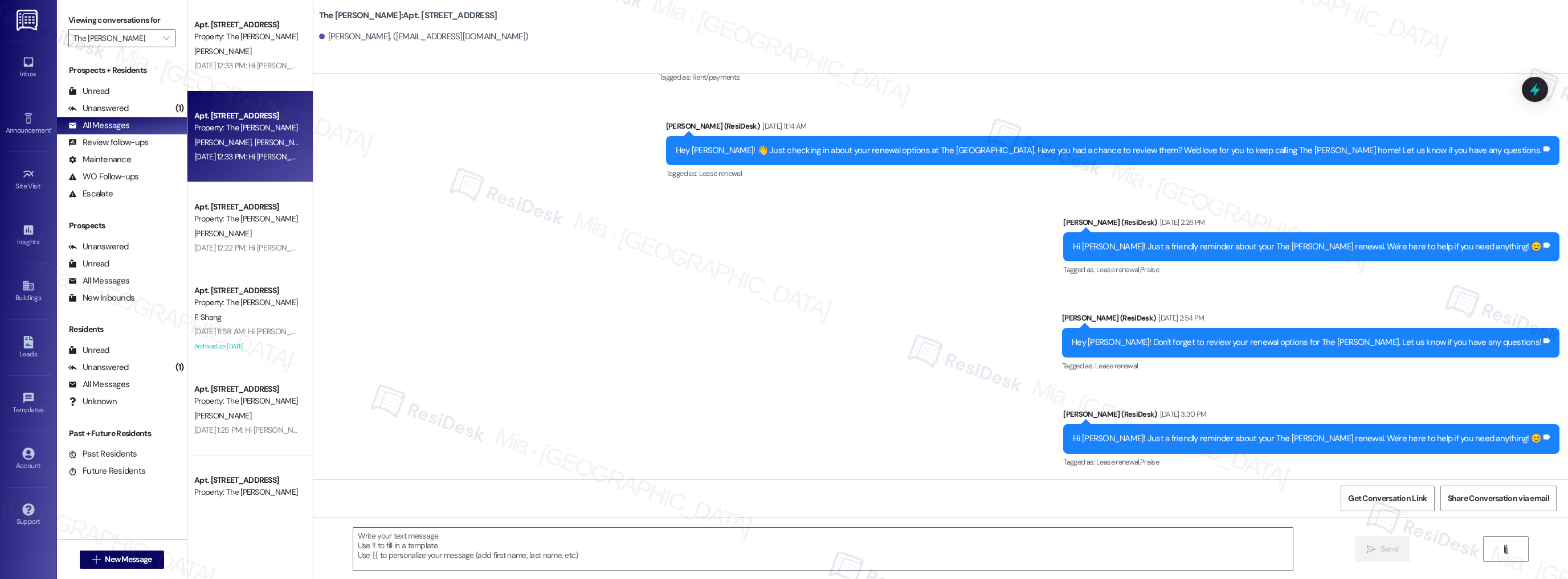
type textarea "Fetching suggested responses. Please feel free to read through the conversation…"
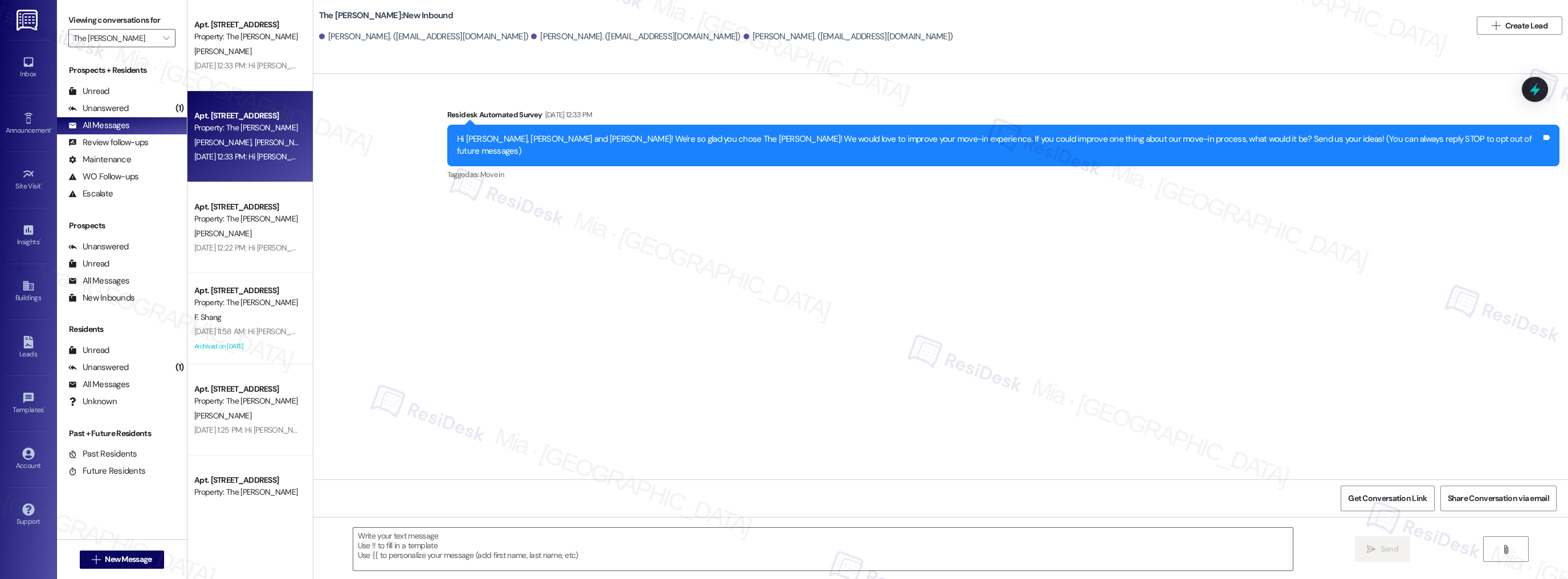
type textarea "Fetching suggested responses. Please feel free to read through the conversation…"
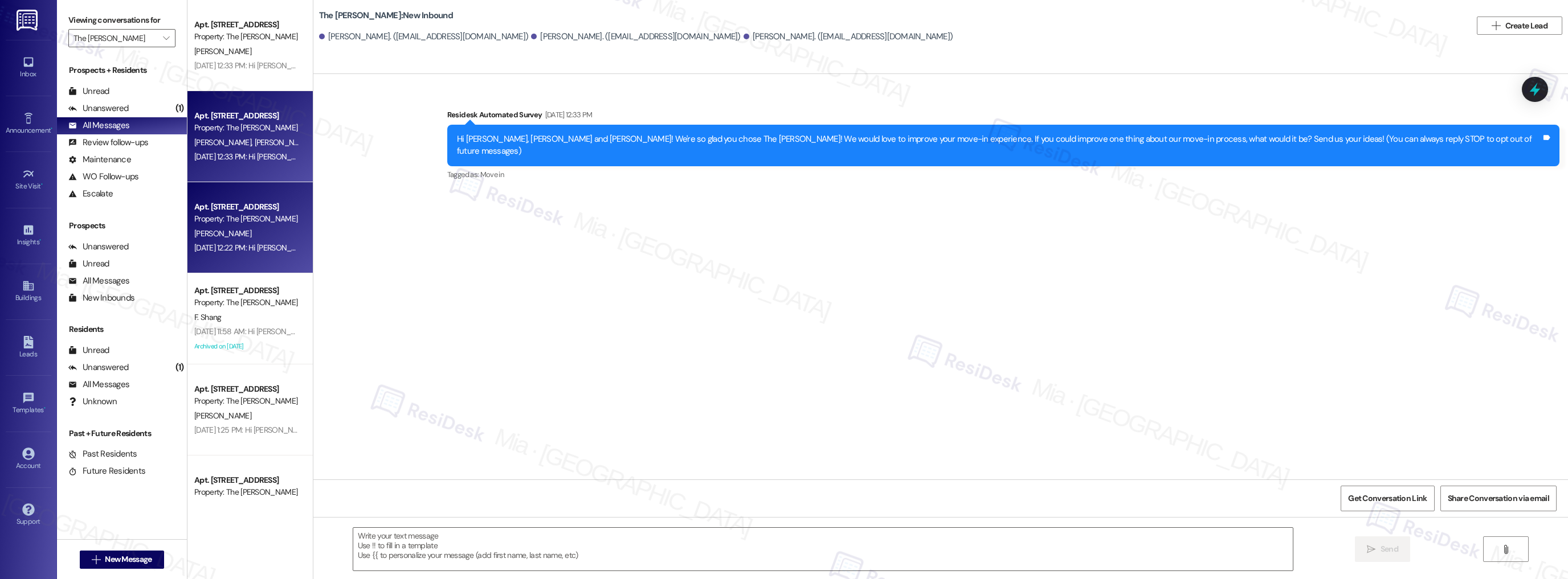
click at [252, 201] on div "Apt. [STREET_ADDRESS]" at bounding box center [247, 207] width 105 height 12
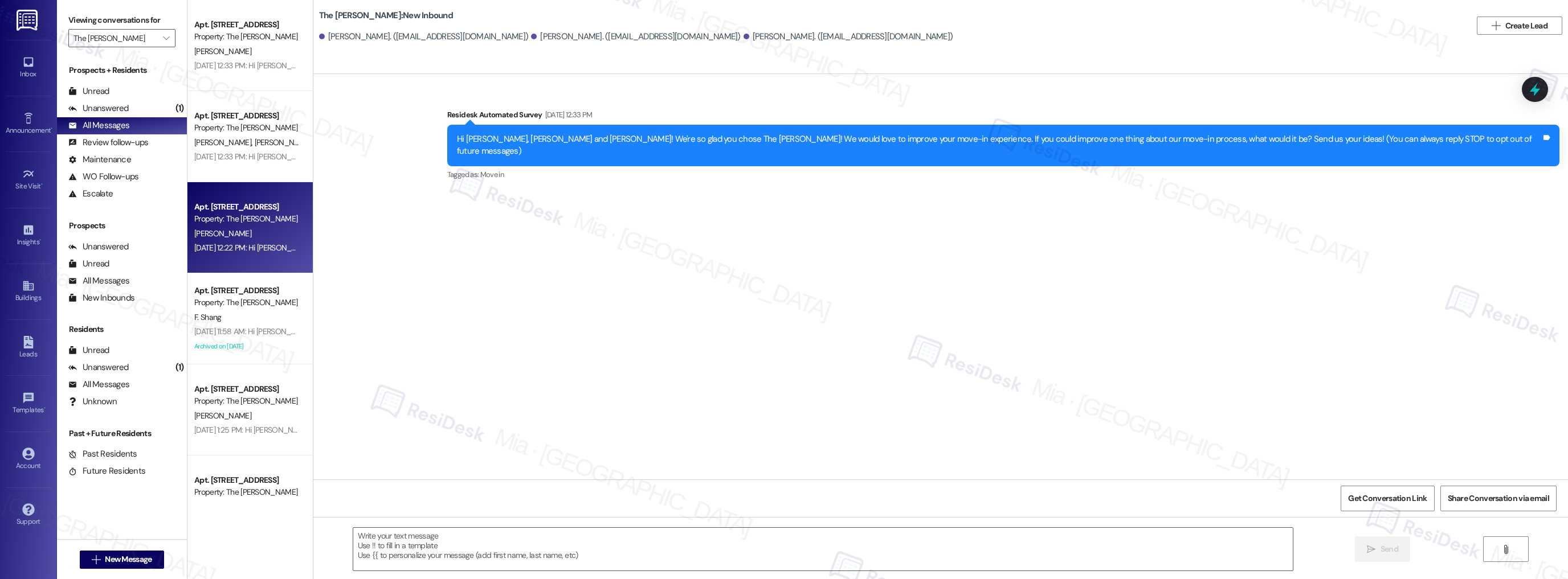
type textarea "Fetching suggested responses. Please feel free to read through the conversation…"
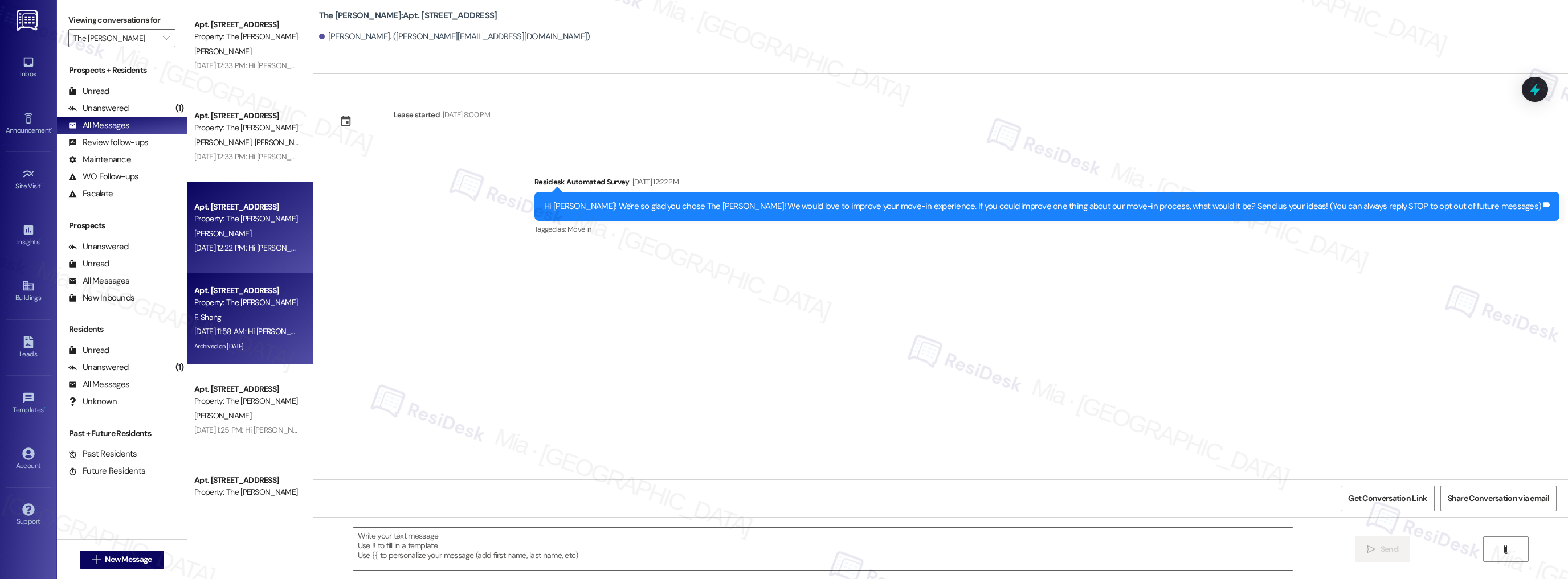
click at [283, 304] on div "Property: The [PERSON_NAME]" at bounding box center [247, 303] width 105 height 12
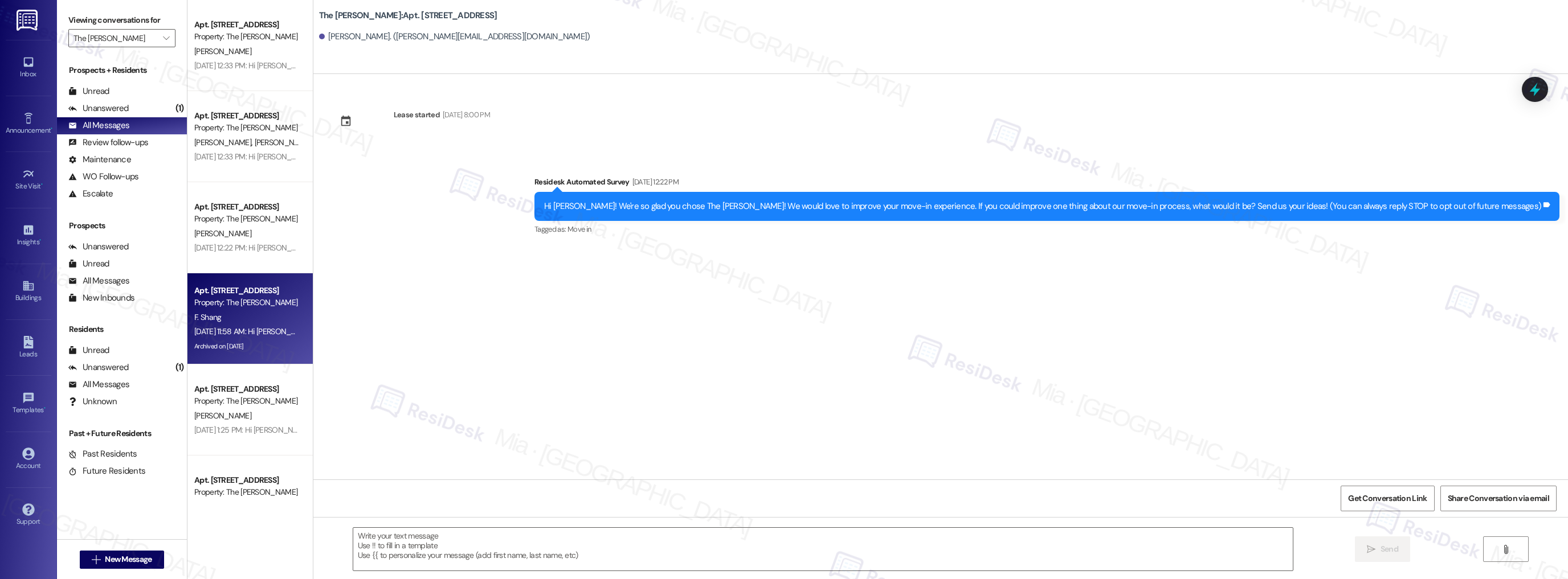
type textarea "Fetching suggested responses. Please feel free to read through the conversation…"
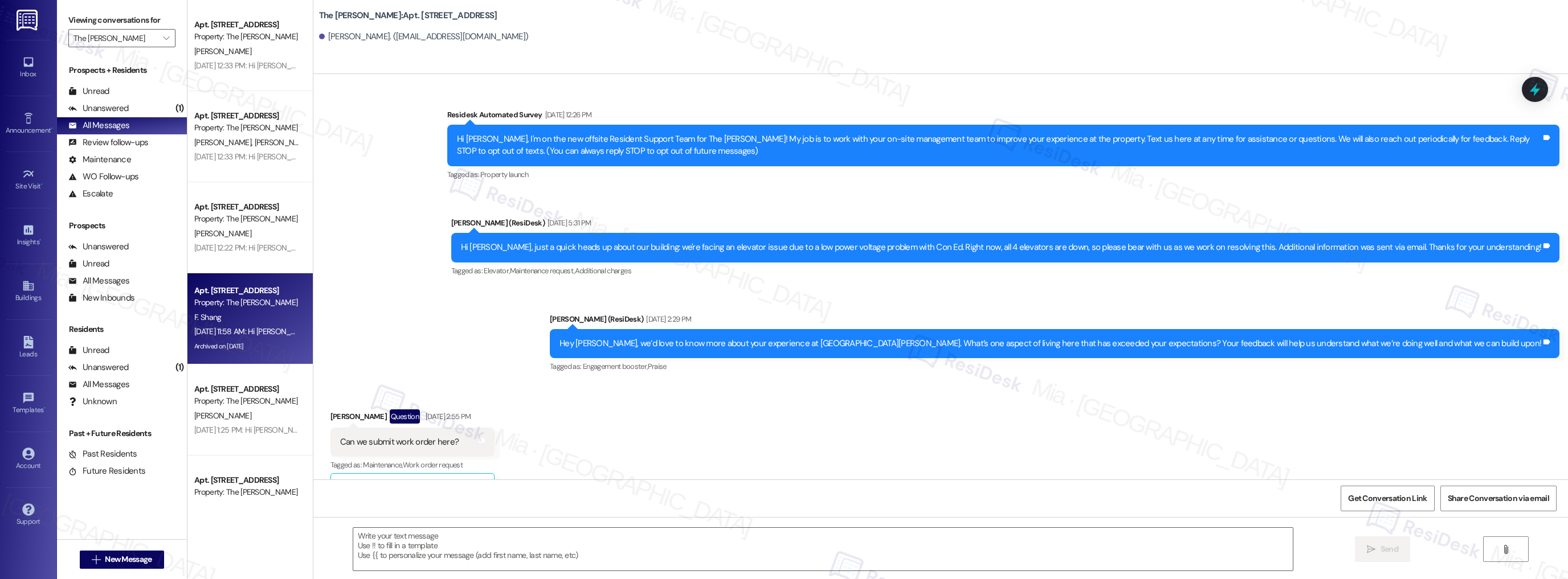
scroll to position [16942, 0]
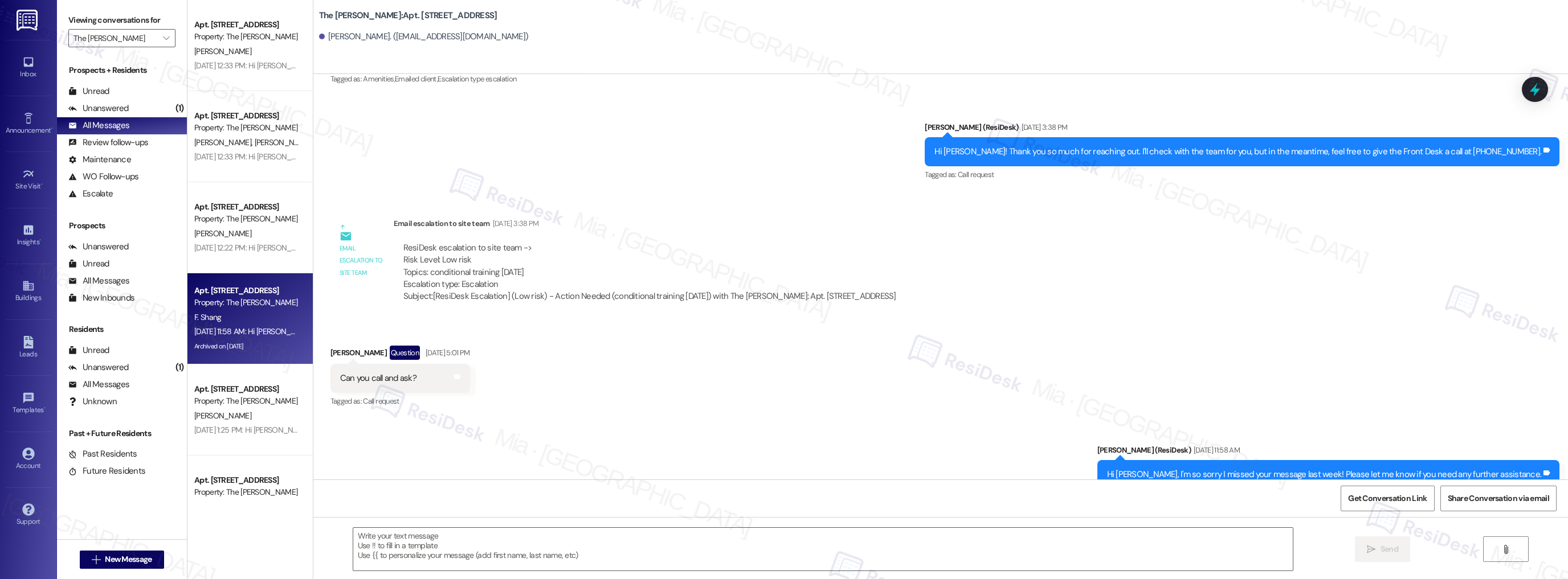
type textarea "Fetching suggested responses. Please feel free to read through the conversation…"
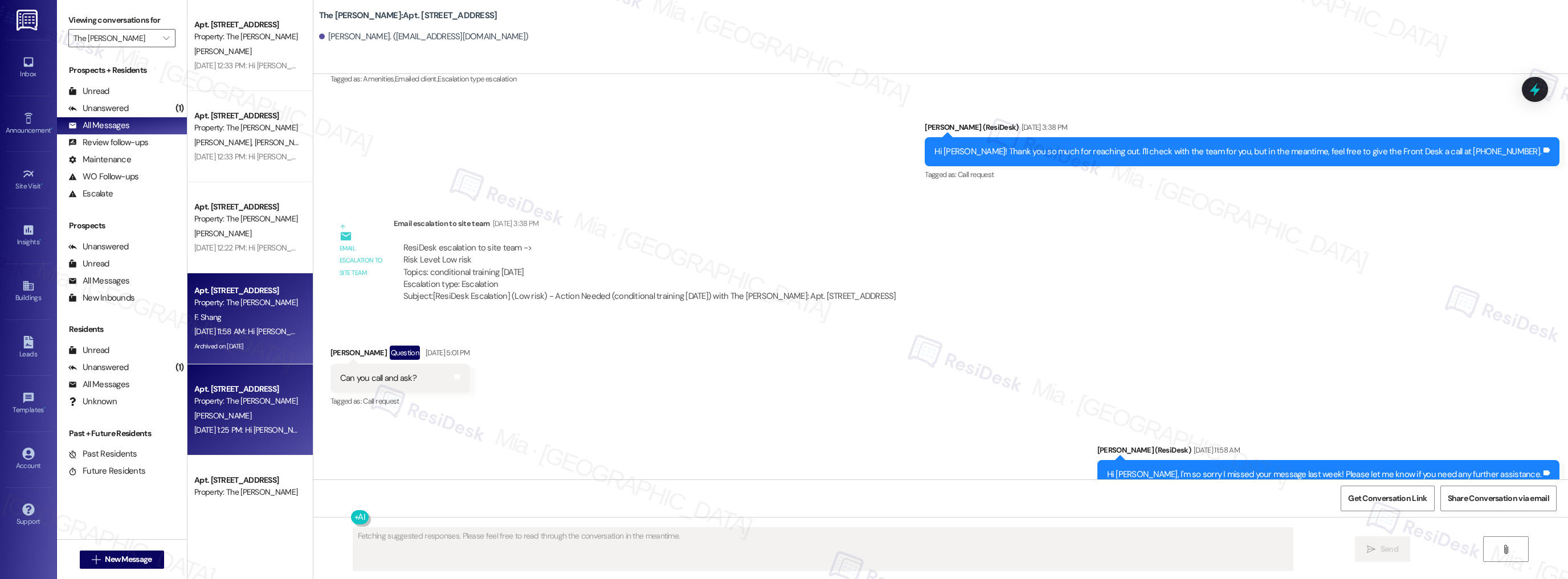
click at [242, 413] on div "[PERSON_NAME]" at bounding box center [247, 415] width 108 height 14
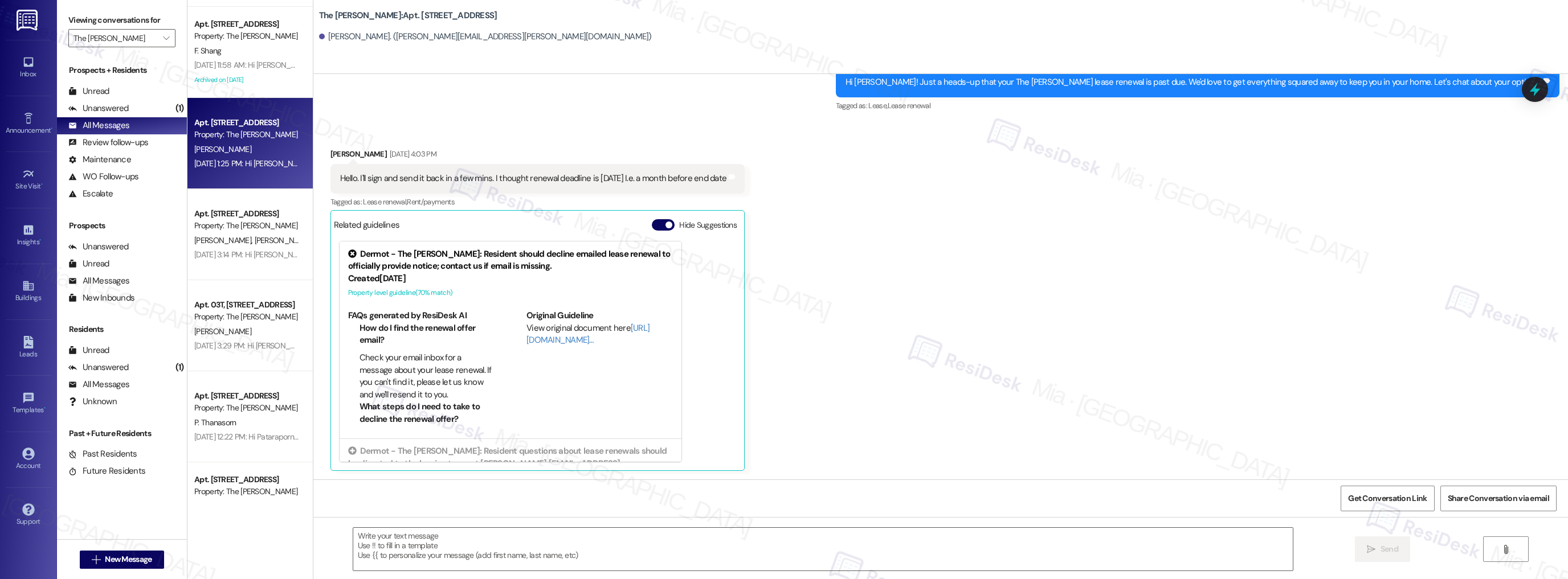
scroll to position [1913, 0]
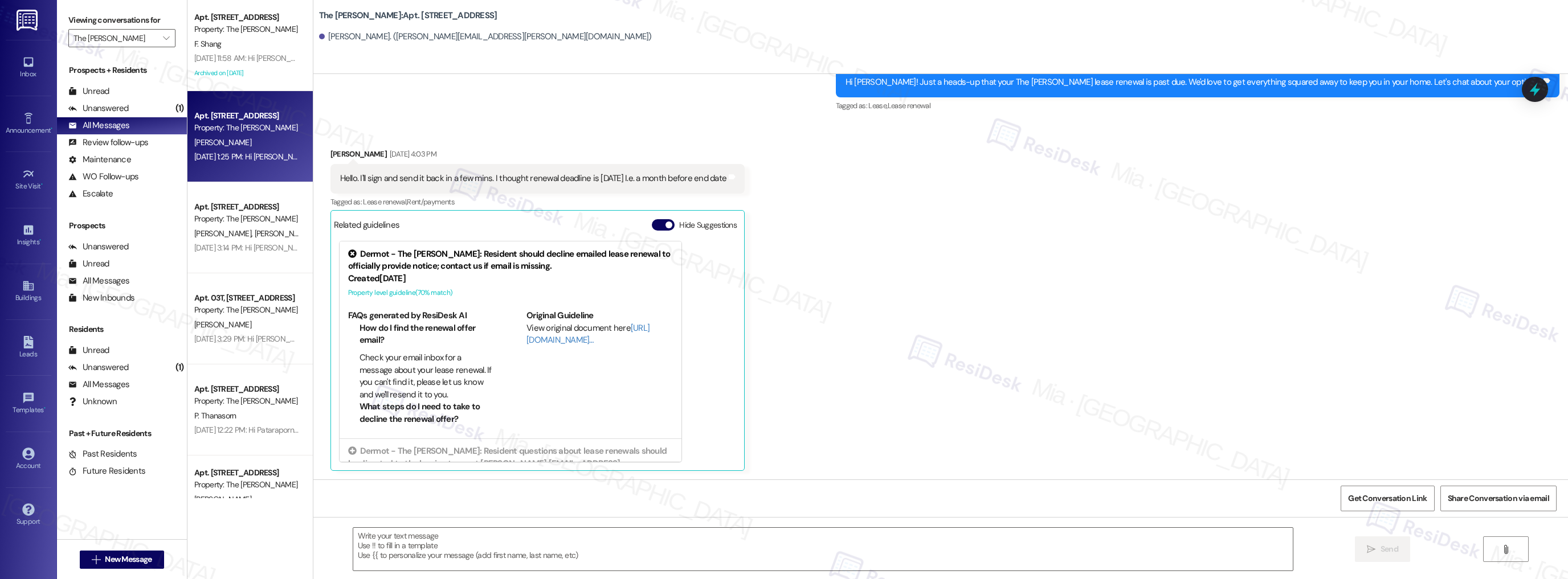
type textarea "Fetching suggested responses. Please feel free to read through the conversation…"
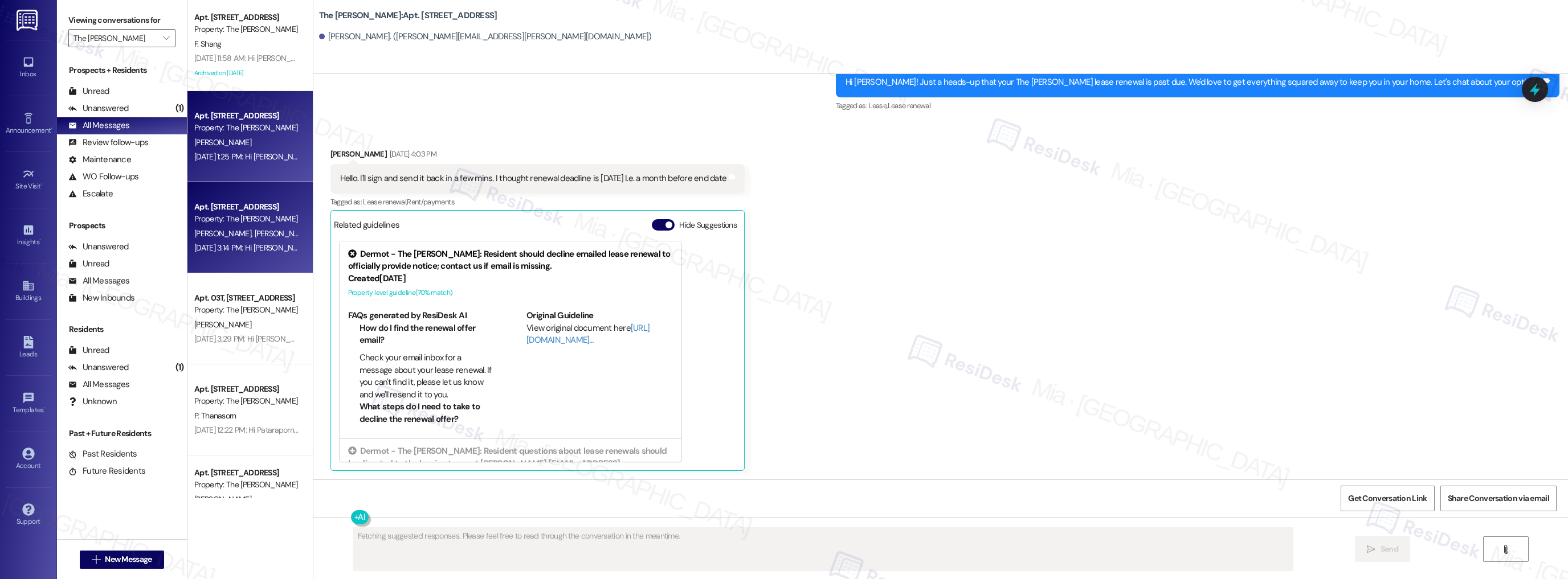
click at [268, 241] on div "[DATE] 3:14 PM: Hi [PERSON_NAME] and [PERSON_NAME]! Quick reminder about your T…" at bounding box center [247, 248] width 108 height 14
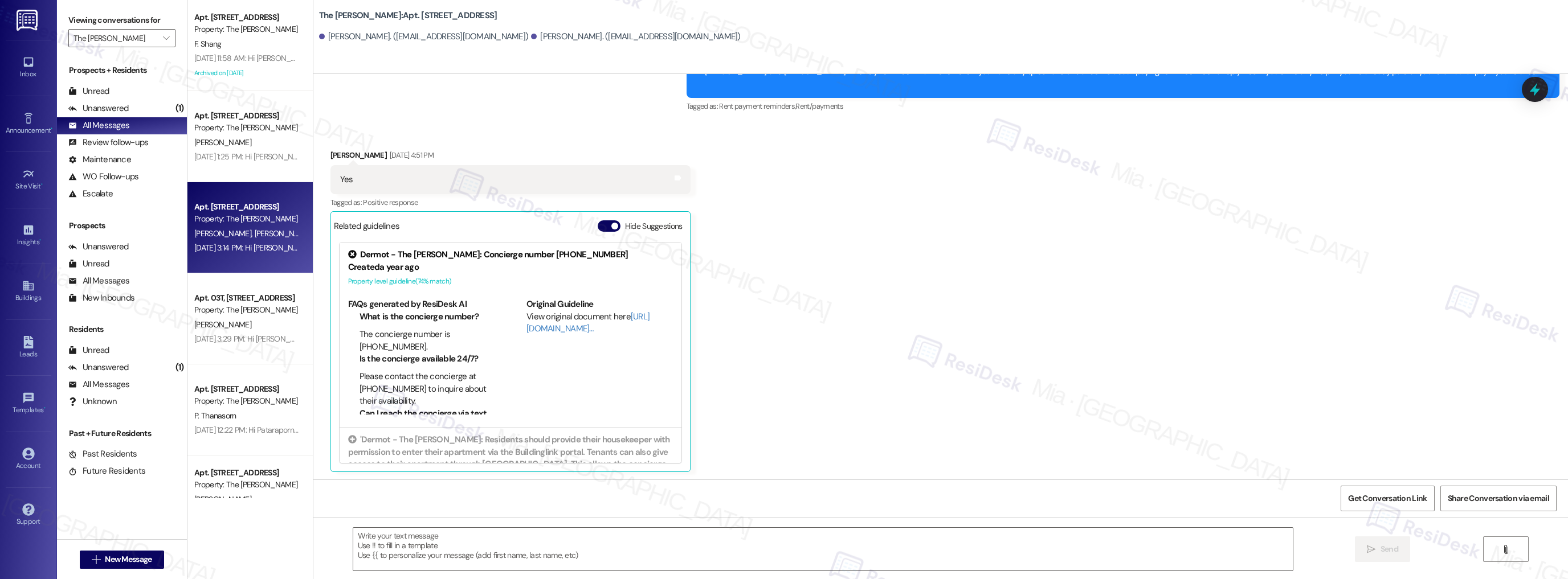
scroll to position [654, 0]
type textarea "Fetching suggested responses. Please feel free to read through the conversation…"
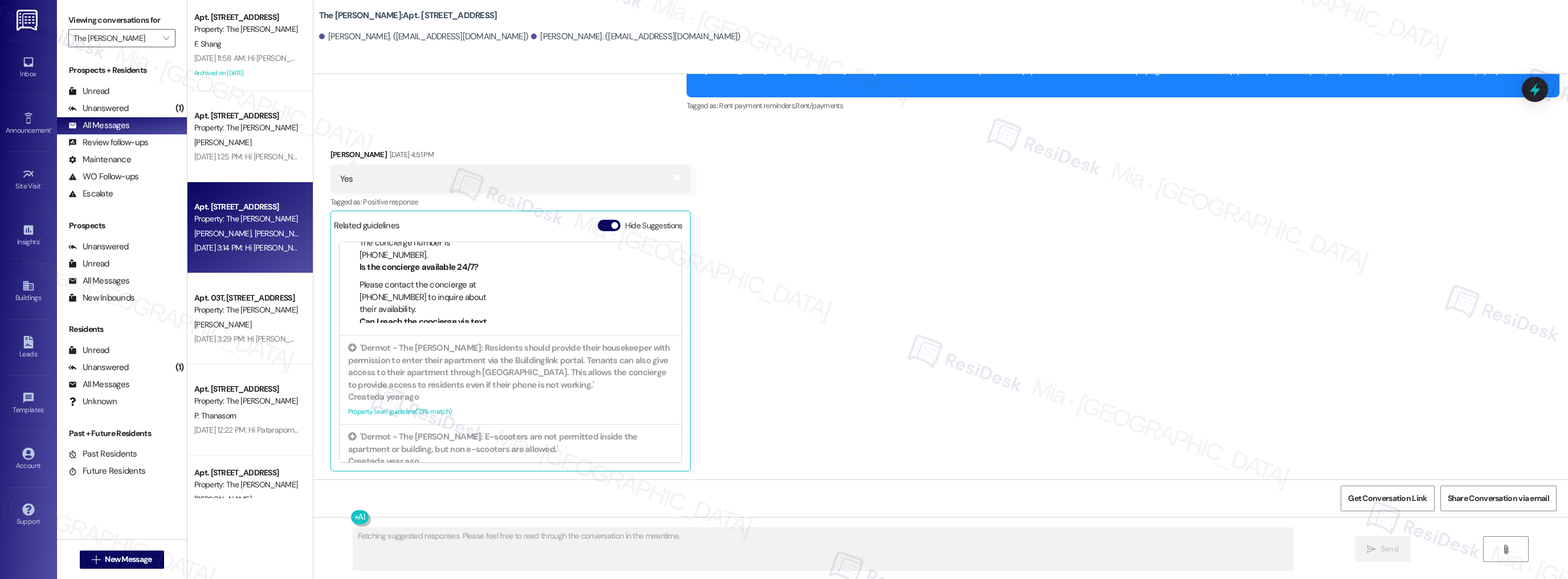
scroll to position [791, 0]
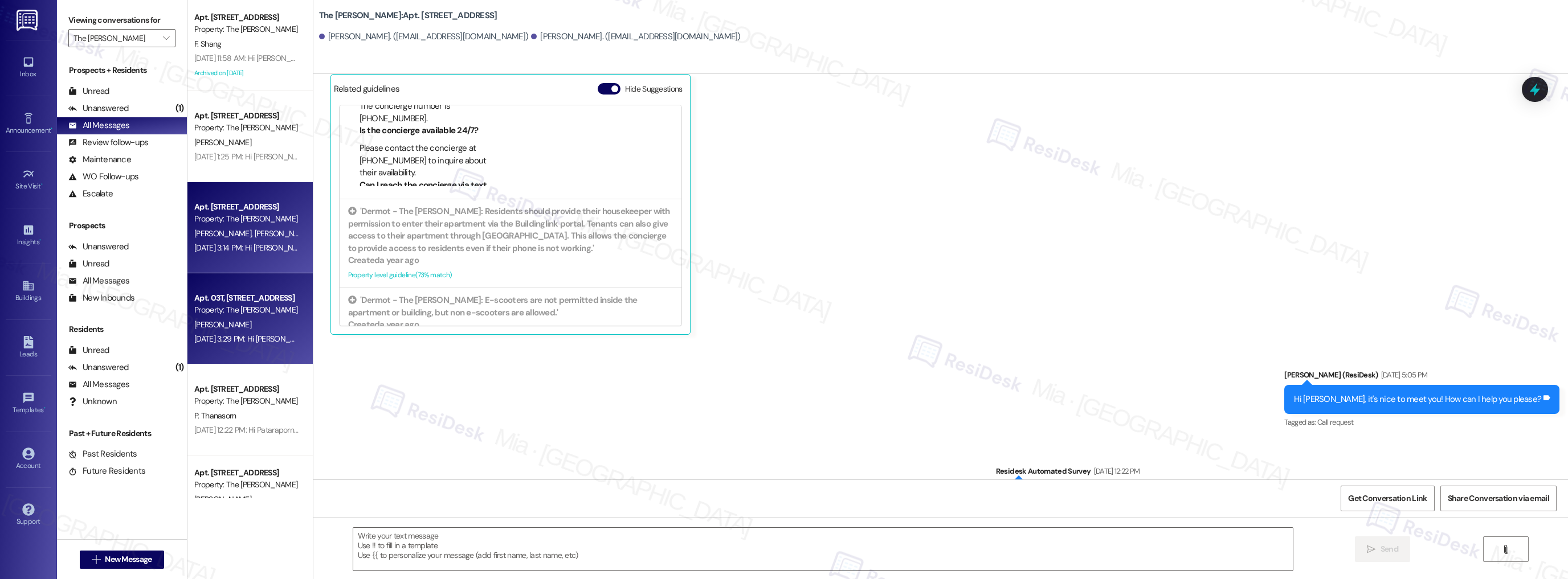
click at [256, 336] on div "[DATE] 3:29 PM: Hi [PERSON_NAME] and [PERSON_NAME]! Just a friendly reminder ab…" at bounding box center [473, 339] width 558 height 10
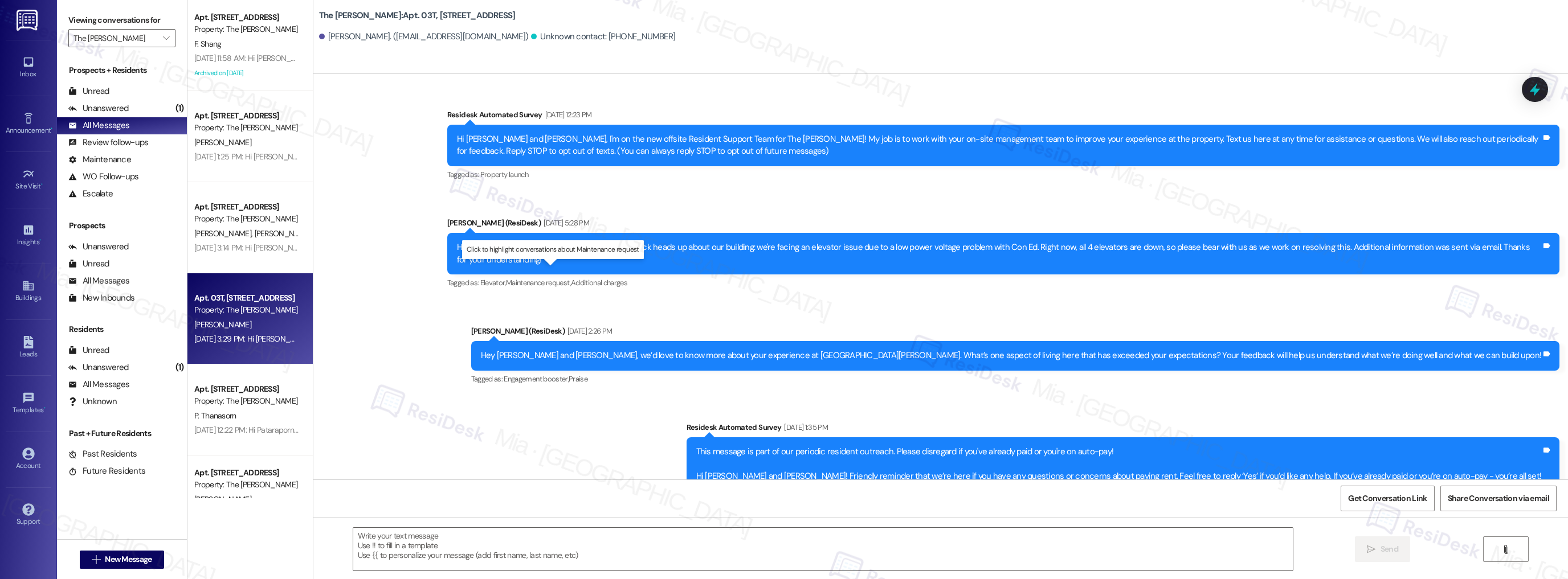
type textarea "Fetching suggested responses. Please feel free to read through the conversation…"
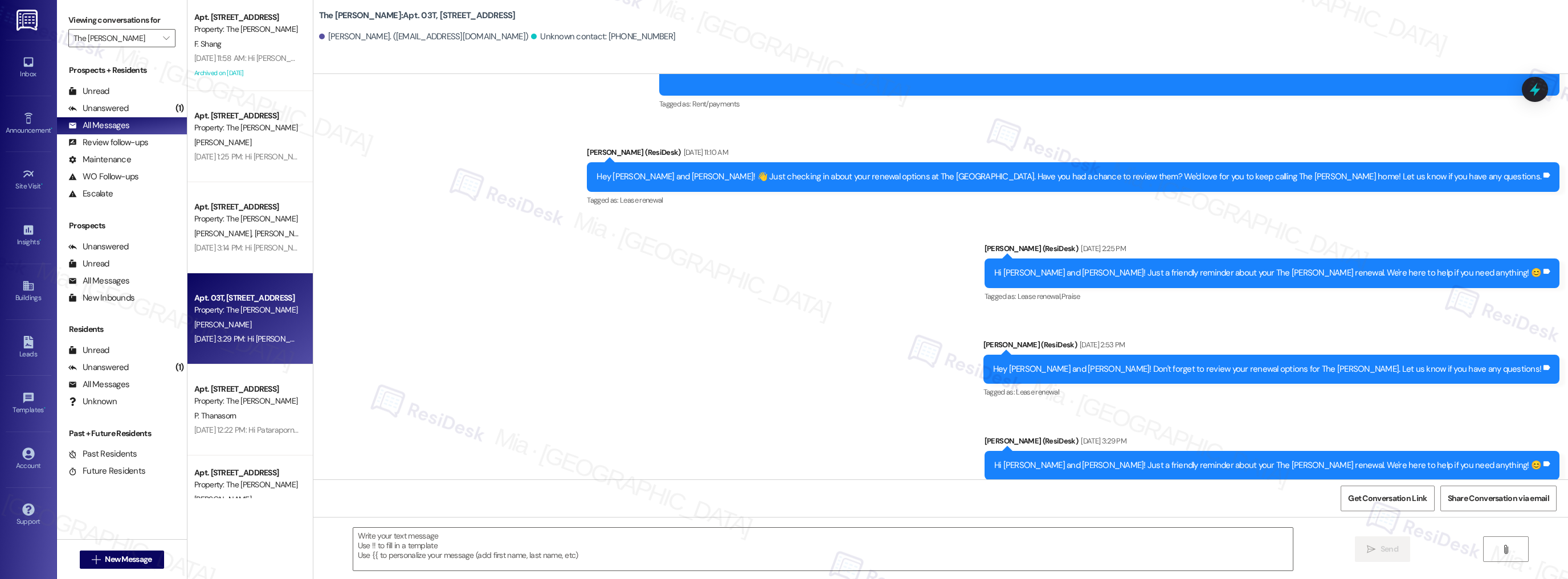
scroll to position [3994, 0]
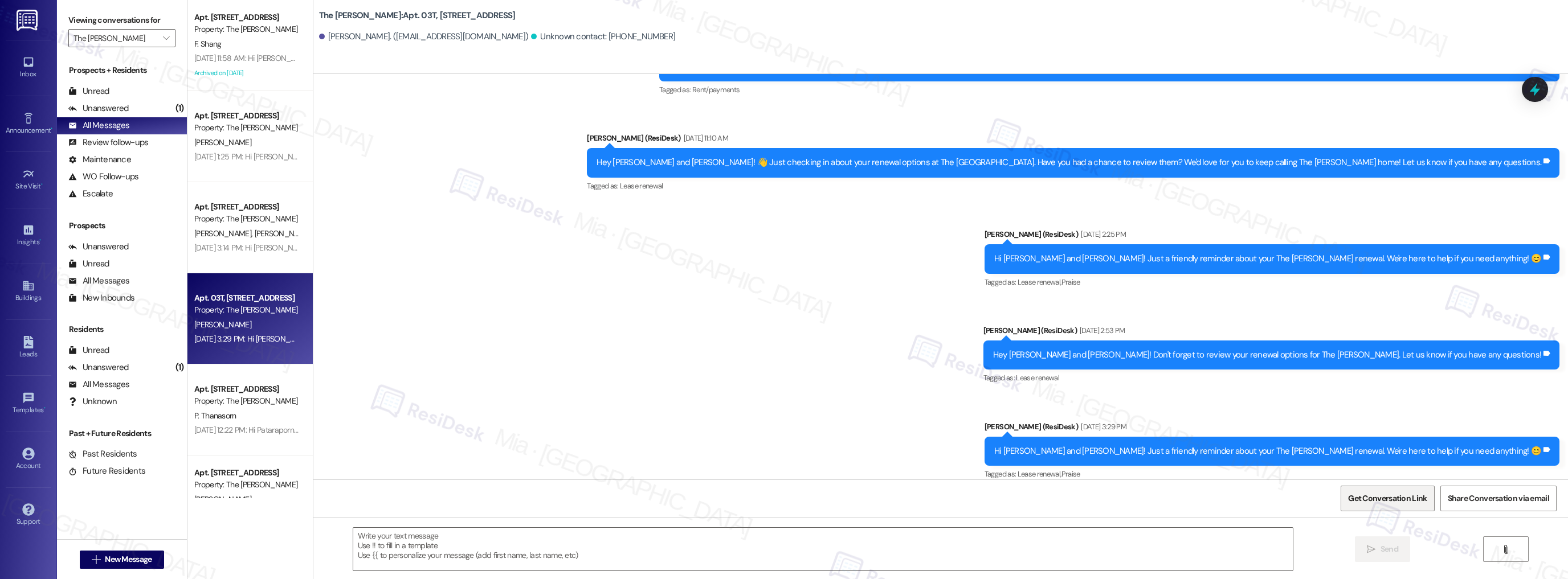
click at [1378, 505] on span "Get Conversation Link" at bounding box center [1387, 498] width 83 height 24
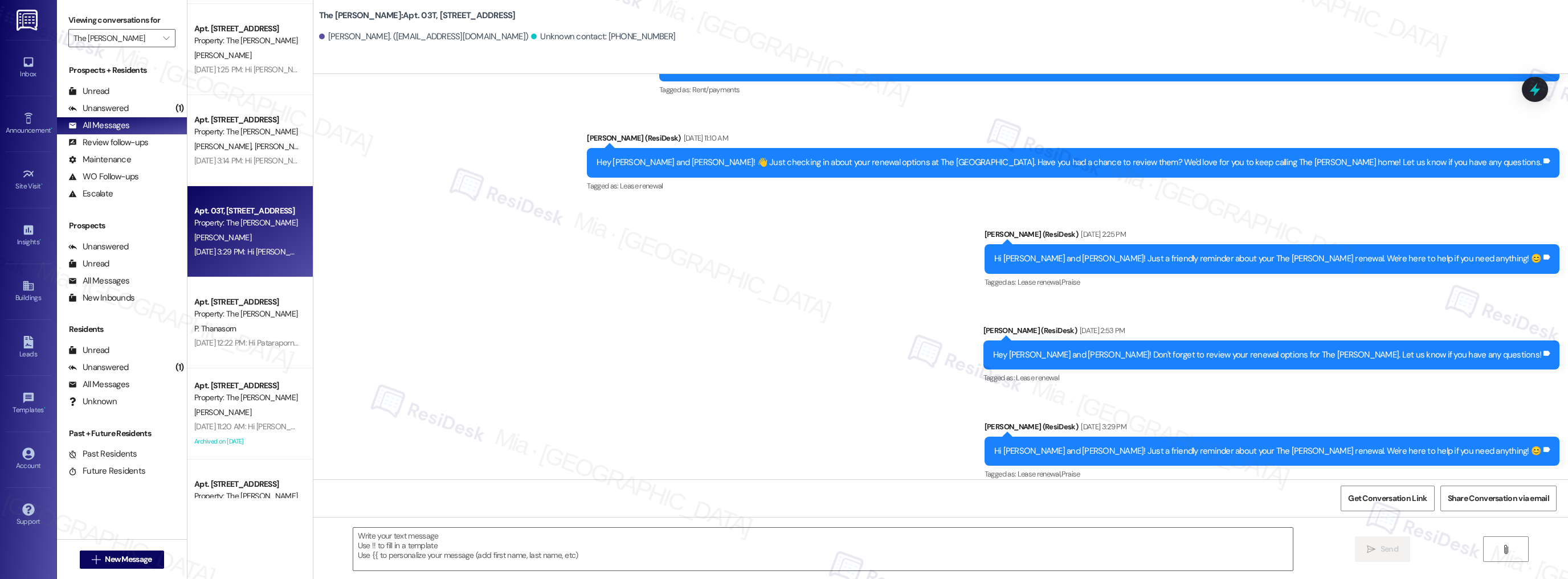
scroll to position [2004, 0]
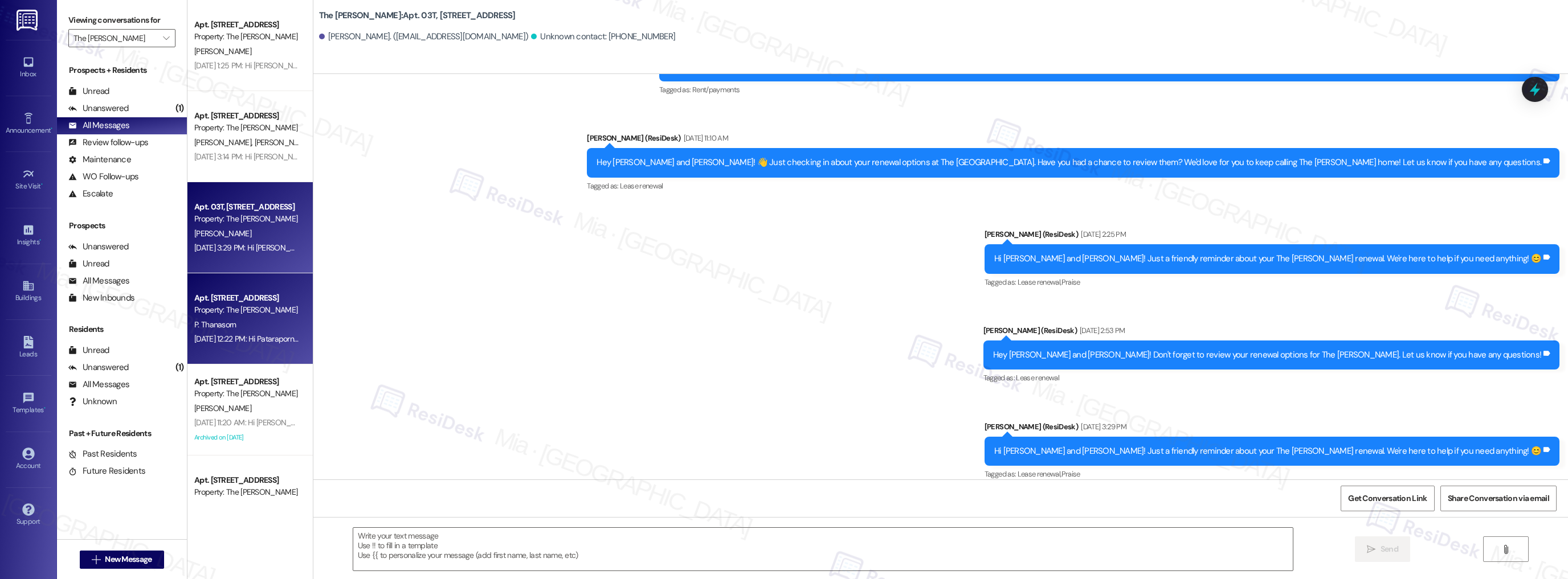
click at [236, 319] on div "P. Thanasorn" at bounding box center [247, 324] width 108 height 14
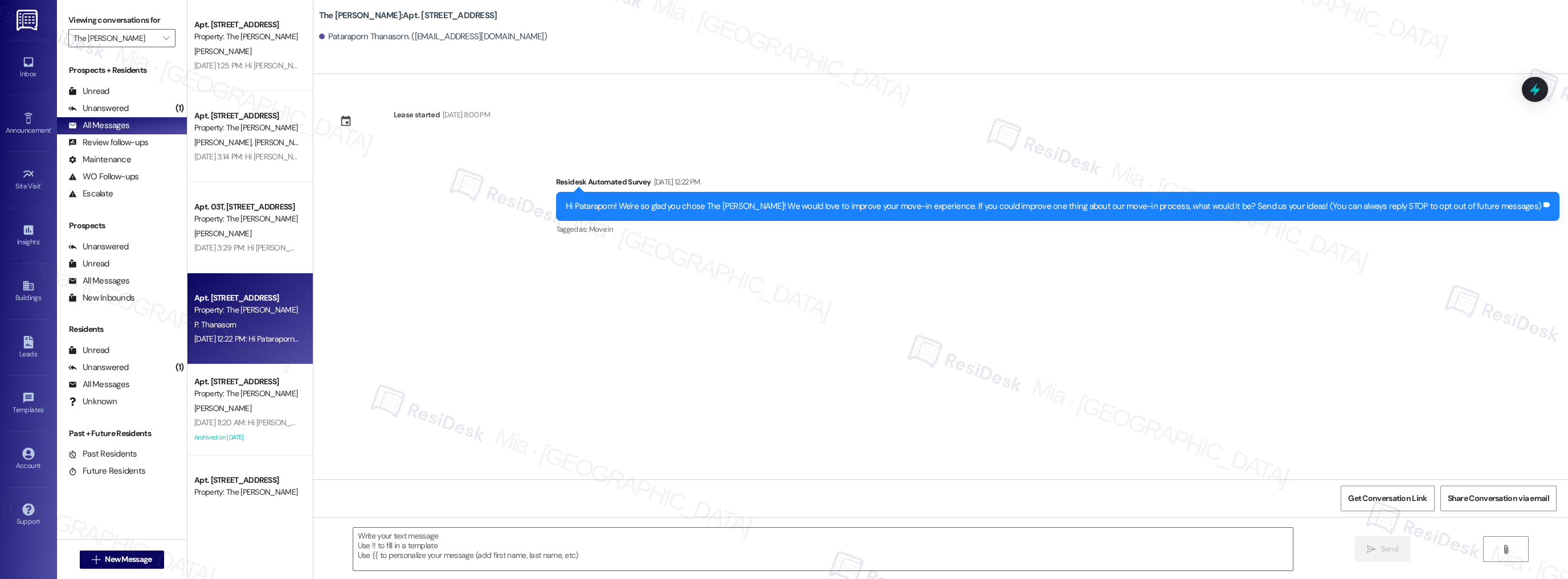
type textarea "Fetching suggested responses. Please feel free to read through the conversation…"
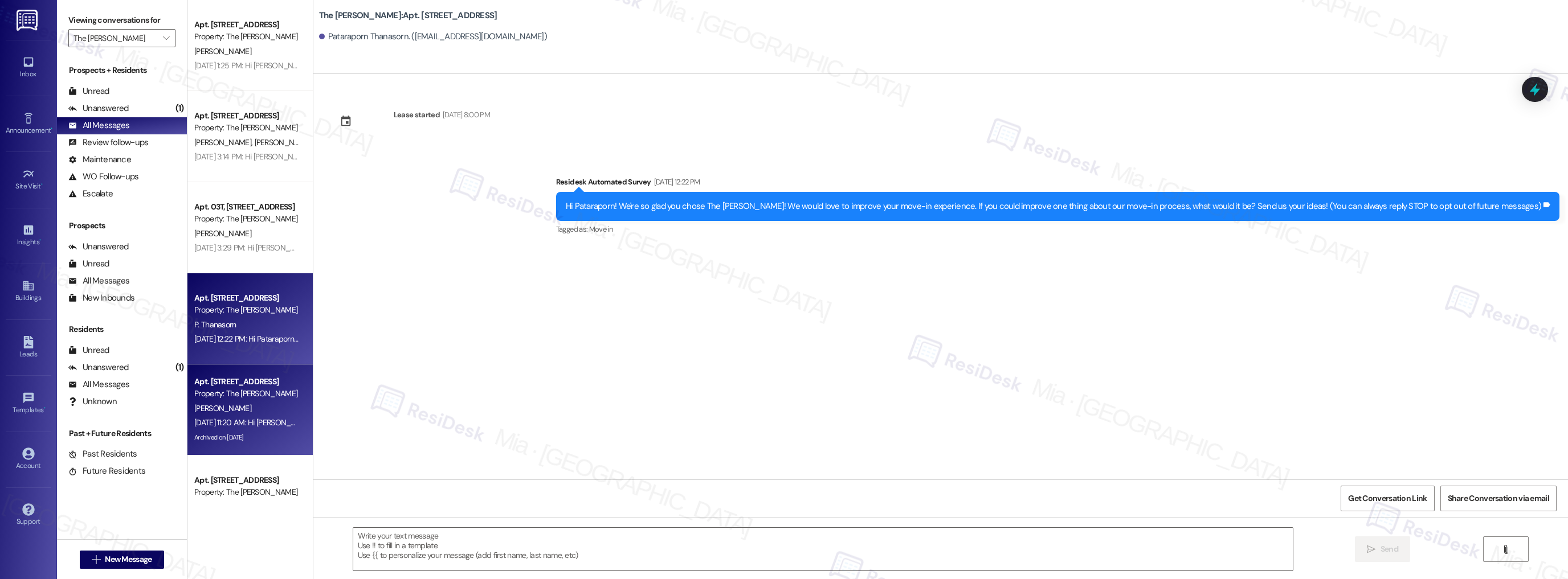
click at [240, 428] on div "[DATE] 11:20 AM: Hi [PERSON_NAME], I hope you had a great weekend! If you have …" at bounding box center [247, 422] width 108 height 14
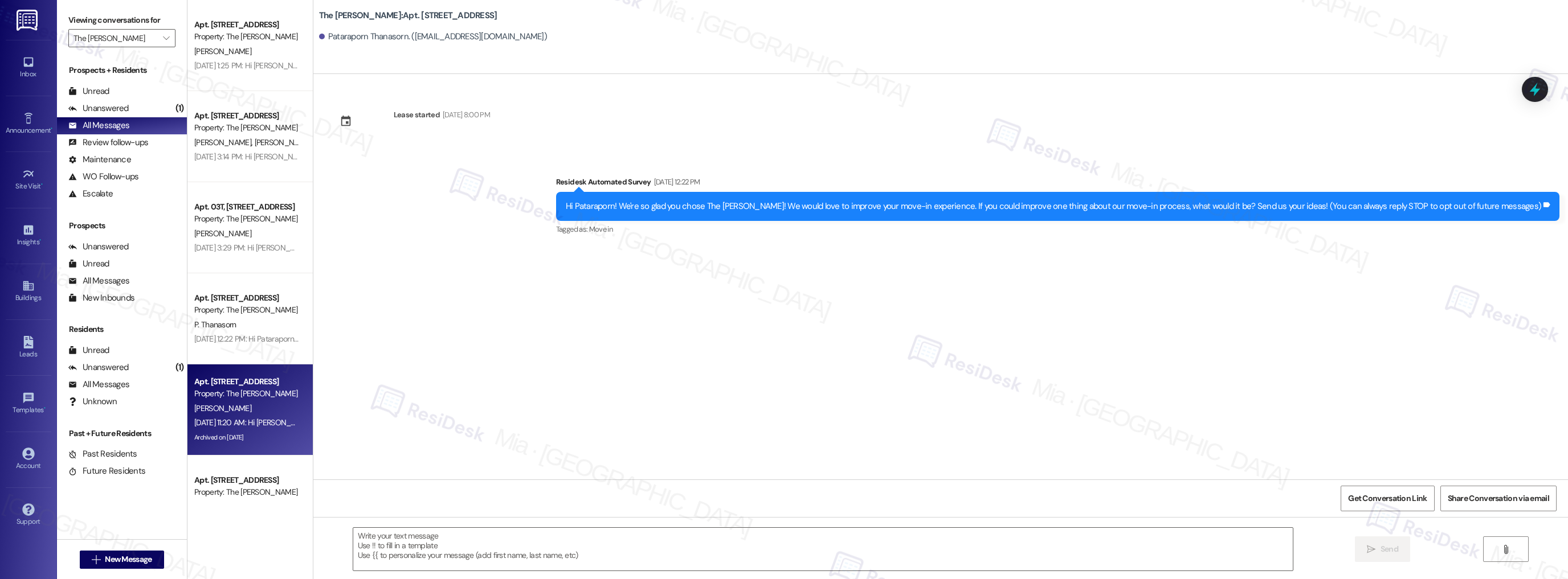
type textarea "Fetching suggested responses. Please feel free to read through the conversation…"
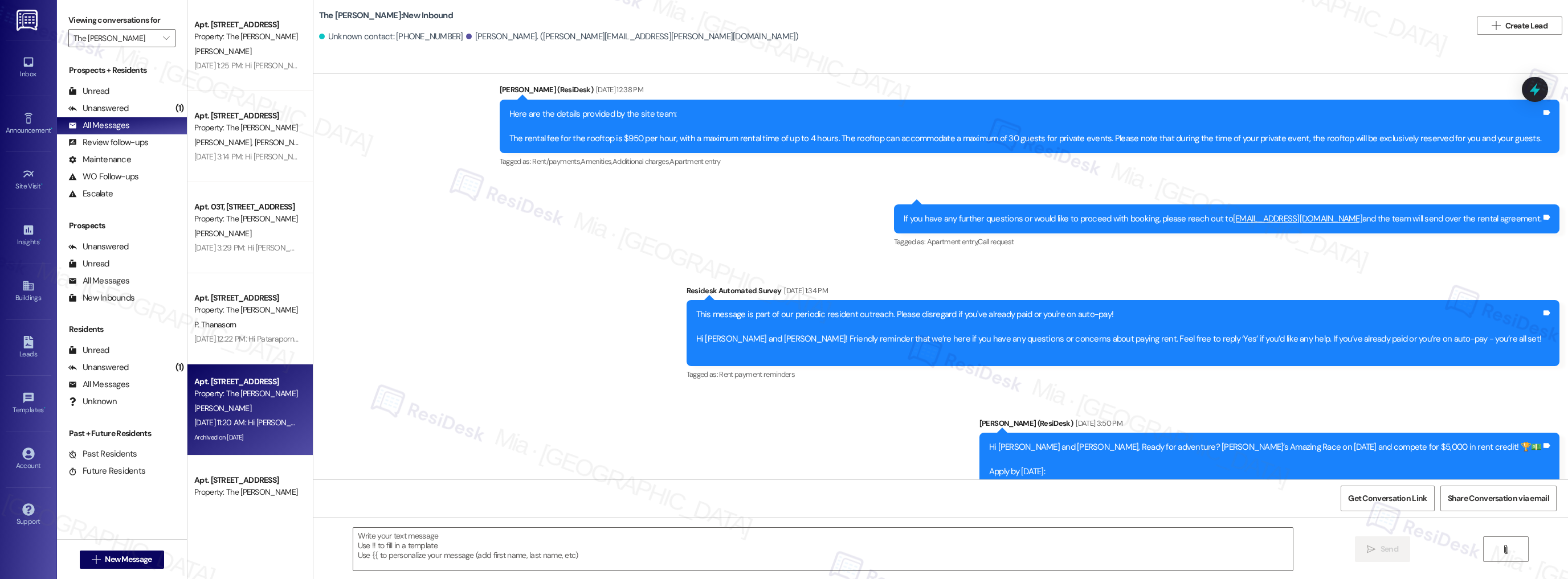
type textarea "Fetching suggested responses. Please feel free to read through the conversation…"
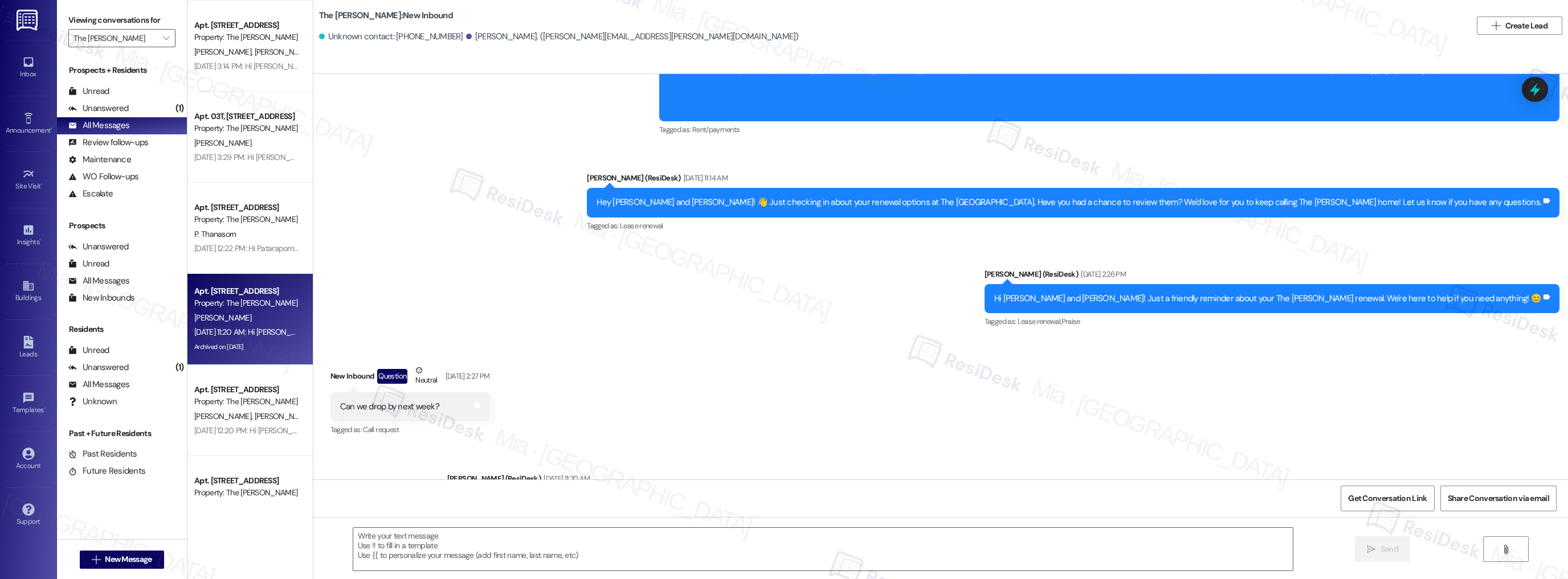
scroll to position [2095, 0]
click at [267, 412] on div "[PERSON_NAME] [PERSON_NAME]" at bounding box center [247, 415] width 108 height 14
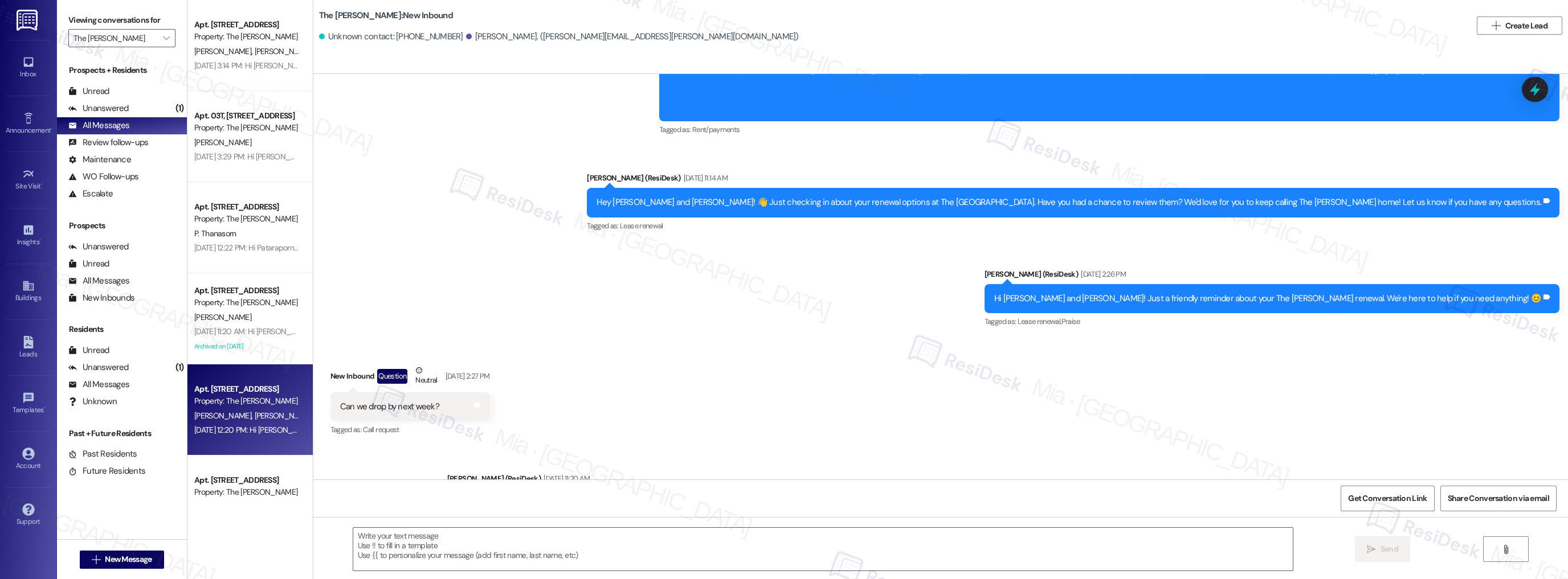
type textarea "Fetching suggested responses. Please feel free to read through the conversation…"
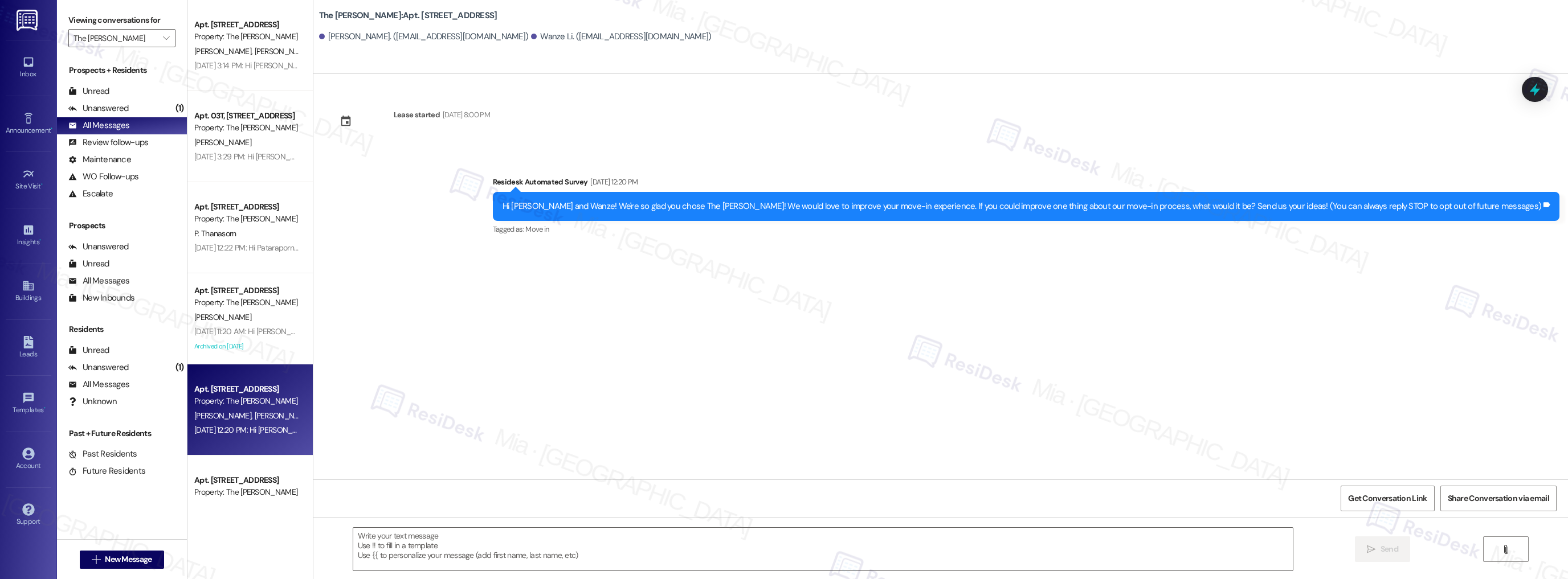
type textarea "Fetching suggested responses. Please feel free to read through the conversation…"
click at [254, 468] on div "Apt. 28G, [STREET_ADDRESS] Property: The [PERSON_NAME] [DATE] 4:19 PM: Hi [PERS…" at bounding box center [250, 501] width 125 height 91
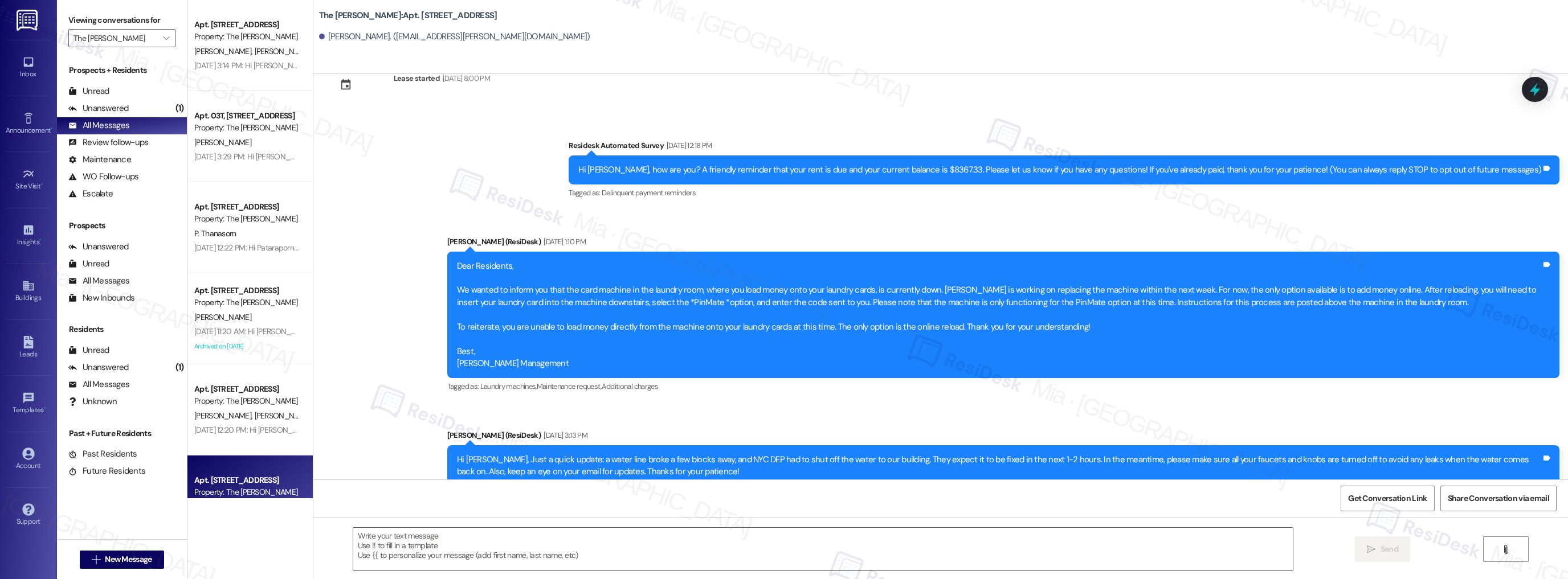
type textarea "Fetching suggested responses. Please feel free to read through the conversation…"
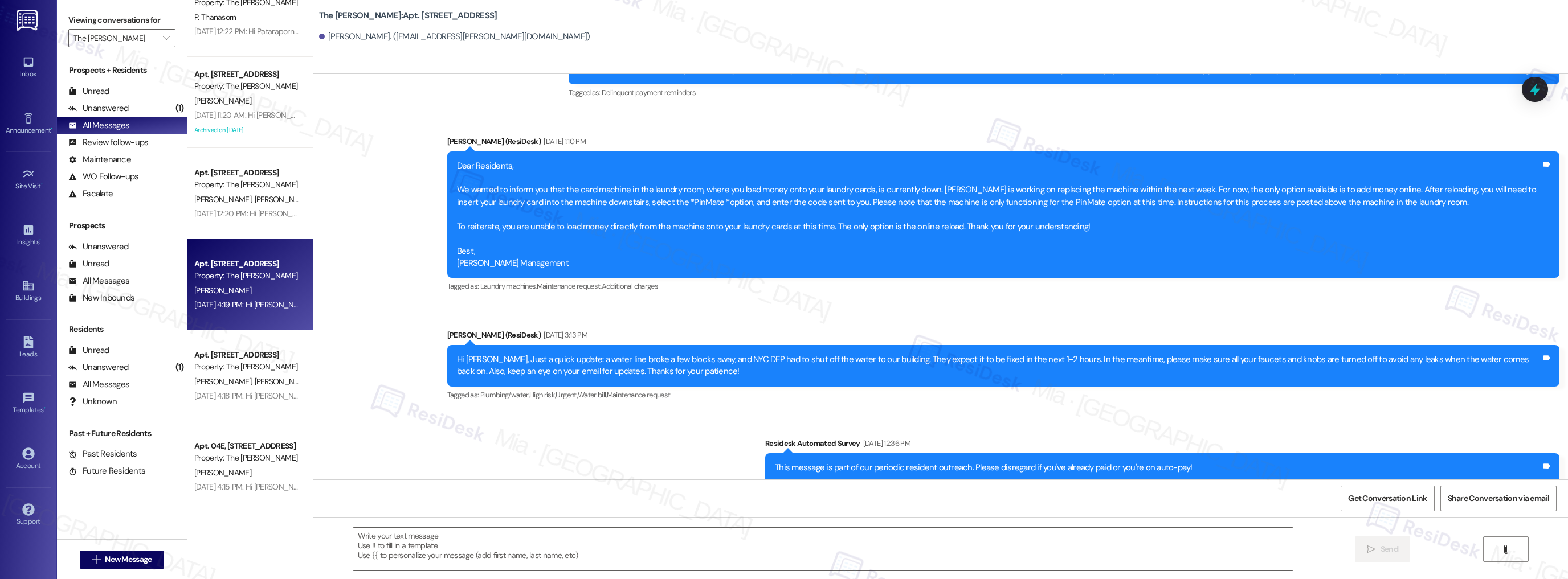
scroll to position [2323, 0]
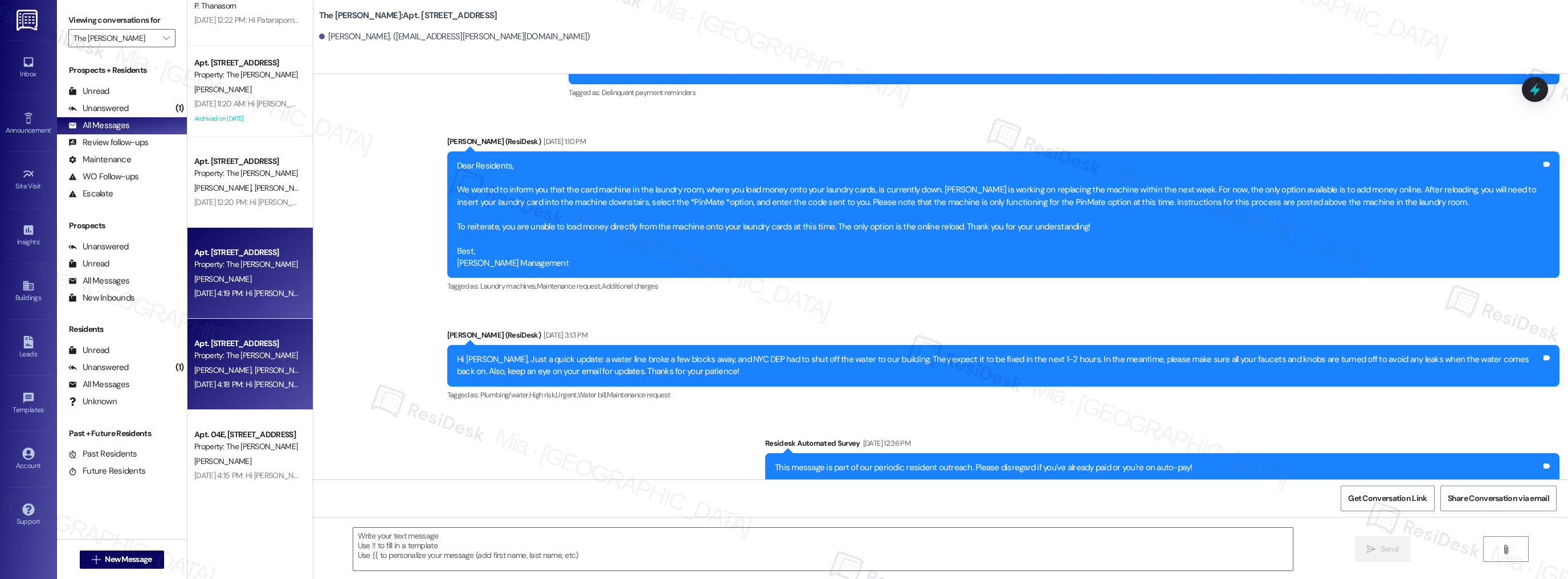
click at [251, 368] on div "[PERSON_NAME] [PERSON_NAME]" at bounding box center [247, 370] width 108 height 14
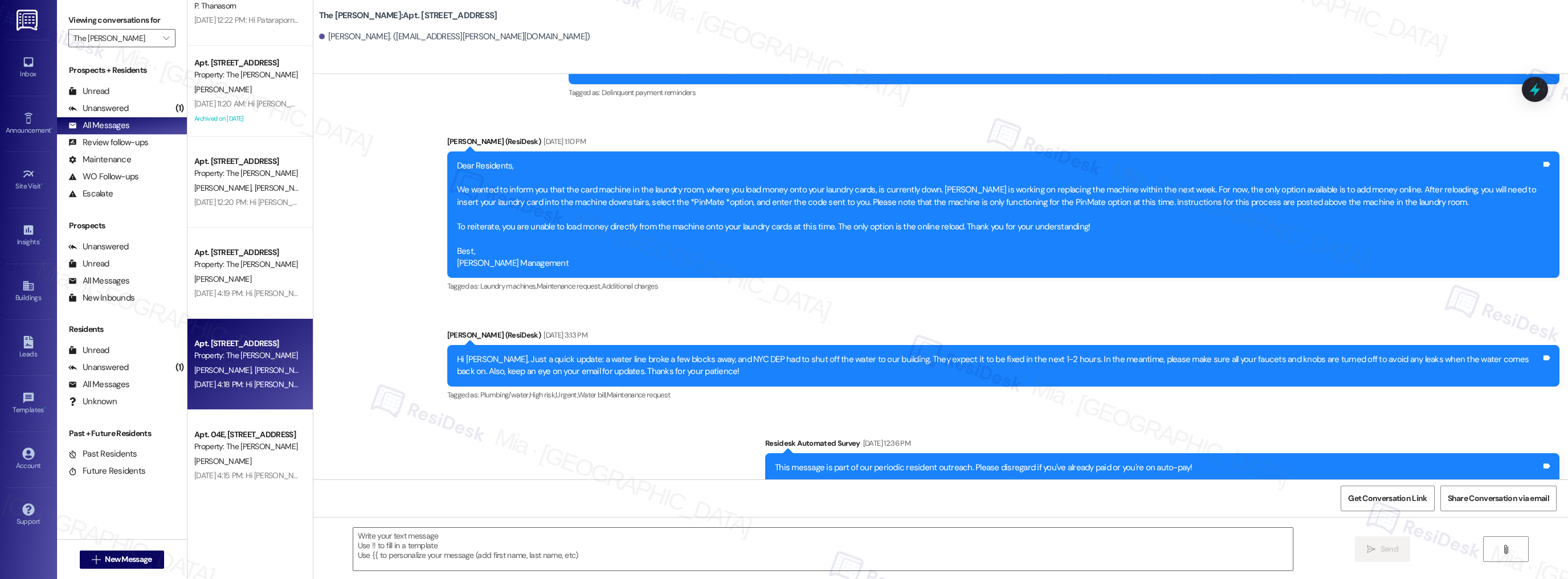
type textarea "Fetching suggested responses. Please feel free to read through the conversation…"
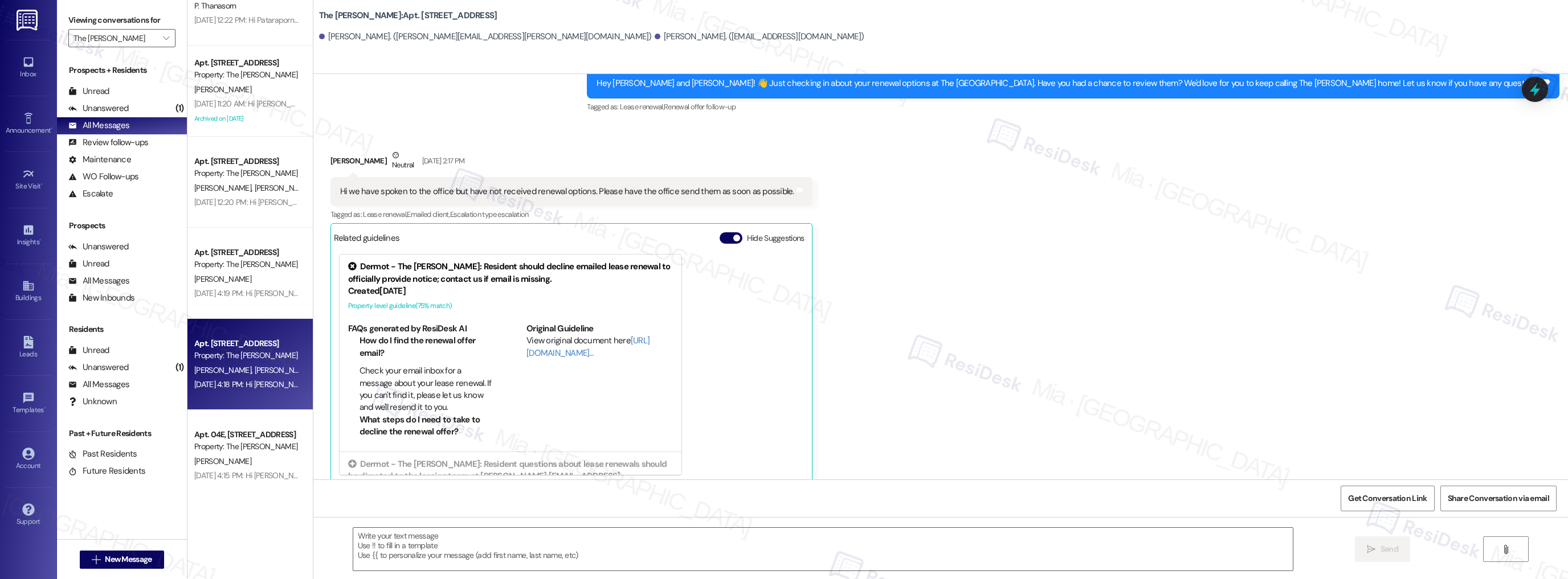
scroll to position [2368, 0]
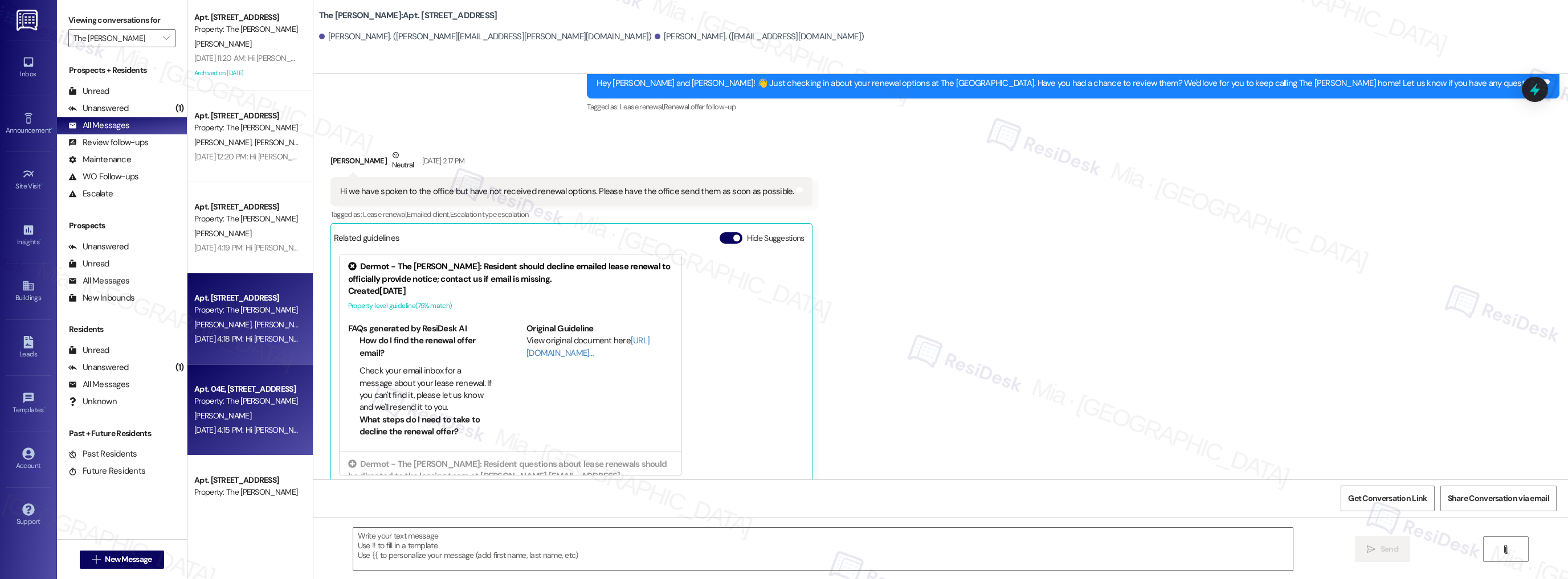
click at [250, 392] on div "Apt. 04E, [STREET_ADDRESS]" at bounding box center [247, 389] width 105 height 12
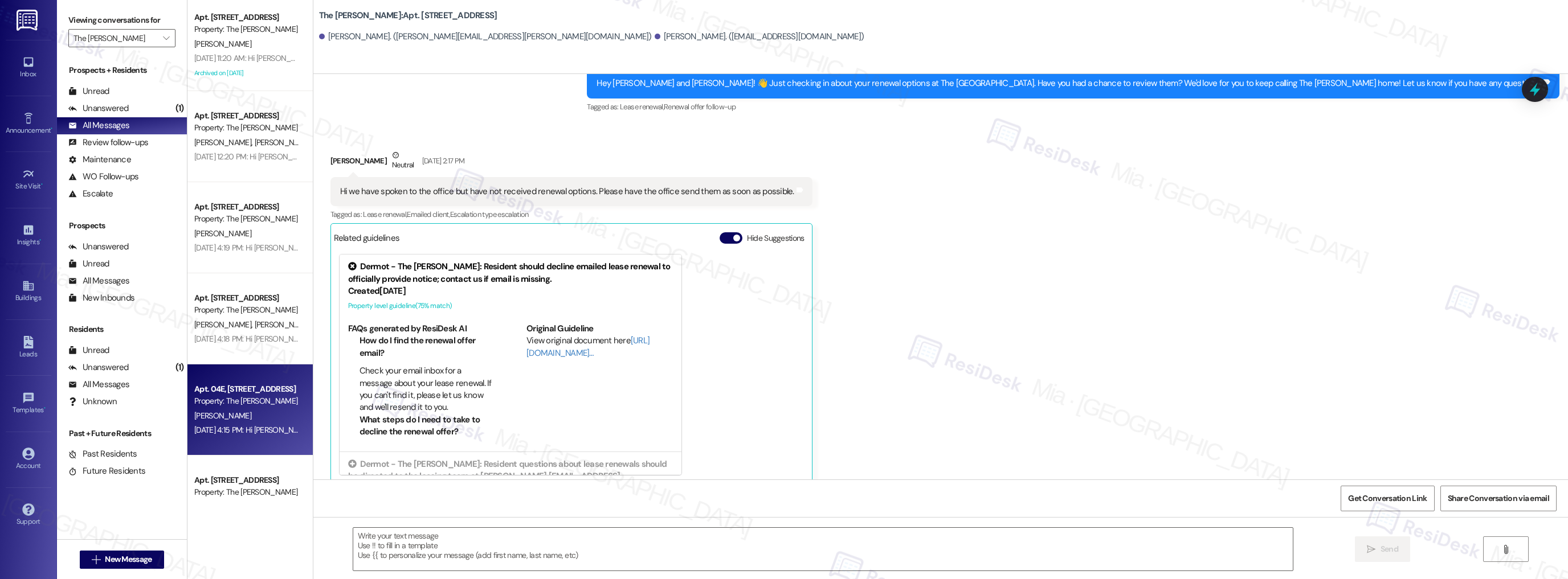
type textarea "Fetching suggested responses. Please feel free to read through the conversation…"
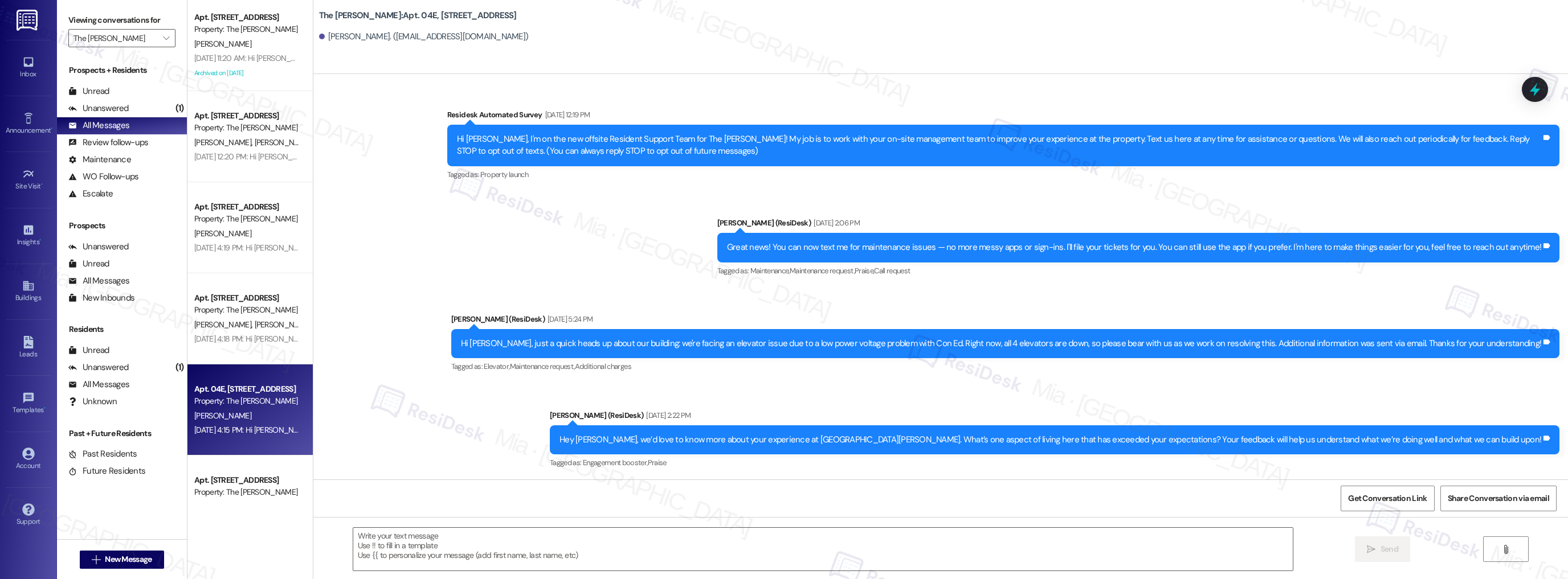
type textarea "Fetching suggested responses. Please feel free to read through the conversation…"
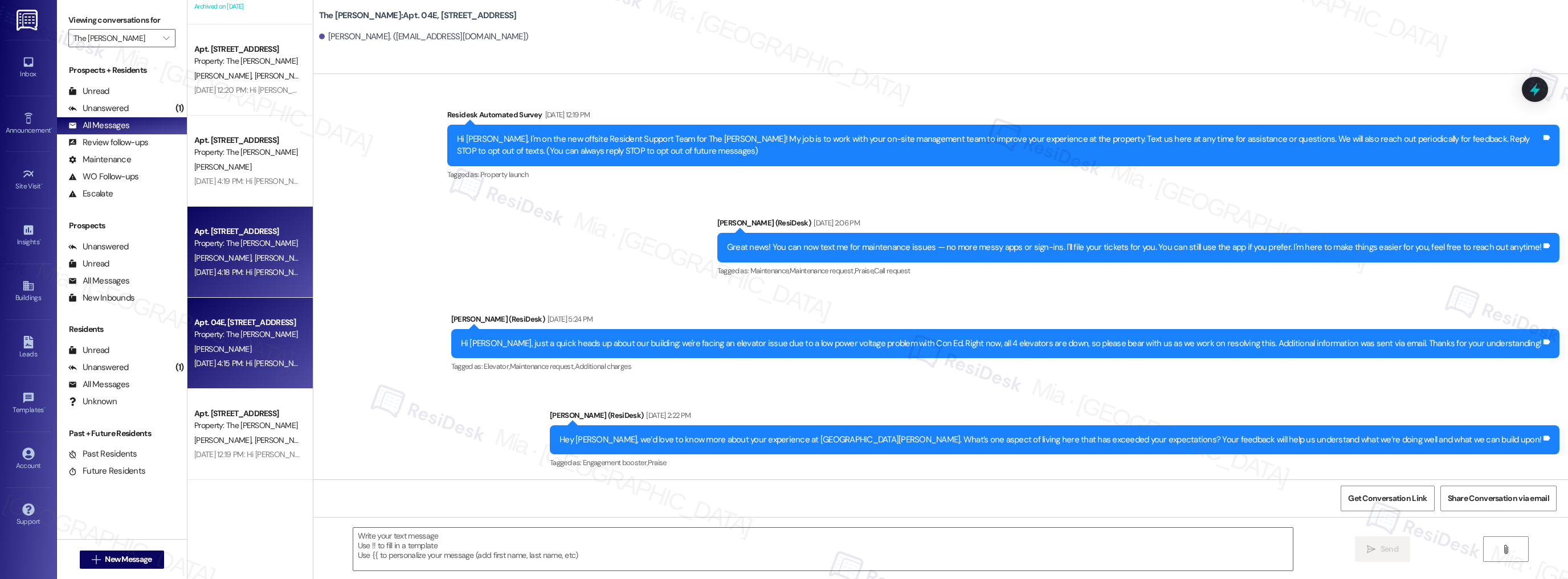
scroll to position [2460, 0]
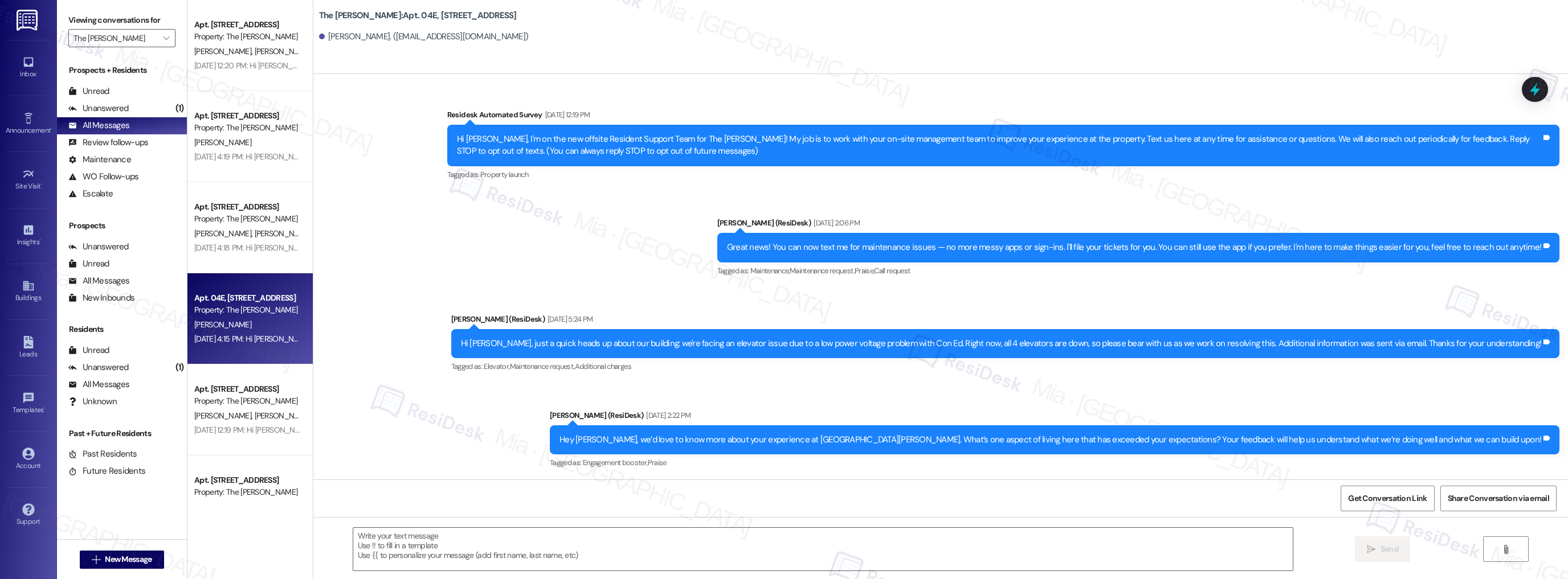
click at [260, 395] on div "Property: The [PERSON_NAME]" at bounding box center [247, 401] width 105 height 12
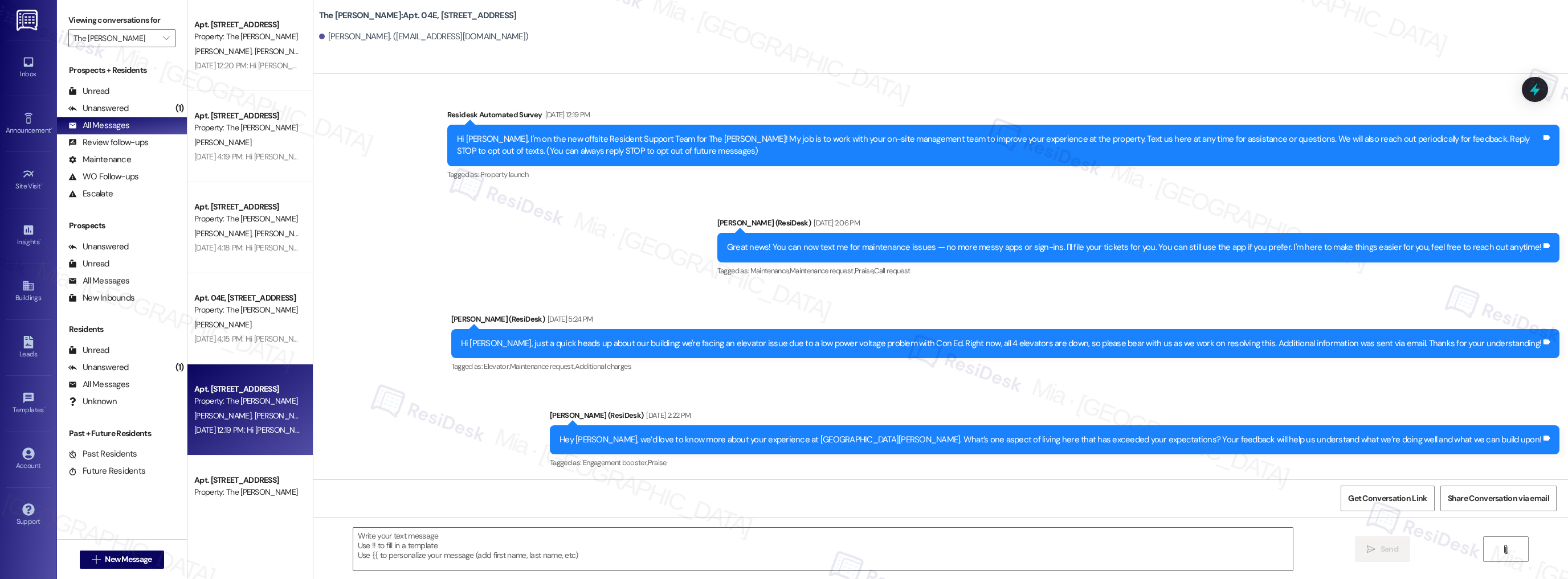
type textarea "Fetching suggested responses. Please feel free to read through the conversation…"
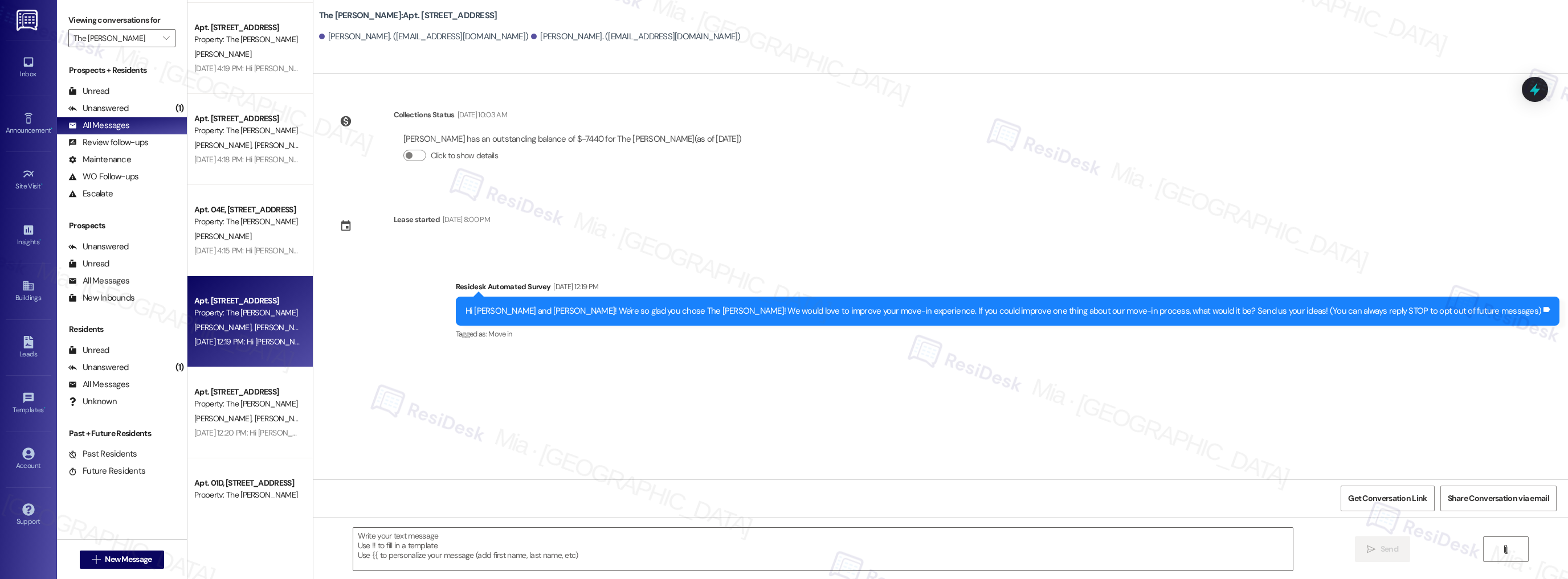
scroll to position [2596, 0]
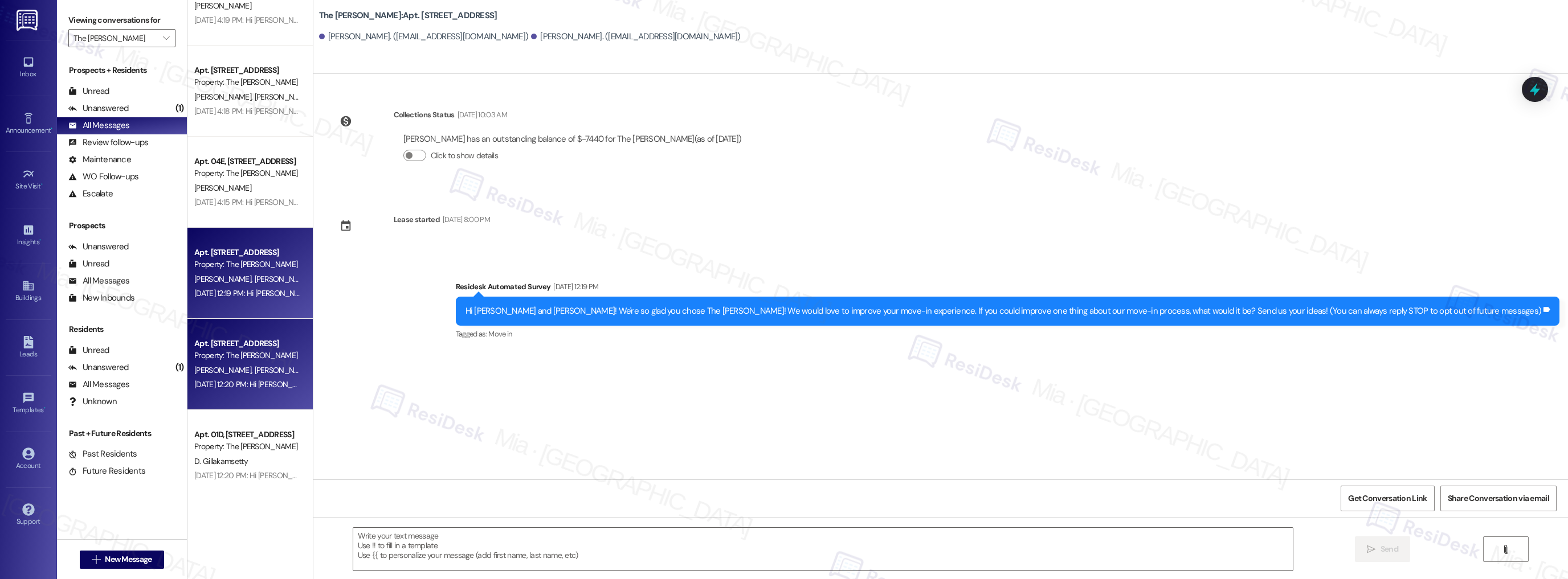
click at [269, 383] on div "[DATE] 12:20 PM: Hi [PERSON_NAME] and [PERSON_NAME]! We're so glad you chose Th…" at bounding box center [717, 384] width 1046 height 10
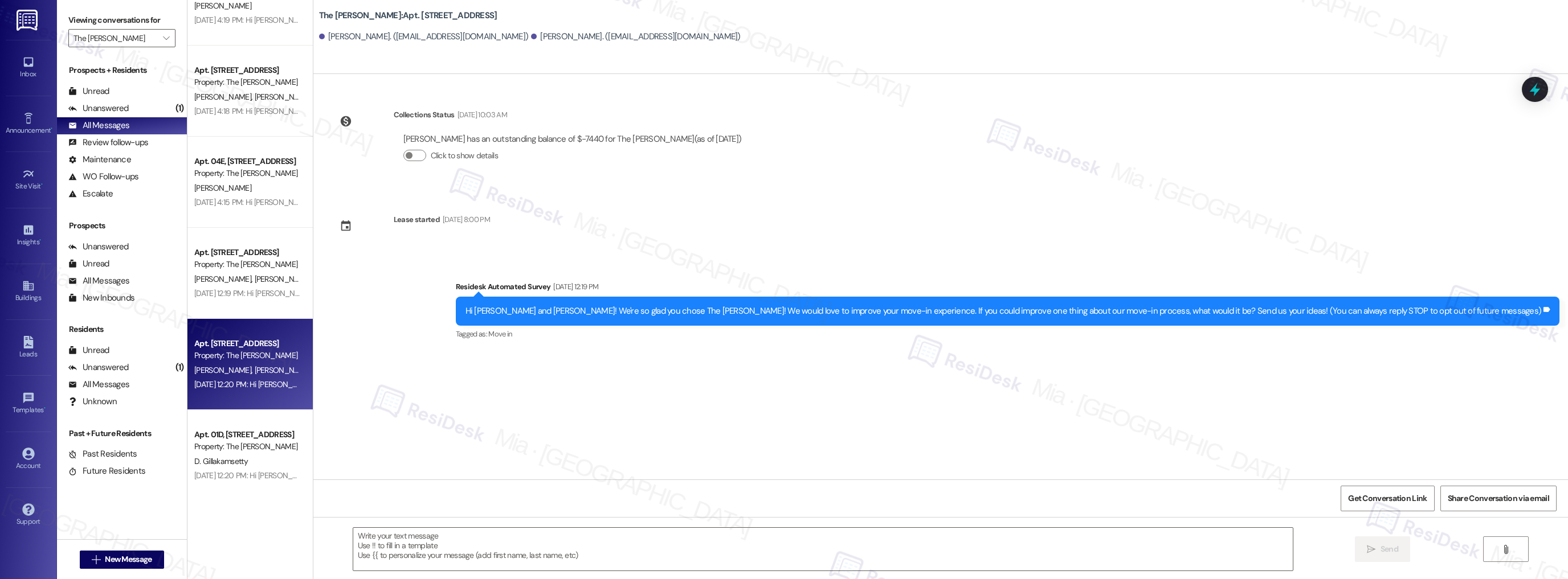
type textarea "Fetching suggested responses. Please feel free to read through the conversation…"
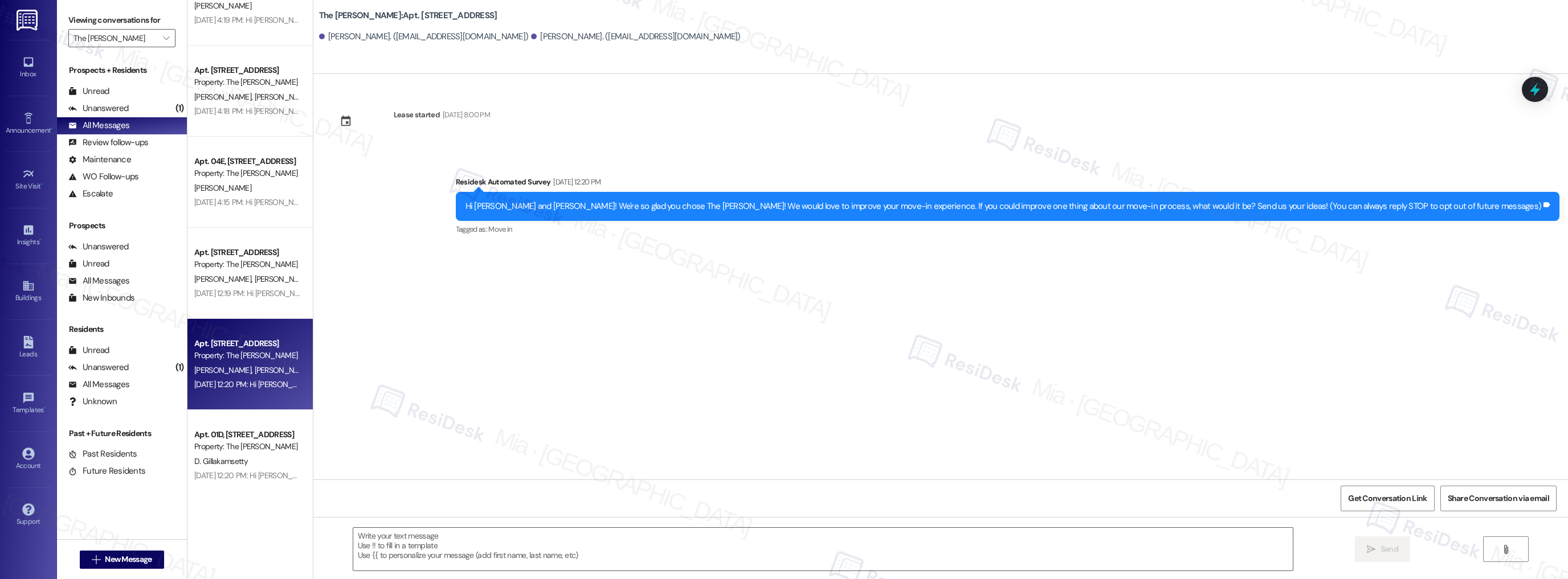
scroll to position [2641, 0]
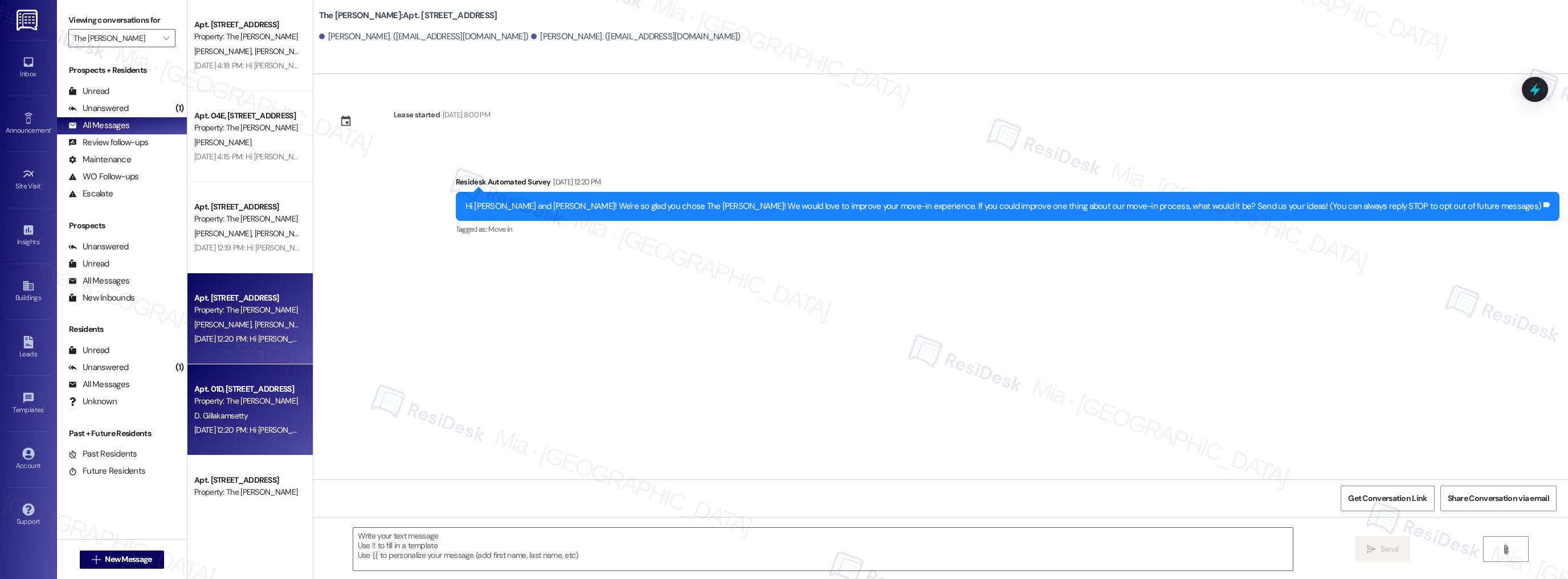
click at [266, 405] on div "Property: The [PERSON_NAME]" at bounding box center [247, 401] width 105 height 12
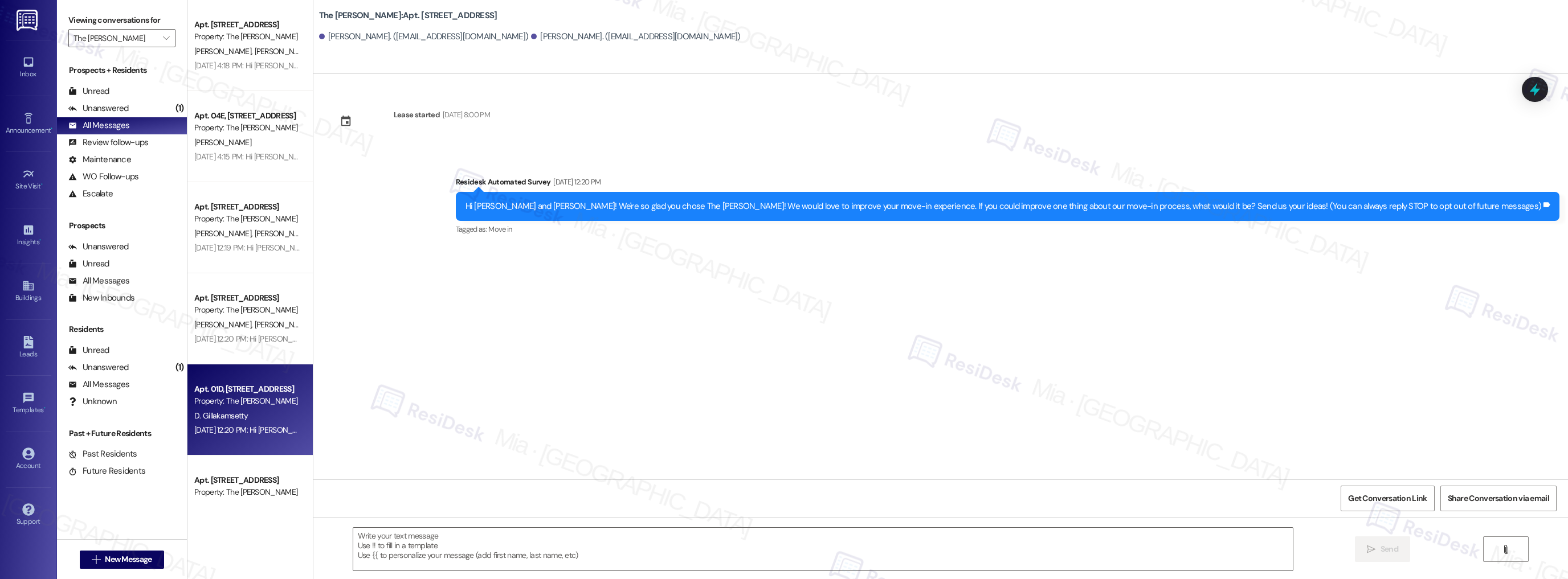
type textarea "Fetching suggested responses. Please feel free to read through the conversation…"
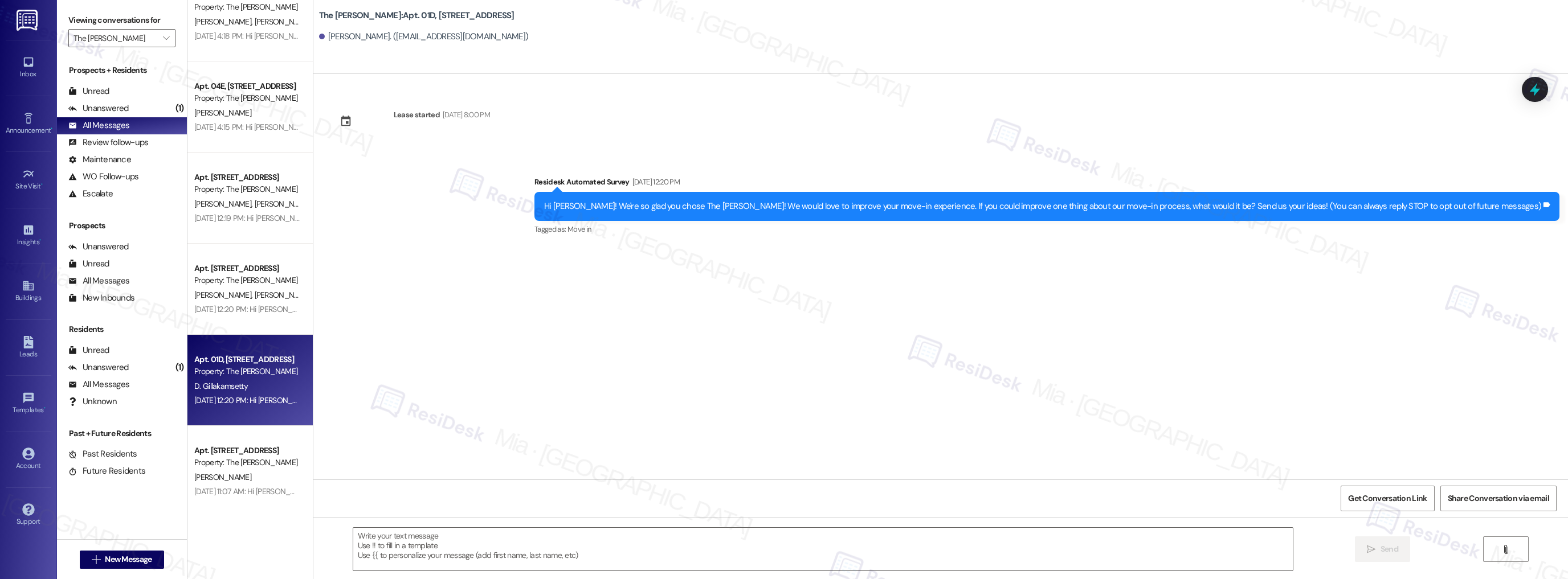
scroll to position [2687, 0]
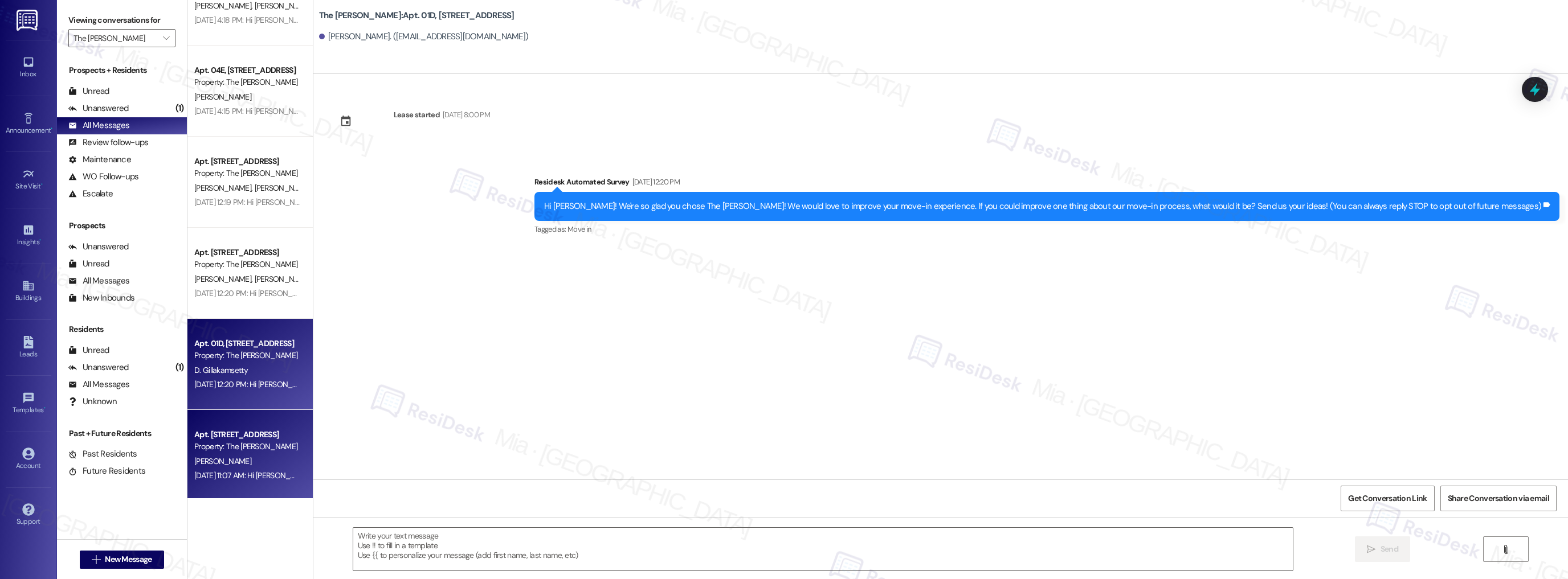
click at [276, 440] on div "Apt. [STREET_ADDRESS]" at bounding box center [247, 435] width 105 height 12
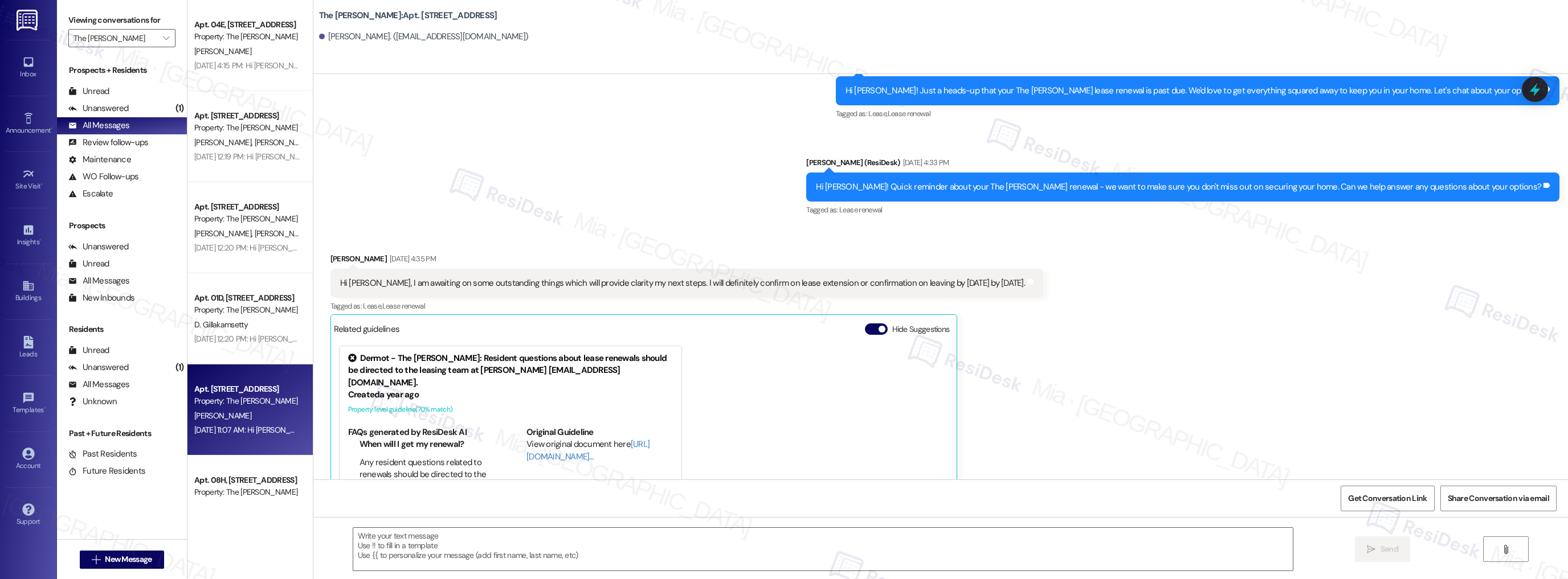
scroll to position [3650, 0]
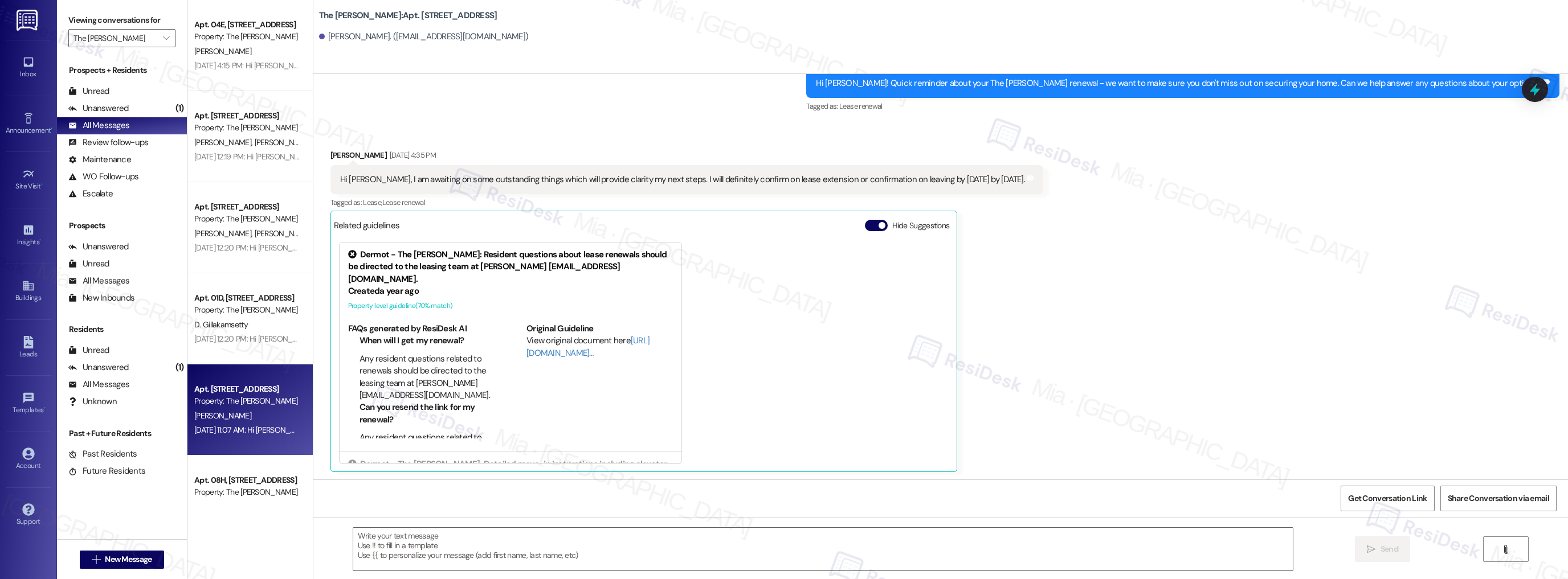
type textarea "Fetching suggested responses. Please feel free to read through the conversation…"
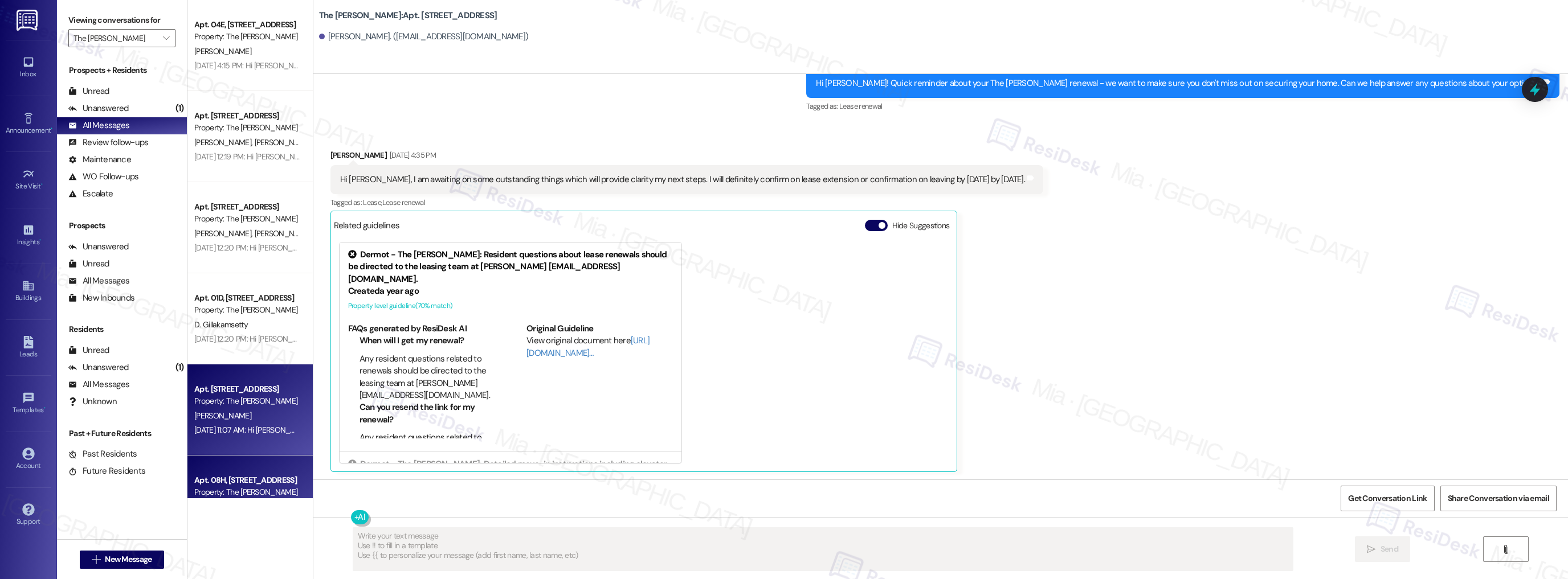
click at [246, 487] on div "Property: The [PERSON_NAME]" at bounding box center [247, 492] width 105 height 12
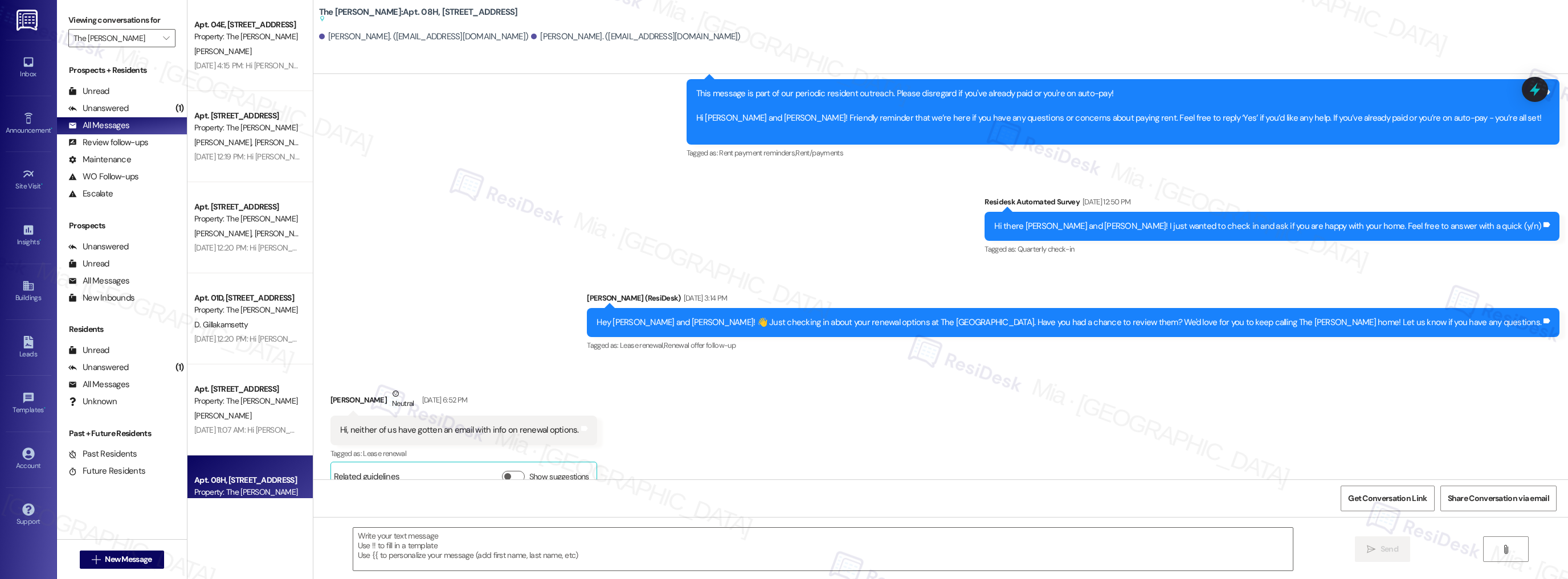
type textarea "Fetching suggested responses. Please feel free to read through the conversation…"
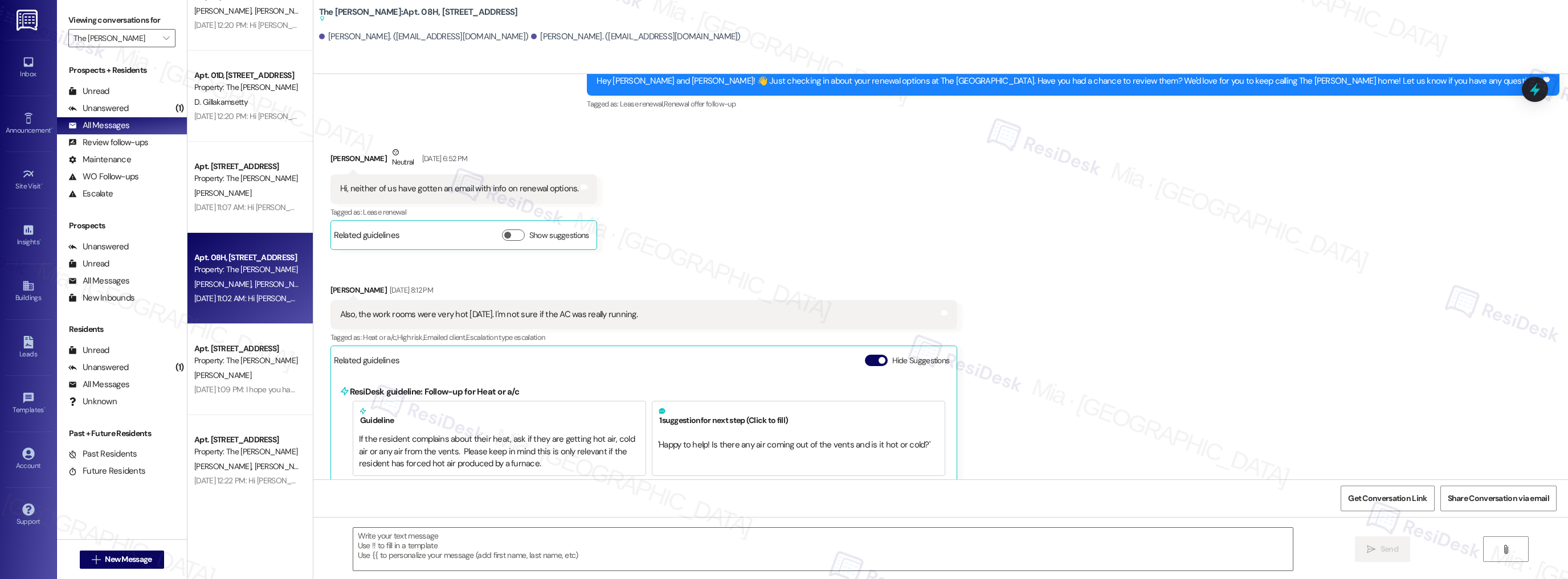
scroll to position [2960, 0]
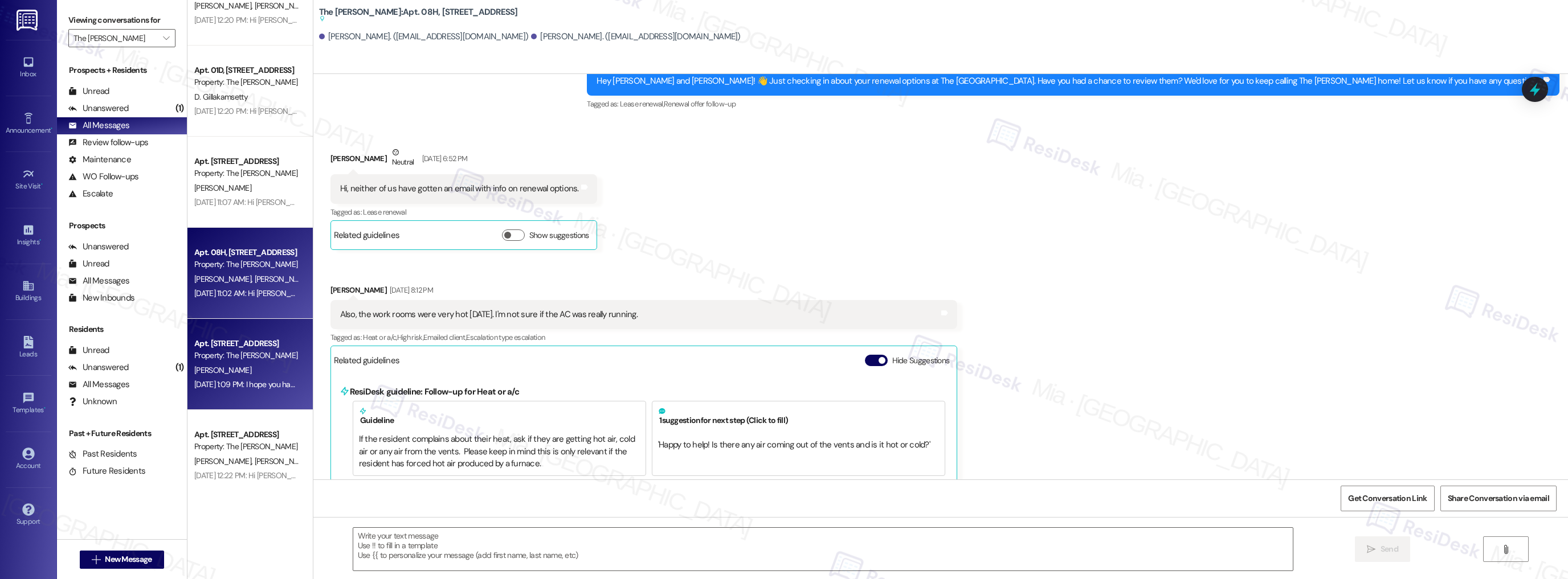
click at [259, 364] on div "[PERSON_NAME]" at bounding box center [247, 370] width 108 height 14
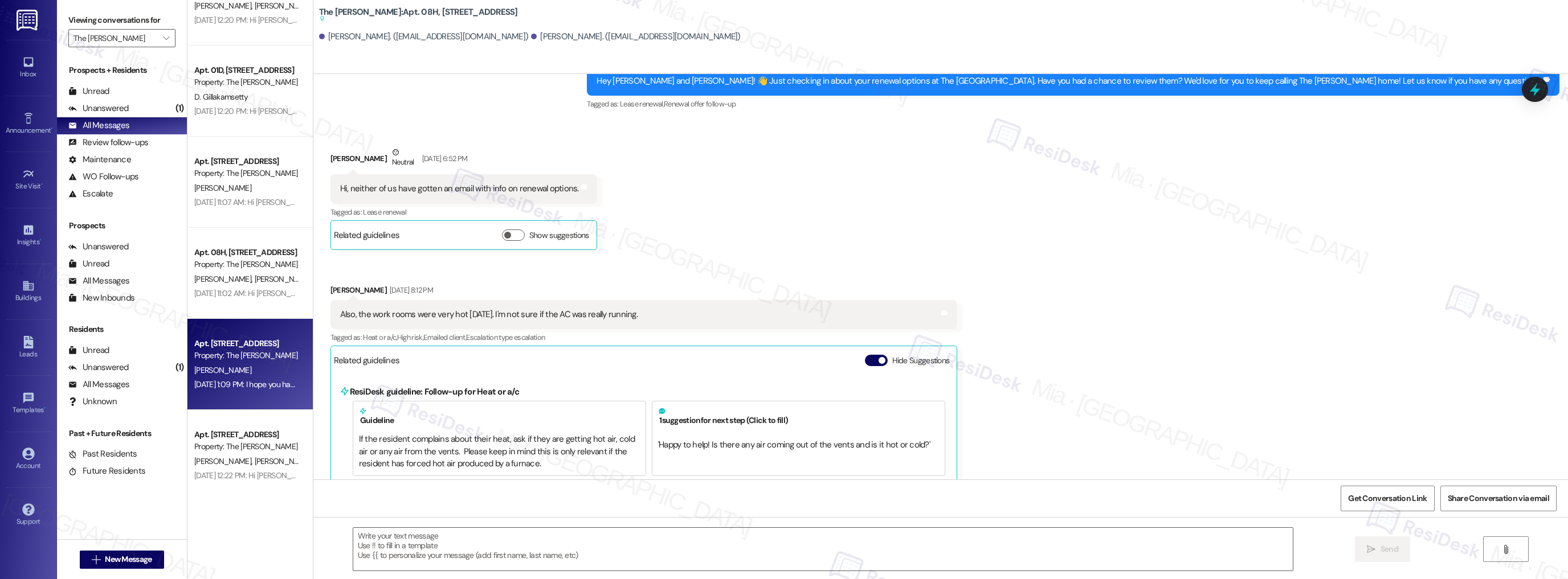
type textarea "Fetching suggested responses. Please feel free to read through the conversation…"
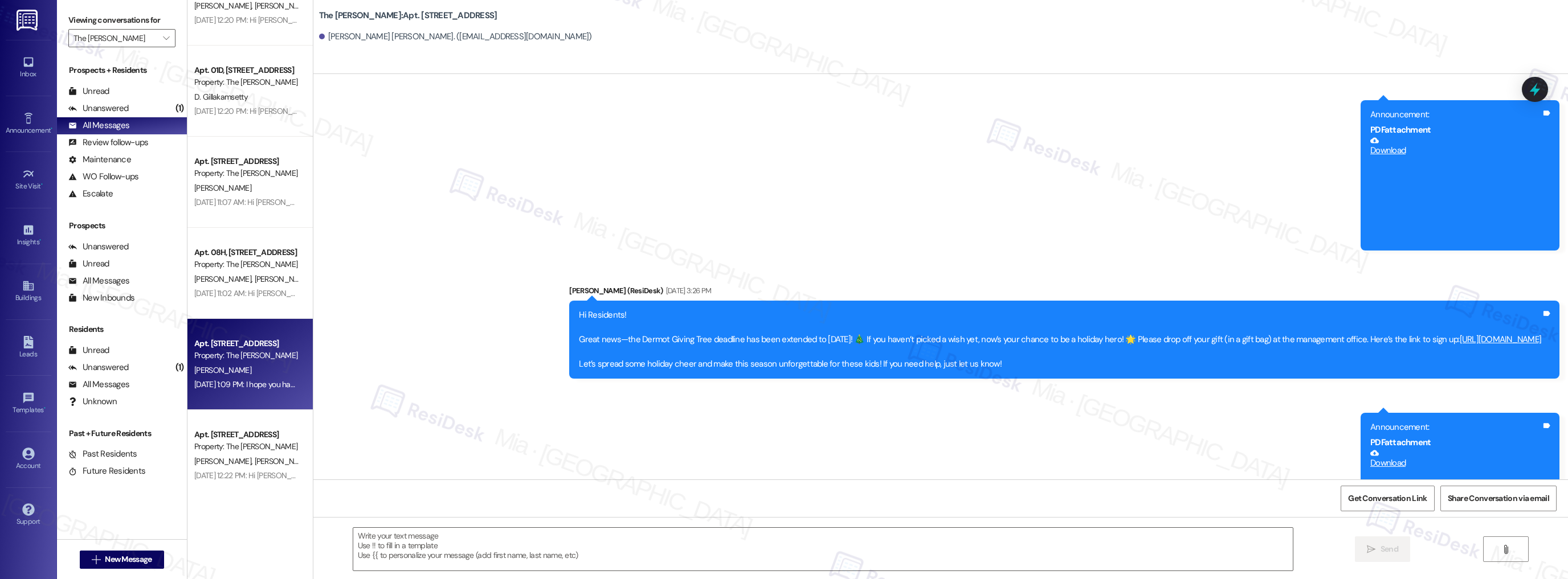
type textarea "Fetching suggested responses. Please feel free to read through the conversation…"
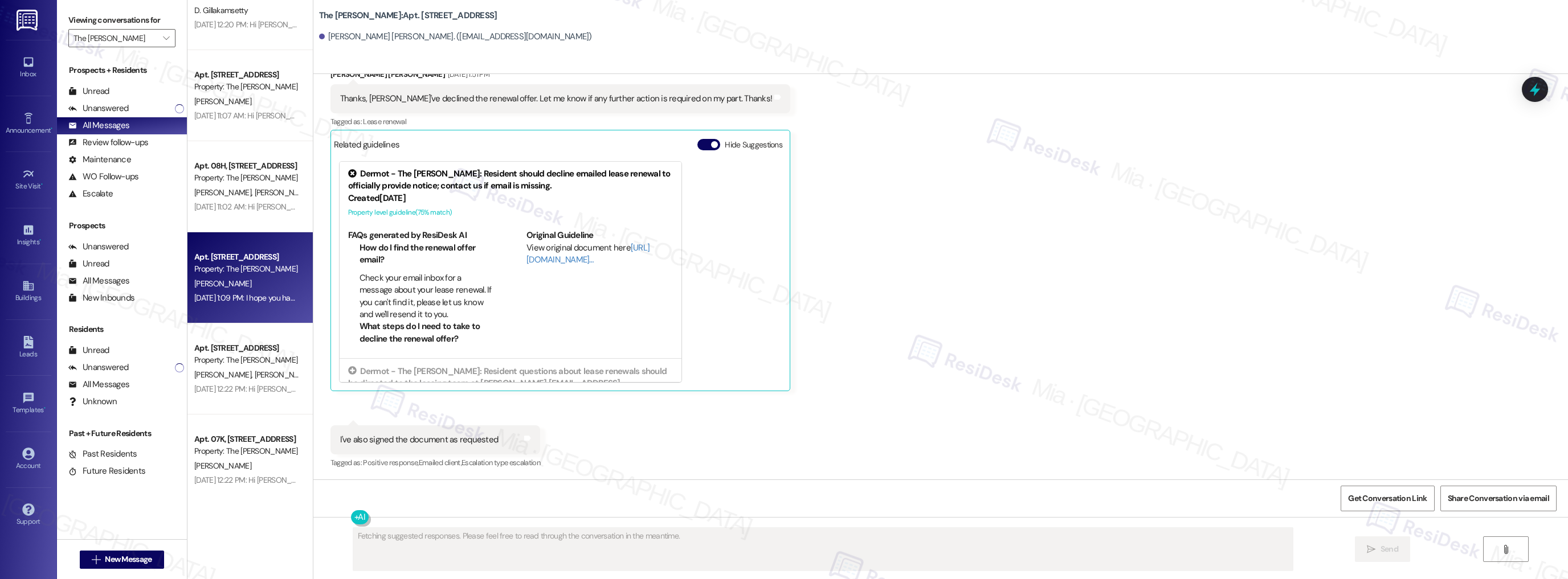
scroll to position [3051, 0]
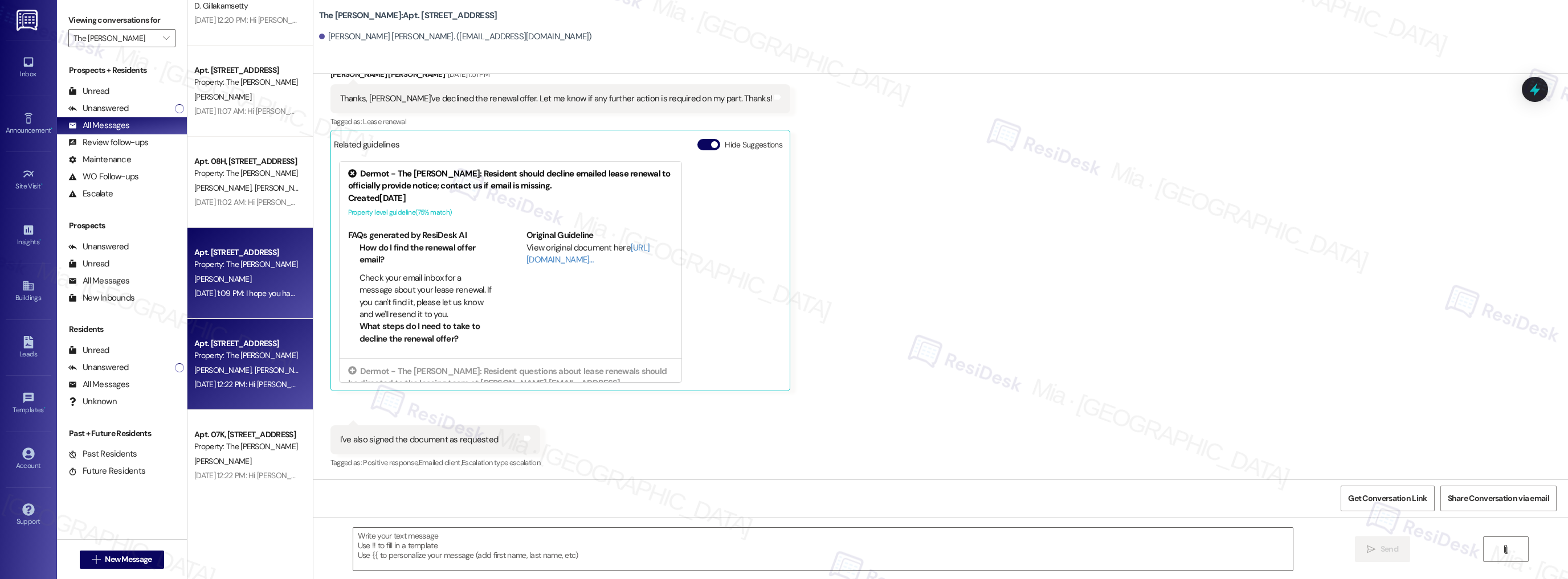
click at [254, 375] on div "[PERSON_NAME] [PERSON_NAME]" at bounding box center [247, 370] width 108 height 14
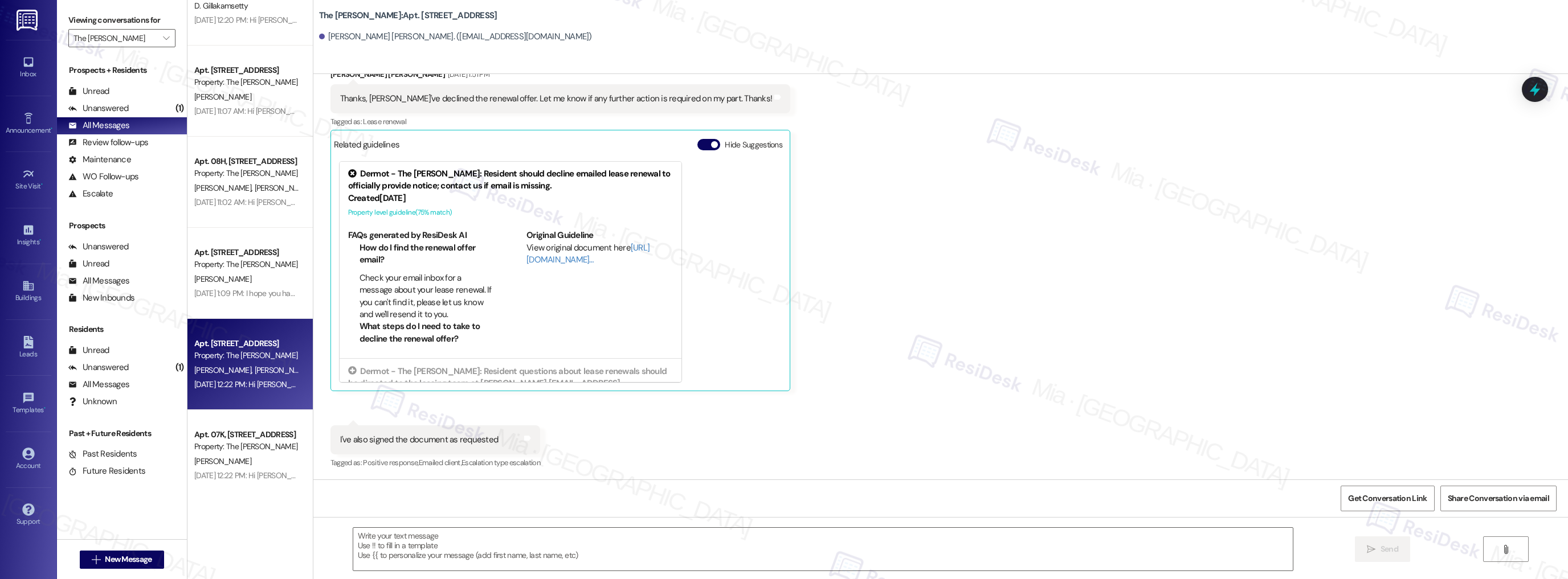
type textarea "Fetching suggested responses. Please feel free to read through the conversation…"
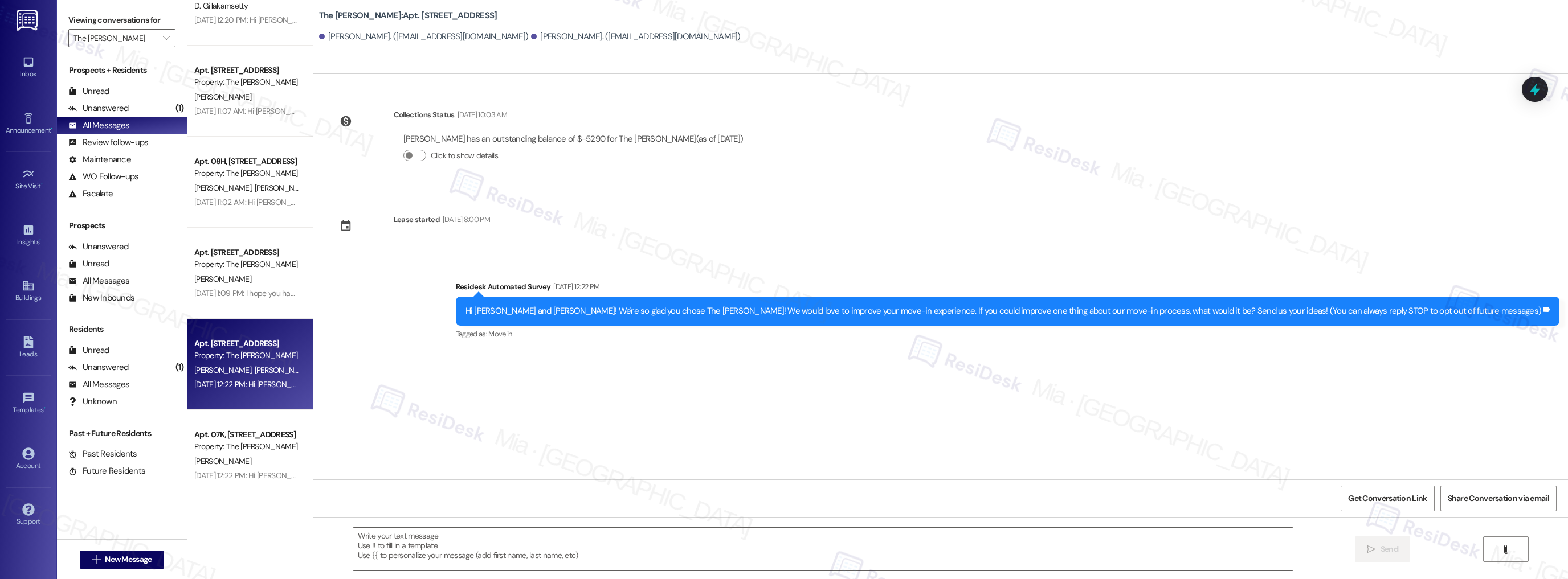
type textarea "Fetching suggested responses. Please feel free to read through the conversation…"
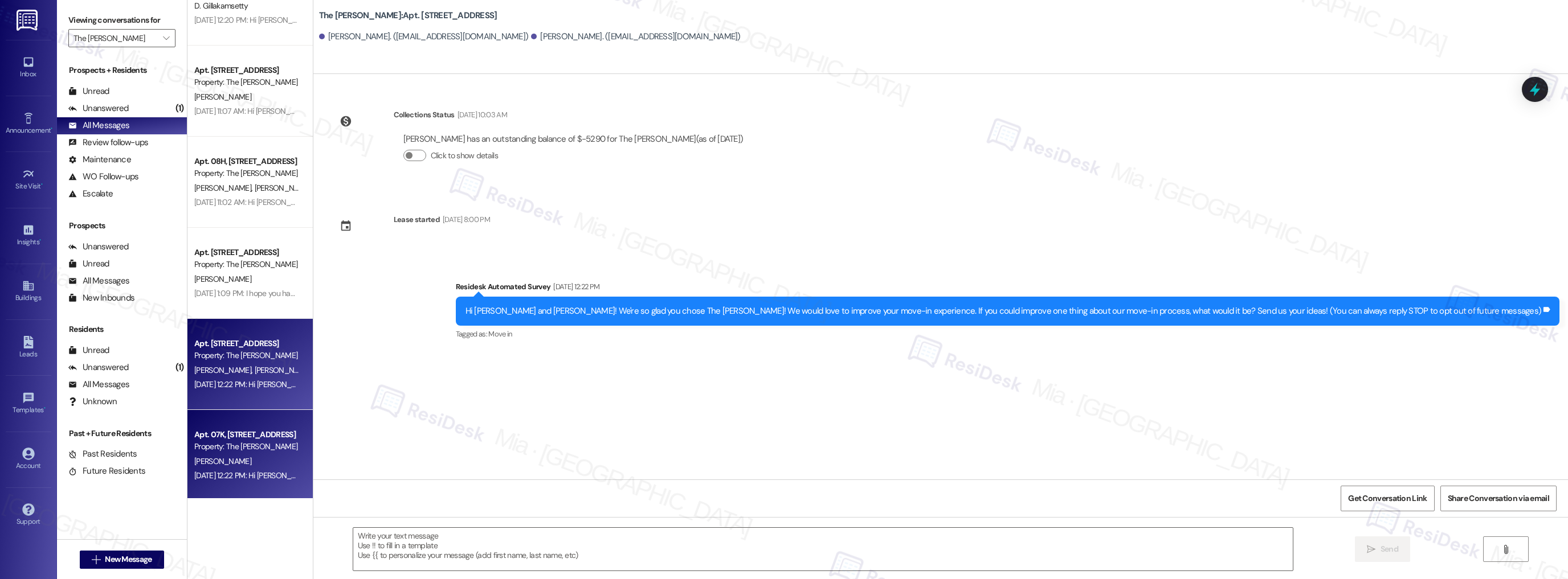
click at [239, 437] on div "Apt. 07K, [STREET_ADDRESS]" at bounding box center [247, 435] width 105 height 12
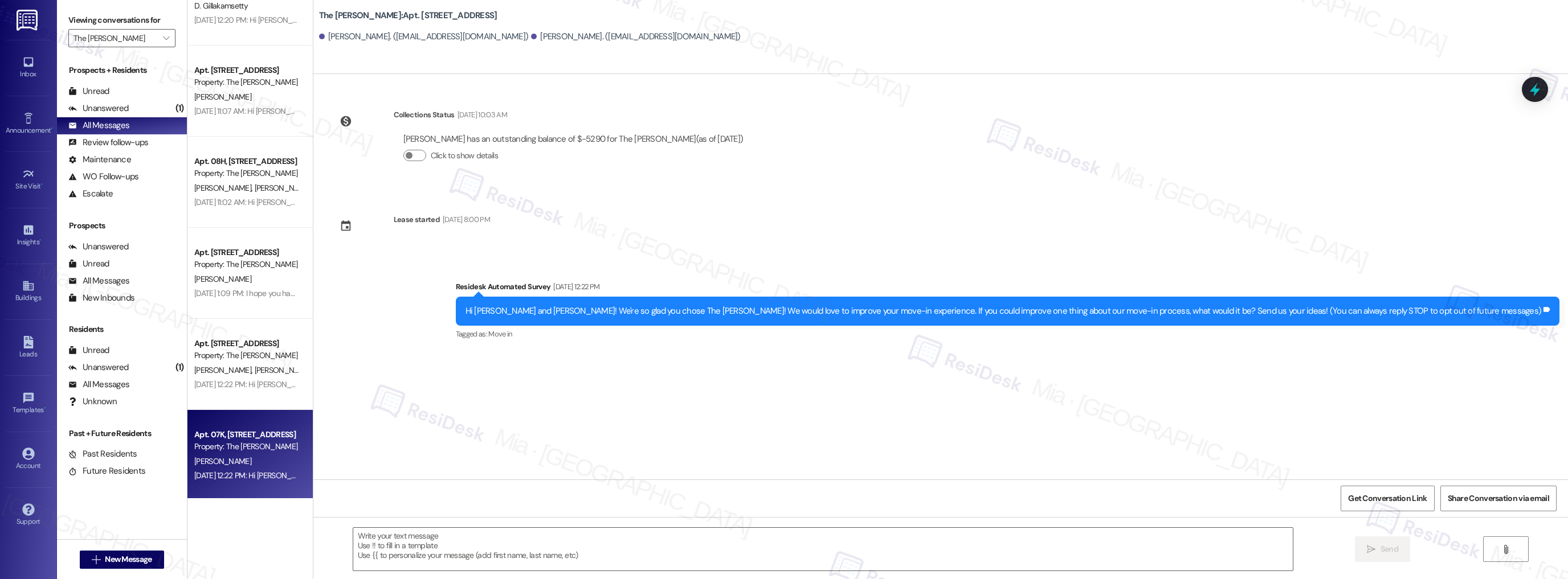
type textarea "Fetching suggested responses. Please feel free to read through the conversation…"
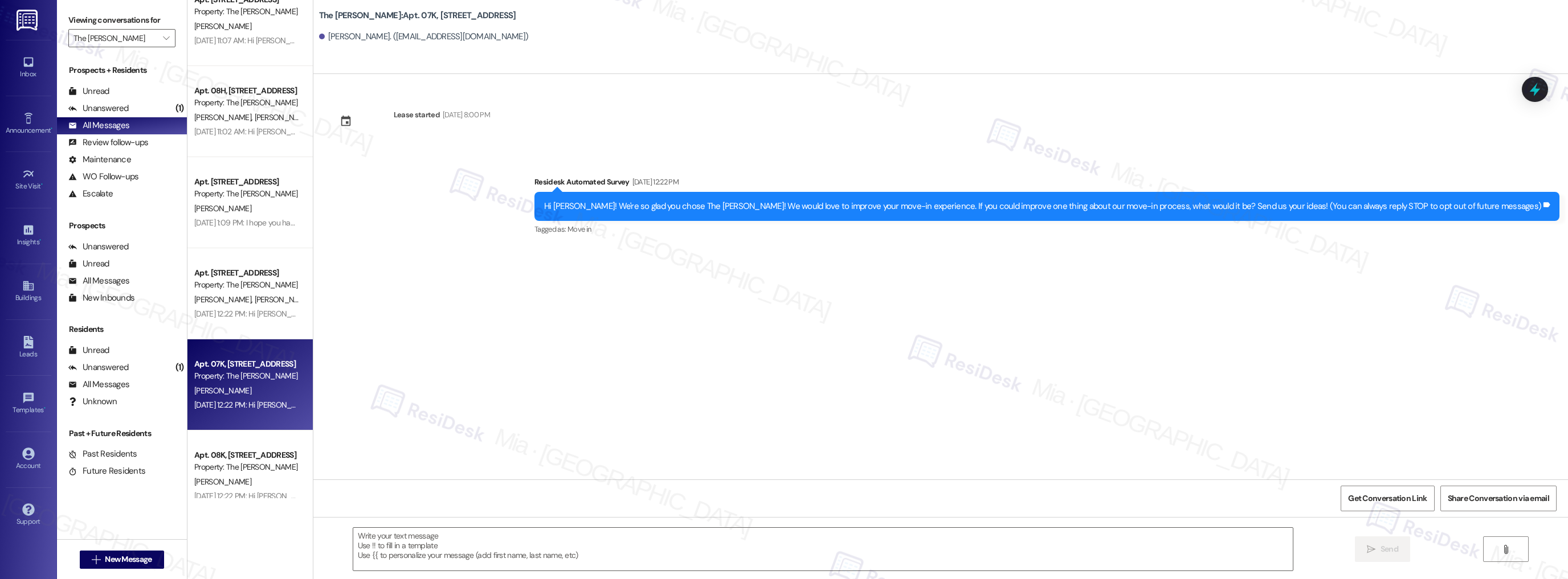
scroll to position [3143, 0]
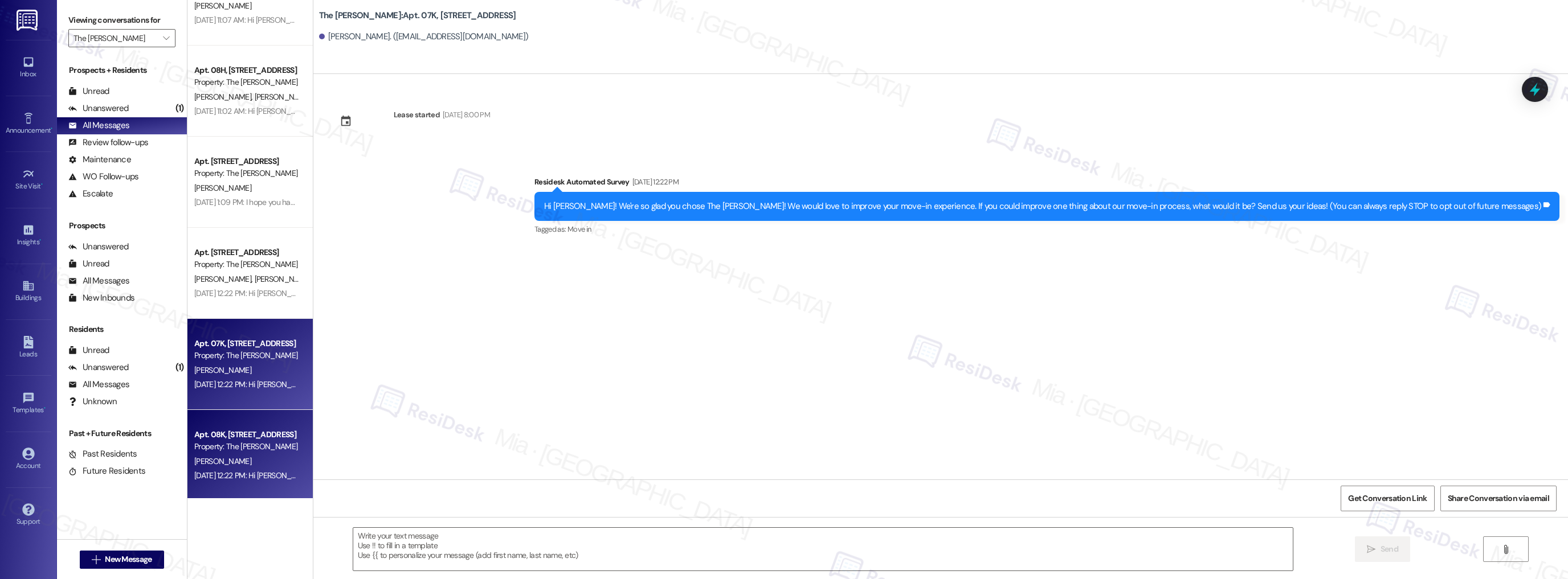
click at [239, 435] on div "Apt. 08K, [STREET_ADDRESS]" at bounding box center [247, 435] width 105 height 12
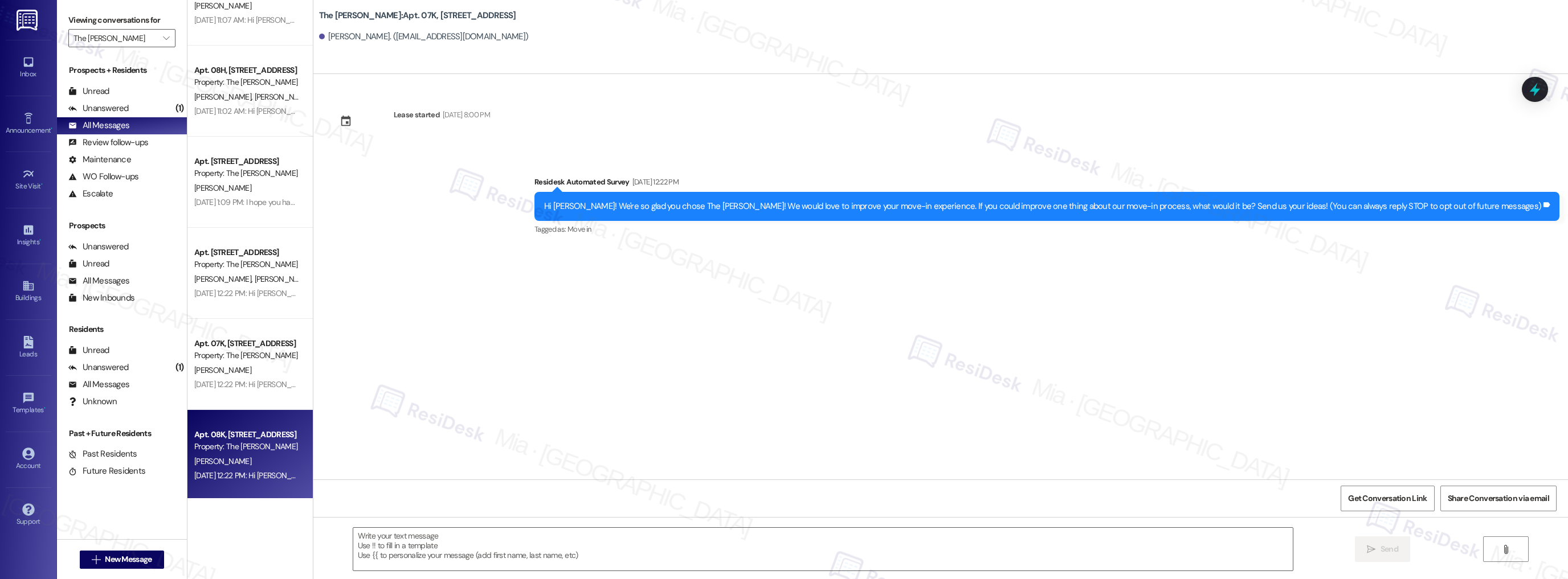
type textarea "Fetching suggested responses. Please feel free to read through the conversation…"
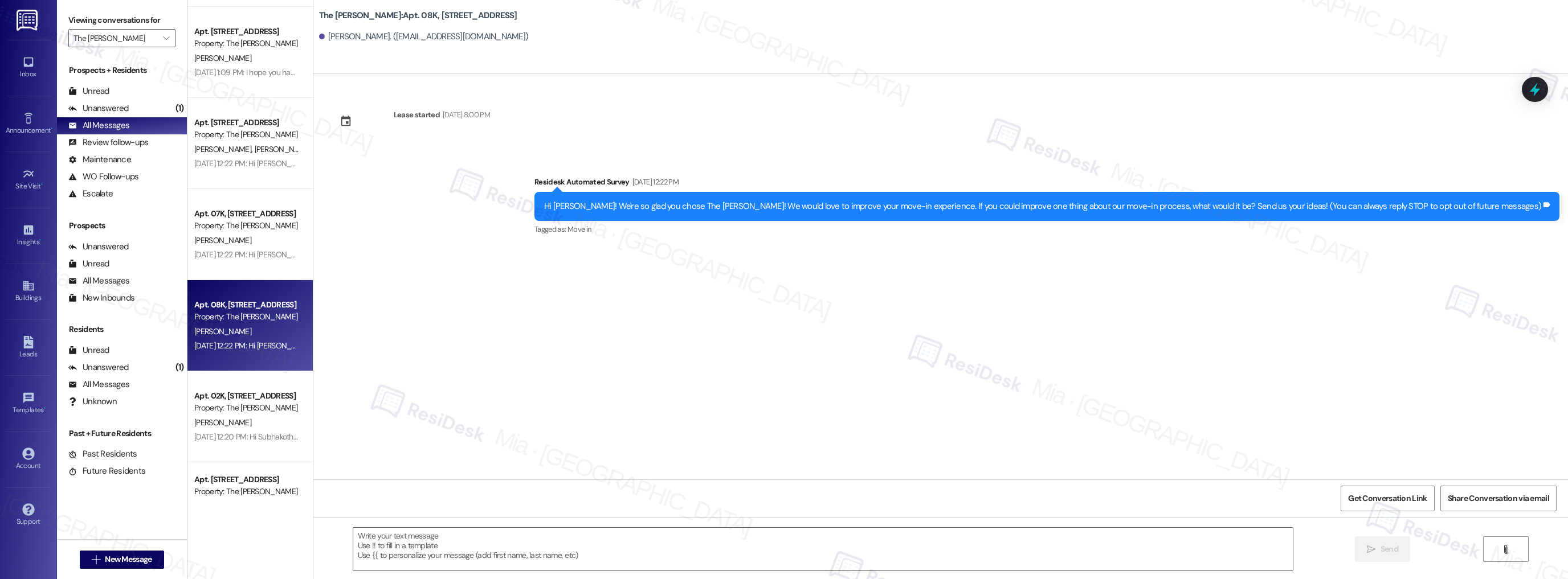
scroll to position [3279, 0]
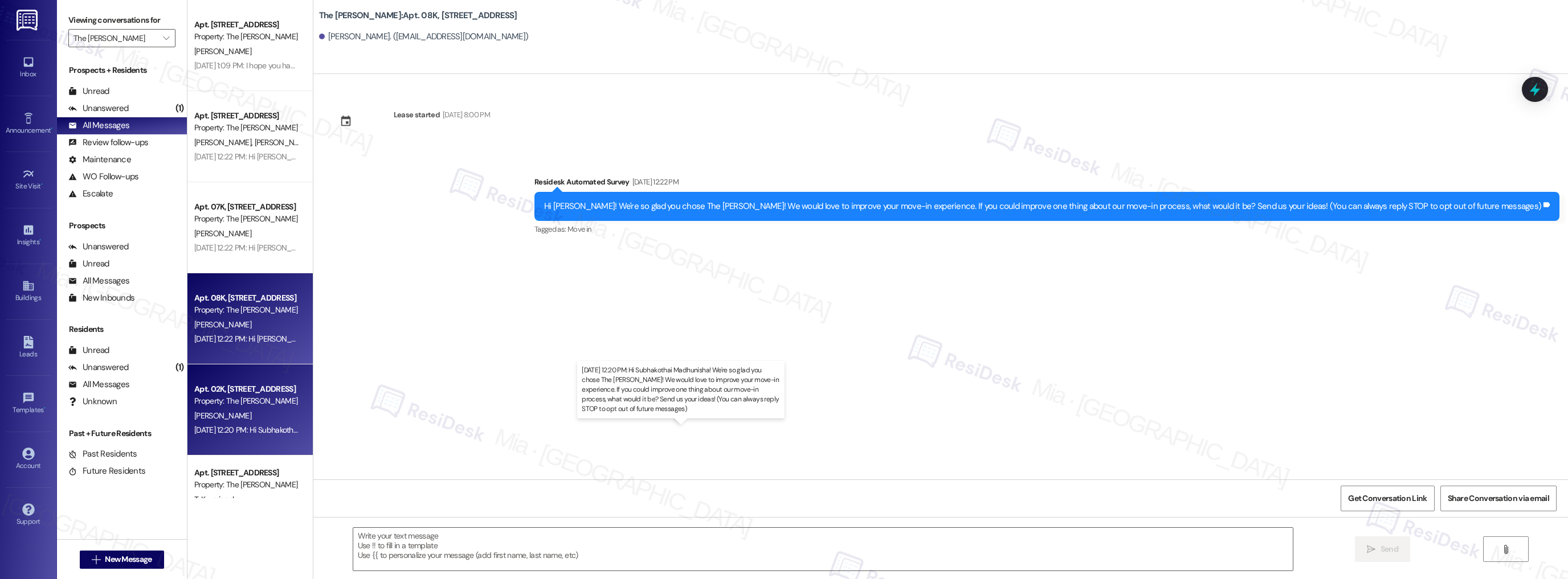
click at [245, 428] on div "[DATE] 12:20 PM: Hi Subhakothai Madhunisha! We're so glad you chose The [PERSON…" at bounding box center [693, 429] width 999 height 10
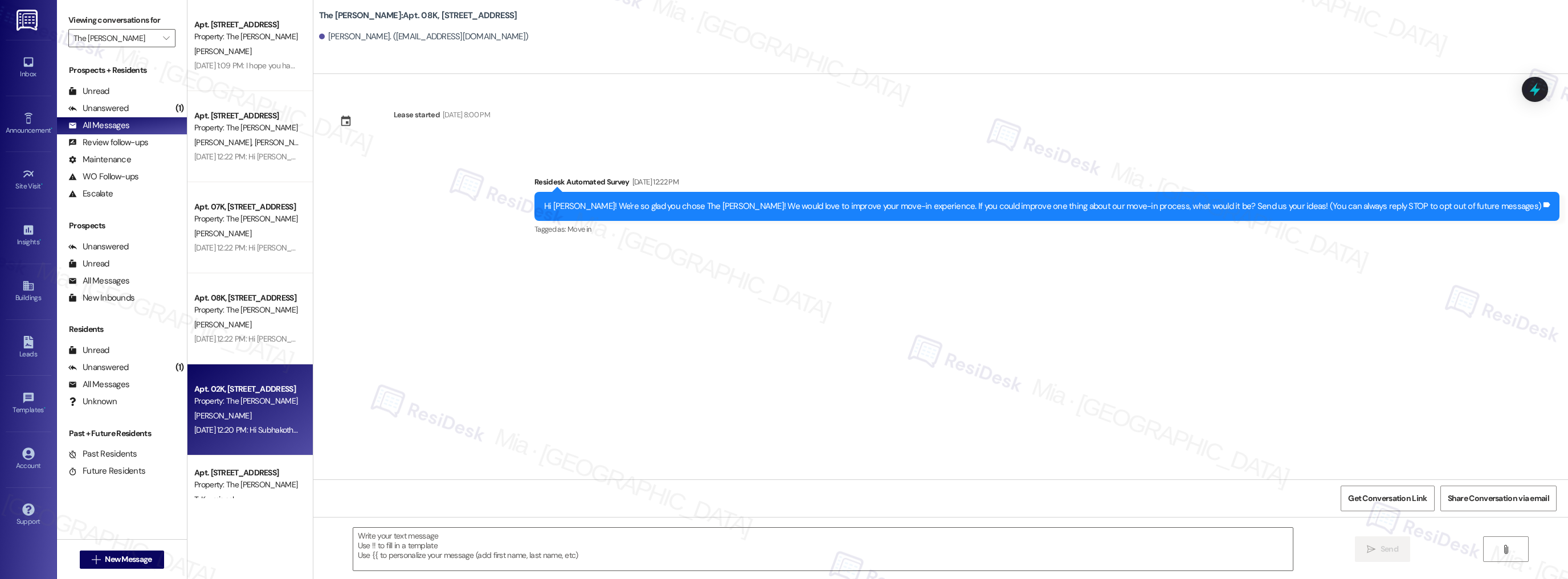
type textarea "Fetching suggested responses. Please feel free to read through the conversation…"
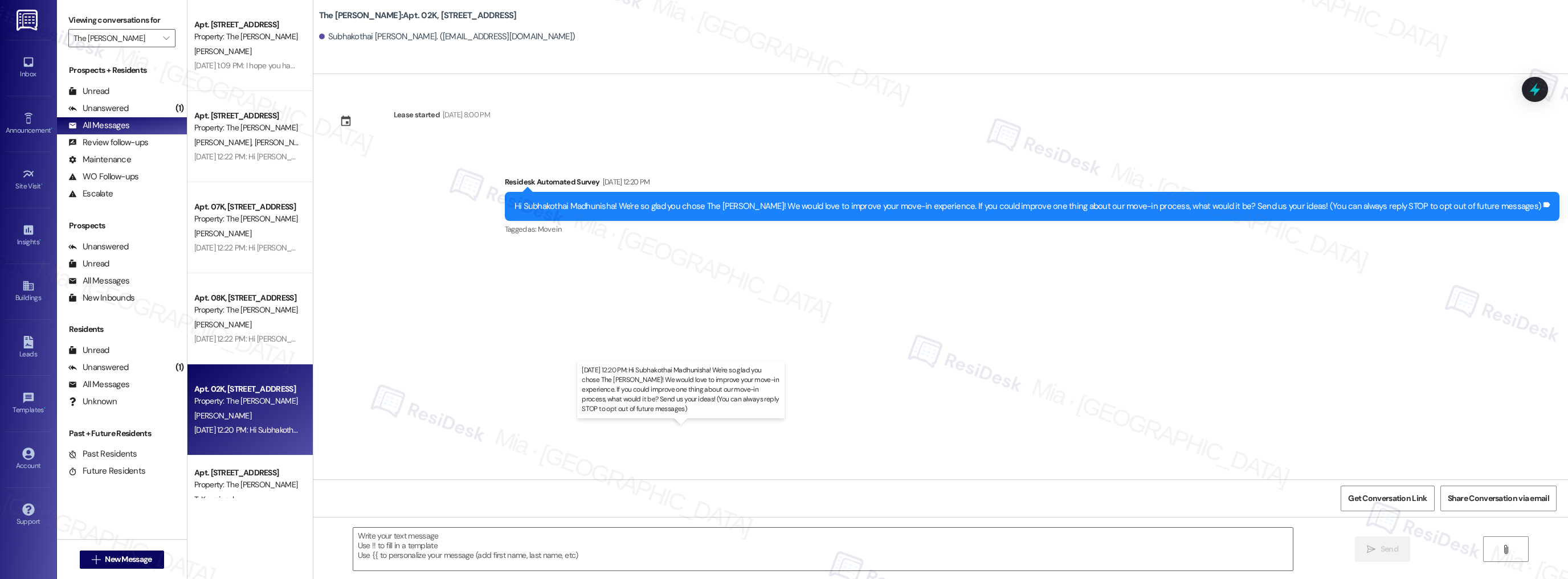
type textarea "Fetching suggested responses. Please feel free to read through the conversation…"
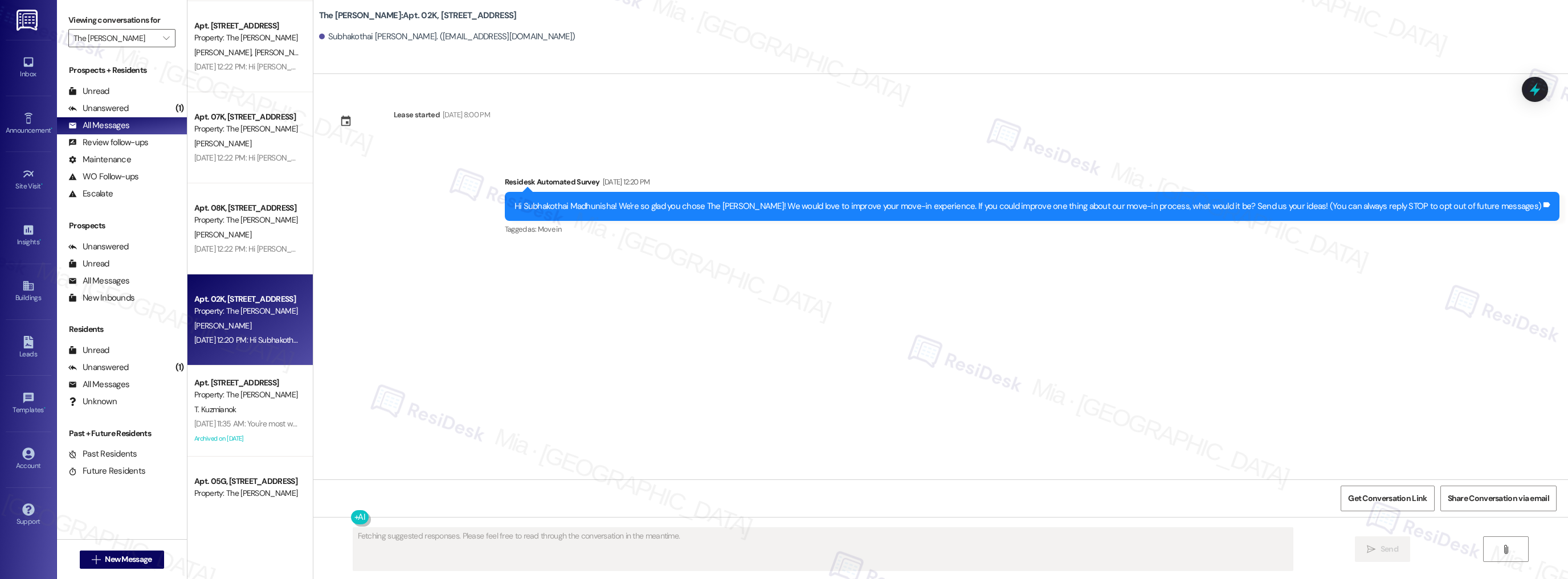
scroll to position [3370, 0]
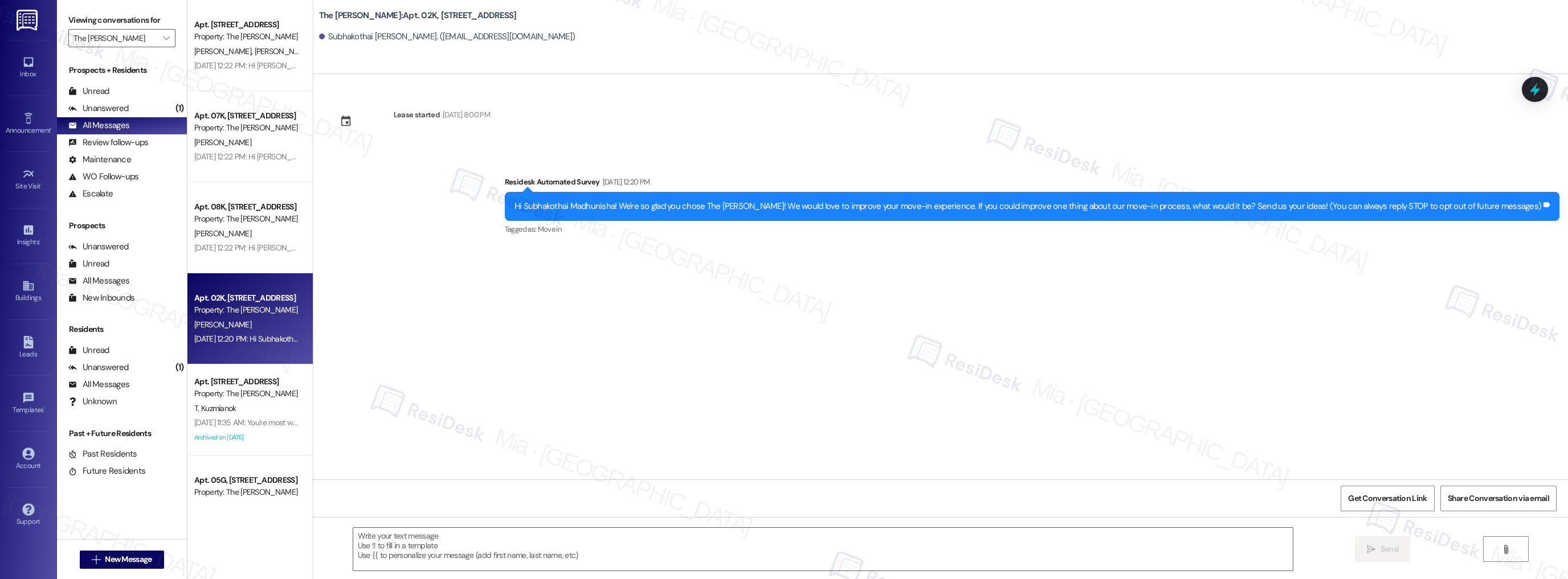
click at [246, 428] on div "[DATE] 11:35 AM: You're most welcome, [PERSON_NAME]! [DATE] 11:35 AM: You're mo…" at bounding box center [247, 422] width 108 height 14
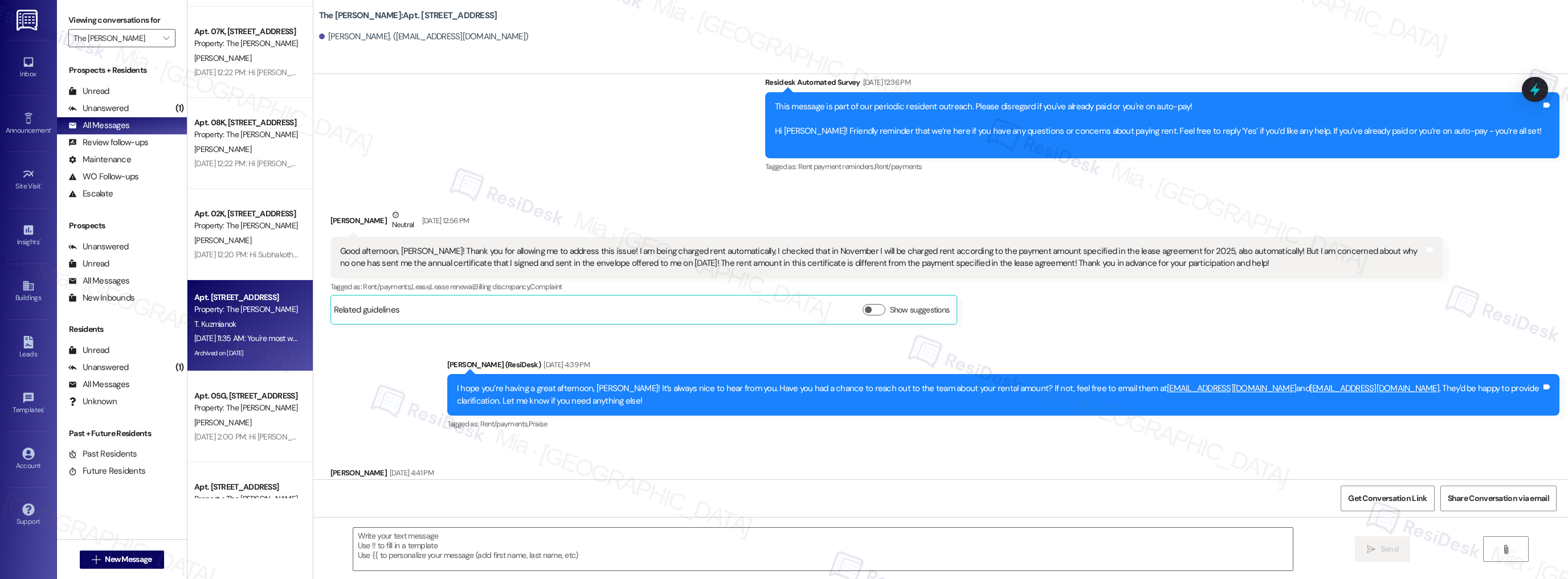
scroll to position [3461, 0]
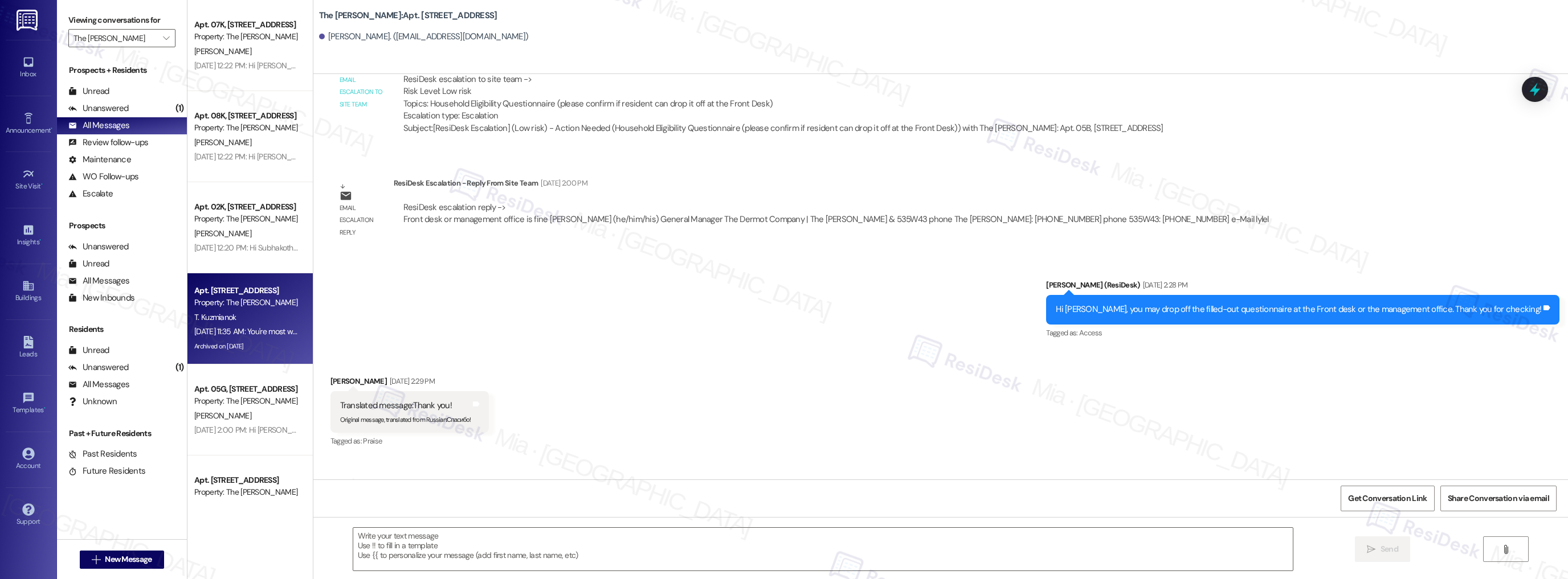
type textarea "Fetching suggested responses. Please feel free to read through the conversation…"
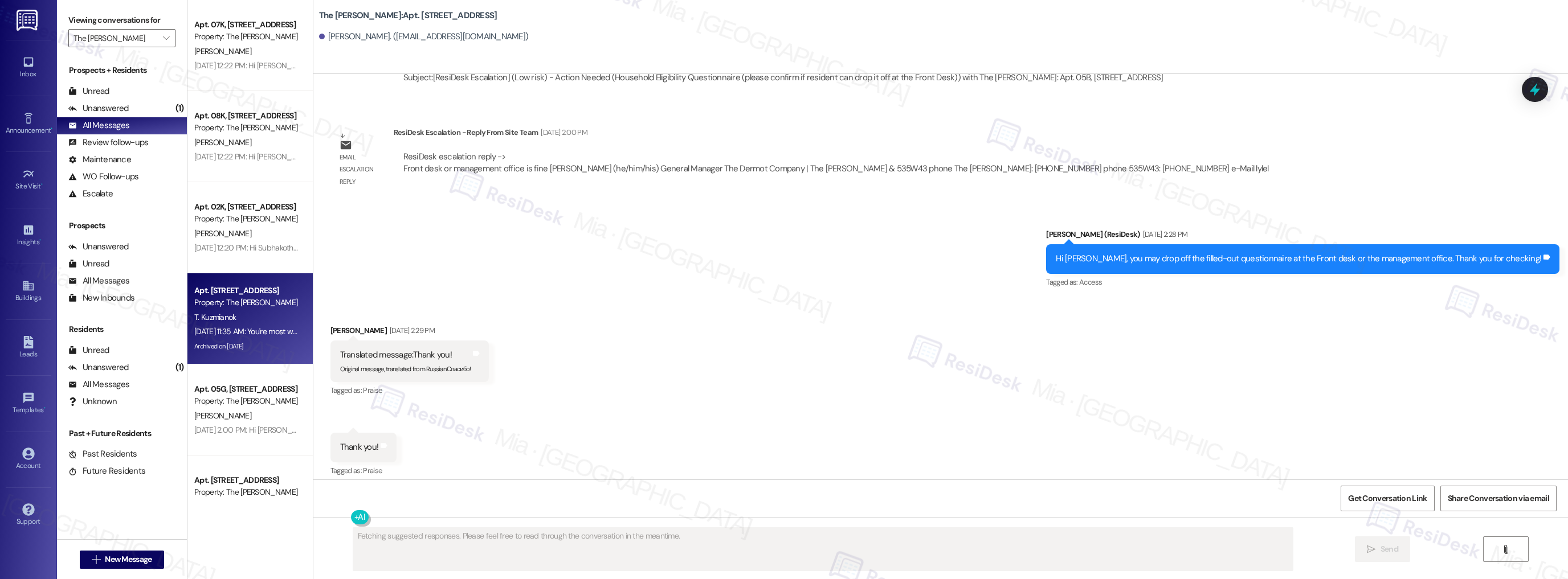
scroll to position [12260, 0]
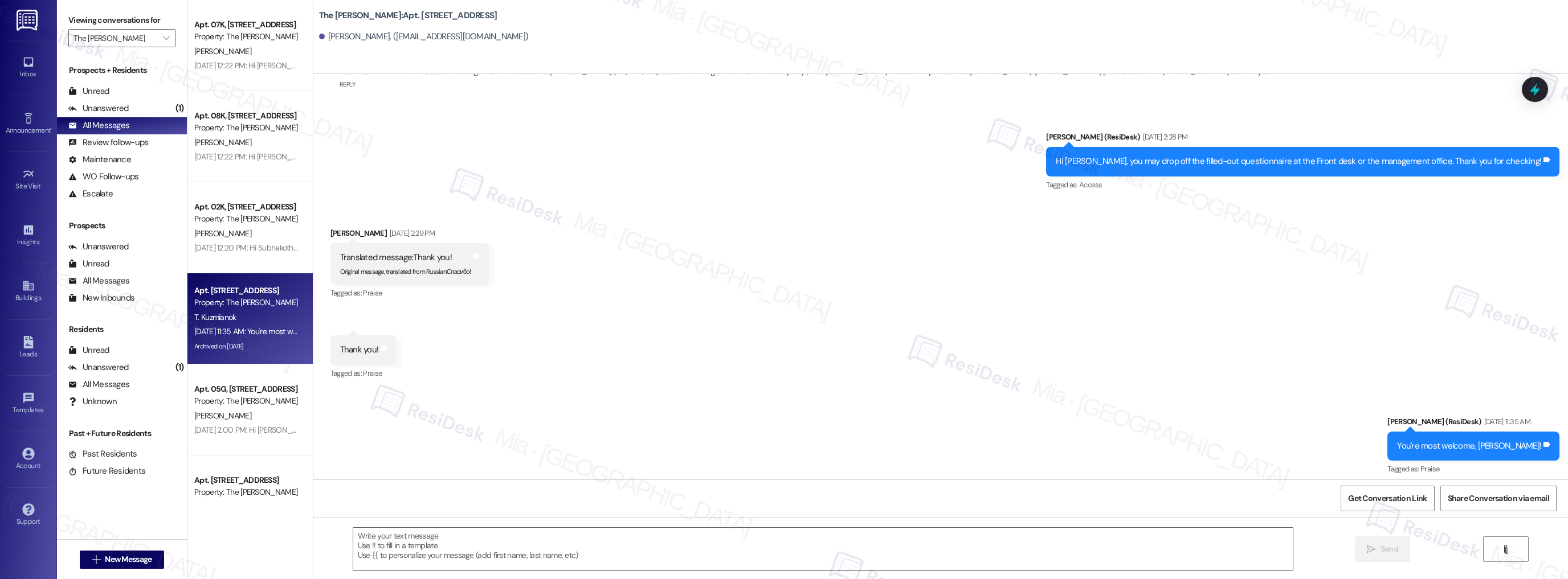
click at [276, 414] on div "[PERSON_NAME]" at bounding box center [247, 415] width 108 height 14
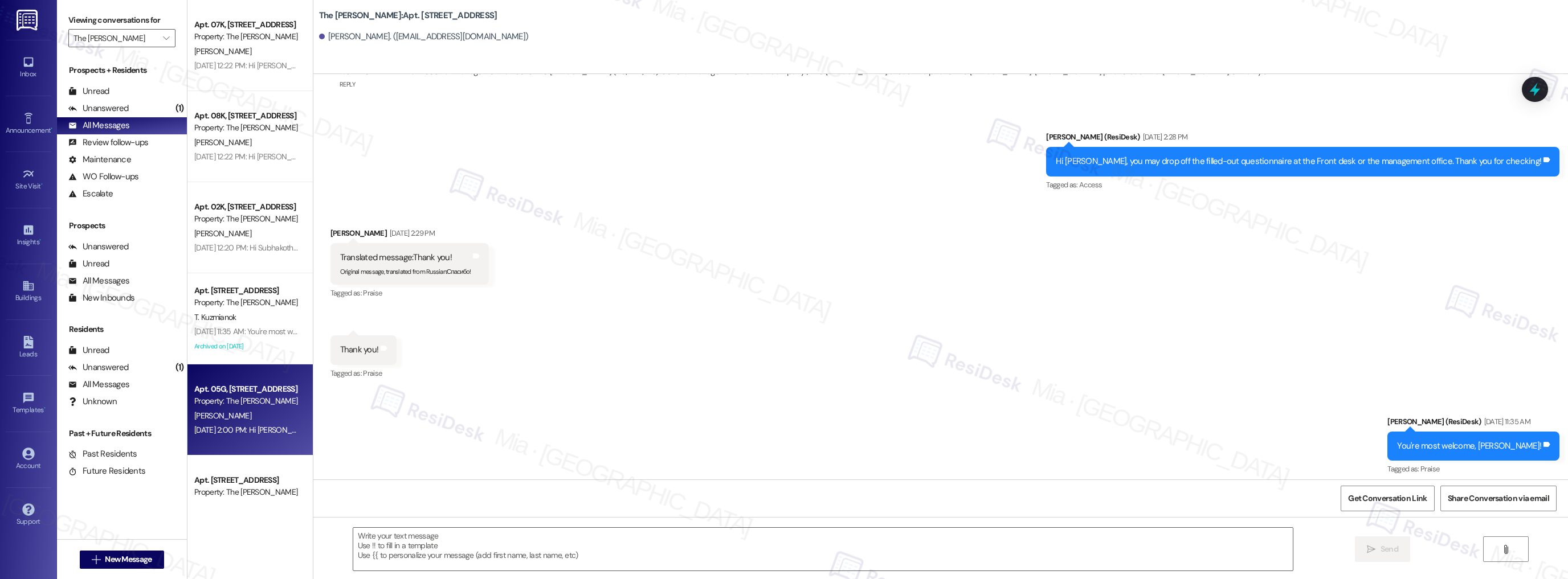
type textarea "Fetching suggested responses. Please feel free to read through the conversation…"
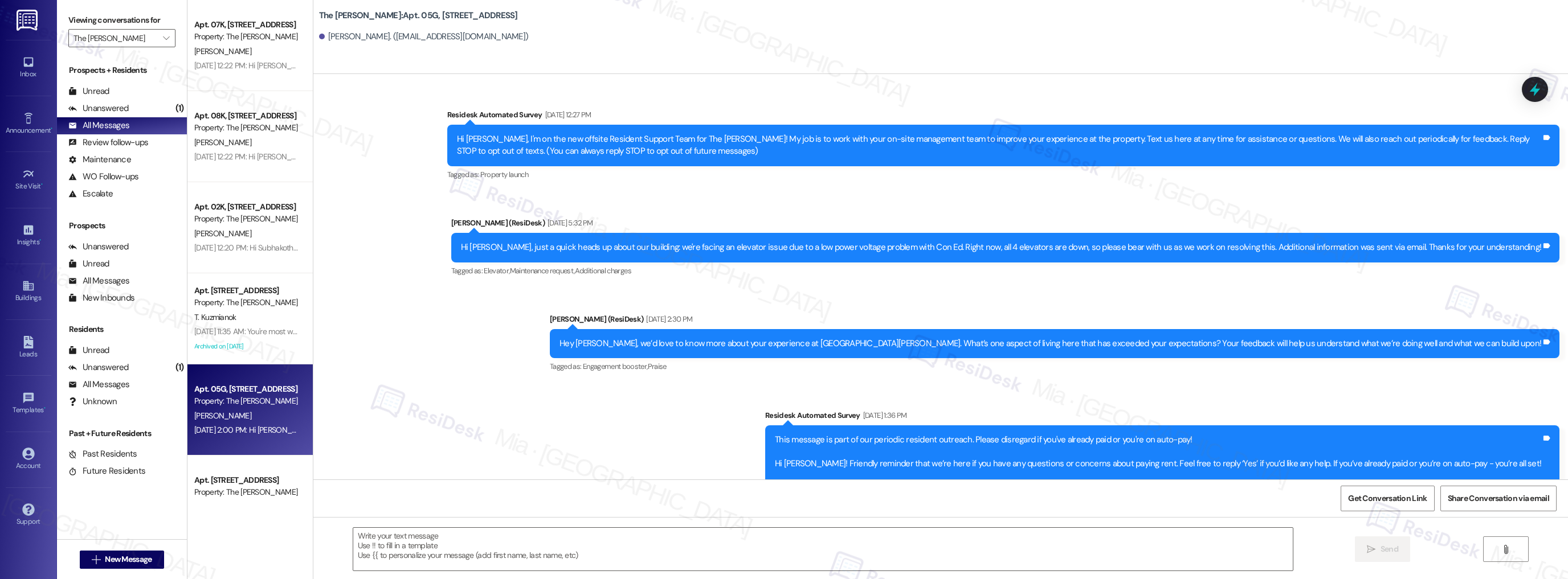
type textarea "Fetching suggested responses. Please feel free to read through the conversation…"
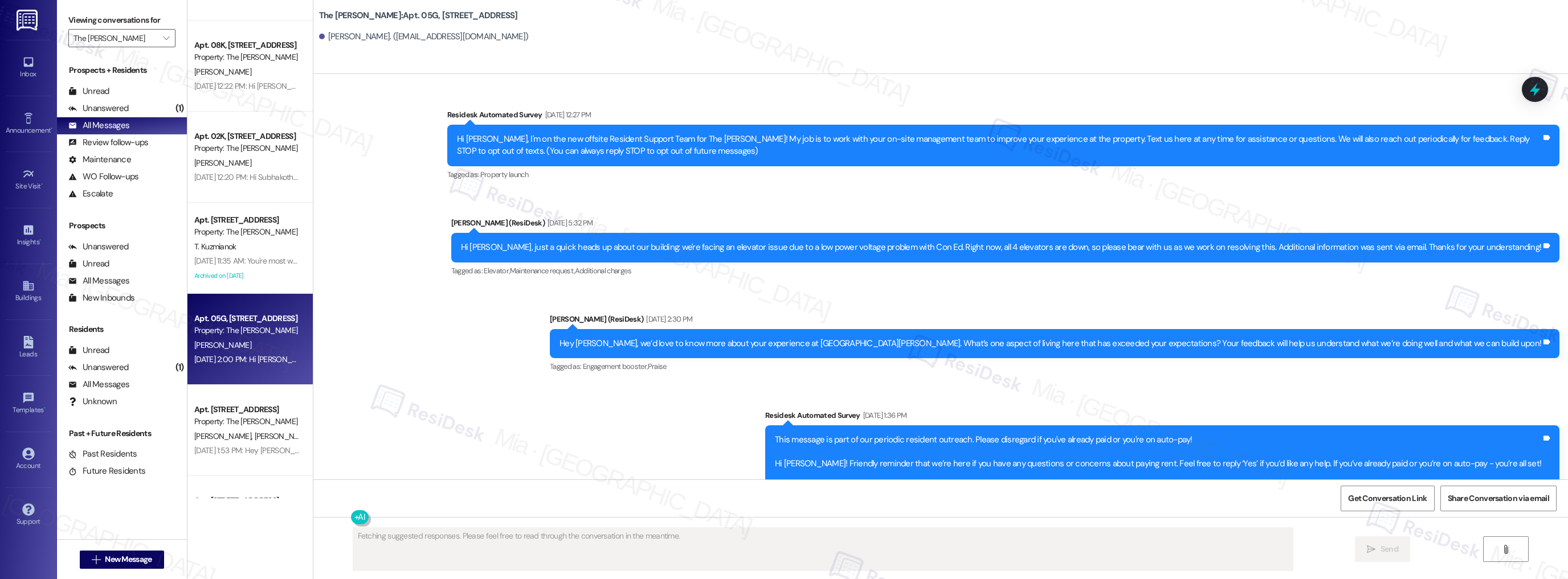
scroll to position [3552, 0]
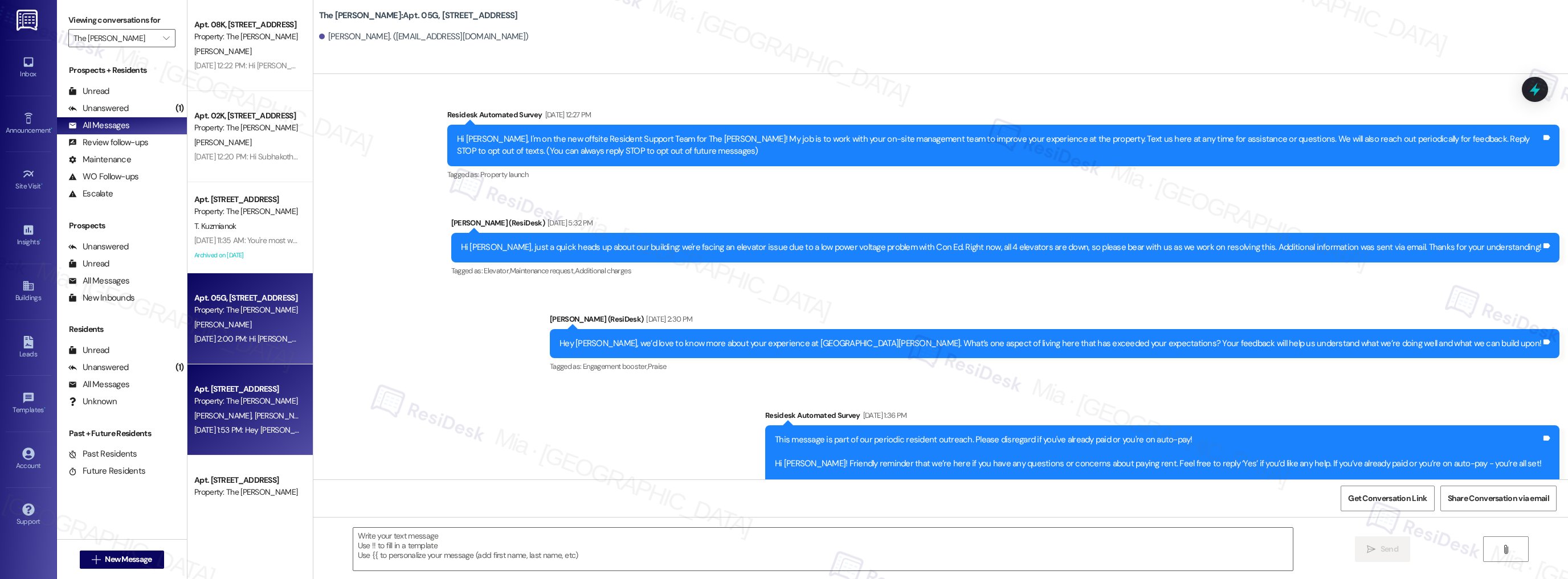
click at [276, 414] on div "[PERSON_NAME] [PERSON_NAME]" at bounding box center [247, 415] width 108 height 14
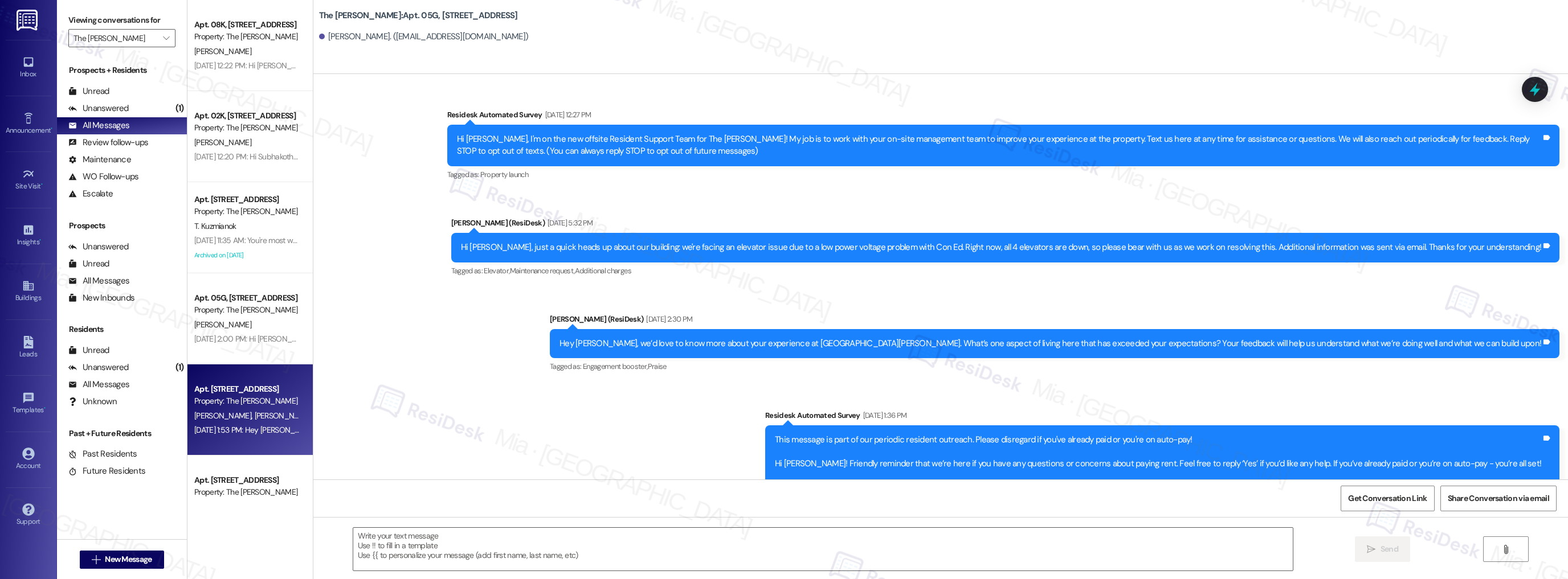
type textarea "Fetching suggested responses. Please feel free to read through the conversation…"
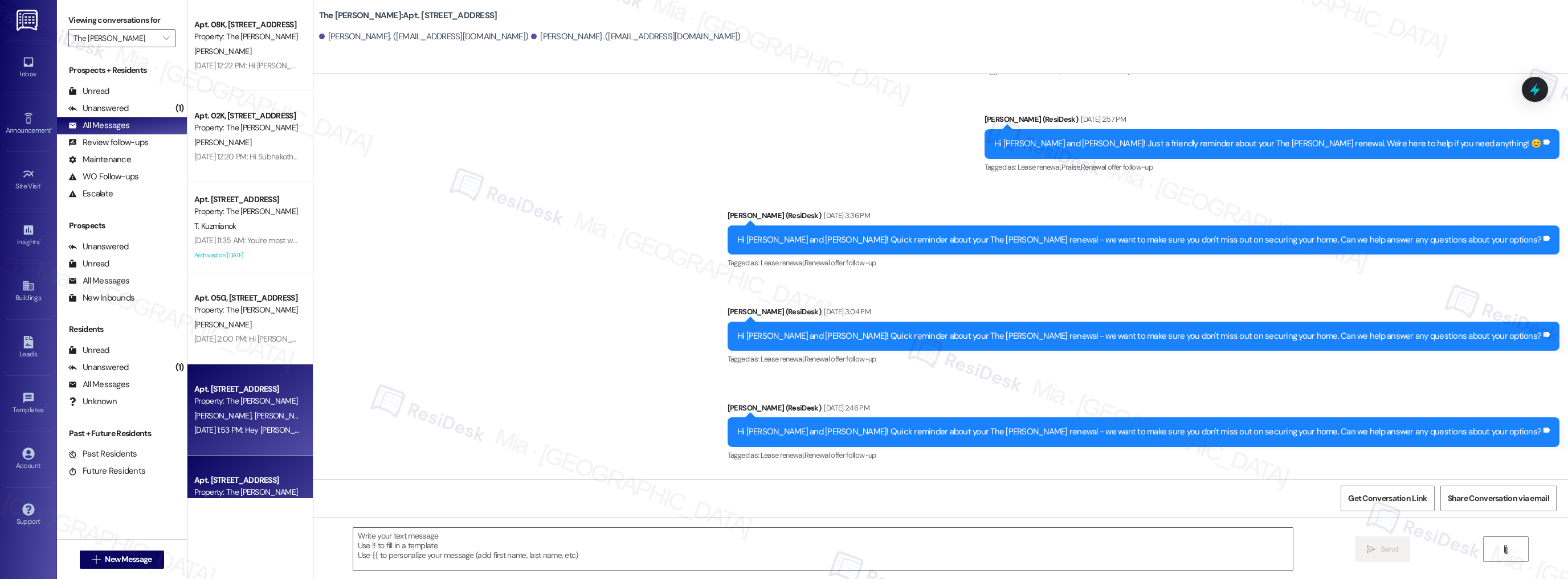
type textarea "Fetching suggested responses. Please feel free to read through the conversation…"
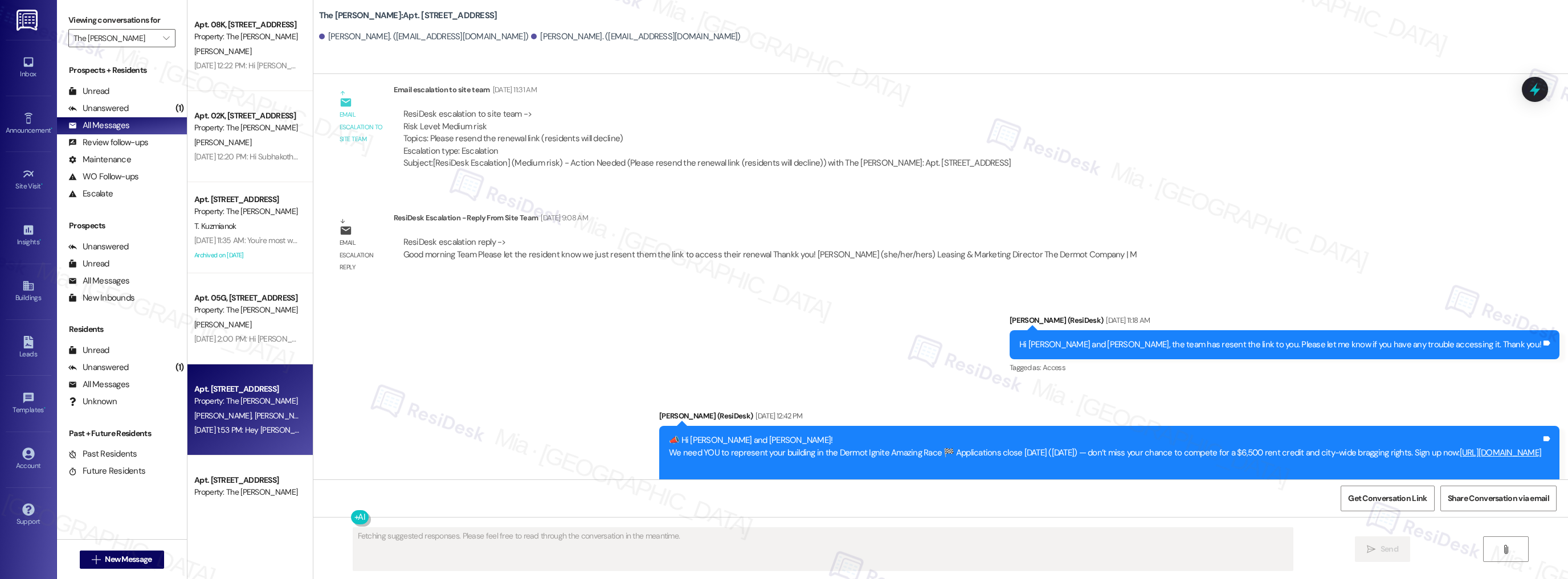
scroll to position [5302, 0]
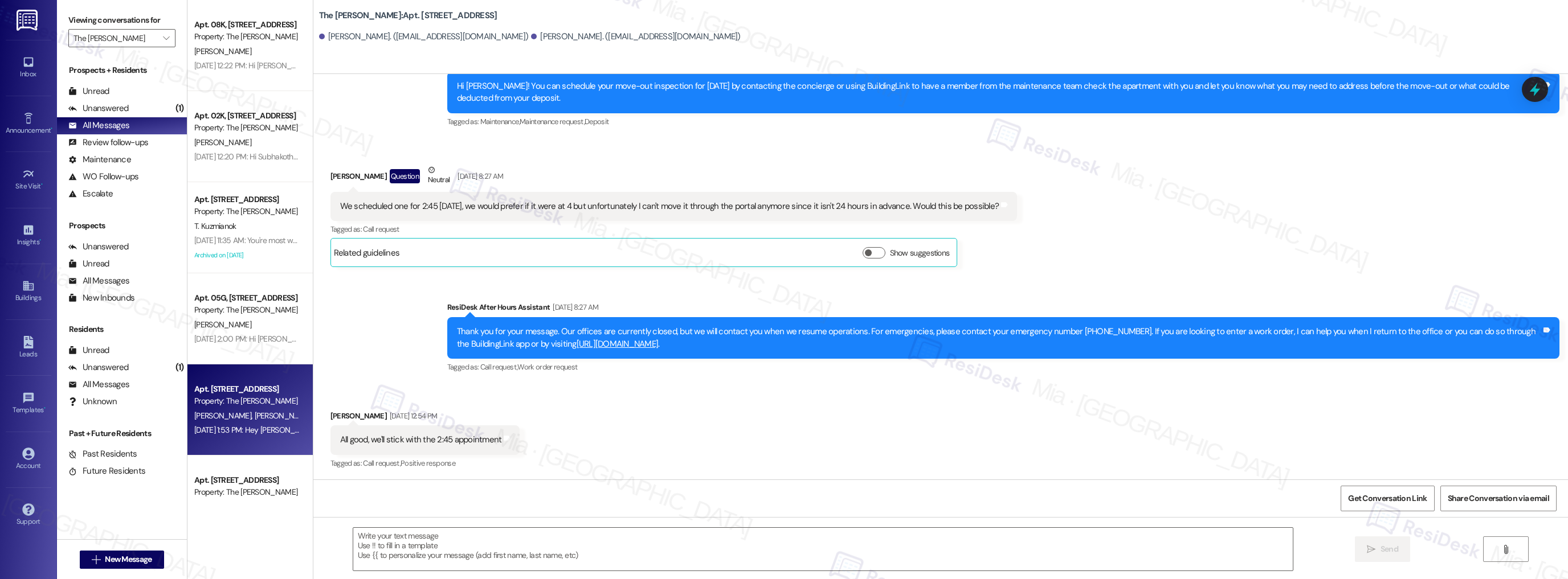
click at [250, 488] on div "Property: The [PERSON_NAME]" at bounding box center [247, 492] width 105 height 12
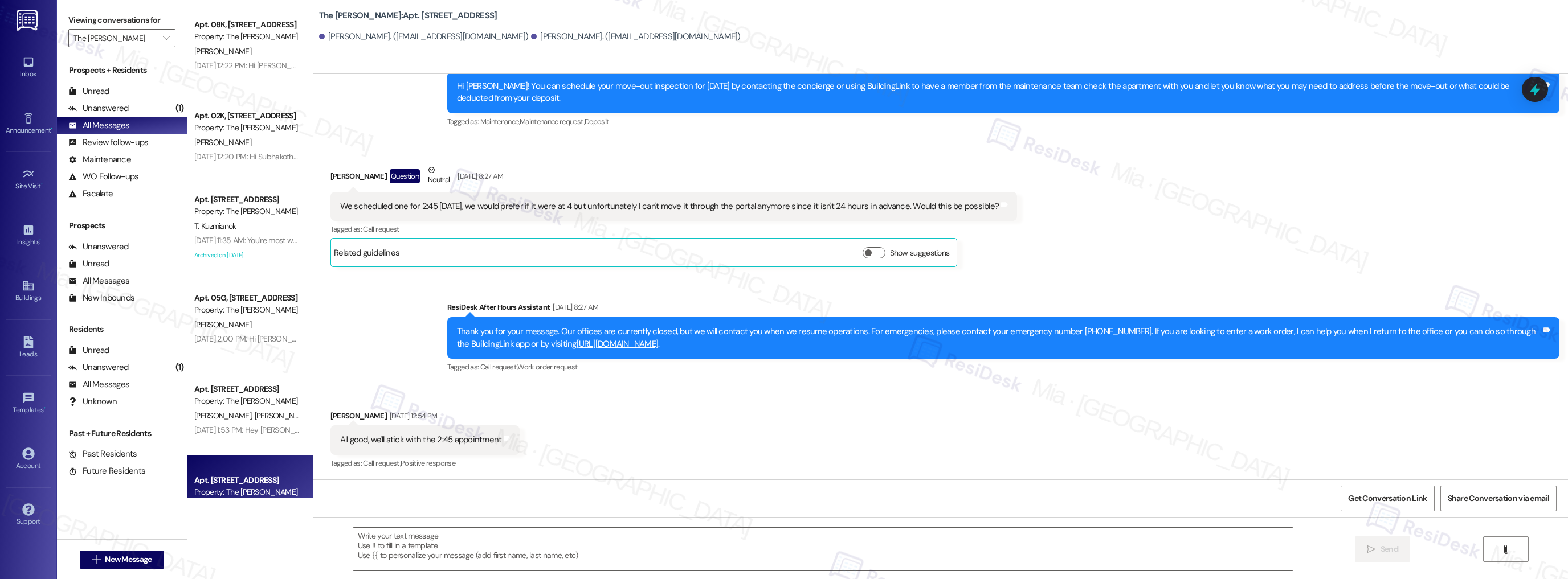
type textarea "Fetching suggested responses. Please feel free to read through the conversation…"
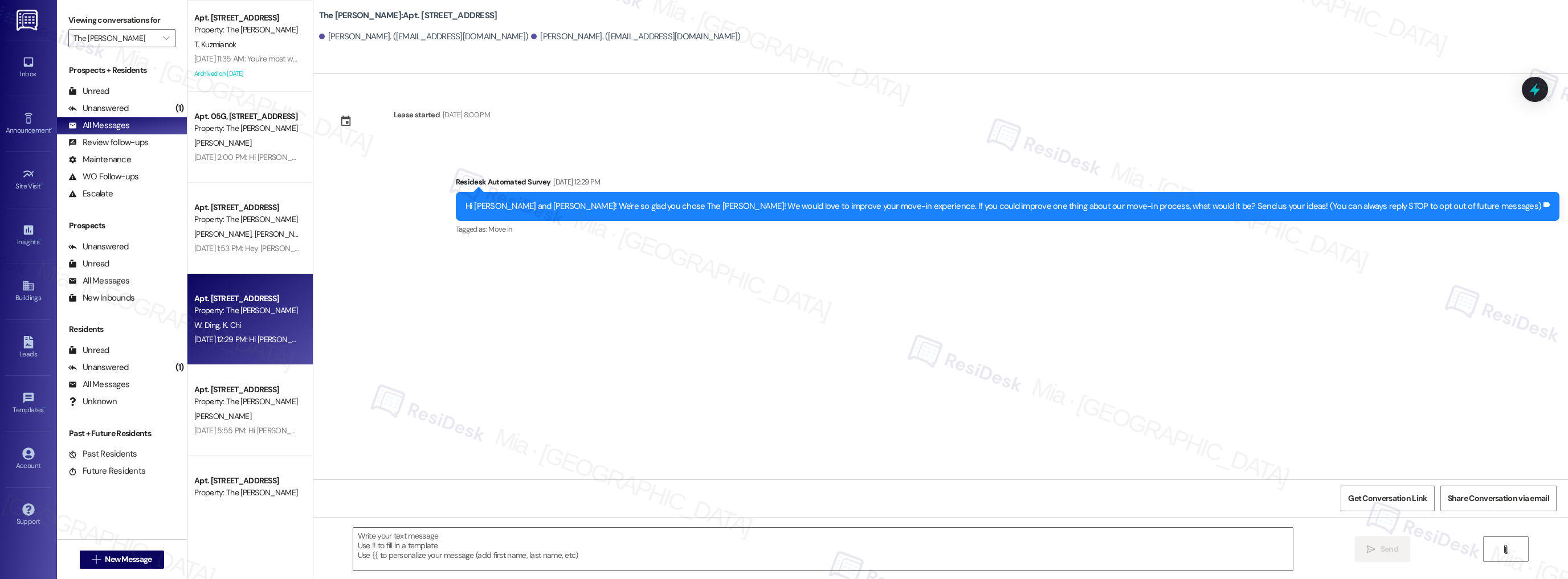
type textarea "Fetching suggested responses. Please feel free to read through the conversation…"
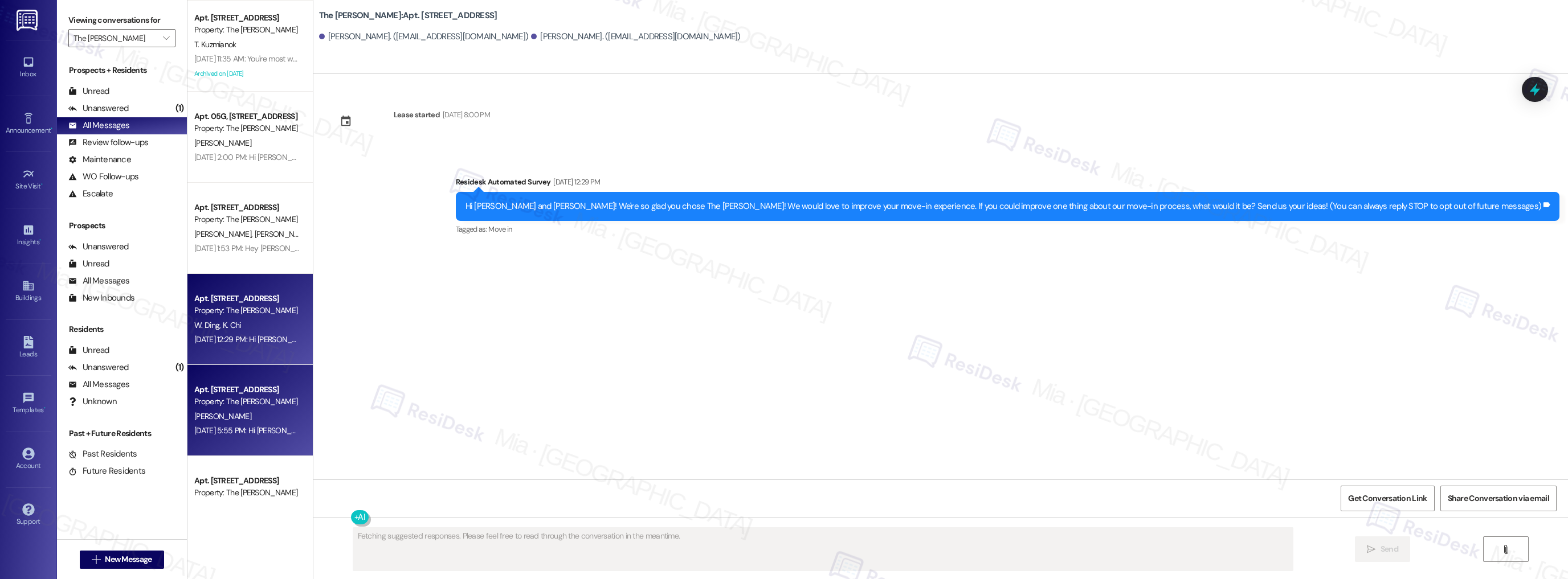
scroll to position [0, 0]
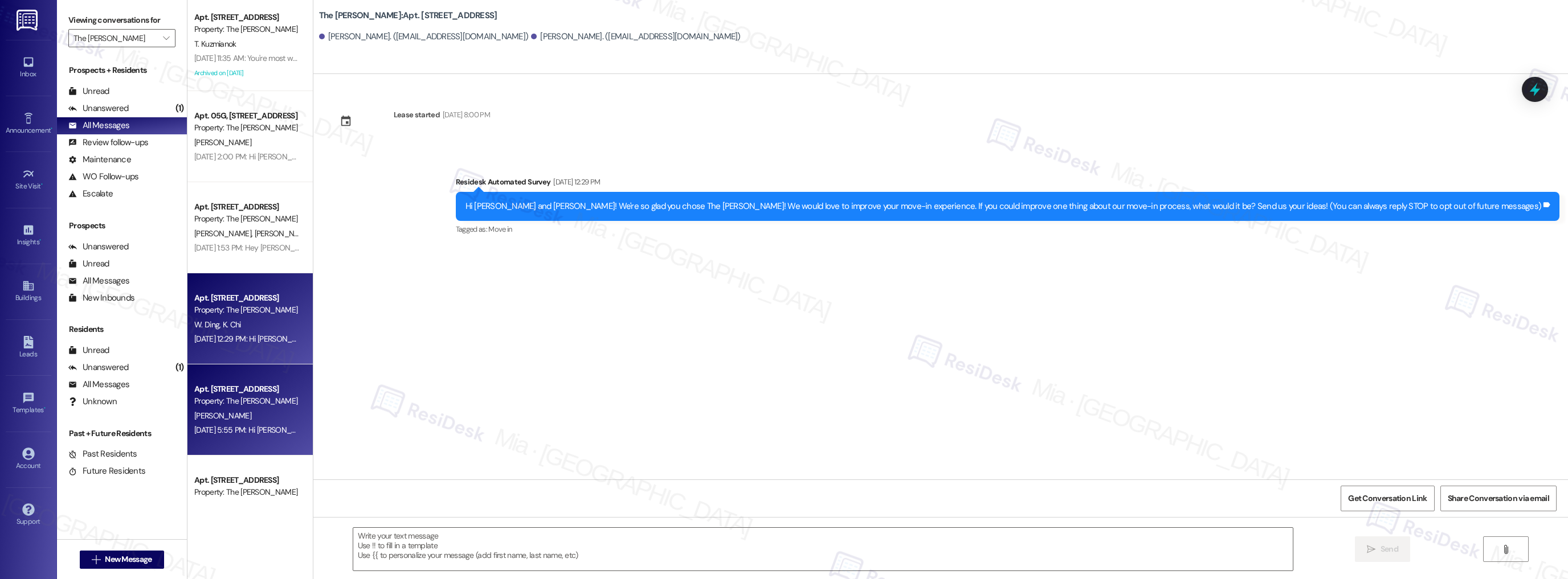
click at [249, 418] on div "[PERSON_NAME]" at bounding box center [247, 415] width 108 height 14
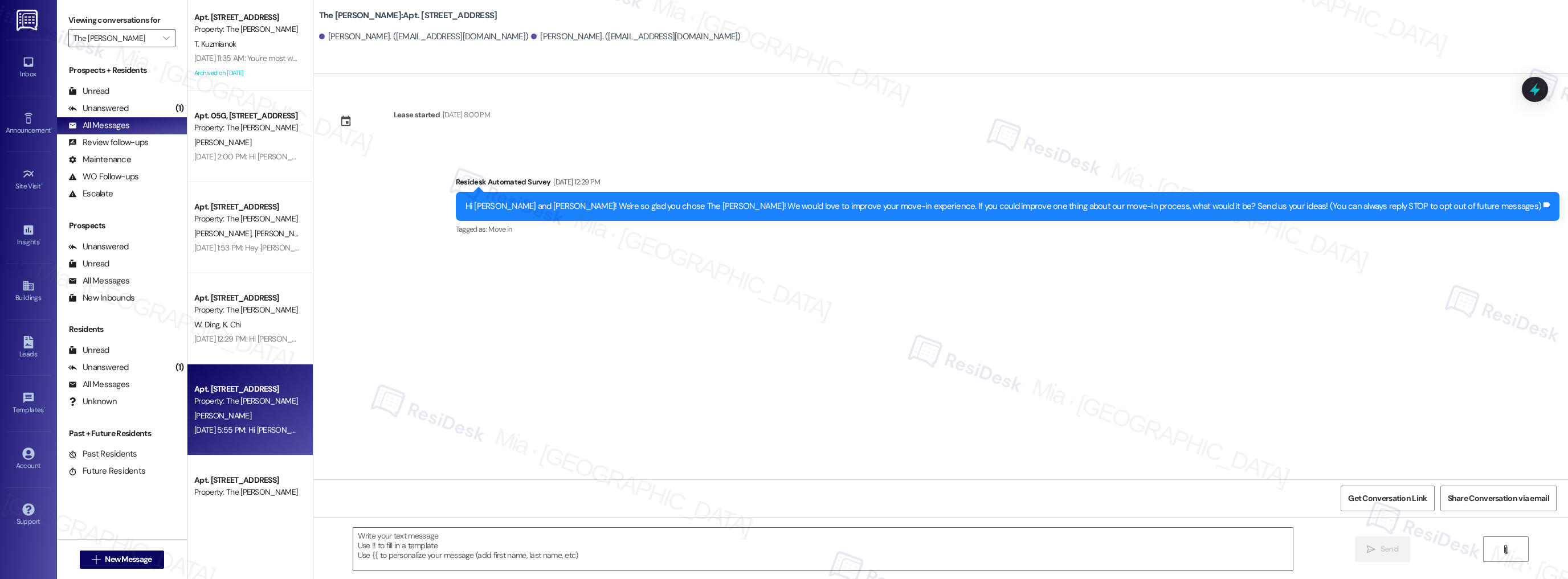
type textarea "Fetching suggested responses. Please feel free to read through the conversation…"
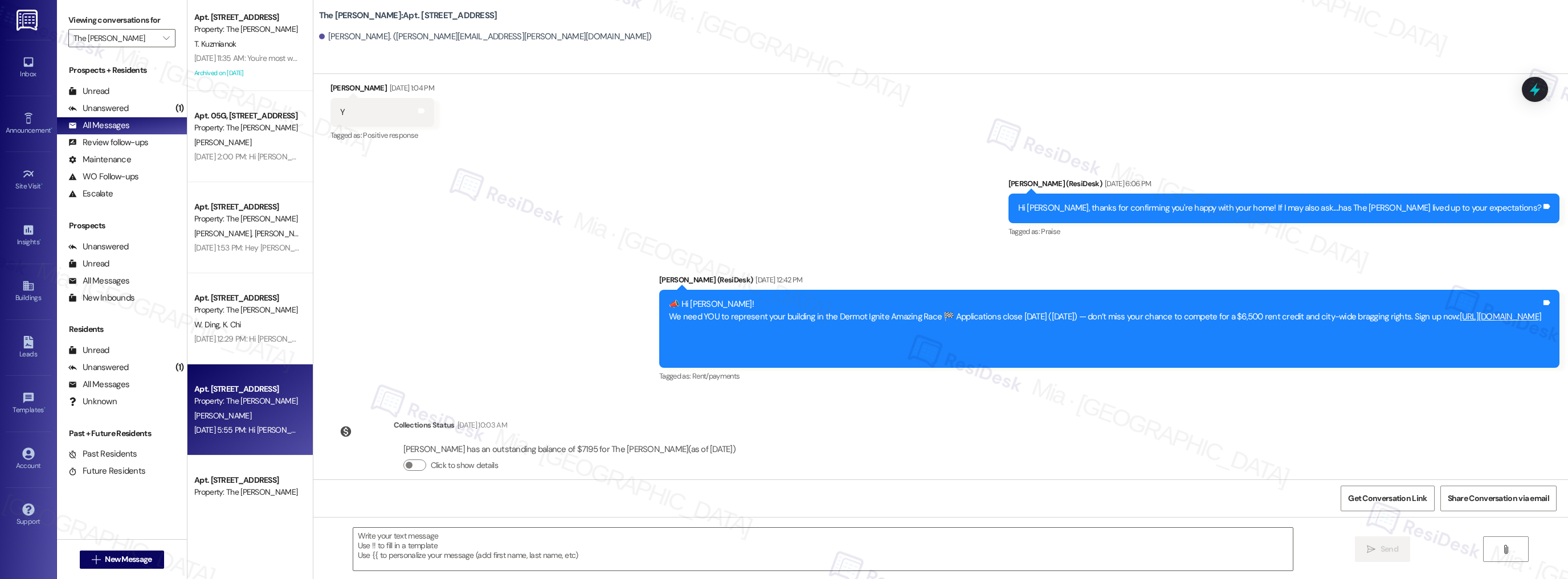
type textarea "Fetching suggested responses. Please feel free to read through the conversation…"
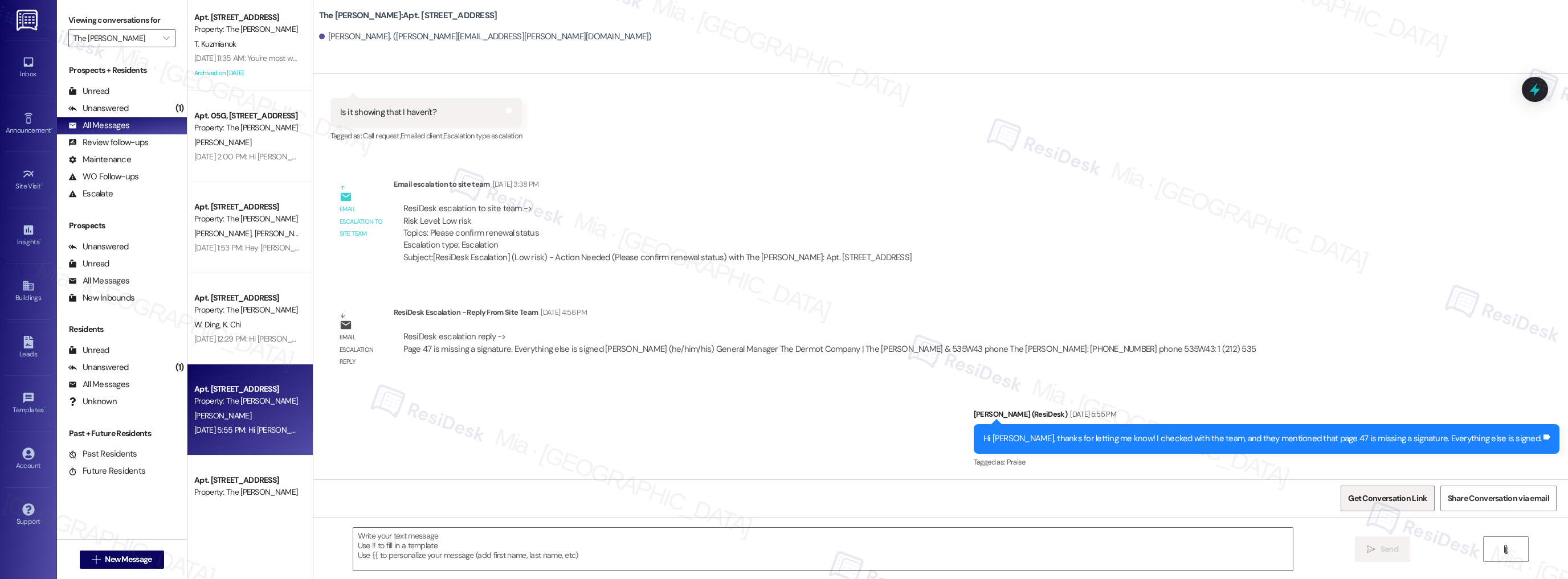
click at [1409, 494] on span "Get Conversation Link" at bounding box center [1387, 499] width 79 height 12
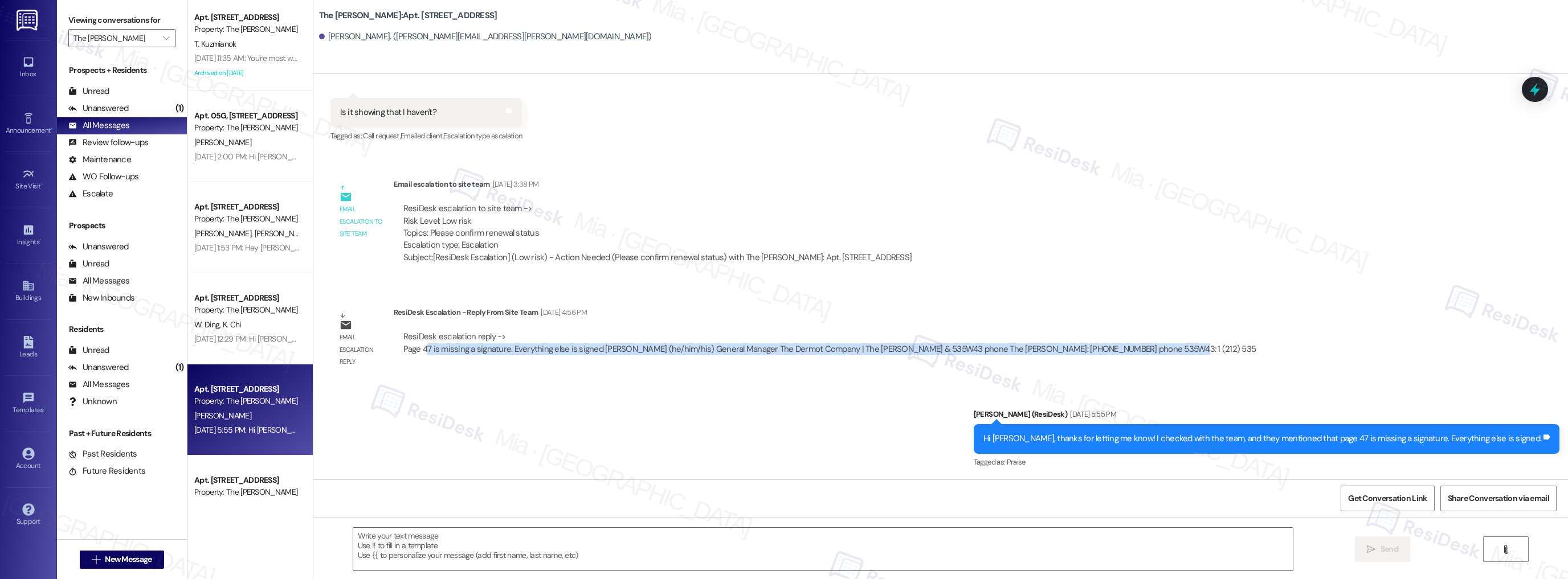
drag, startPoint x: 417, startPoint y: 348, endPoint x: 1149, endPoint y: 347, distance: 732.0
click at [1149, 347] on div "Email escalation reply ResiDesk Escalation - Reply From Site Team [DATE] 4:56 P…" at bounding box center [798, 340] width 953 height 85
click at [1385, 503] on span "Get Conversation Link" at bounding box center [1387, 499] width 79 height 12
click at [698, 352] on div "ResiDesk escalation reply -> Page 47 is missing a signature. Everything else is…" at bounding box center [830, 342] width 853 height 23
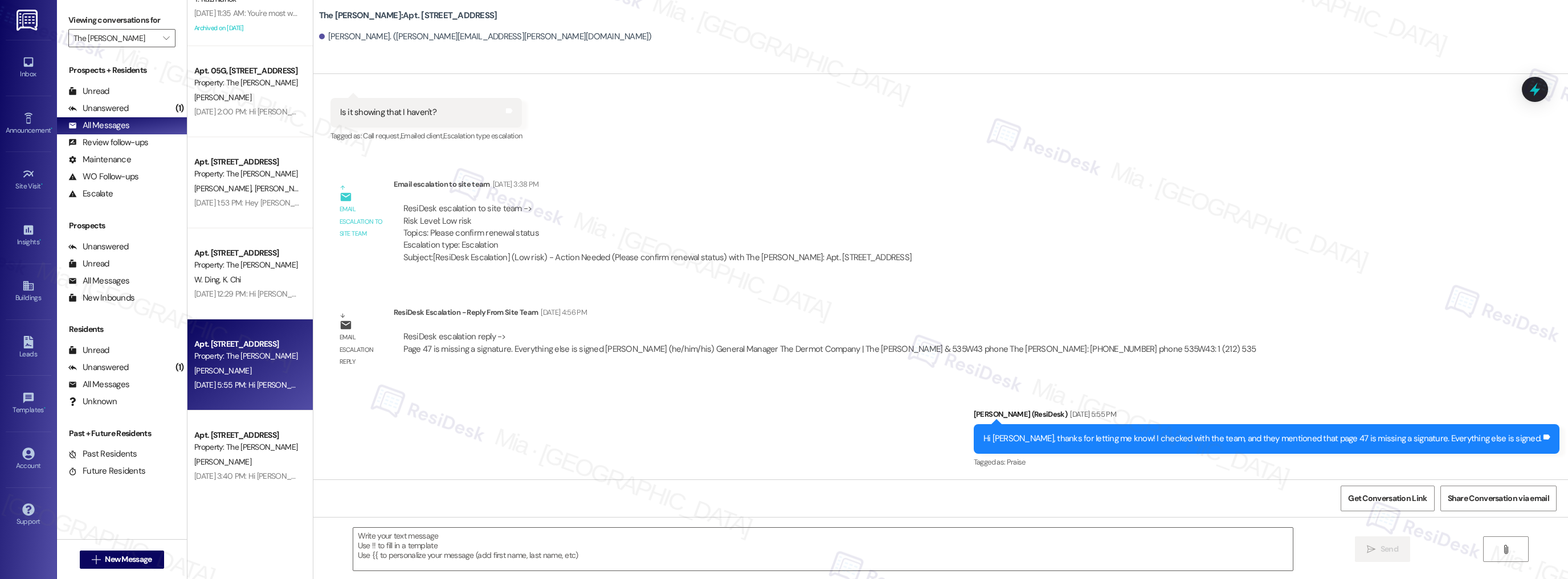
scroll to position [3780, 0]
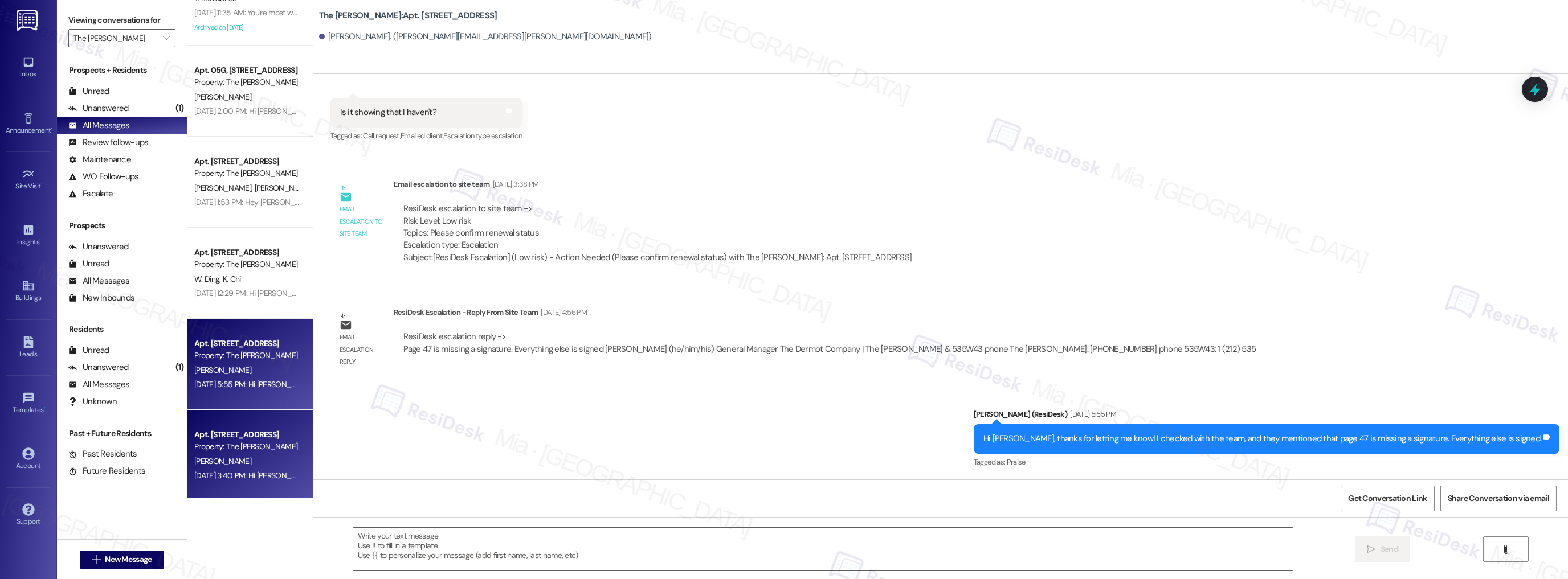
click at [246, 444] on div "Property: The [PERSON_NAME]" at bounding box center [247, 446] width 105 height 12
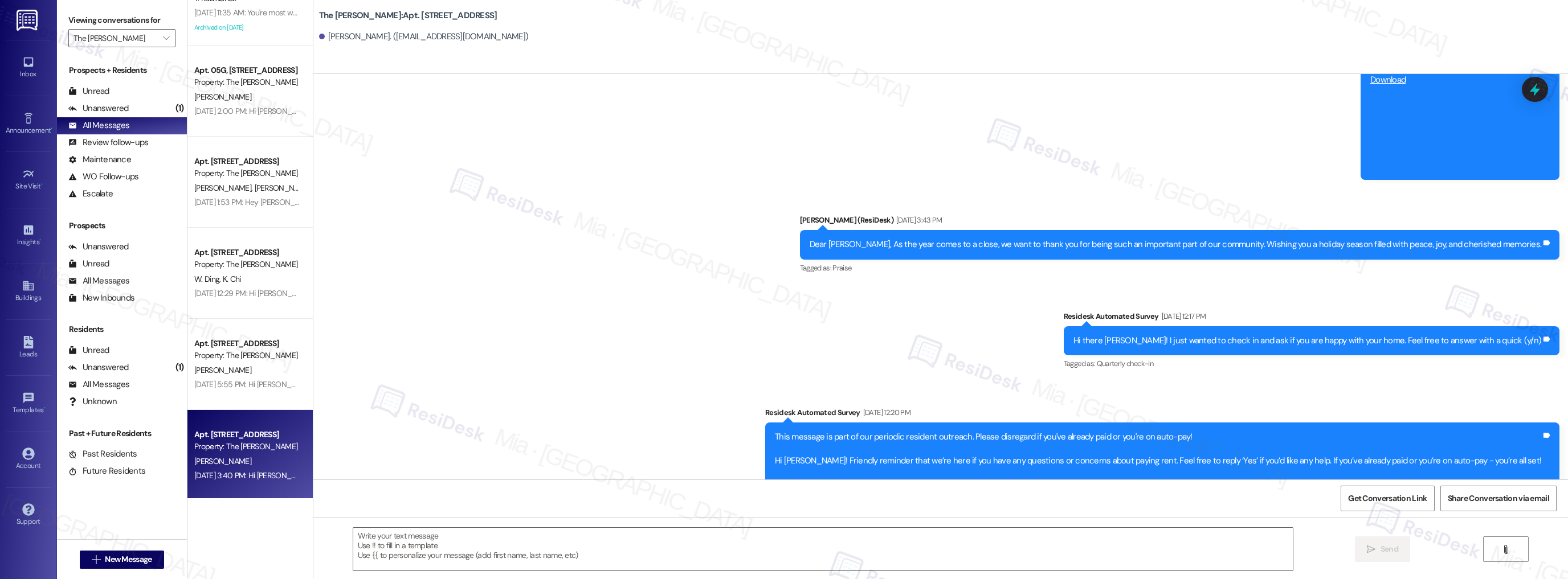
type textarea "Fetching suggested responses. Please feel free to read through the conversation…"
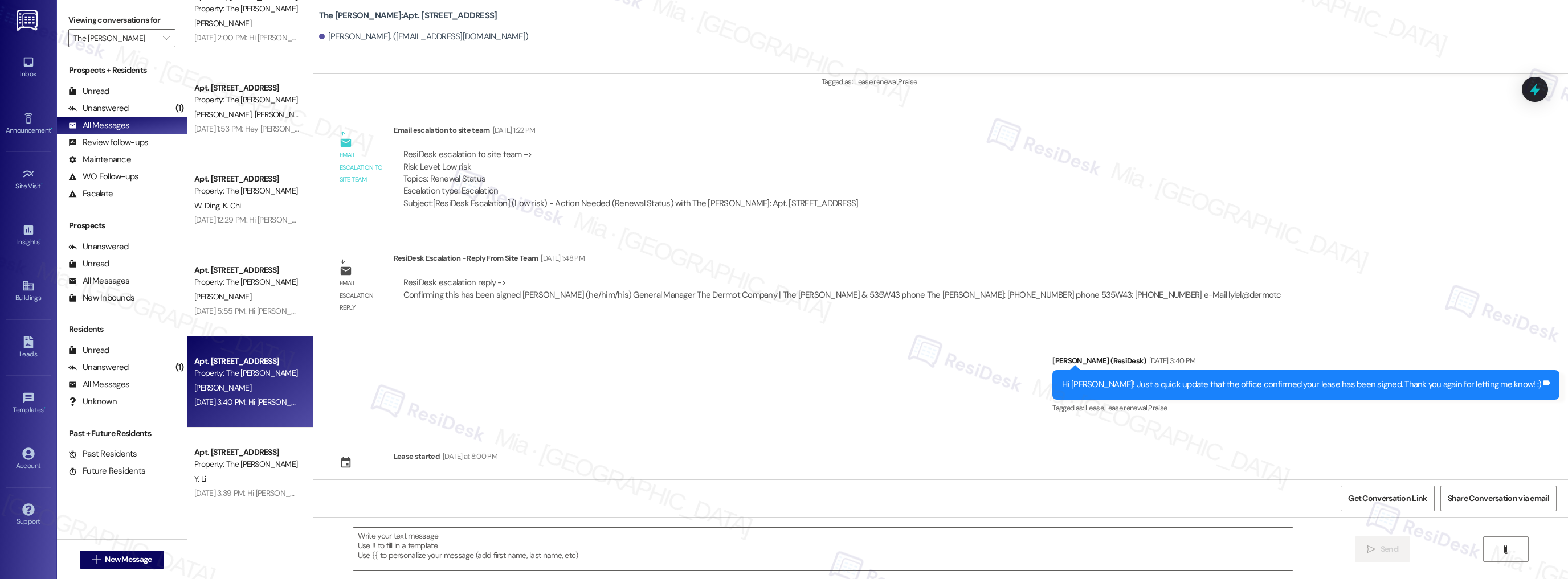
scroll to position [3874, 0]
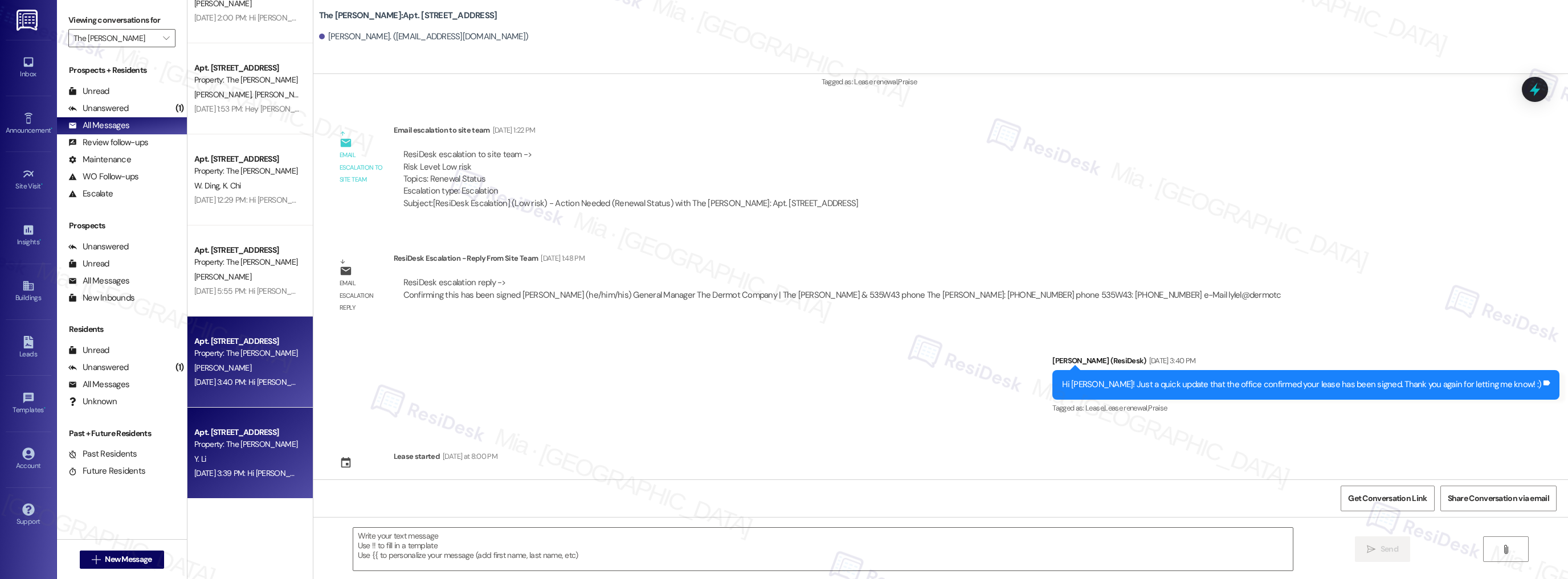
click at [267, 448] on div "Property: The [PERSON_NAME]" at bounding box center [247, 445] width 105 height 12
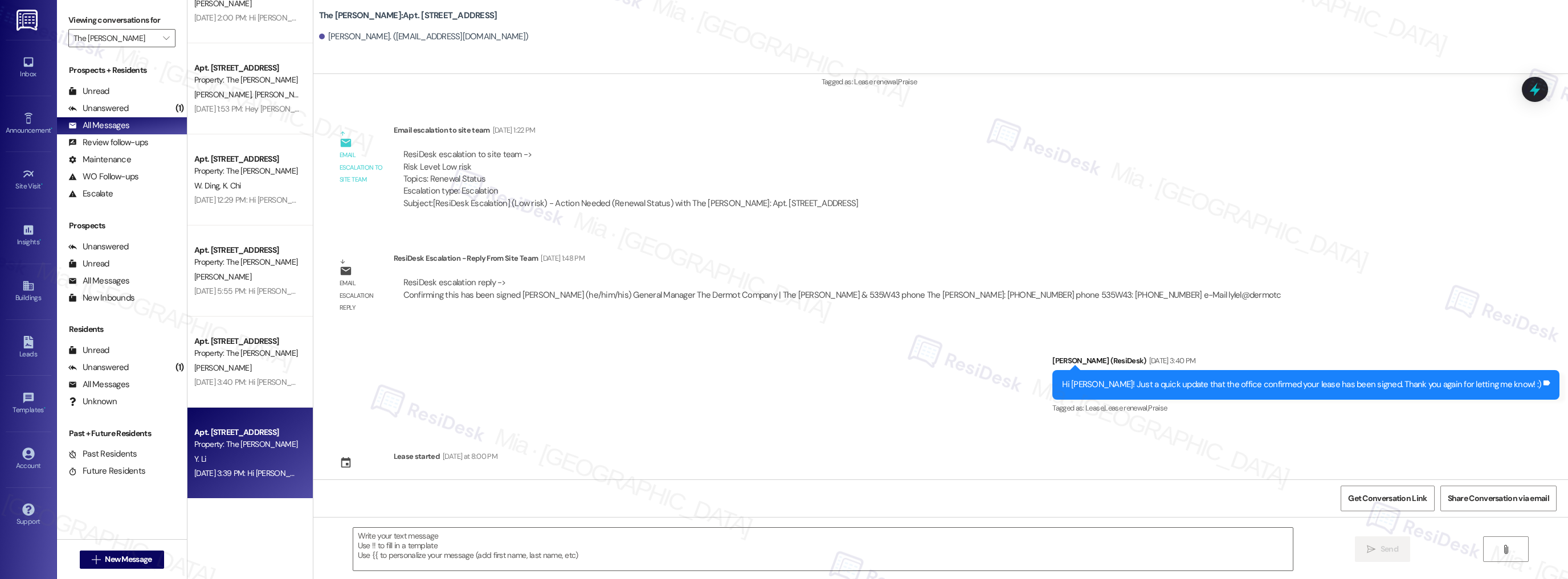
type textarea "Fetching suggested responses. Please feel free to read through the conversation…"
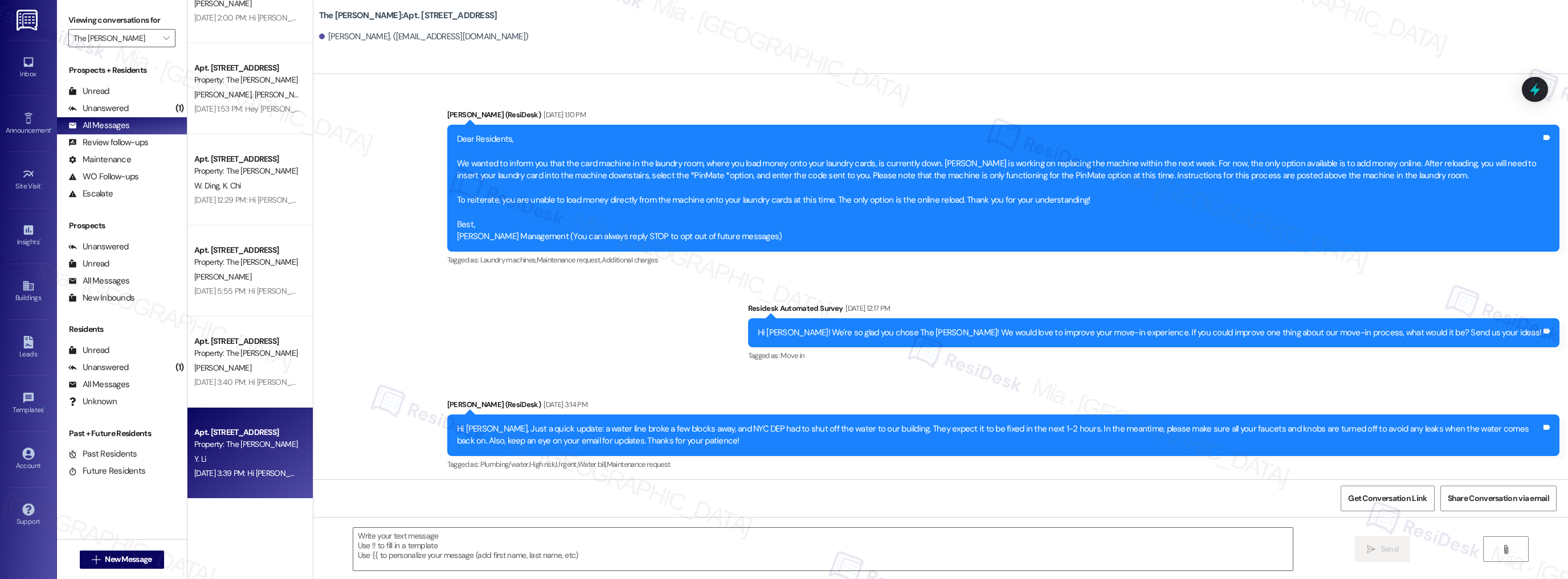
scroll to position [9259, 0]
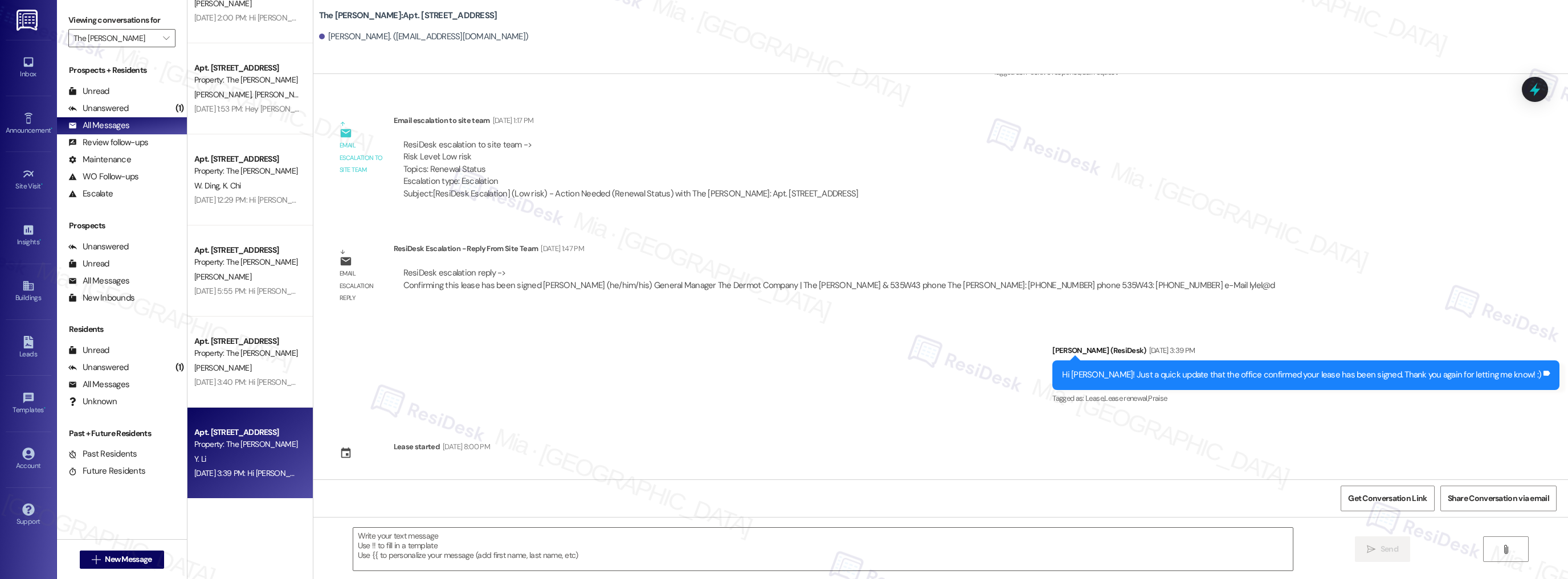
type textarea "Fetching suggested responses. Please feel free to read through the conversation…"
click at [134, 556] on span "New Message" at bounding box center [128, 560] width 47 height 12
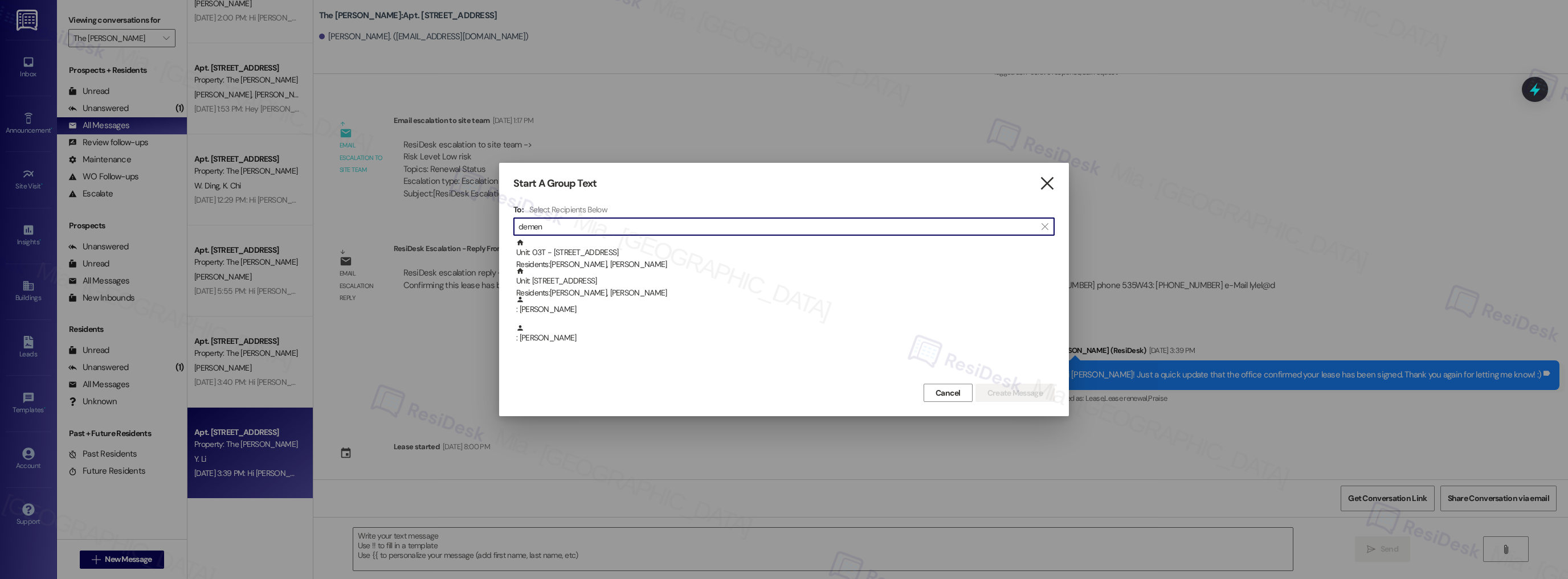
type input "demen"
click at [1049, 182] on icon "" at bounding box center [1046, 184] width 15 height 12
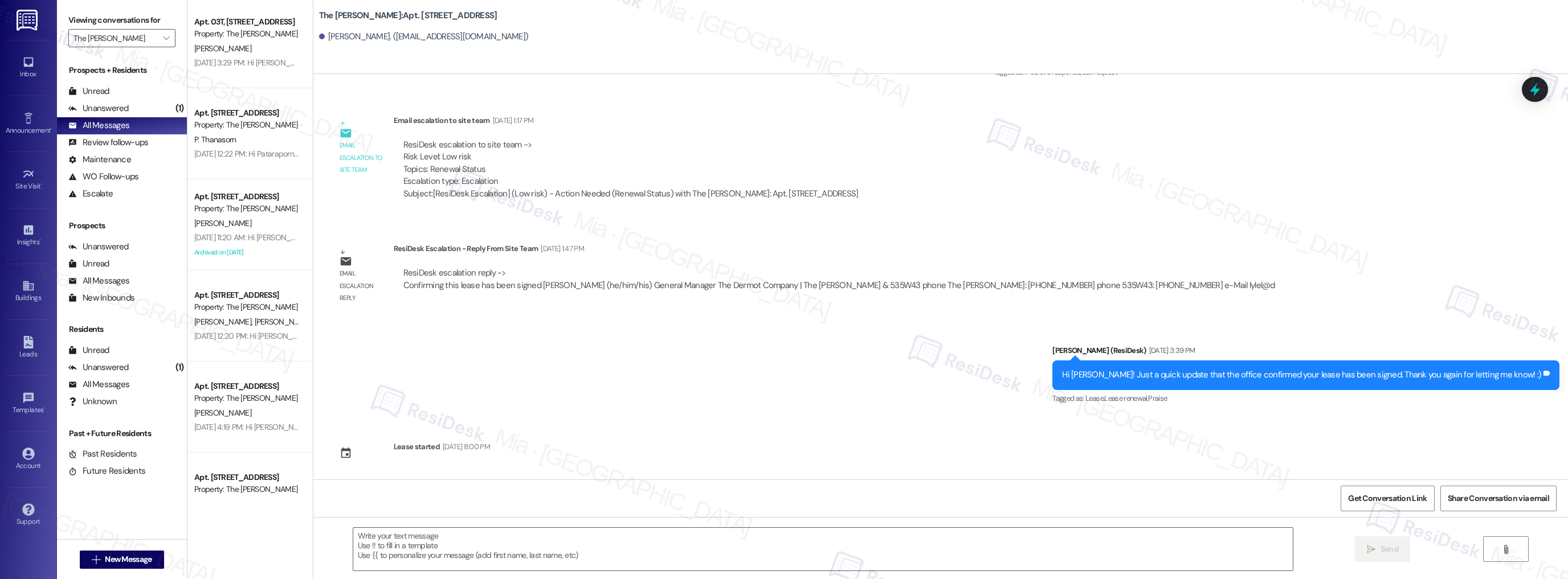
scroll to position [2188, 0]
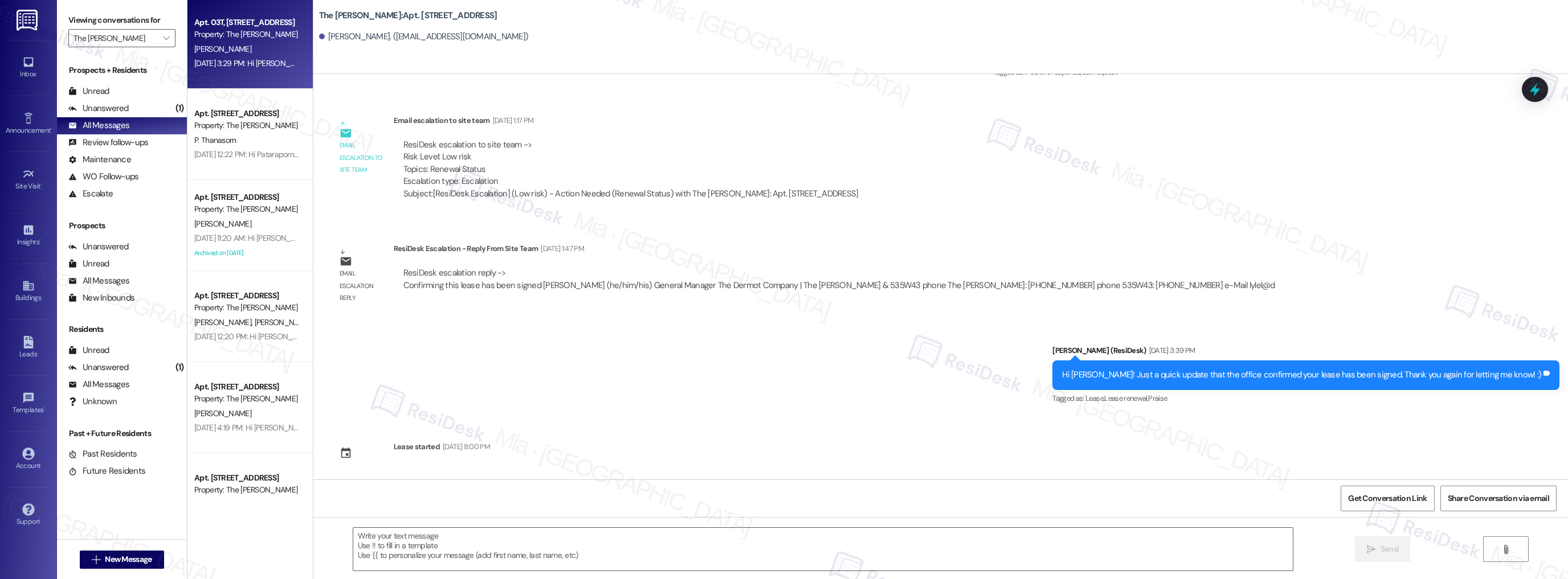
click at [217, 77] on div "Apt. 03T, [STREET_ADDRESS] Property: The [PERSON_NAME] [DATE] 3:29 PM: Hi [PERS…" at bounding box center [250, 43] width 125 height 91
type textarea "Fetching suggested responses. Please feel free to read through the conversation…"
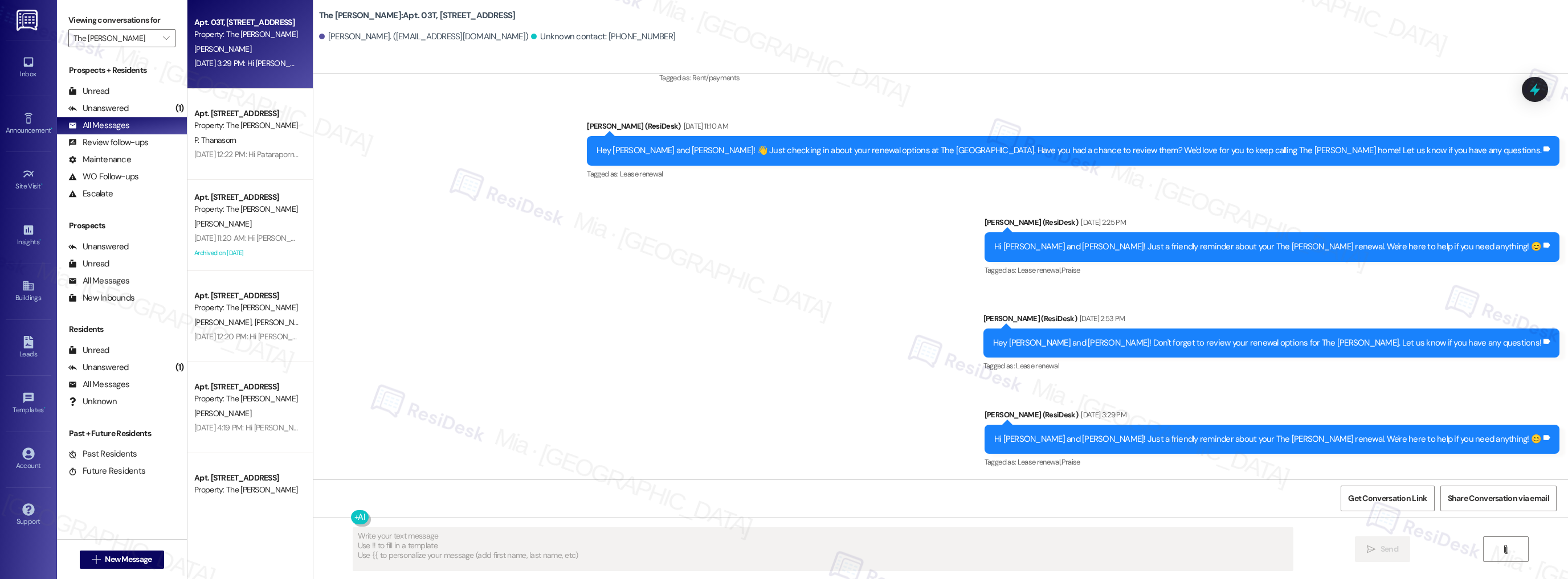
scroll to position [3994, 0]
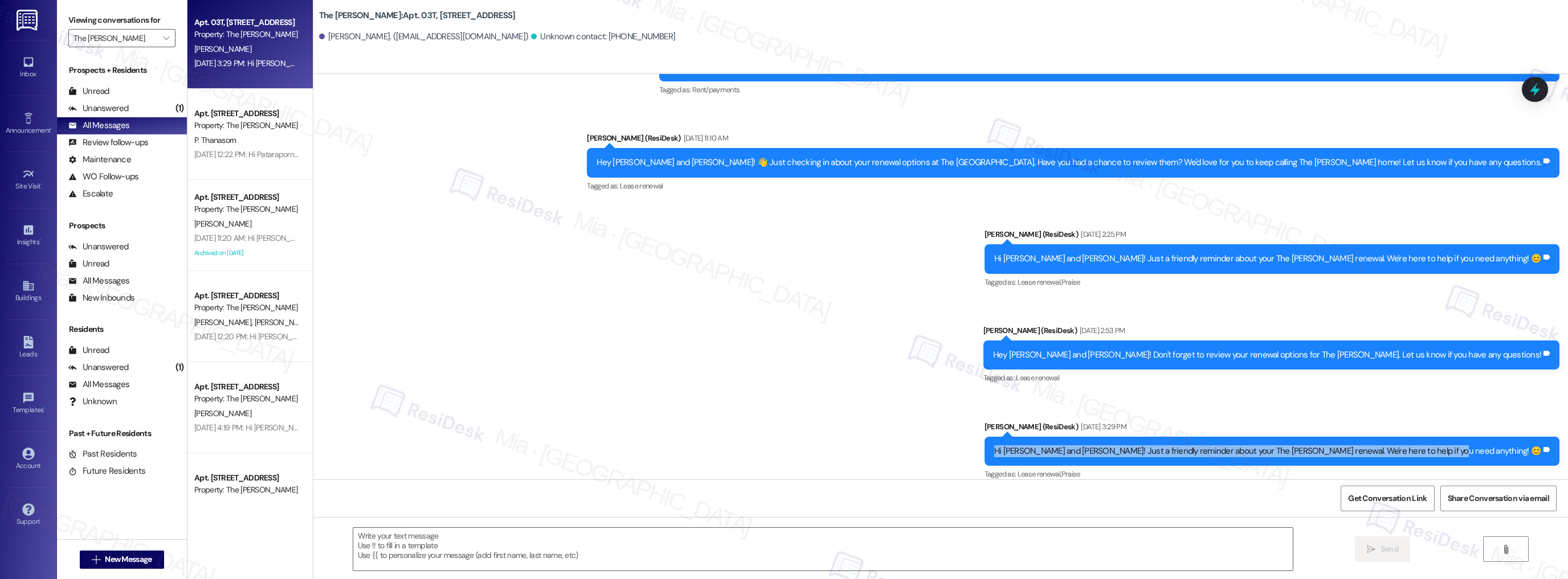
drag, startPoint x: 1094, startPoint y: 442, endPoint x: 1315, endPoint y: 392, distance: 226.6
click at [1528, 443] on div "Hi [PERSON_NAME] and [PERSON_NAME]! Just a friendly reminder about your The [PE…" at bounding box center [1272, 451] width 575 height 29
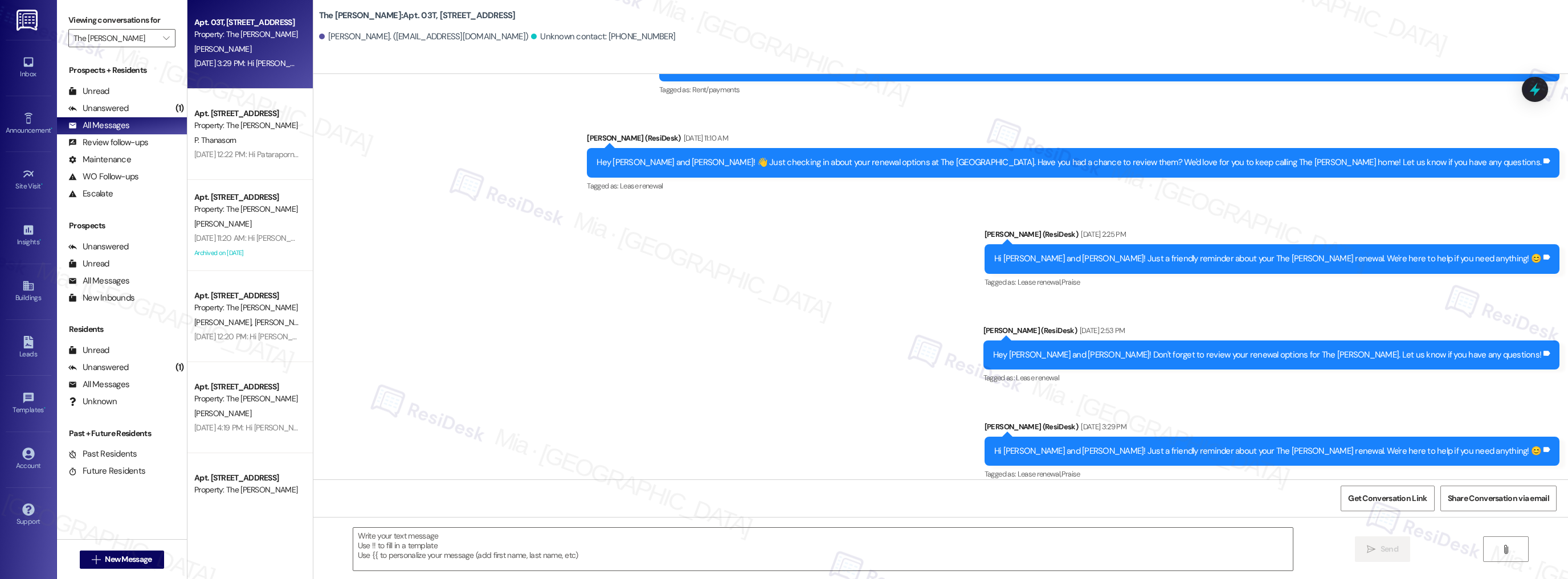
click at [870, 536] on textarea at bounding box center [823, 549] width 940 height 43
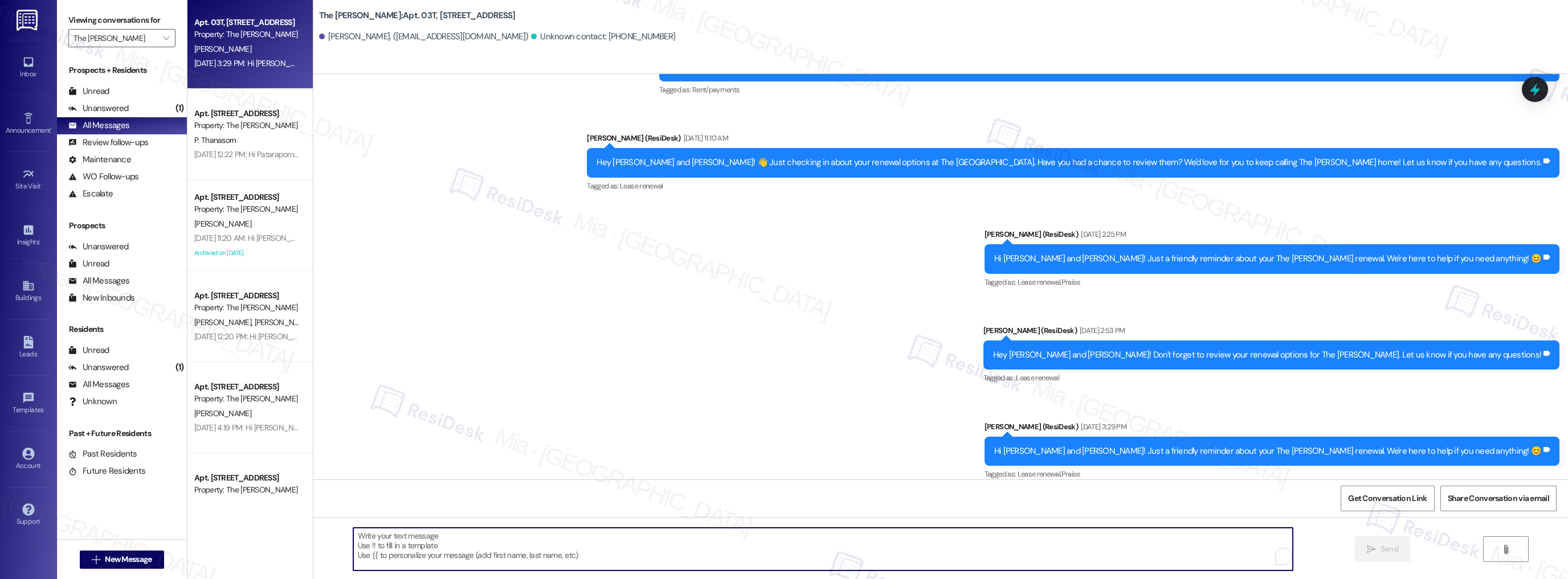
paste textarea "Hi {{first_name}}! Quick reminder about your {{property}} renewal - we want to …"
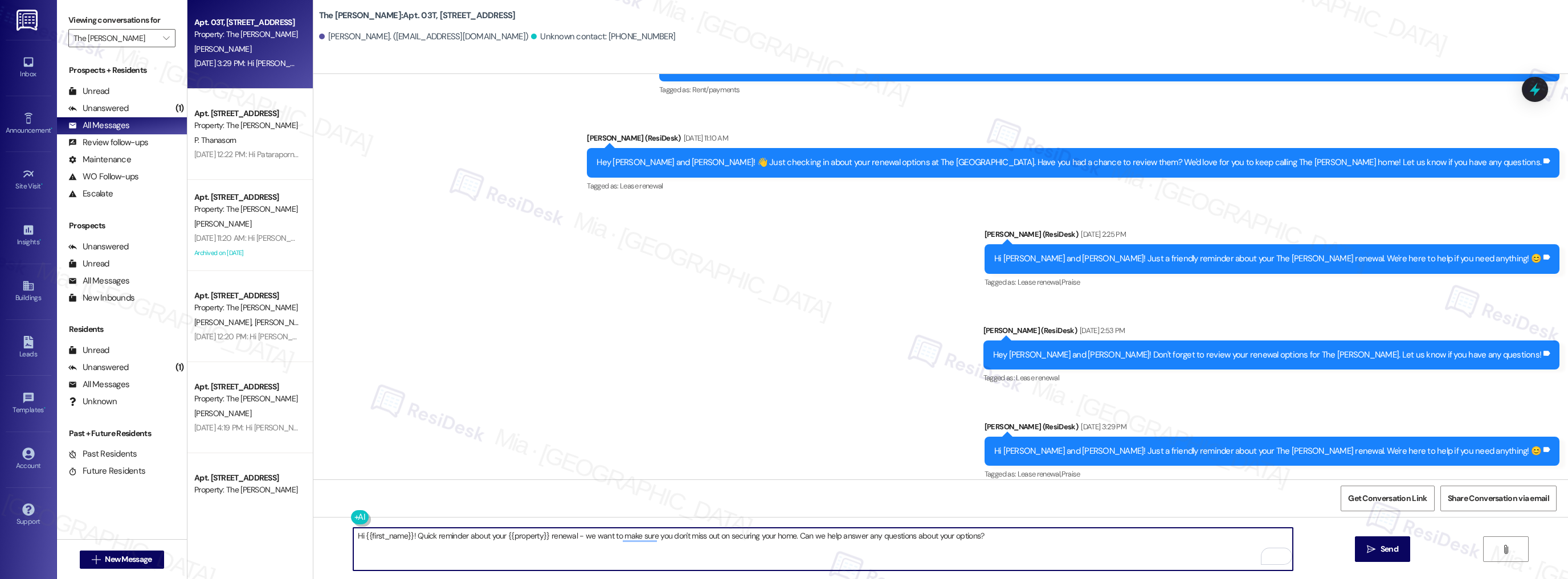
drag, startPoint x: 405, startPoint y: 535, endPoint x: 360, endPoint y: 535, distance: 45.0
click at [360, 535] on textarea "Hi {{first_name}}! Quick reminder about your {{property}} renewal - we want to …" at bounding box center [823, 549] width 940 height 43
click at [1102, 544] on textarea "Hi [PERSON_NAME] & [PERSON_NAME]! Quick reminder about your {{property}} renewa…" at bounding box center [823, 549] width 940 height 43
type textarea "Hi [PERSON_NAME] & [PERSON_NAME]! Quick reminder about your {{property}} renewa…"
click at [1382, 553] on span "Send" at bounding box center [1389, 549] width 18 height 12
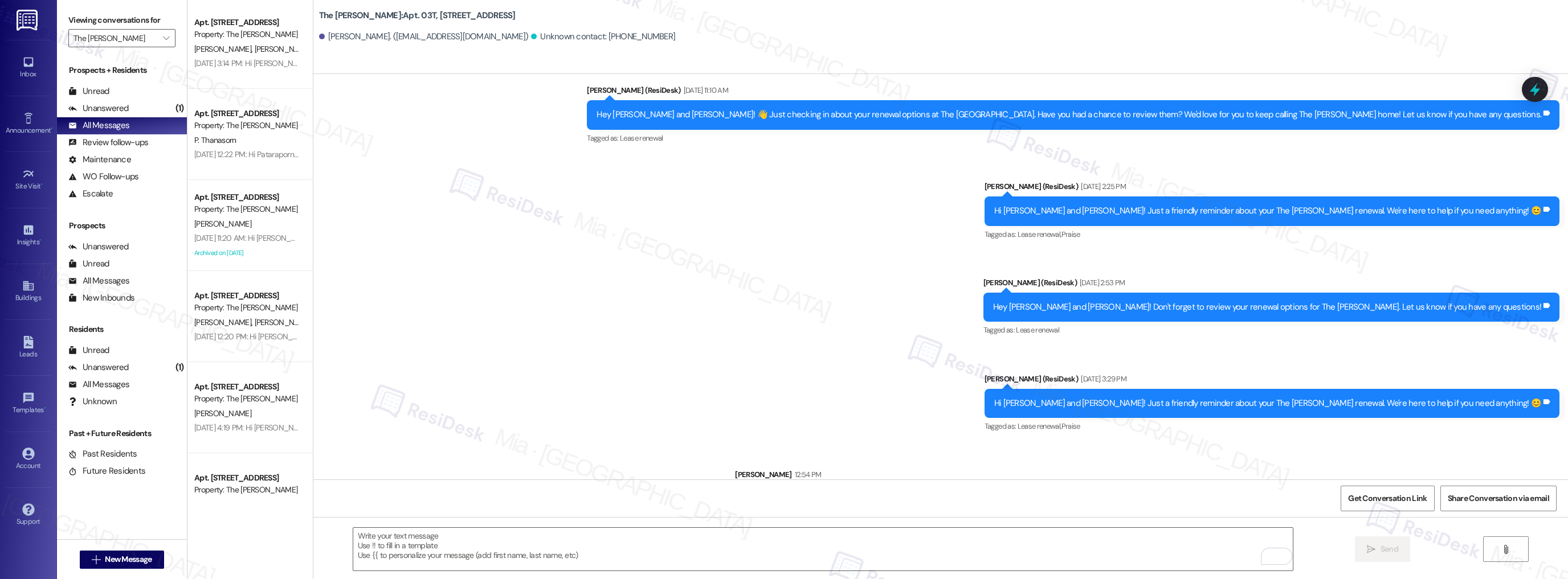
scroll to position [4074, 0]
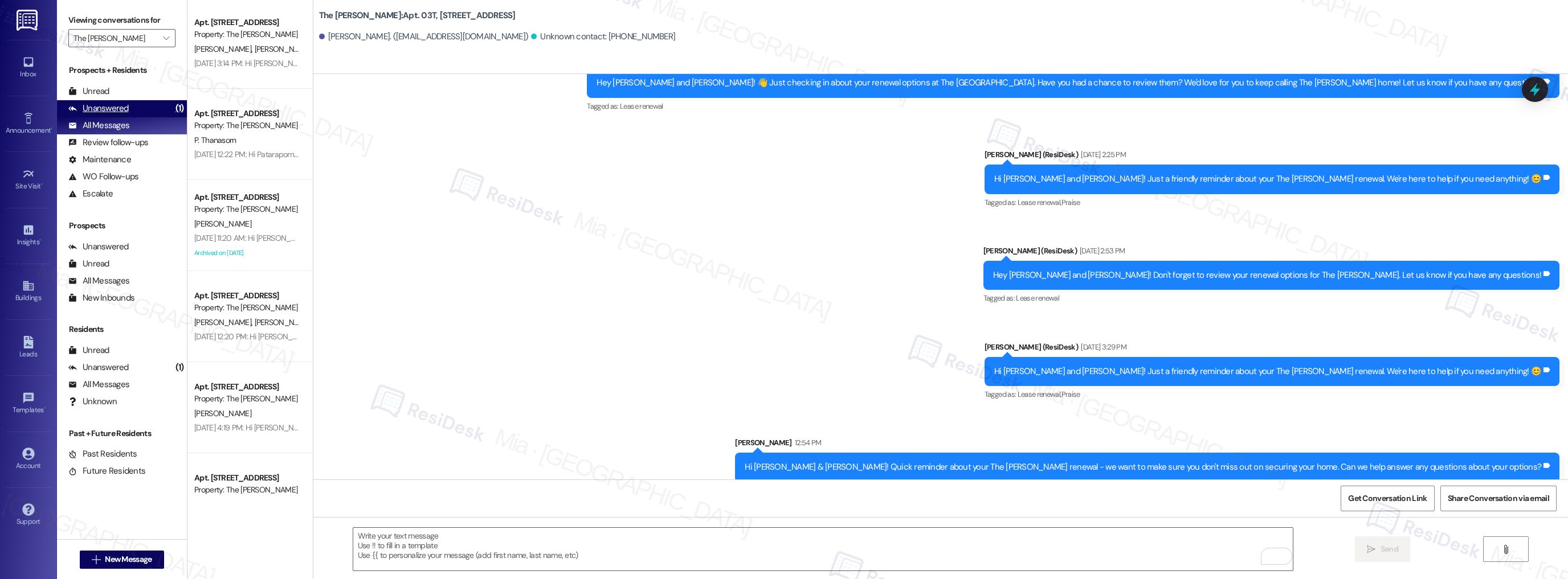
click at [147, 106] on div "Unanswered (1)" at bounding box center [122, 109] width 130 height 17
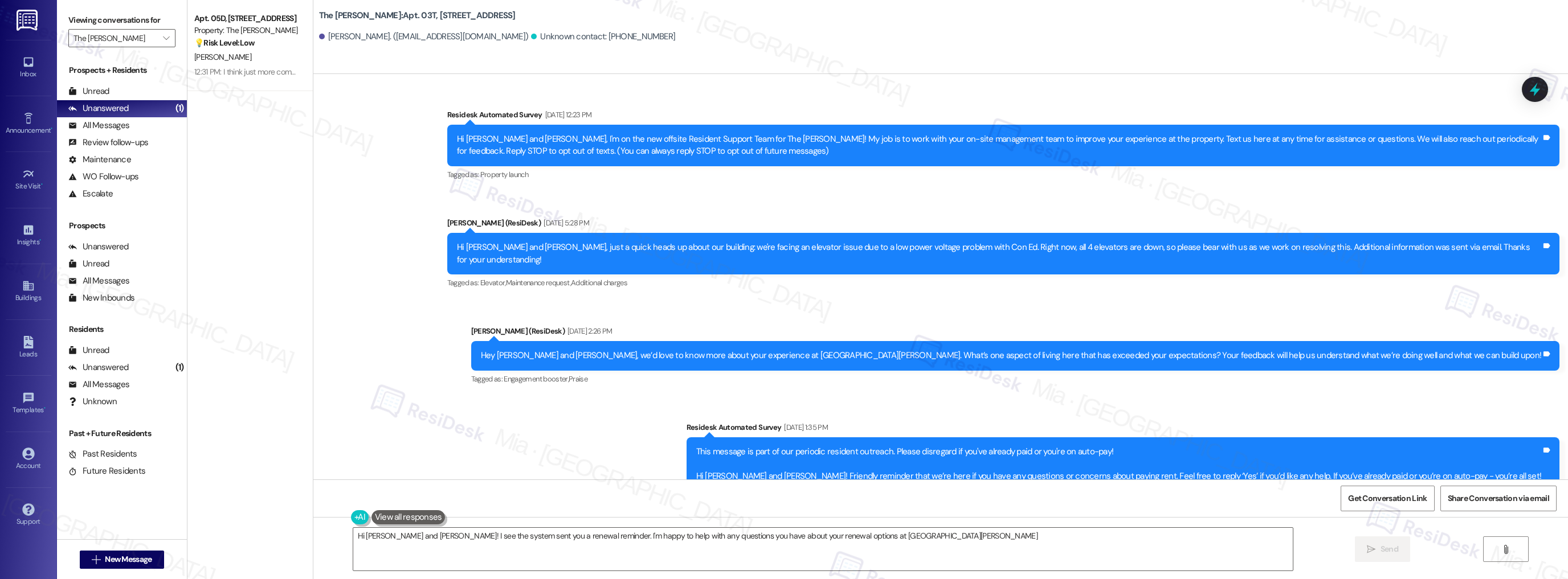
type textarea "Hi [PERSON_NAME] and [PERSON_NAME]! I see the system sent you a renewal reminde…"
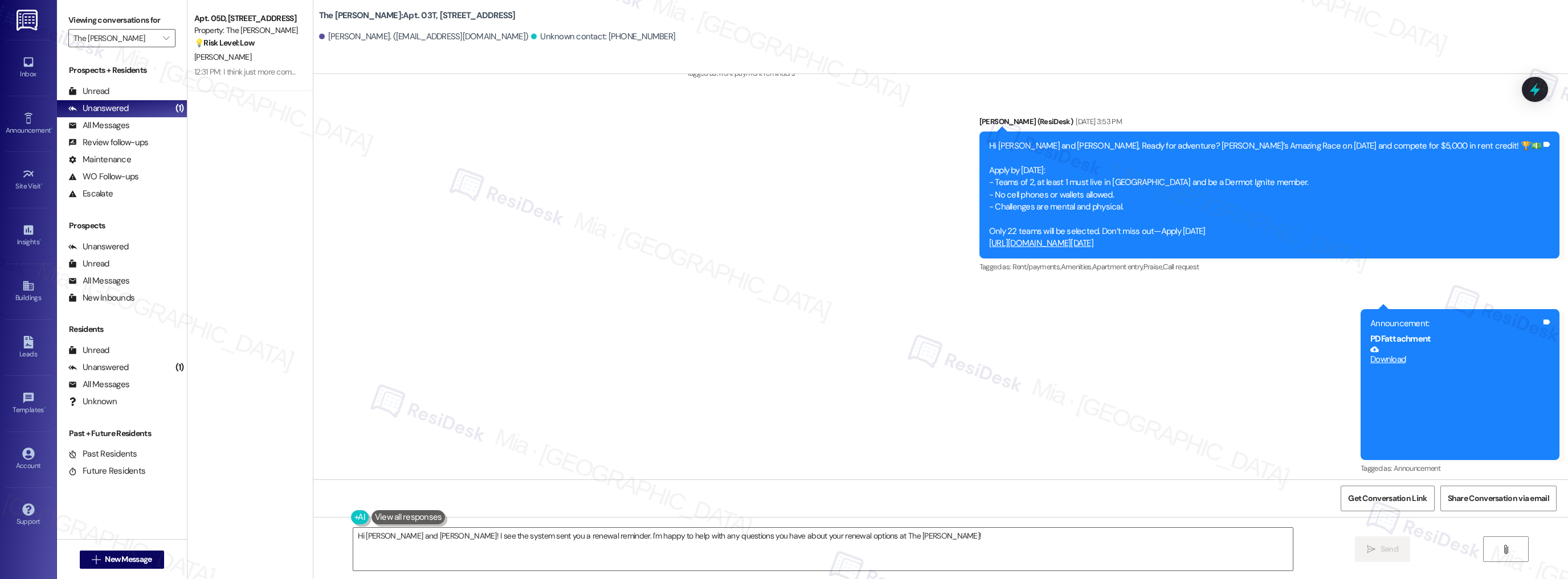
scroll to position [547, 0]
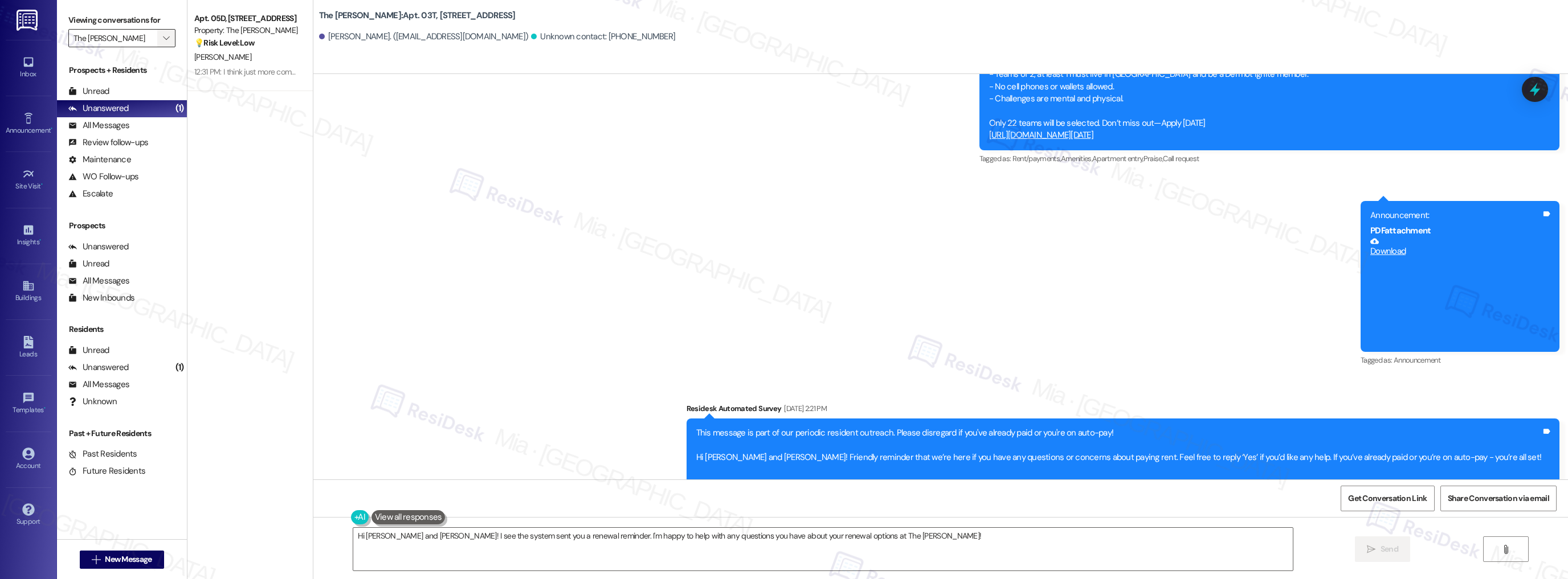
click at [164, 36] on button "" at bounding box center [166, 38] width 18 height 18
click at [144, 52] on span "All communities" at bounding box center [183, 57] width 218 height 12
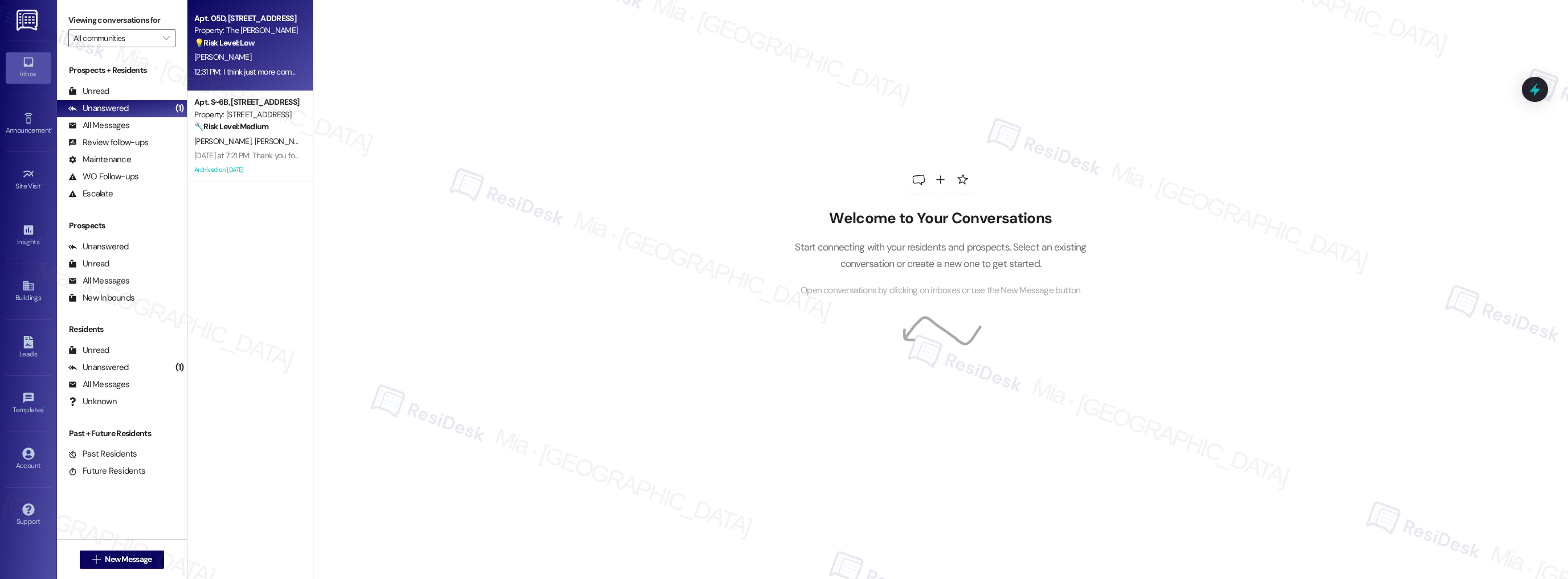
click at [236, 55] on div "[PERSON_NAME]" at bounding box center [247, 57] width 108 height 14
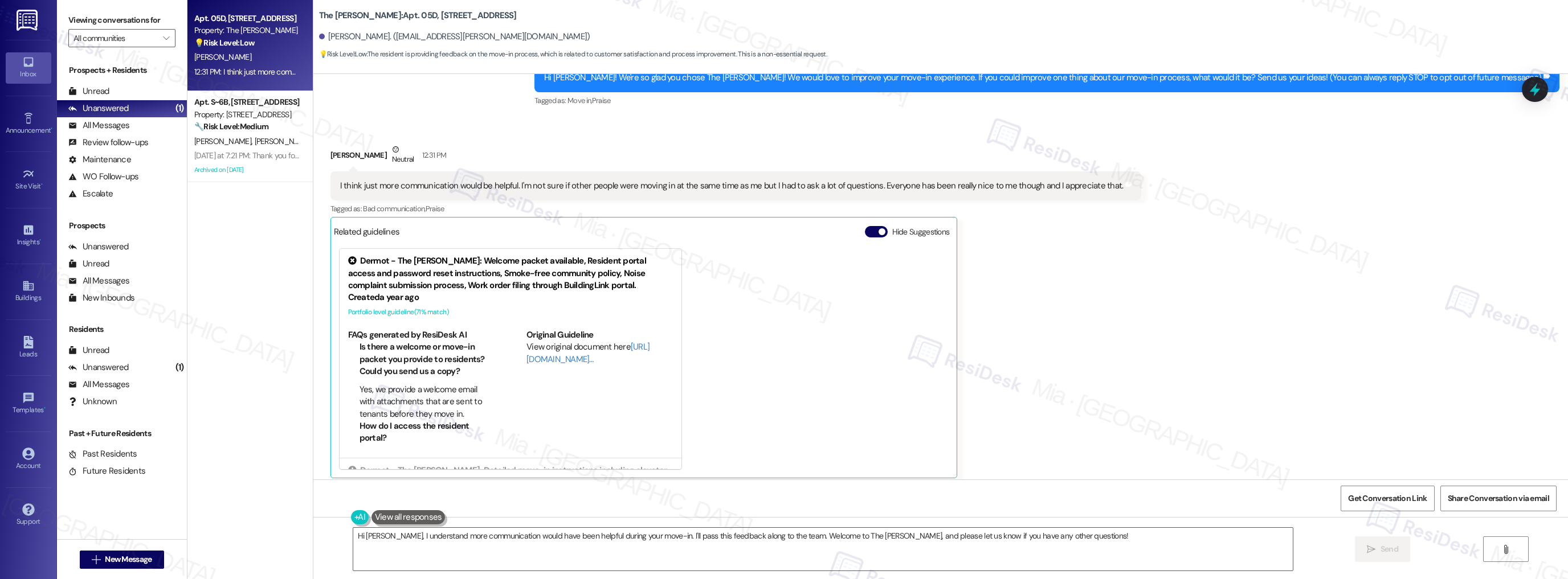
scroll to position [136, 0]
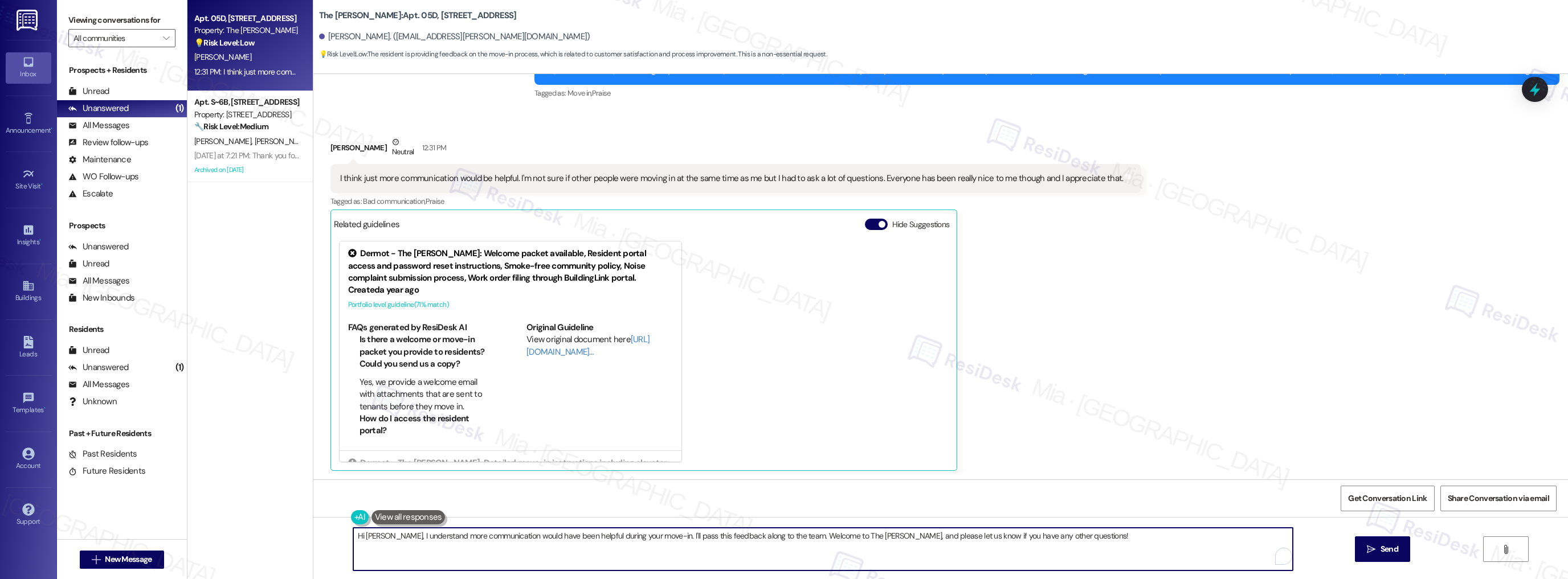
click at [353, 538] on textarea "Hi [PERSON_NAME], I understand more communication would have been helpful durin…" at bounding box center [823, 549] width 940 height 43
click at [481, 502] on span "more" at bounding box center [491, 501] width 21 height 10
click at [412, 500] on span "[PERSON_NAME]" at bounding box center [424, 501] width 75 height 10
click at [386, 507] on div "you ," at bounding box center [381, 501] width 19 height 18
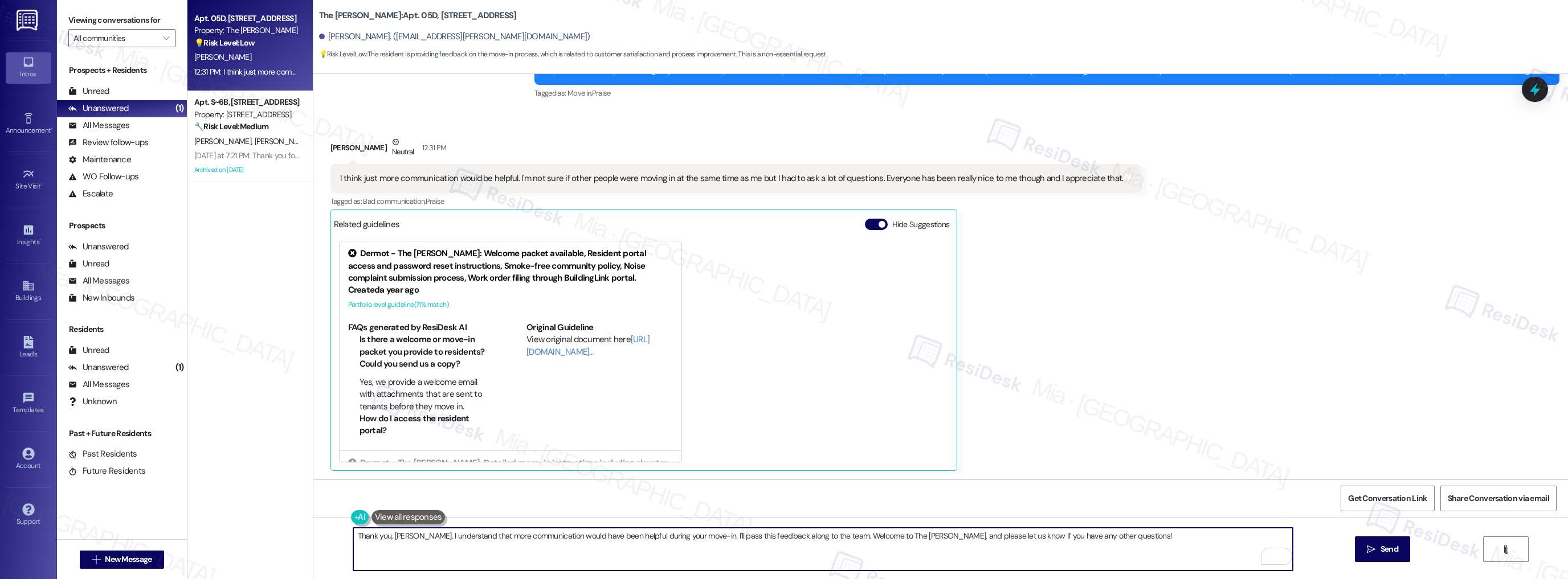
click at [698, 537] on textarea "Thank you, [PERSON_NAME]. I understand that more communication would have been …" at bounding box center [823, 549] width 940 height 43
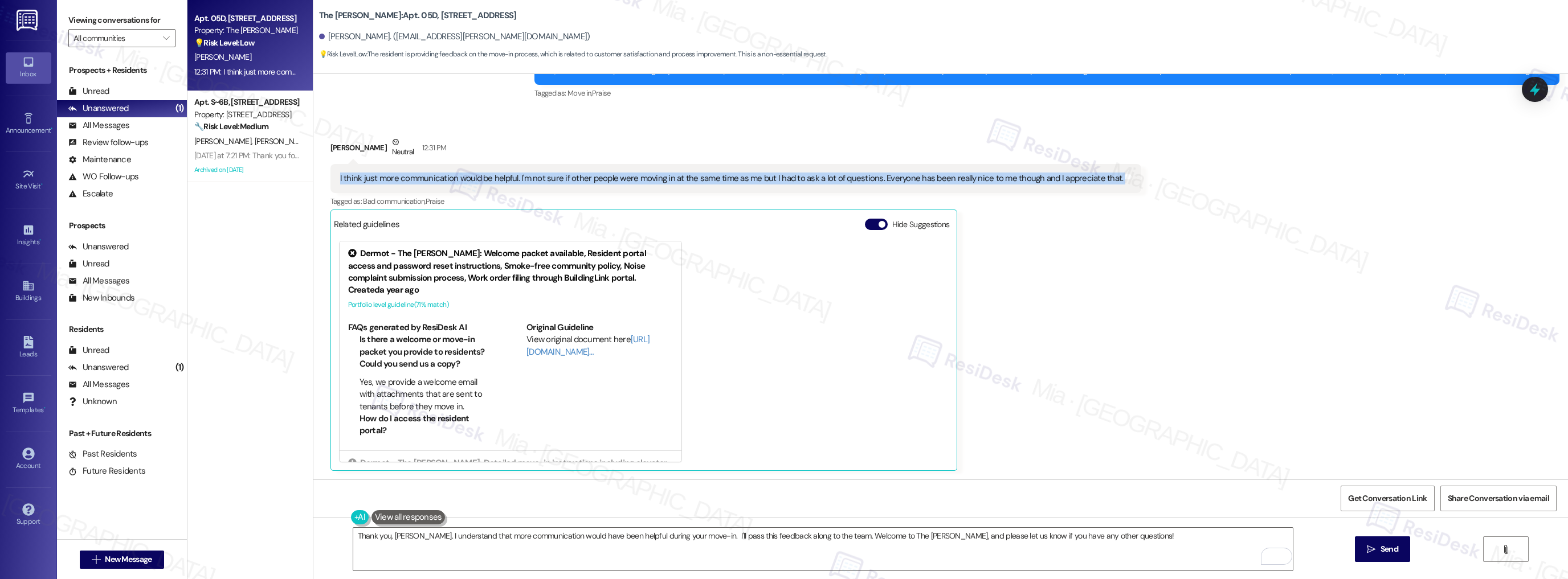
drag, startPoint x: 331, startPoint y: 178, endPoint x: 1163, endPoint y: 178, distance: 832.0
click at [1163, 178] on div "Received via SMS [PERSON_NAME] Neutral 12:31 PM I think just more communication…" at bounding box center [940, 295] width 1255 height 369
copy div "I think just more communication would be helpful. I'm not sure if other people …"
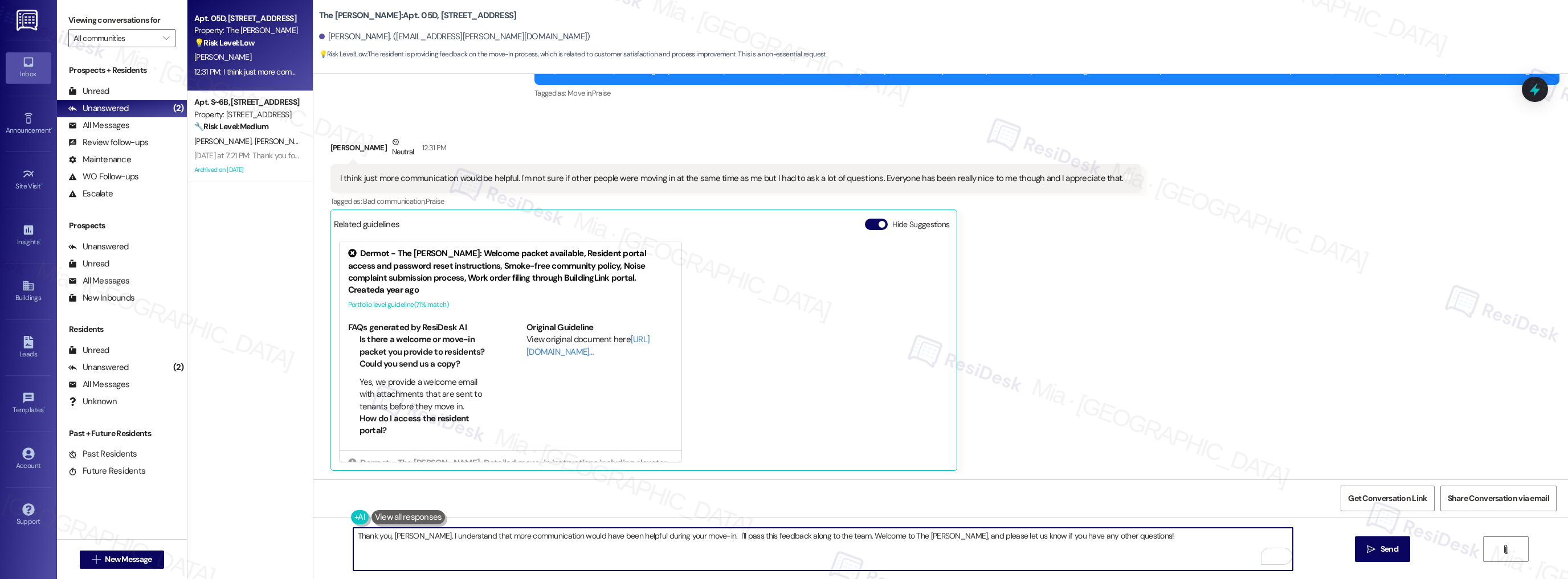
drag, startPoint x: 352, startPoint y: 535, endPoint x: 1105, endPoint y: 535, distance: 753.0
click at [1105, 535] on textarea "Thank you, [PERSON_NAME]. I understand that more communication would have been …" at bounding box center [823, 549] width 940 height 43
type textarea "T"
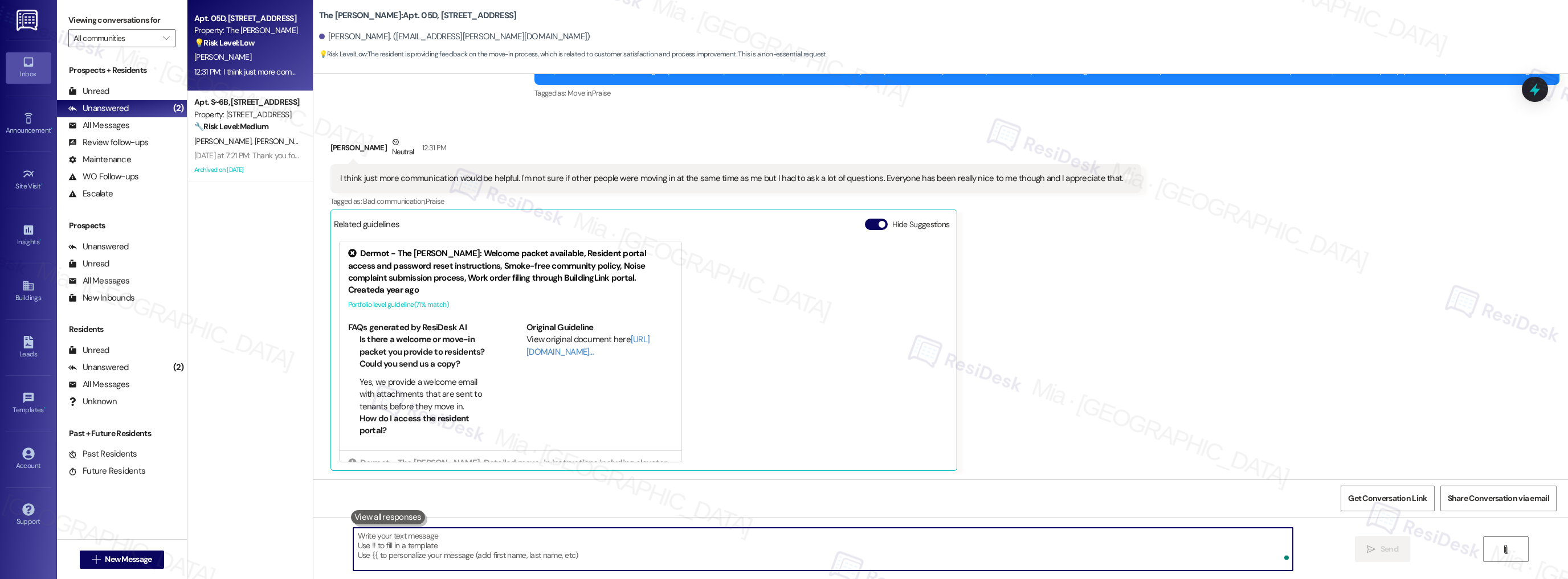
paste textarea "Thank you so much for sharing that feedback. I’m glad to hear the team has been…"
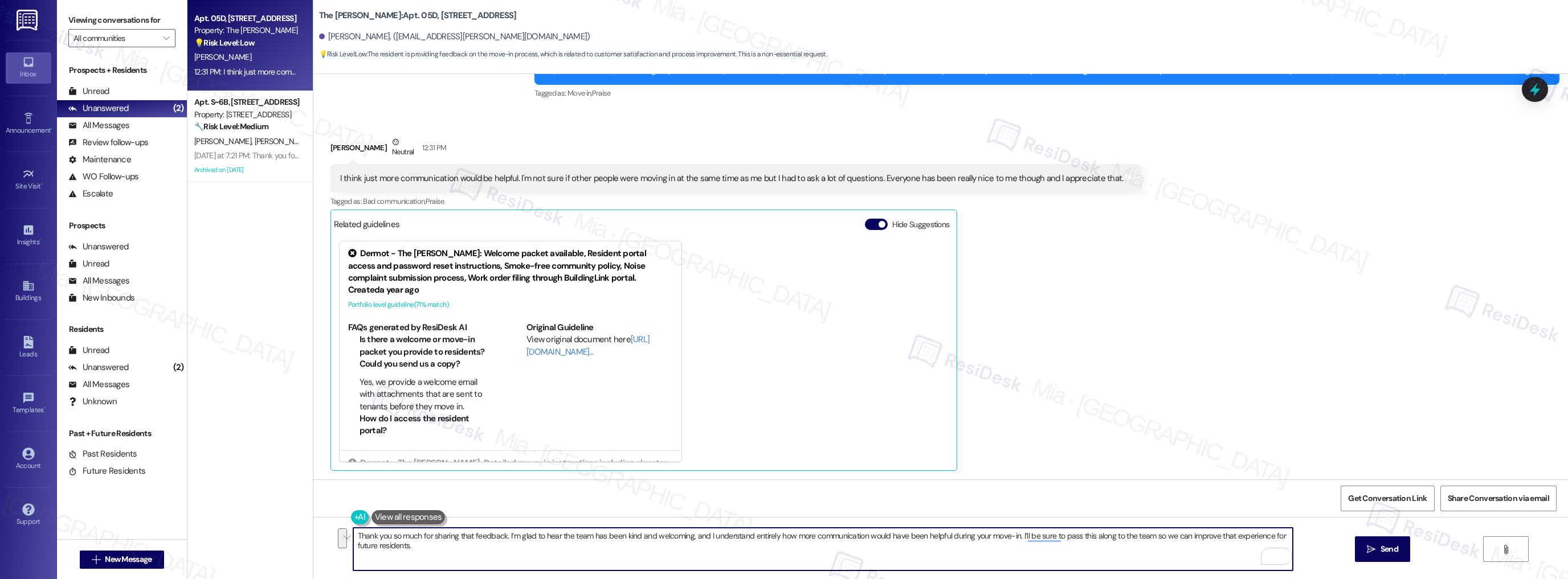
drag, startPoint x: 1149, startPoint y: 538, endPoint x: 1090, endPoint y: 553, distance: 60.9
click at [1090, 553] on textarea "Thank you so much for sharing that feedback. I’m glad to hear the team has been…" at bounding box center [823, 549] width 940 height 43
click at [1395, 547] on span "Send" at bounding box center [1389, 549] width 18 height 12
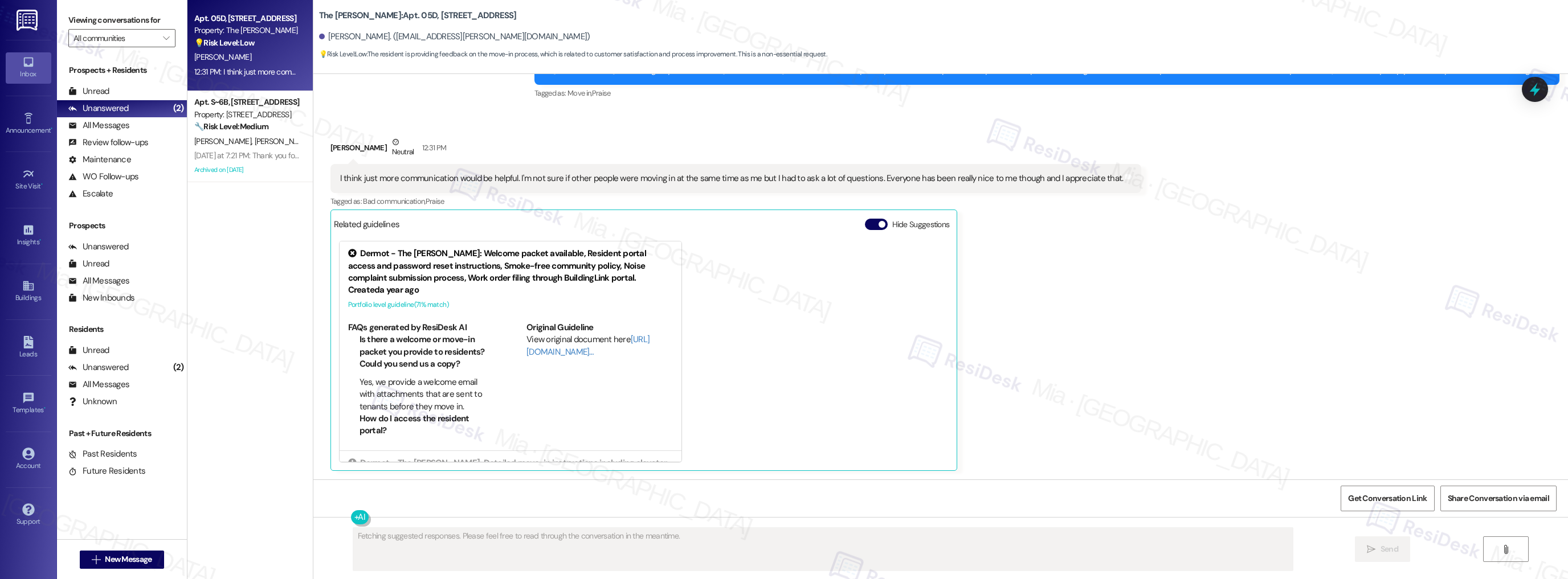
scroll to position [136, 0]
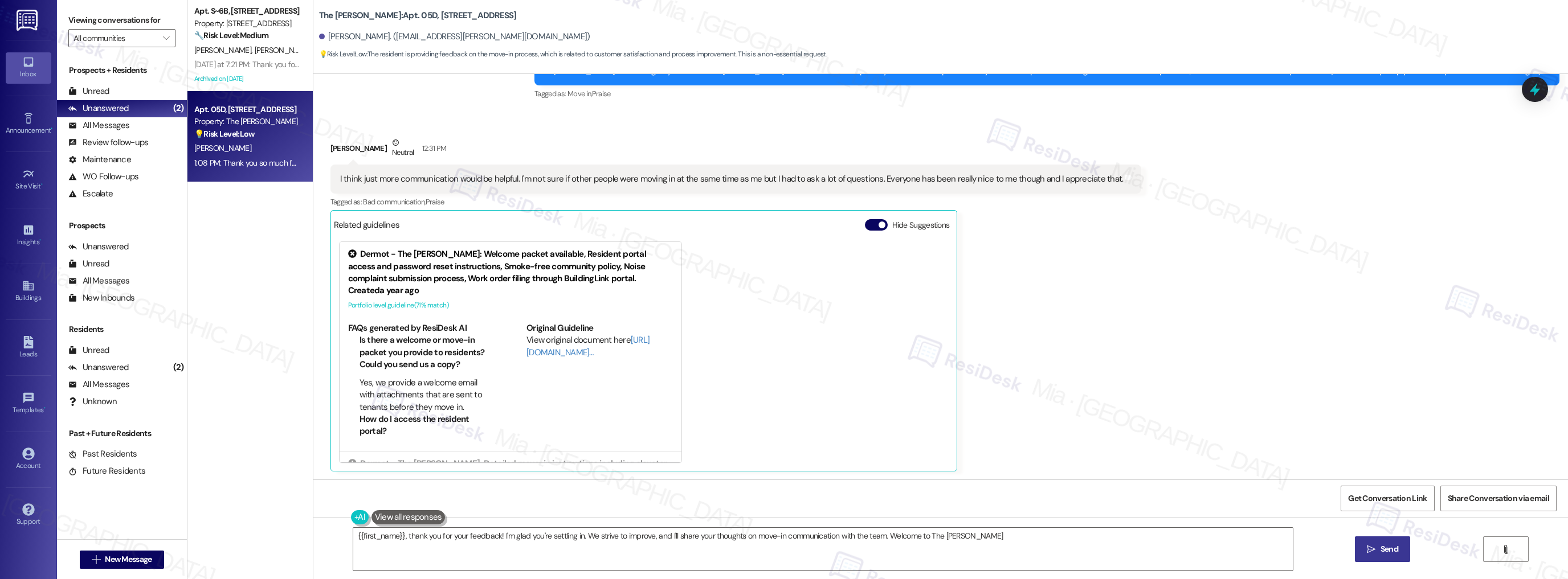
type textarea "{{first_name}}, thank you for your feedback! I'm glad you're settling in. We st…"
